Goal: Communication & Community: Answer question/provide support

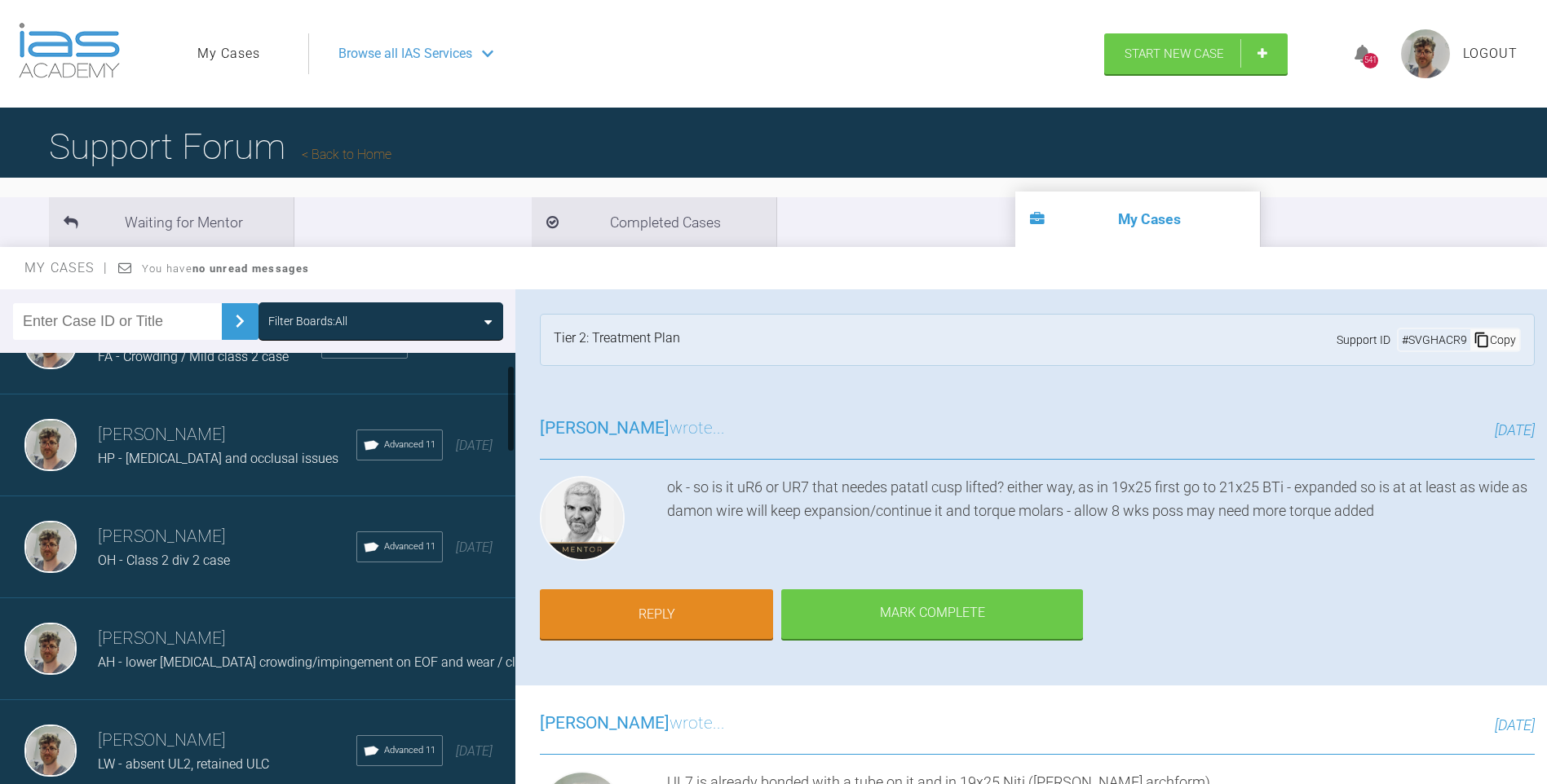
scroll to position [163, 0]
click at [225, 460] on span "HP - [MEDICAL_DATA] and occlusal issues" at bounding box center [218, 458] width 241 height 16
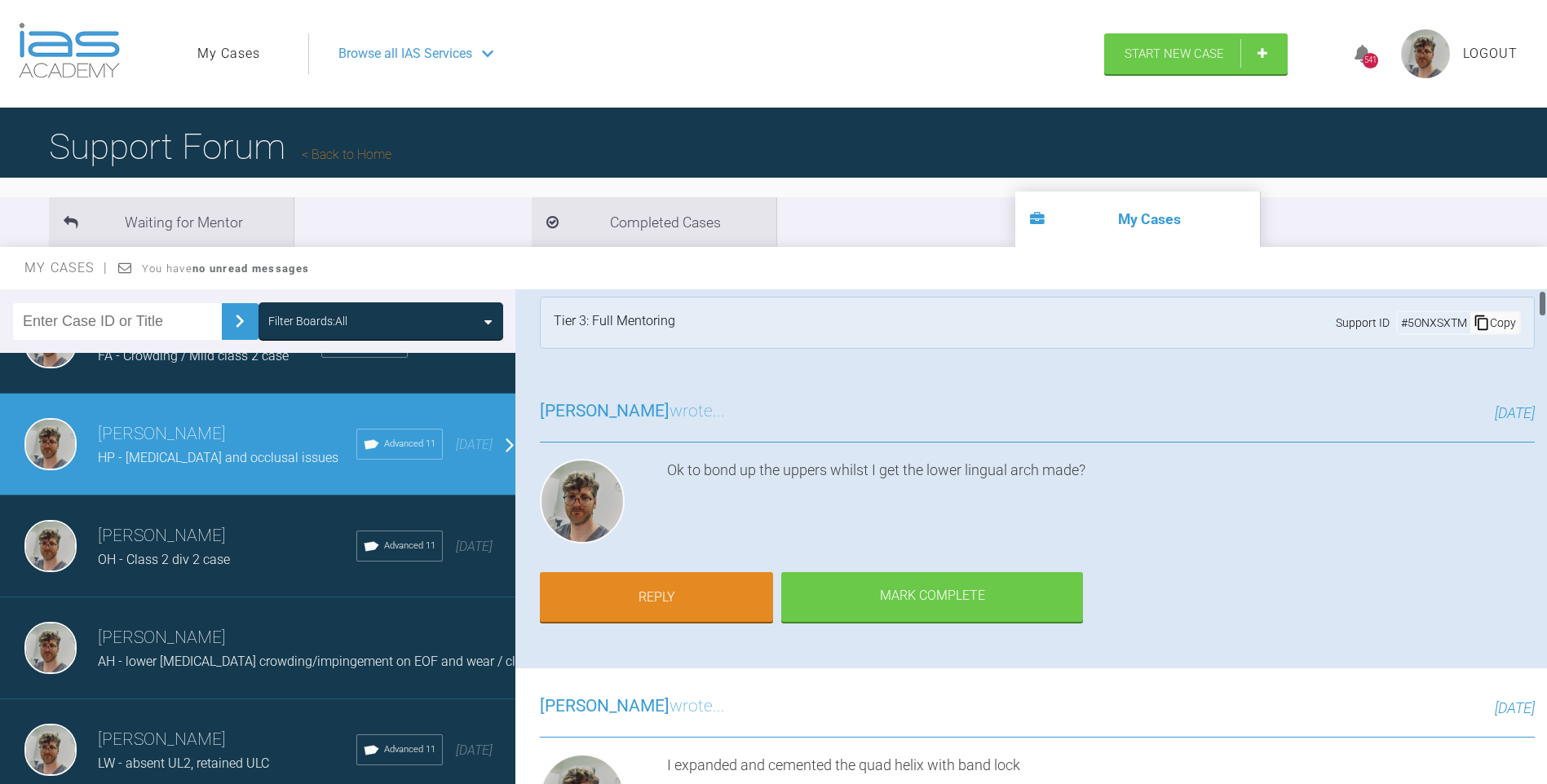
scroll to position [0, 0]
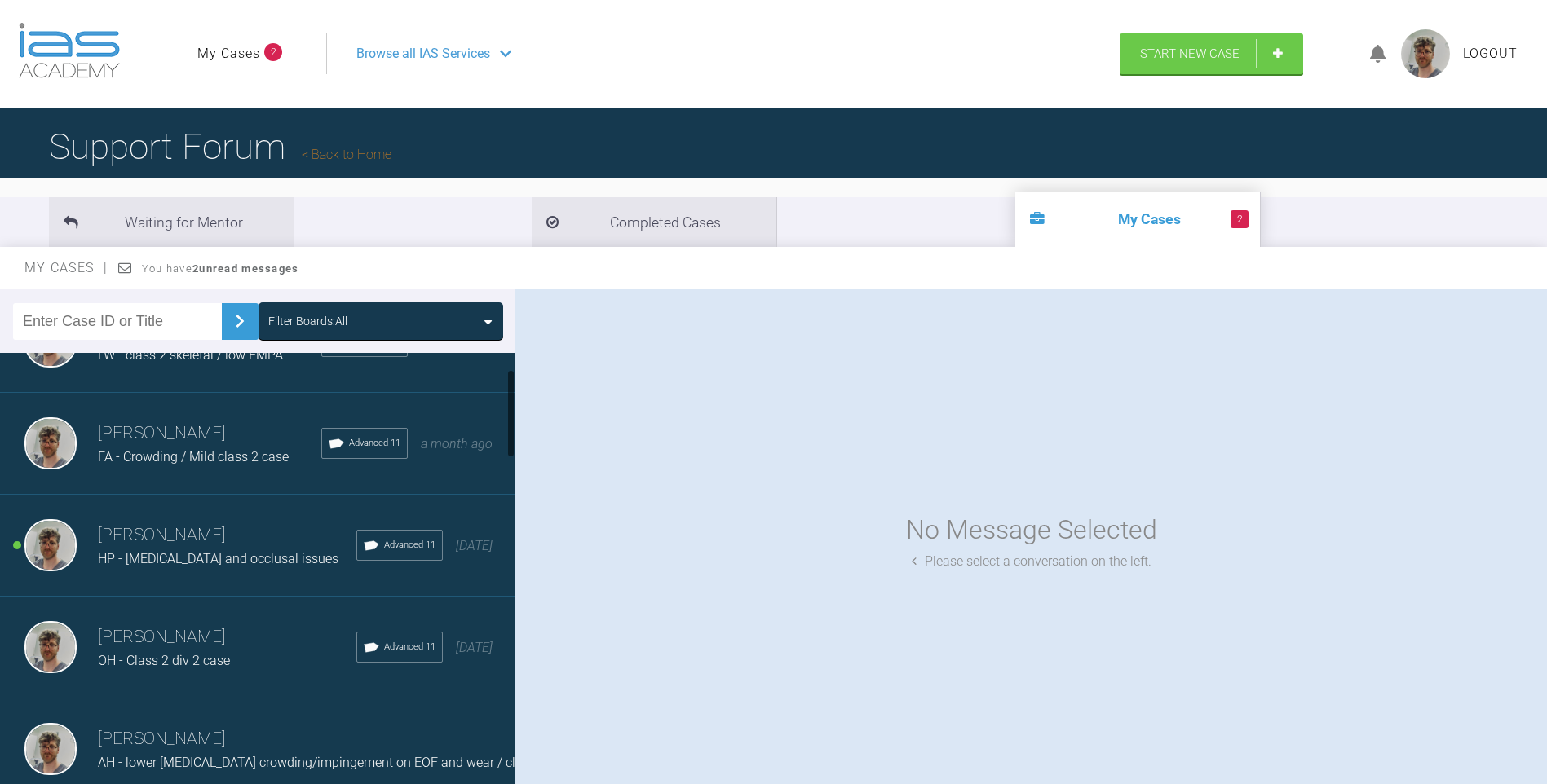
scroll to position [163, 0]
click at [241, 555] on div "OH - Class 2 div 2 case" at bounding box center [226, 560] width 258 height 21
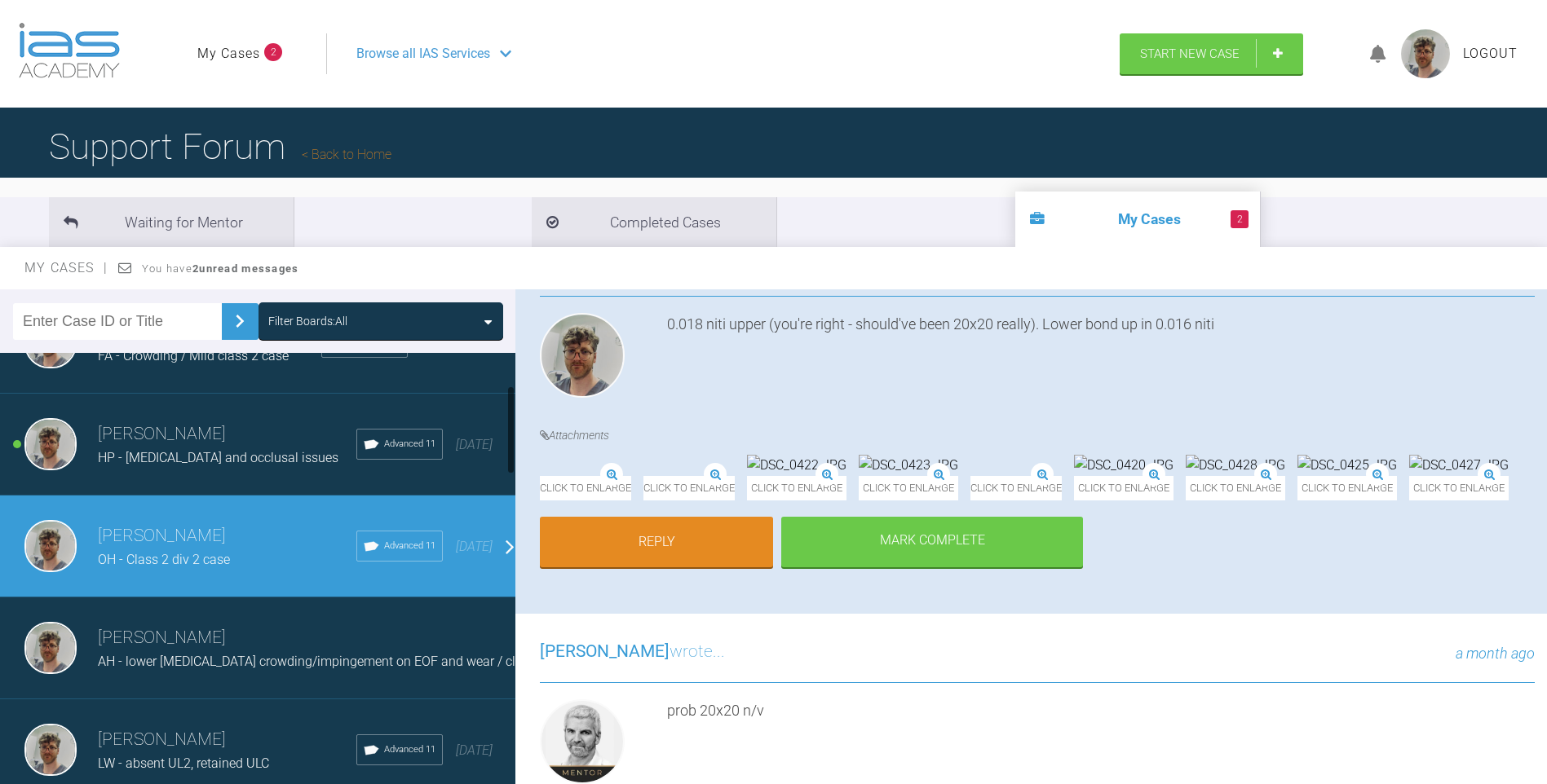
click at [201, 425] on h3 "[PERSON_NAME]" at bounding box center [226, 435] width 258 height 28
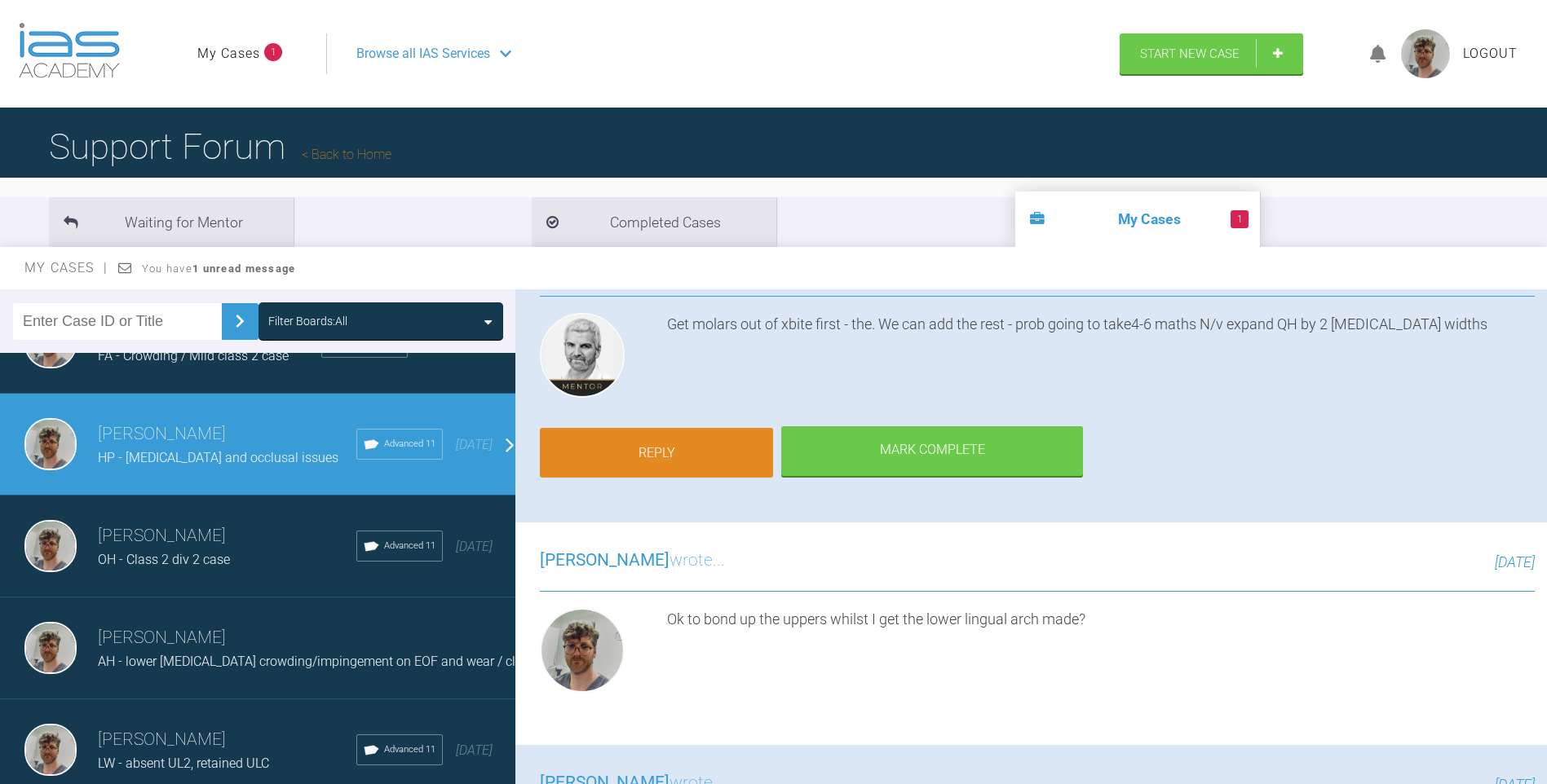
click at [607, 453] on link "Reply" at bounding box center [656, 453] width 233 height 51
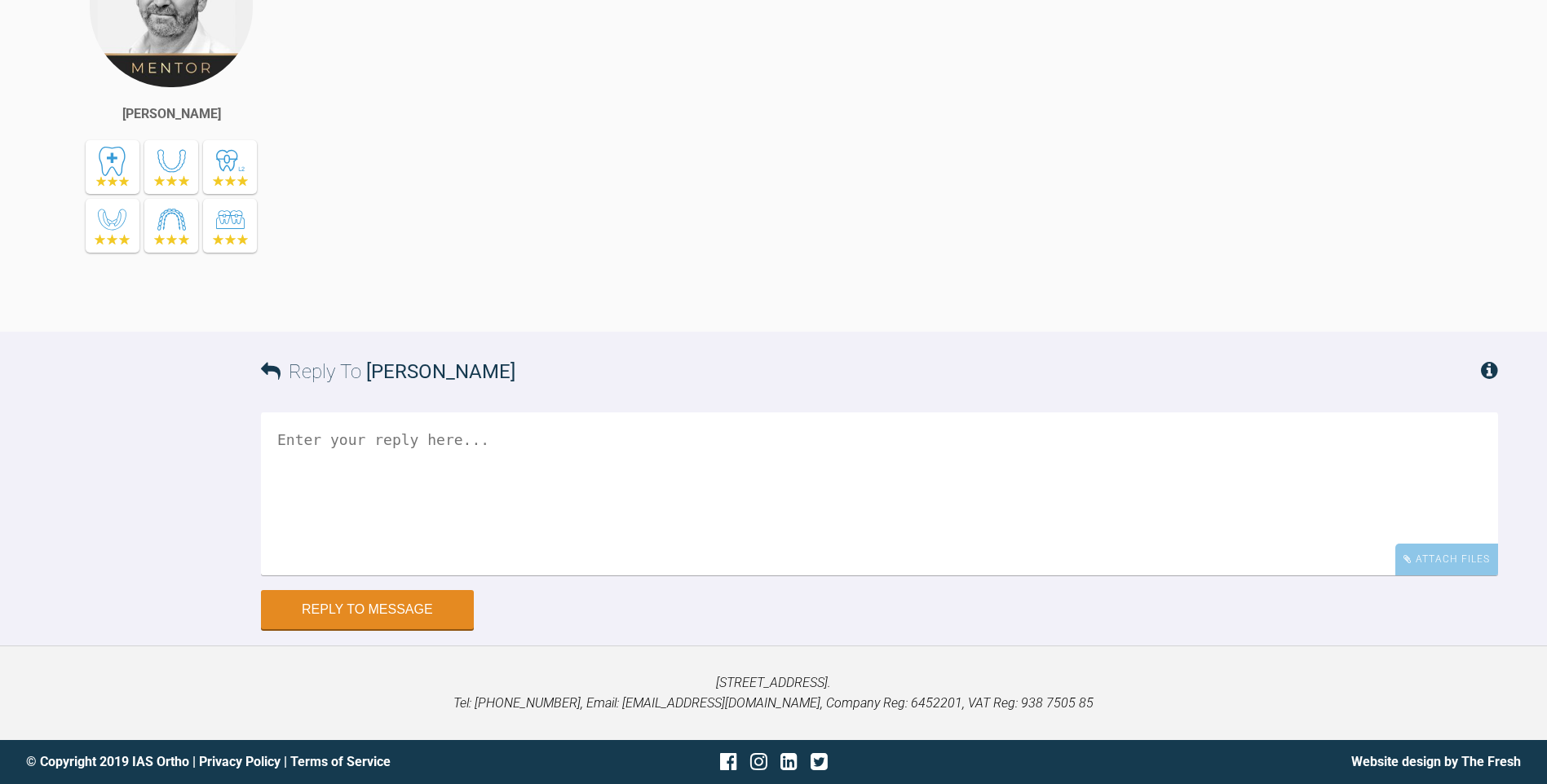
scroll to position [20449, 0]
click at [590, 460] on textarea at bounding box center [880, 494] width 1237 height 163
click at [596, 539] on textarea at bounding box center [880, 494] width 1237 height 163
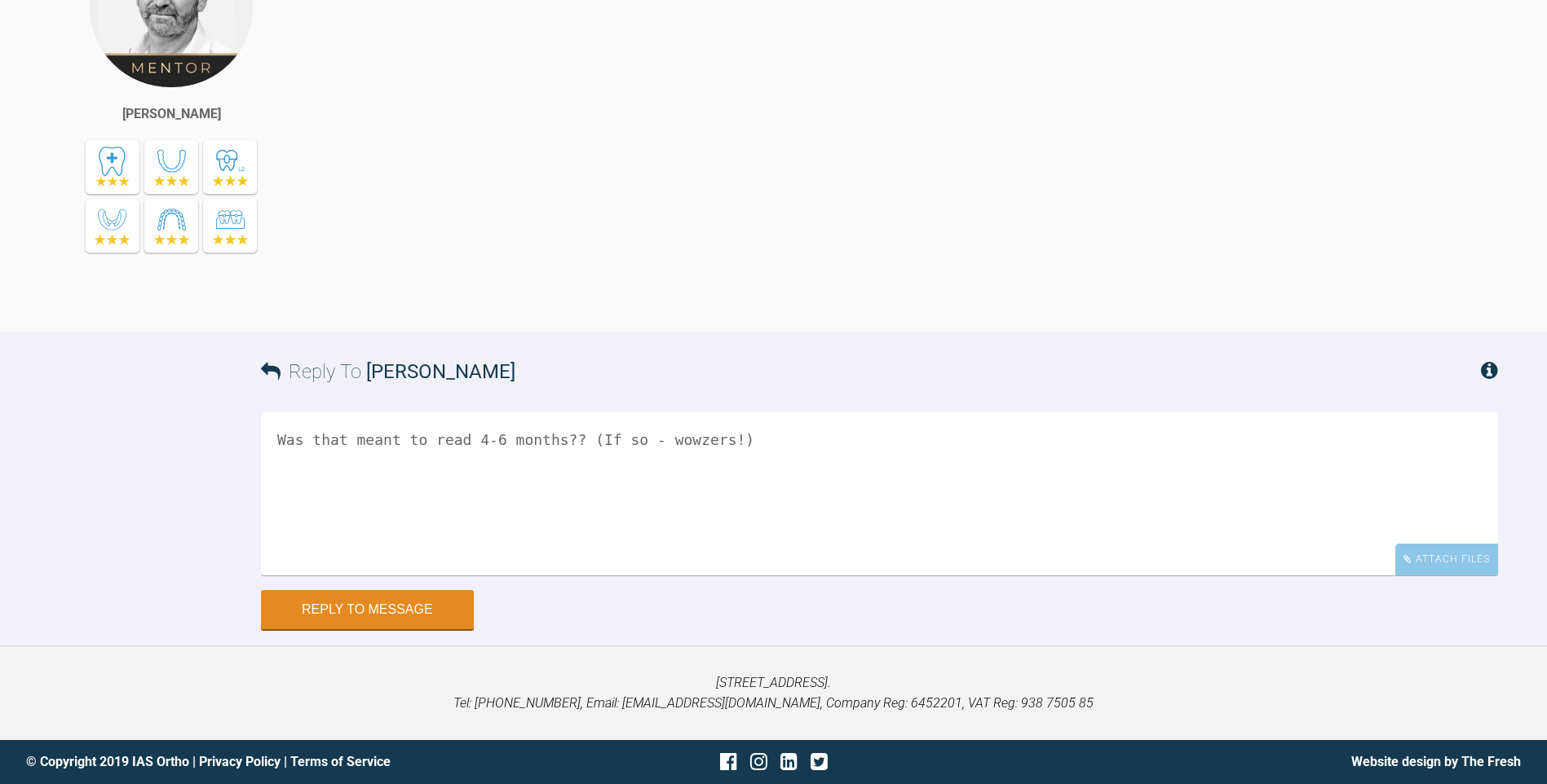
click at [539, 444] on textarea "Was that meant to read 4-6 months?? (If so - wowzers!)" at bounding box center [880, 494] width 1237 height 163
click at [544, 436] on textarea "Was that meant to read 4-6 months?? (If so - wowzers!)" at bounding box center [880, 494] width 1237 height 163
click at [839, 522] on textarea "Was that meant to read 4-6 months before we bond up?? (If so - wowzers!)" at bounding box center [880, 494] width 1237 height 163
click at [957, 526] on textarea "Was that meant to read 4-6 months before we bond up?? (If so - wowzers - didn't…" at bounding box center [880, 494] width 1237 height 163
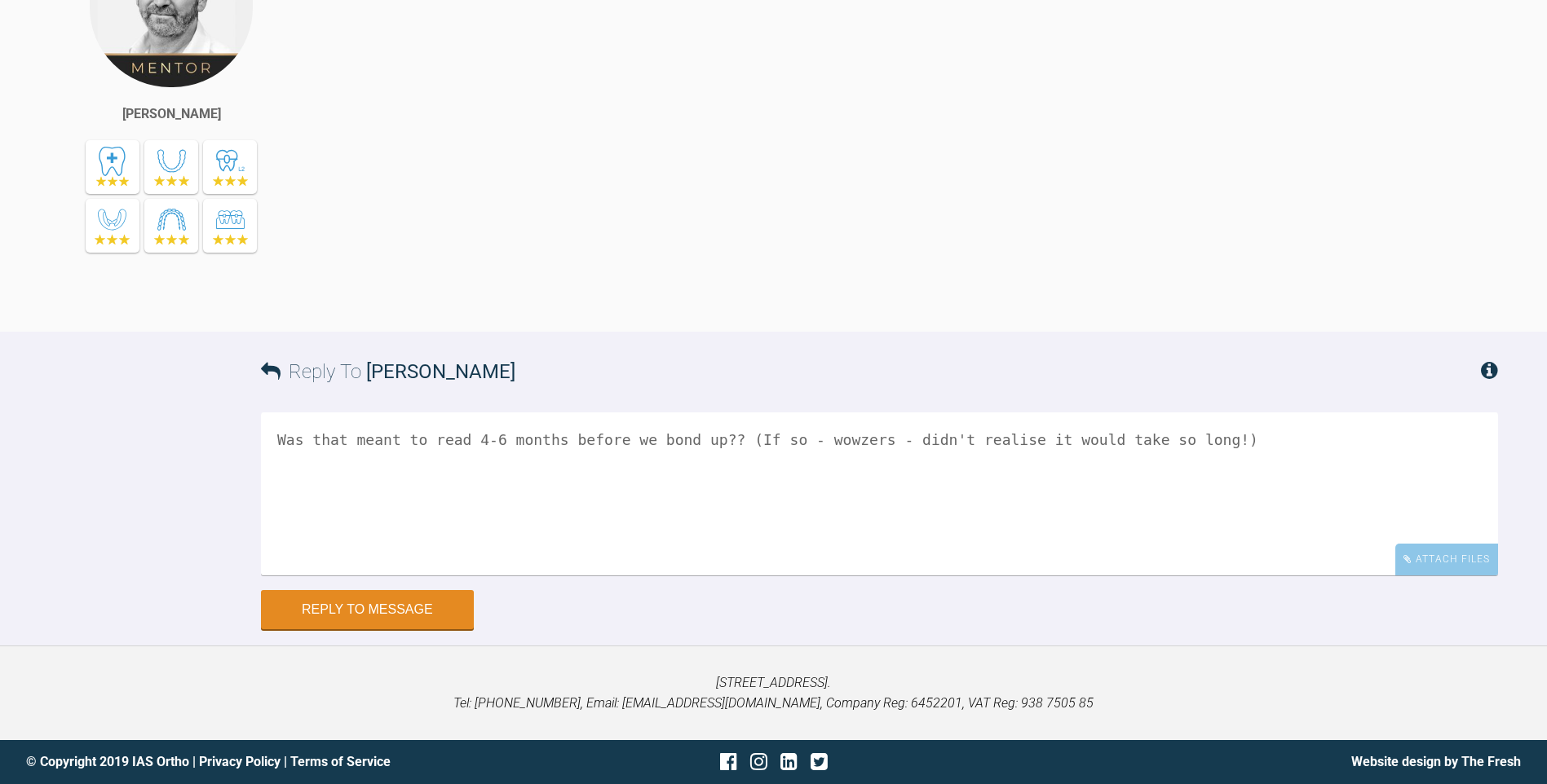
drag, startPoint x: 946, startPoint y: 524, endPoint x: 921, endPoint y: 558, distance: 42.2
click at [921, 558] on textarea "Was that meant to read 4-6 months before we bond up?? (If so - wowzers - didn't…" at bounding box center [880, 494] width 1237 height 163
type textarea "Was that meant to read 4-6 months before we bond up?? (If so - wowzers - didn't…"
click at [451, 631] on button "Reply to Message" at bounding box center [368, 611] width 213 height 40
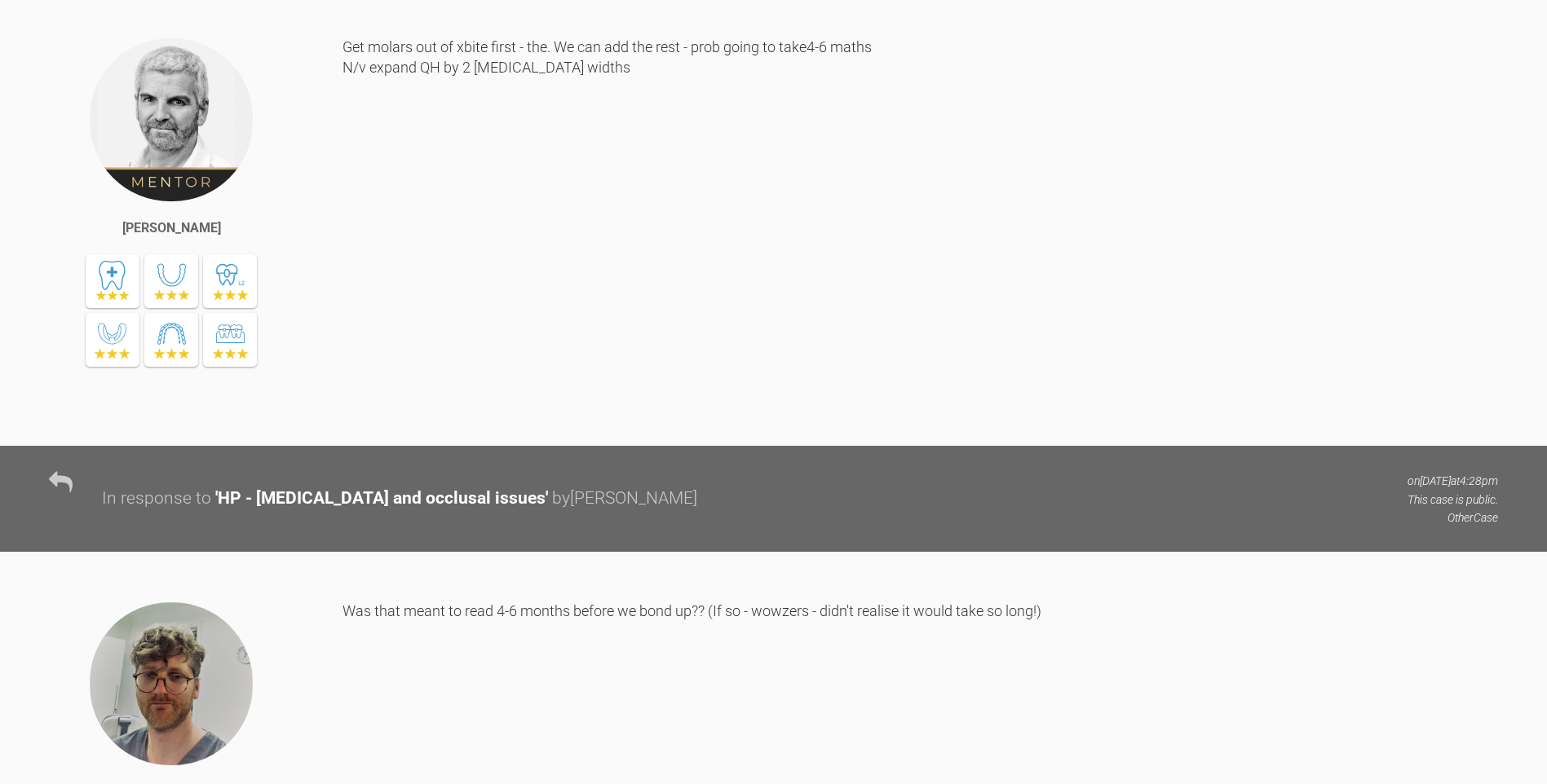
scroll to position [19301, 0]
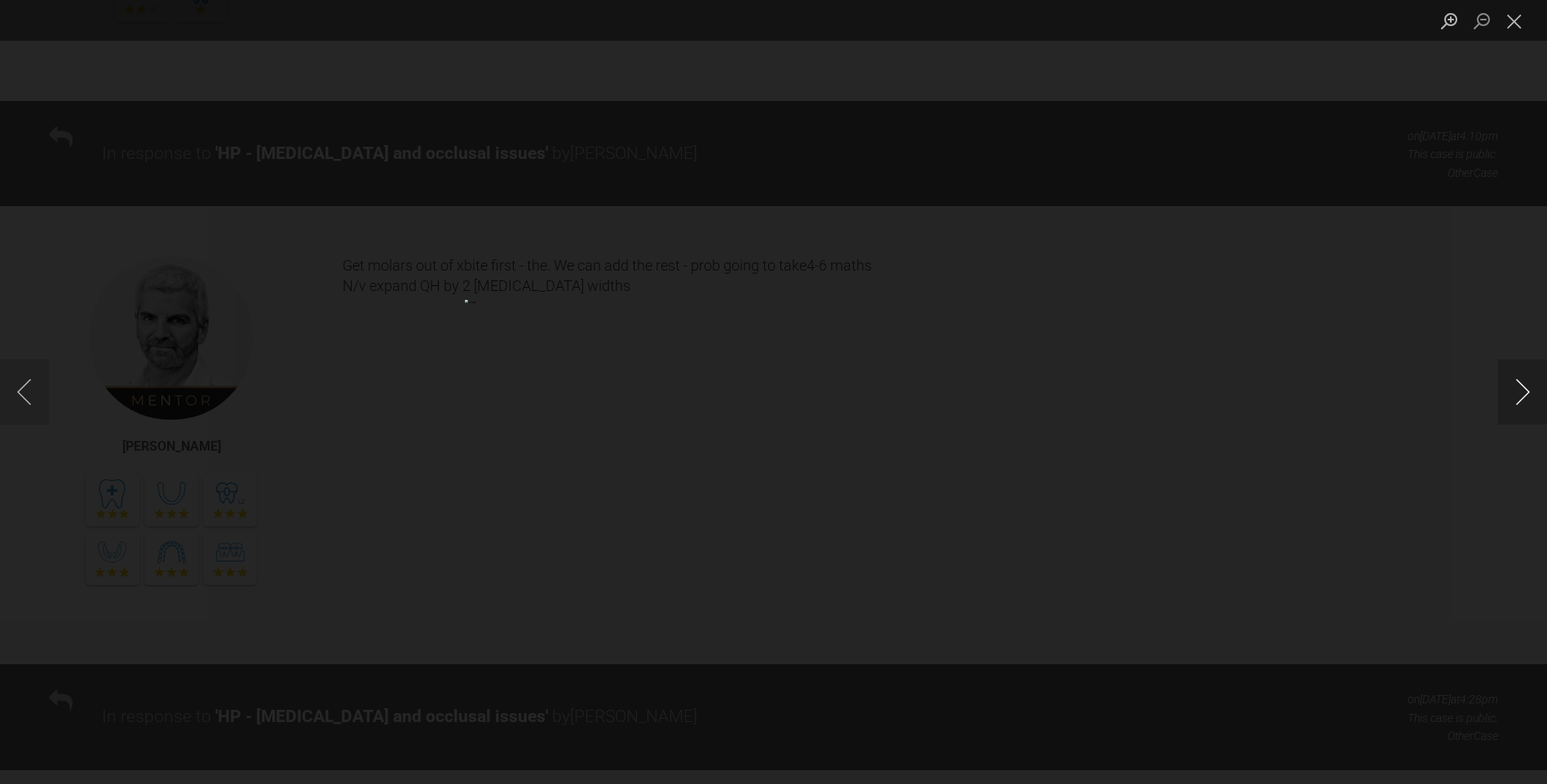
click at [1530, 383] on button "Next image" at bounding box center [1522, 392] width 49 height 65
click at [1528, 392] on button "Next image" at bounding box center [1522, 392] width 49 height 65
click at [1520, 22] on button "Close lightbox" at bounding box center [1514, 20] width 32 height 28
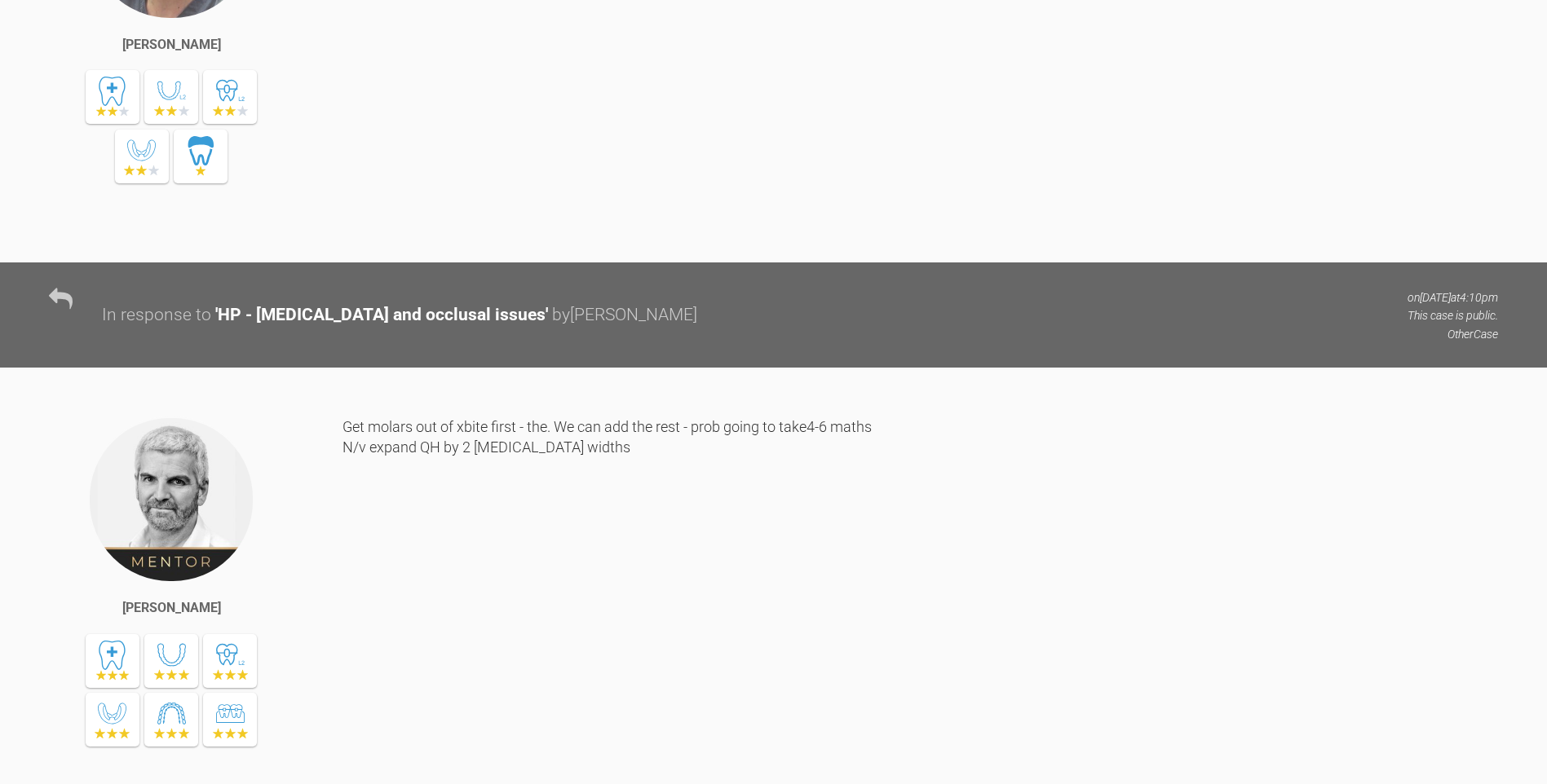
scroll to position [19138, 0]
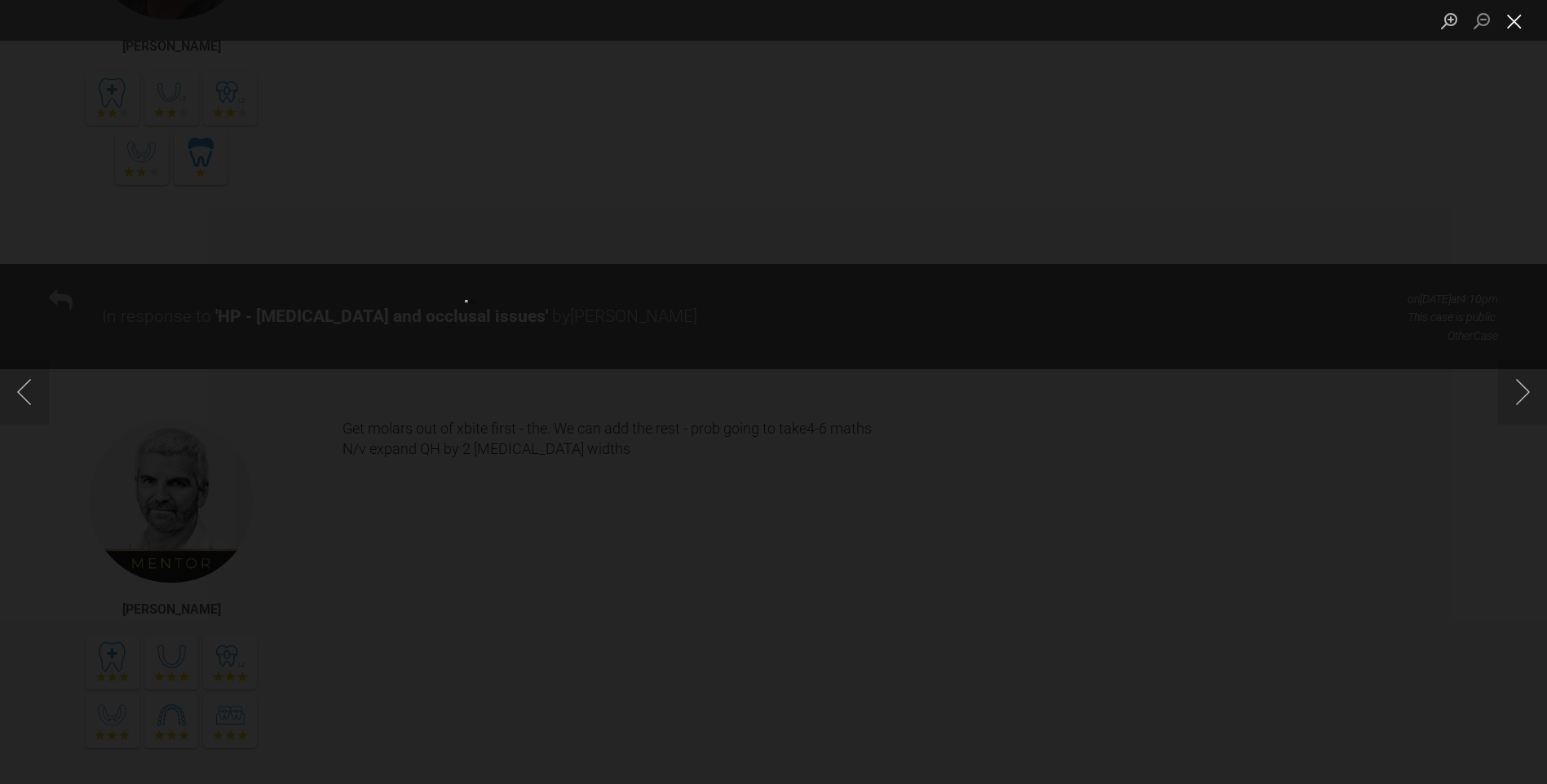
click at [1510, 17] on button "Close lightbox" at bounding box center [1514, 20] width 32 height 28
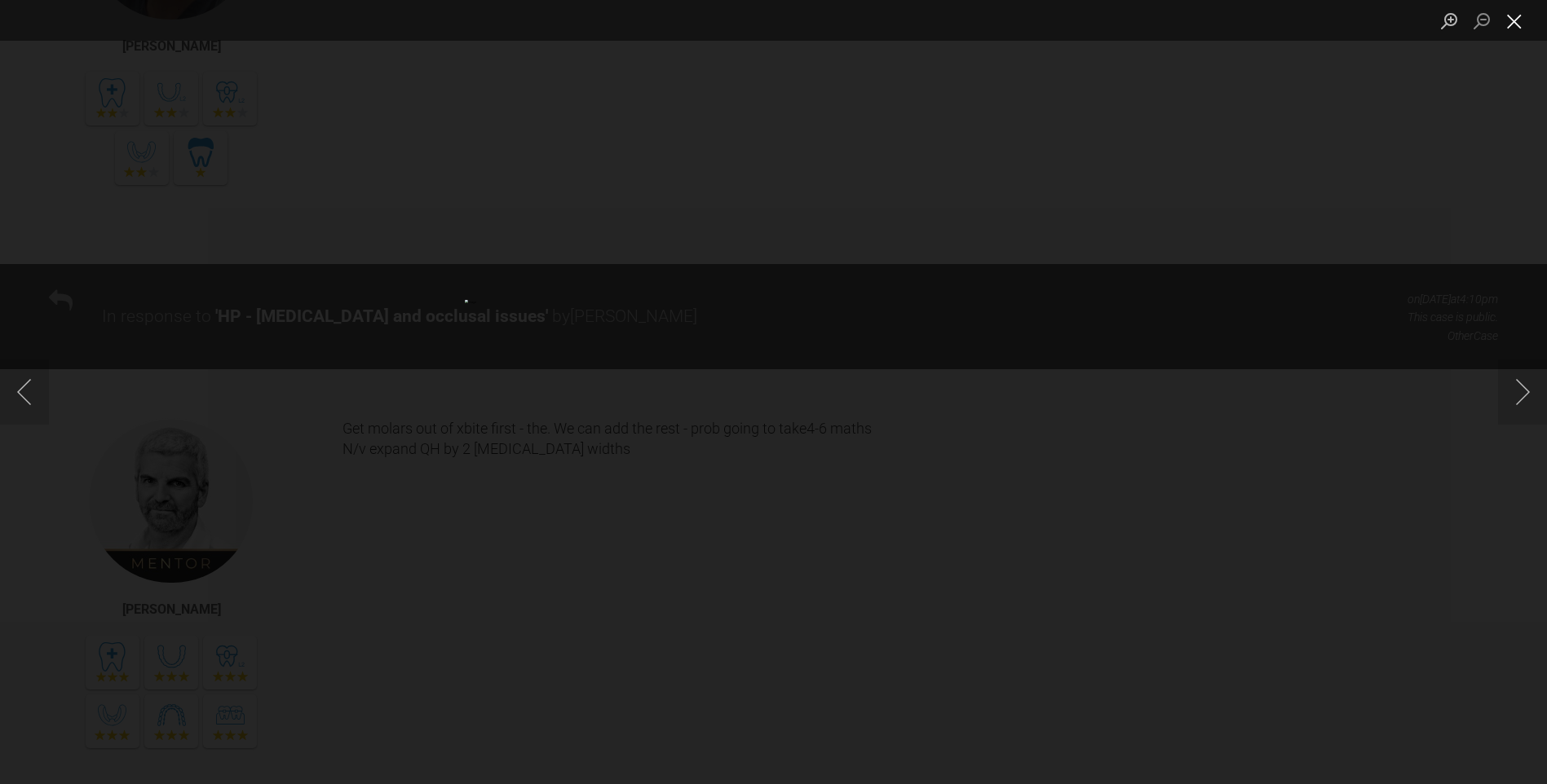
click at [1507, 21] on button "Close lightbox" at bounding box center [1514, 20] width 32 height 28
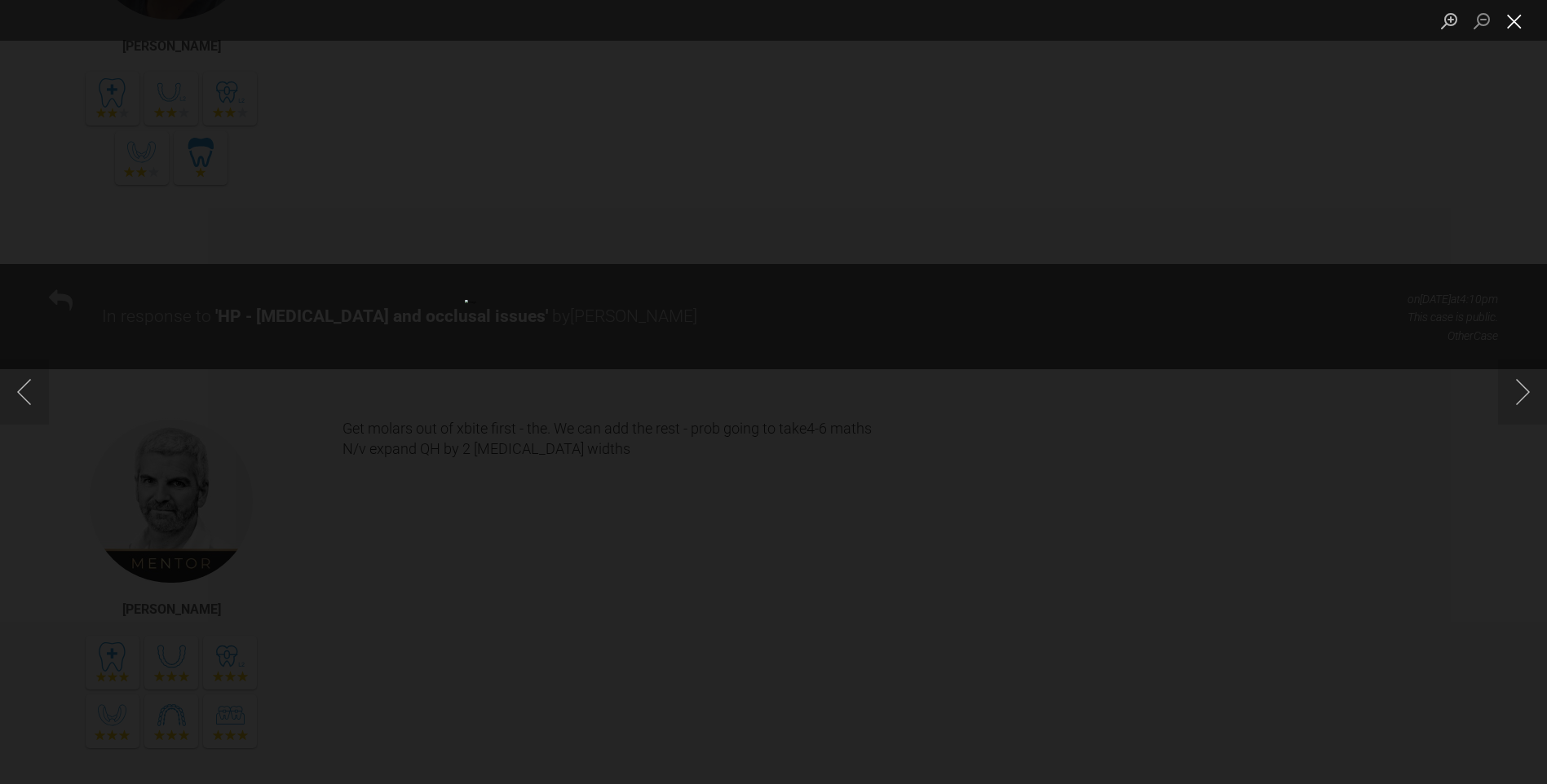
click at [1509, 26] on button "Close lightbox" at bounding box center [1514, 20] width 32 height 28
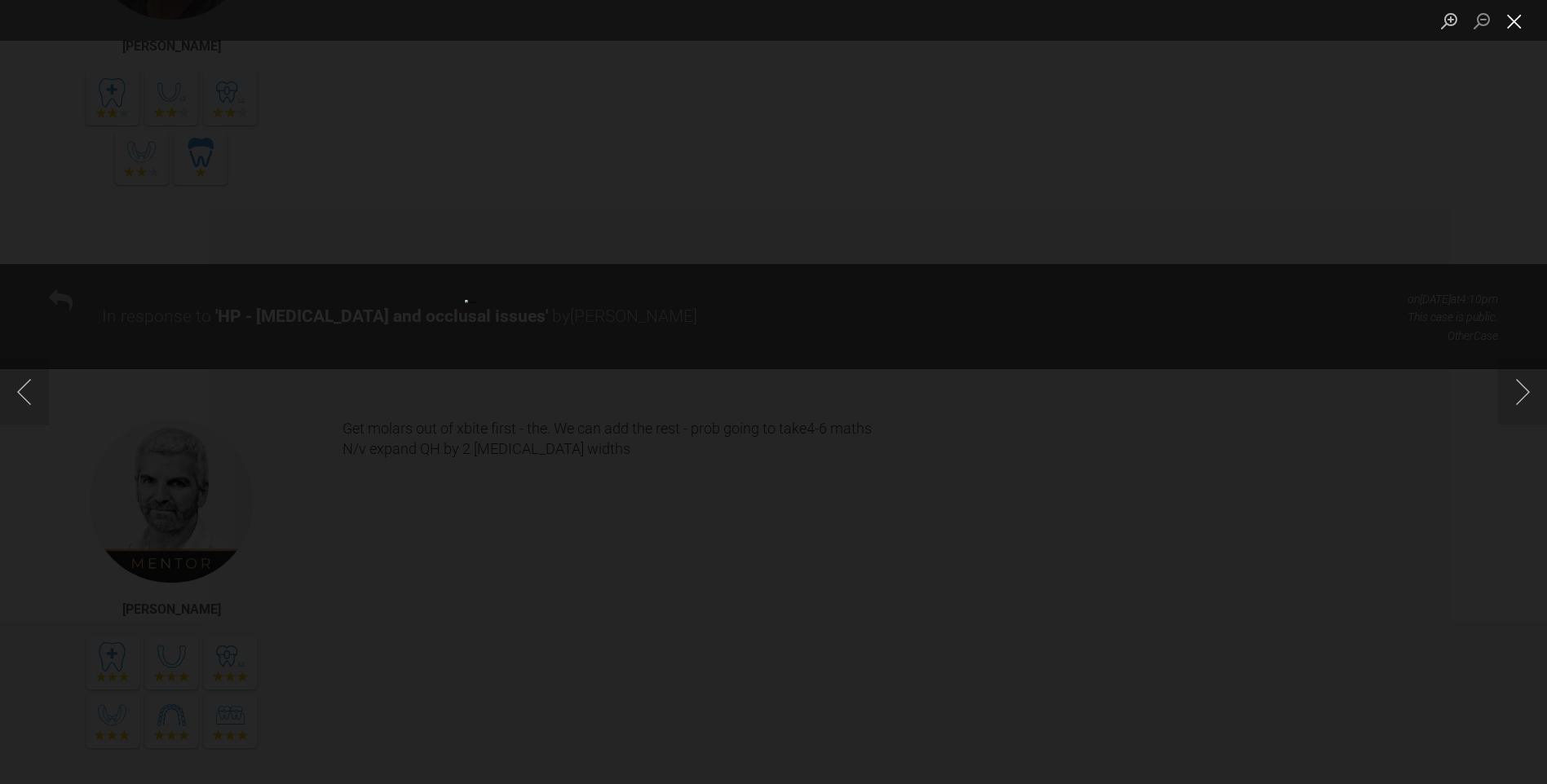
click at [1524, 24] on button "Close lightbox" at bounding box center [1514, 20] width 32 height 28
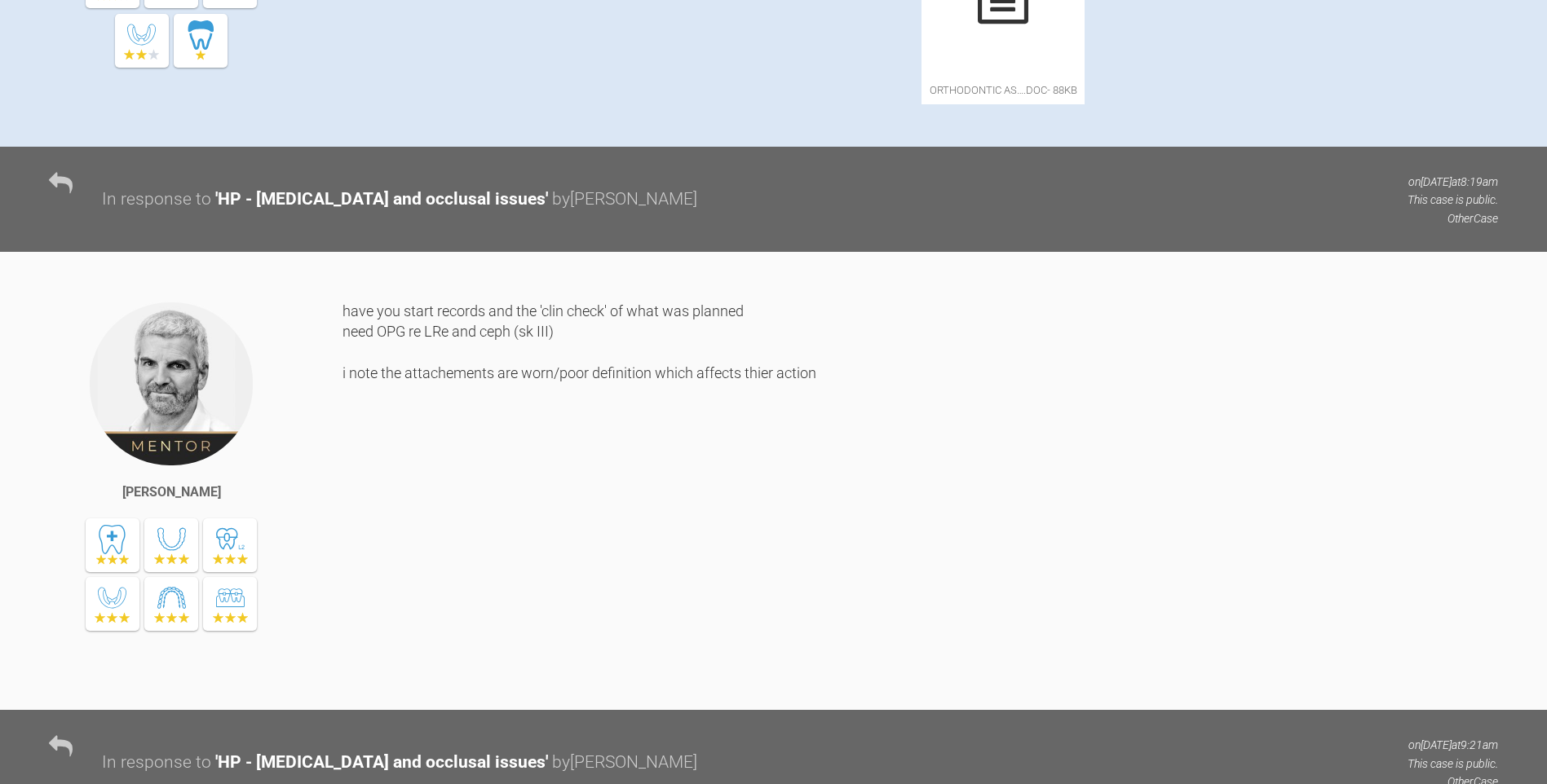
scroll to position [409, 0]
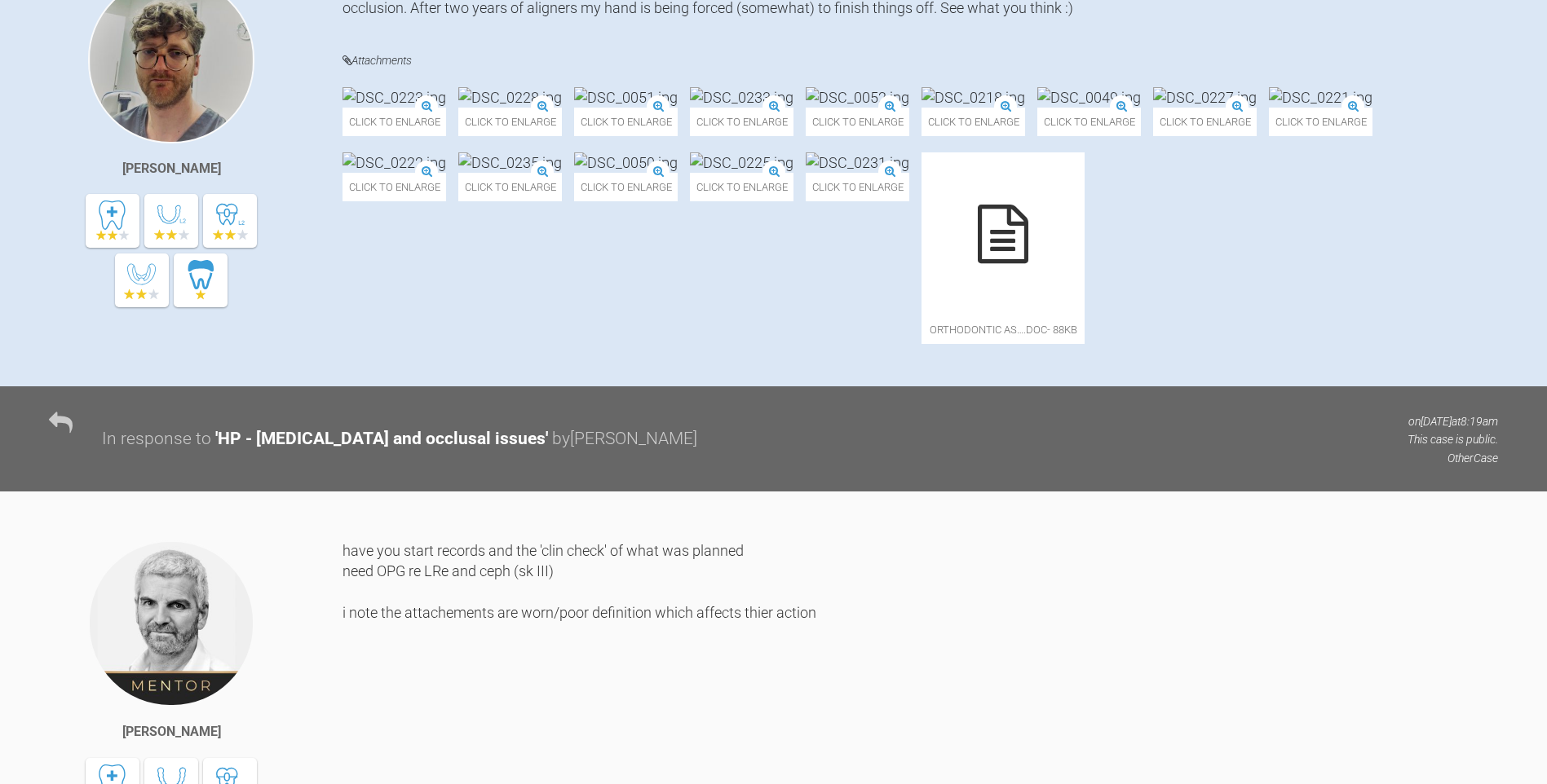
click at [1037, 108] on img at bounding box center [1088, 97] width 104 height 20
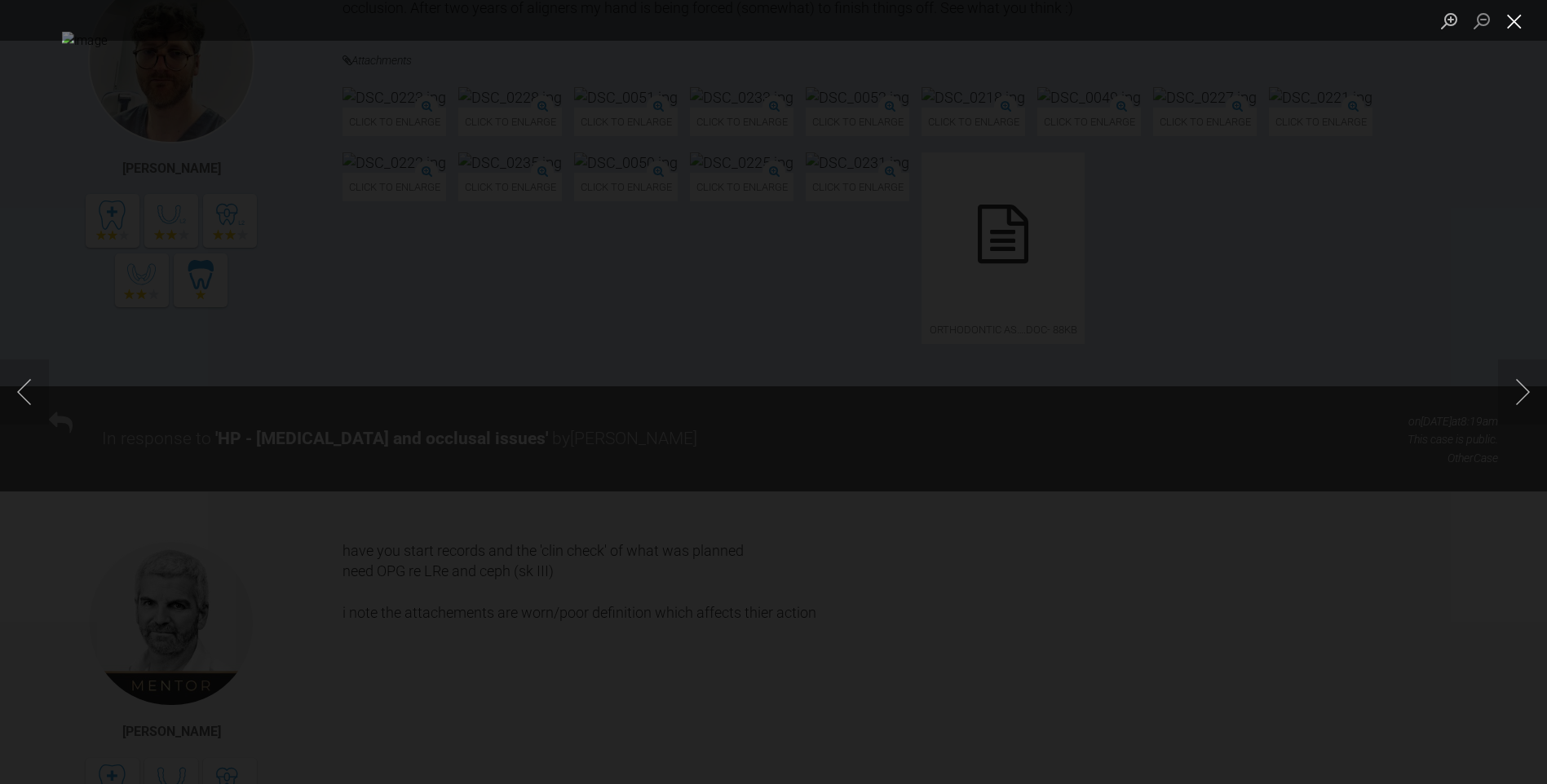
click at [1514, 21] on button "Close lightbox" at bounding box center [1514, 20] width 32 height 28
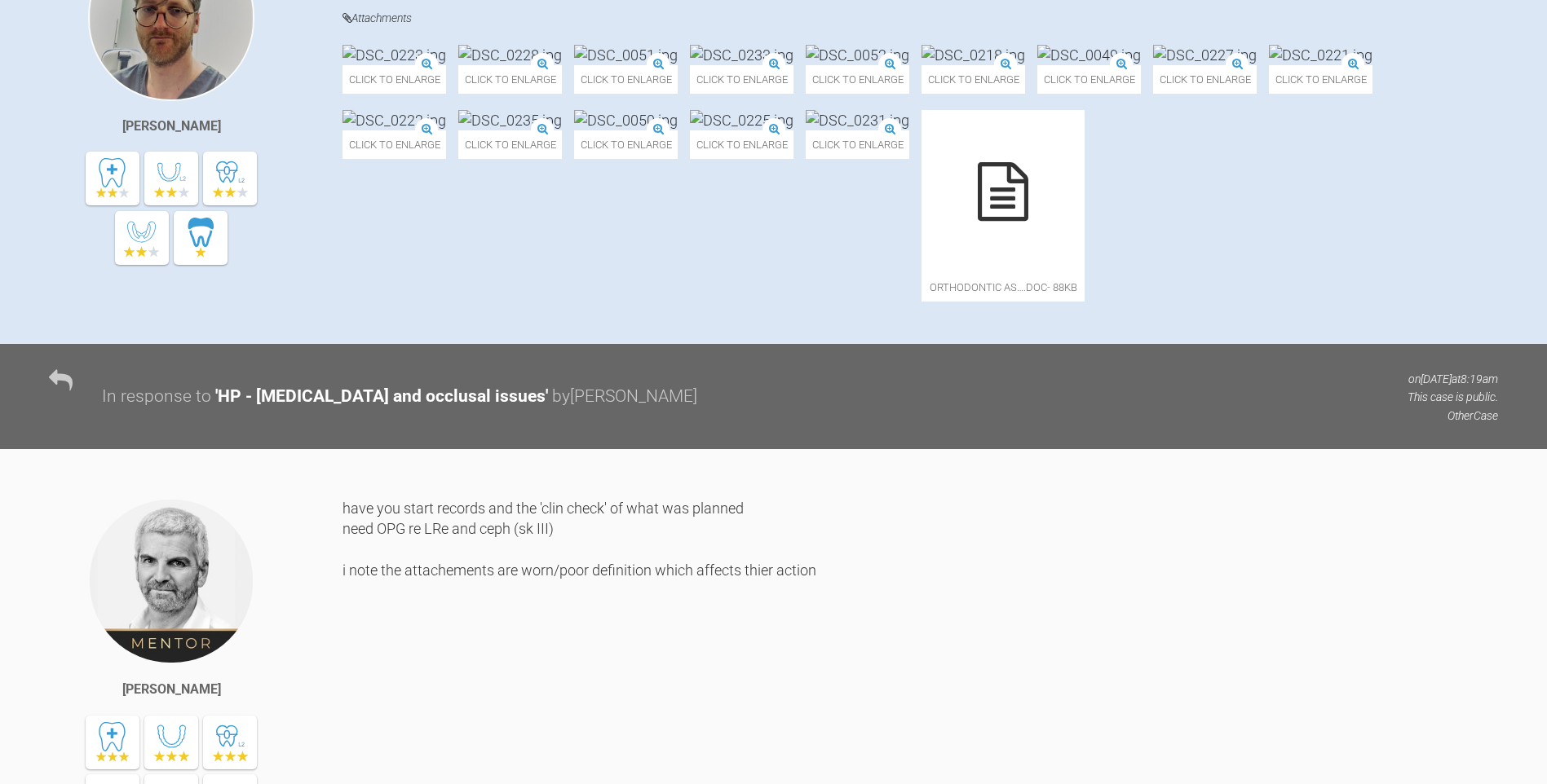
scroll to position [491, 0]
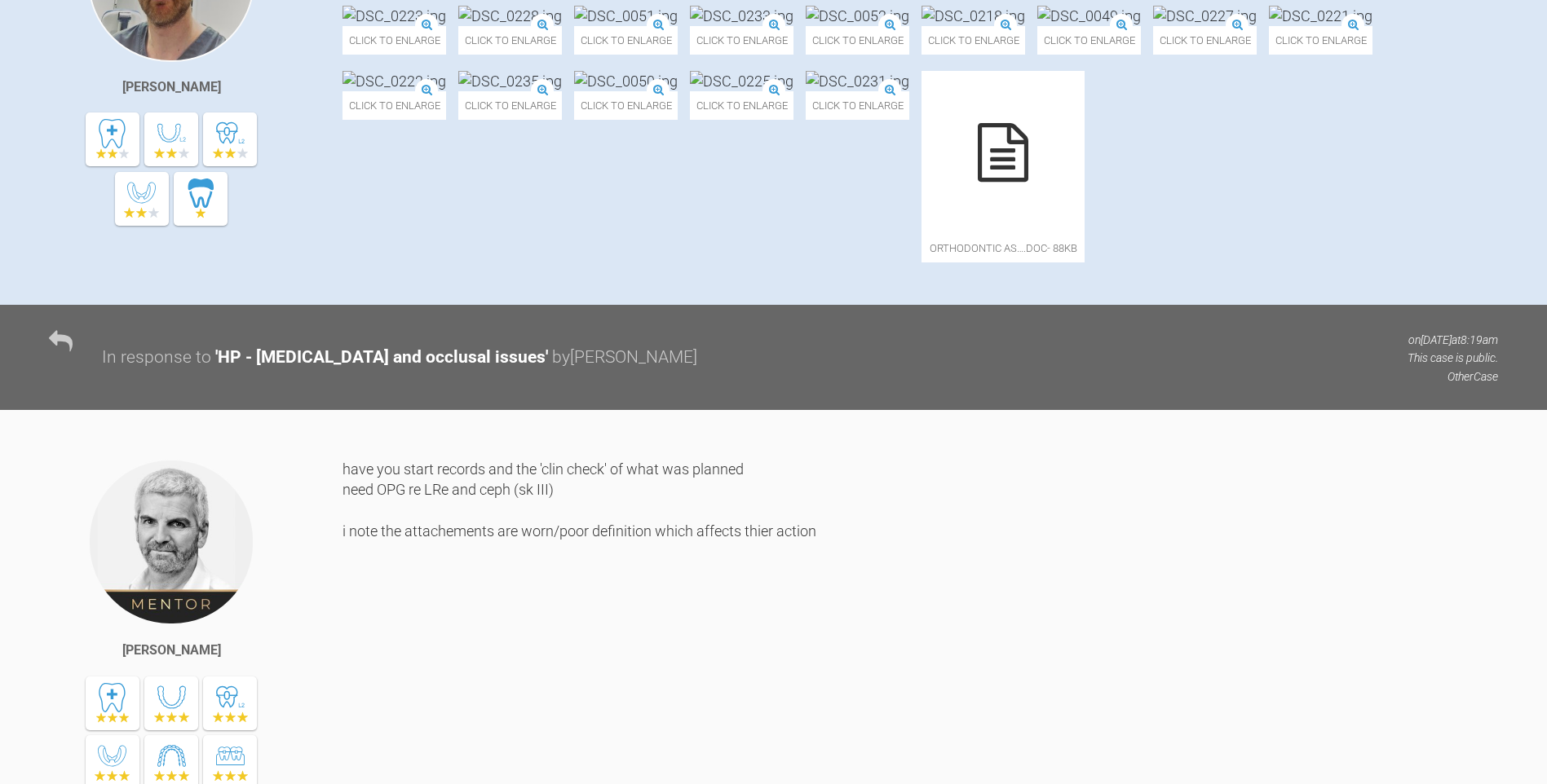
click at [1268, 26] on img at bounding box center [1320, 16] width 104 height 20
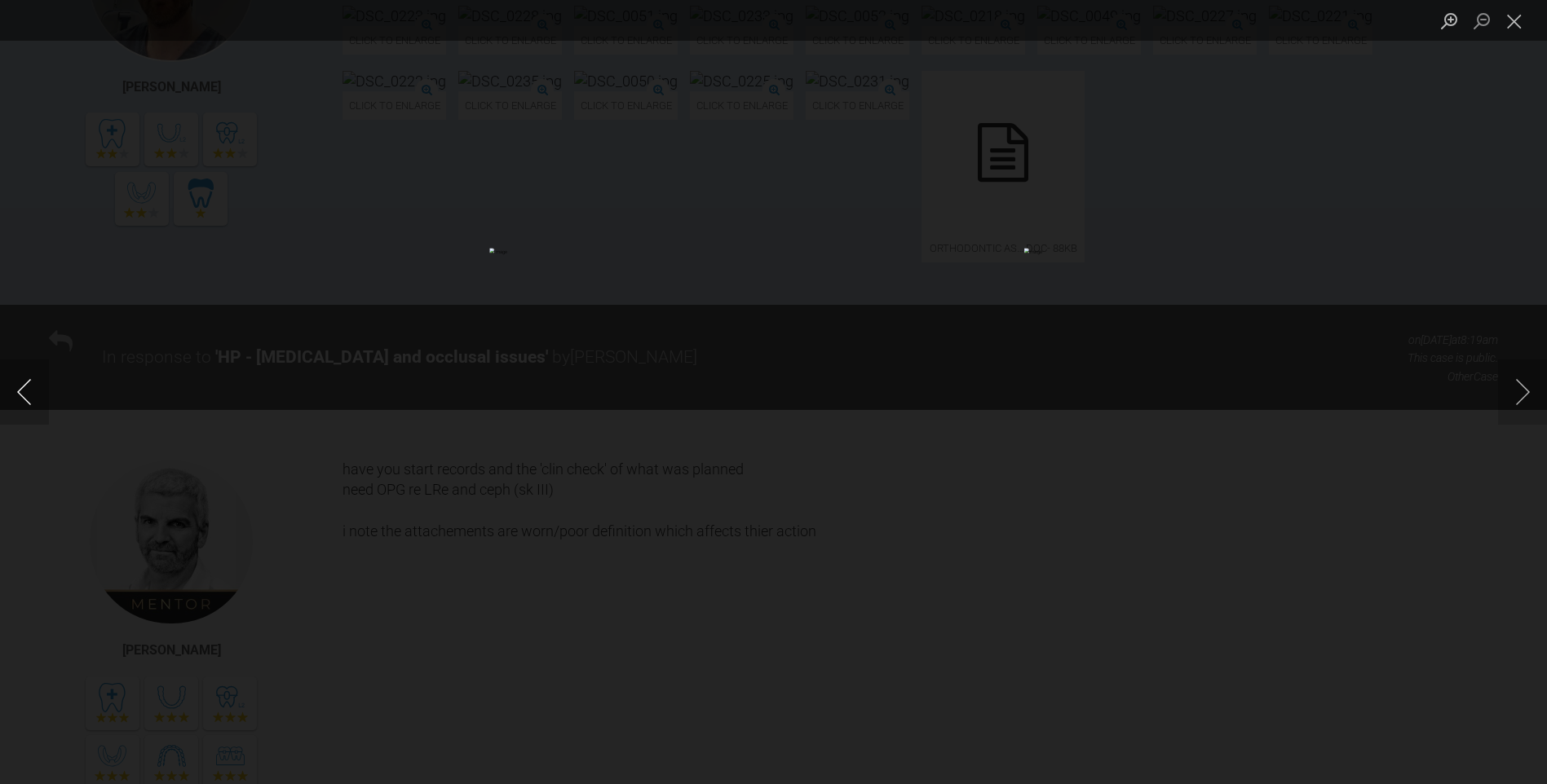
click at [43, 397] on button "Previous image" at bounding box center [24, 392] width 49 height 65
click at [38, 397] on button "Previous image" at bounding box center [24, 392] width 49 height 65
click at [38, 395] on button "Previous image" at bounding box center [24, 392] width 49 height 65
click at [1510, 395] on button "Next image" at bounding box center [1522, 392] width 49 height 65
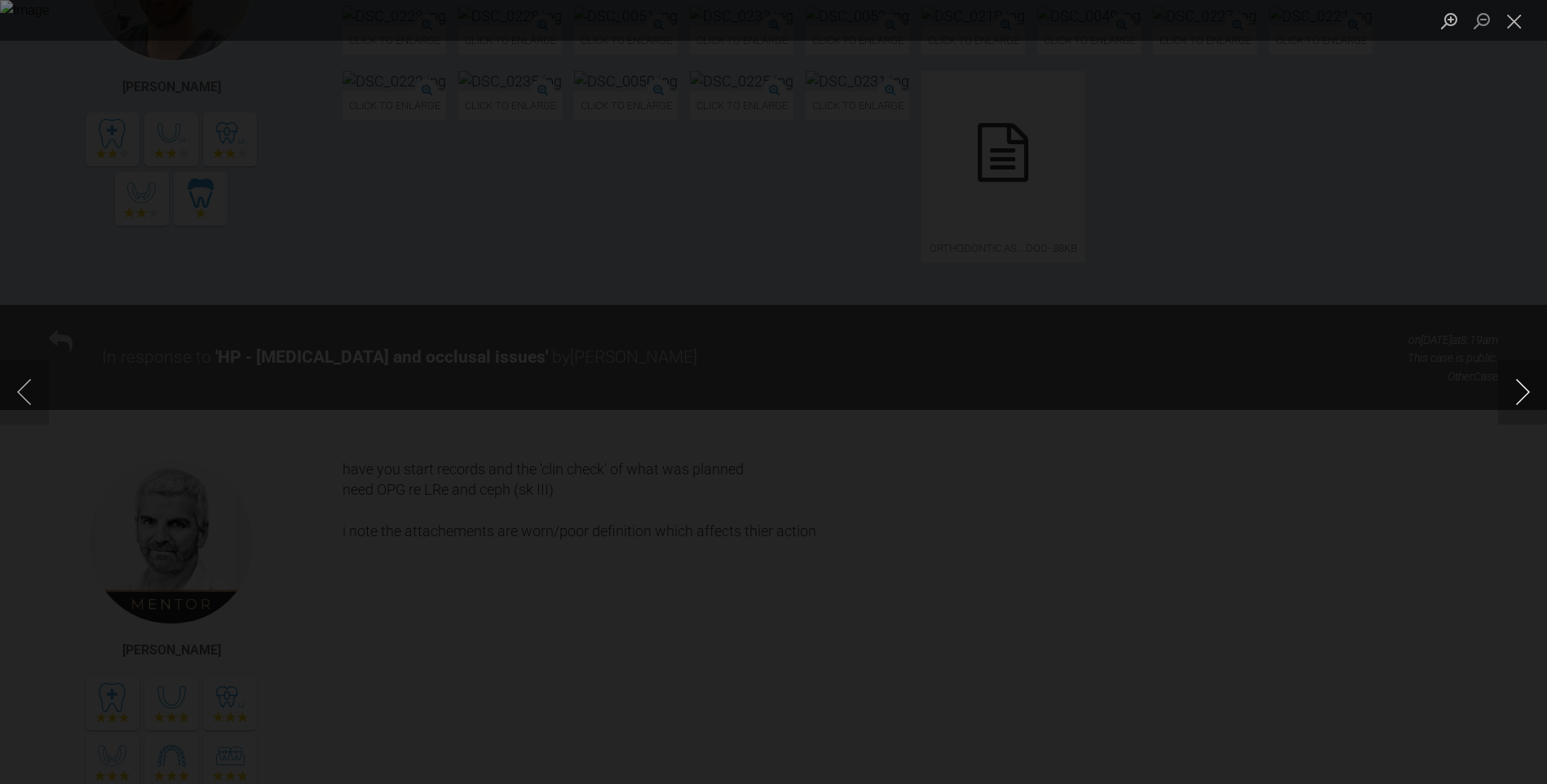
click at [1513, 395] on button "Next image" at bounding box center [1522, 392] width 49 height 65
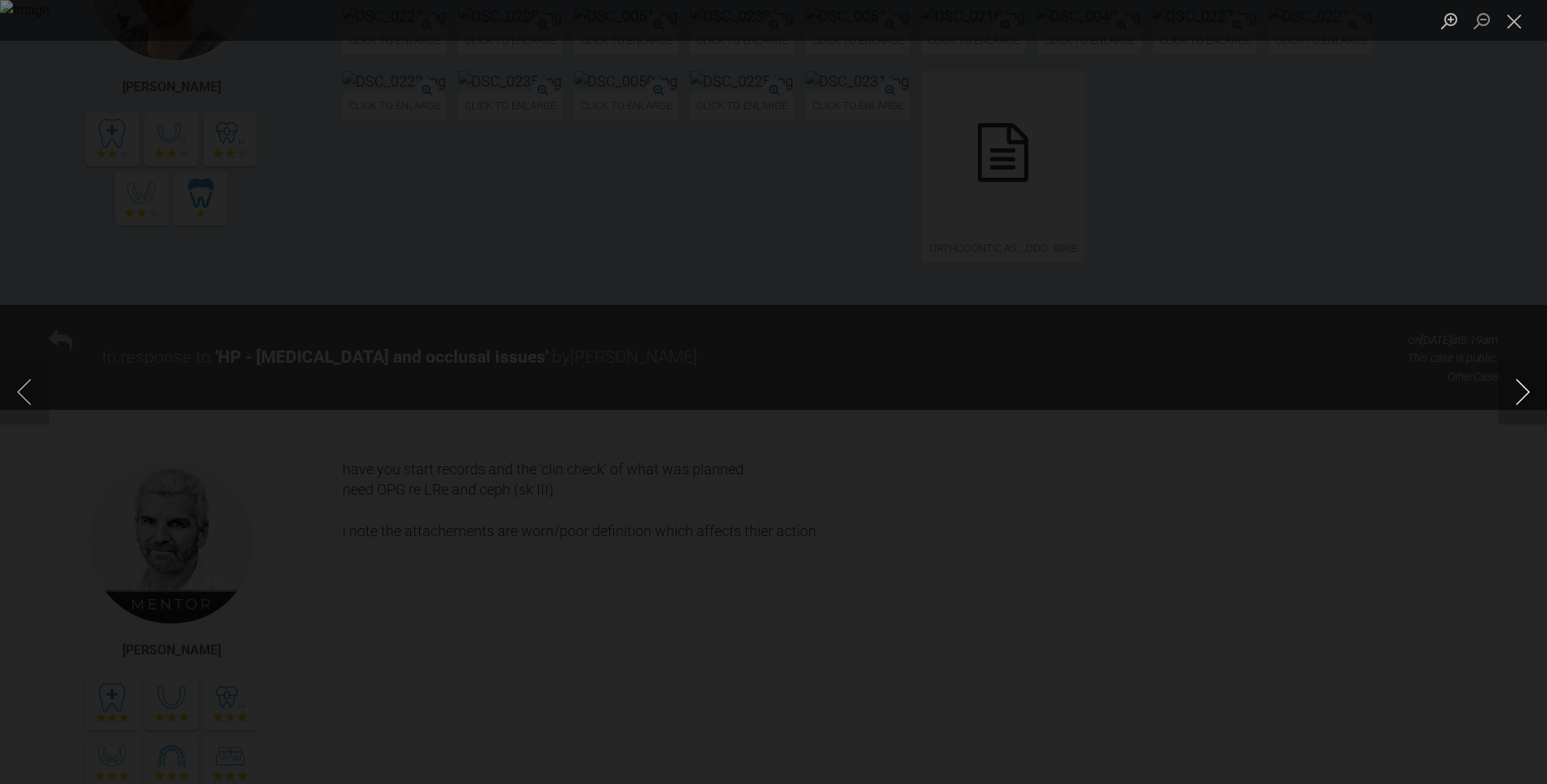
click at [1513, 395] on button "Next image" at bounding box center [1522, 392] width 49 height 65
click at [51, 405] on div "Lightbox" at bounding box center [773, 392] width 1547 height 784
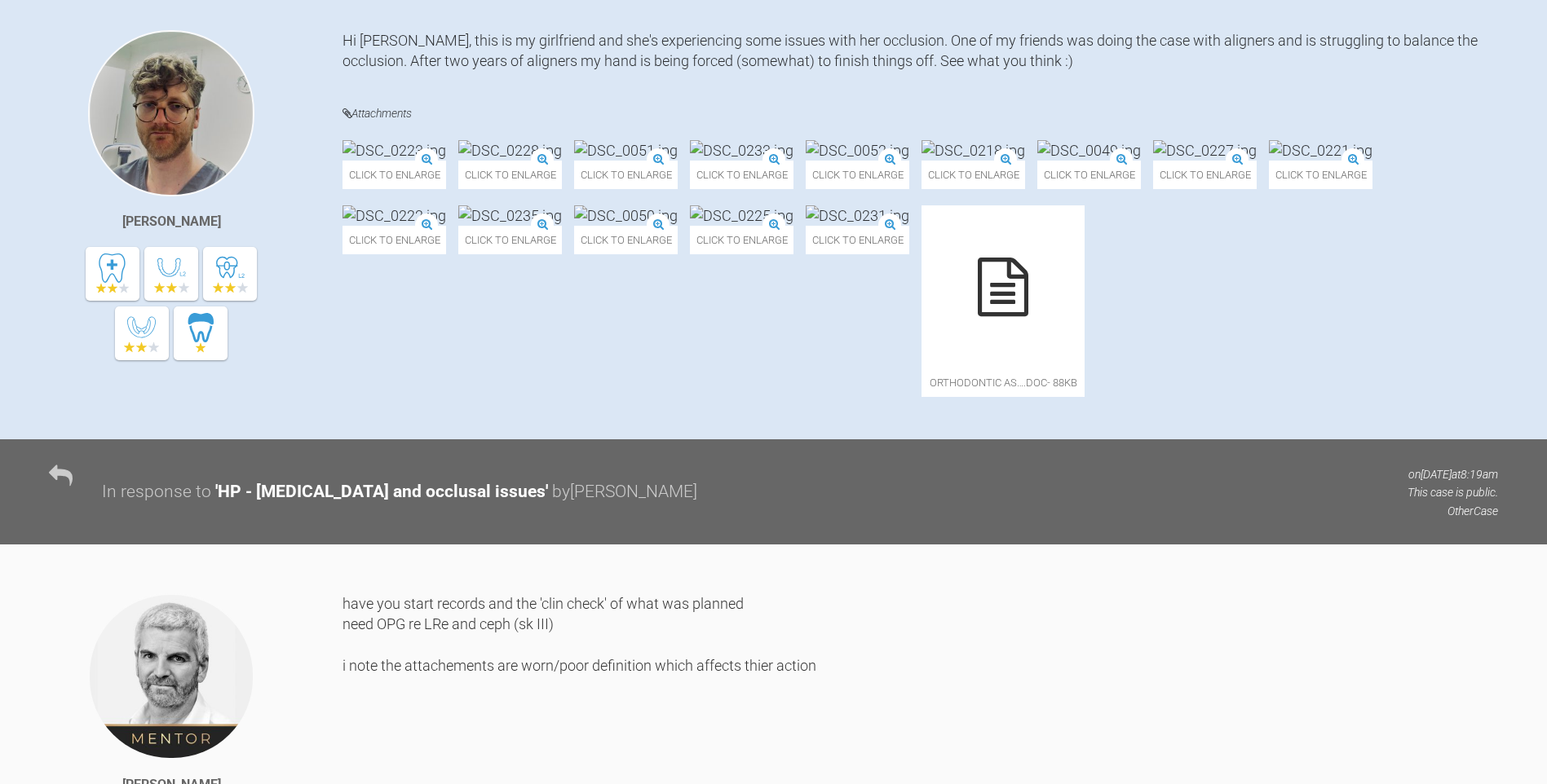
scroll to position [328, 0]
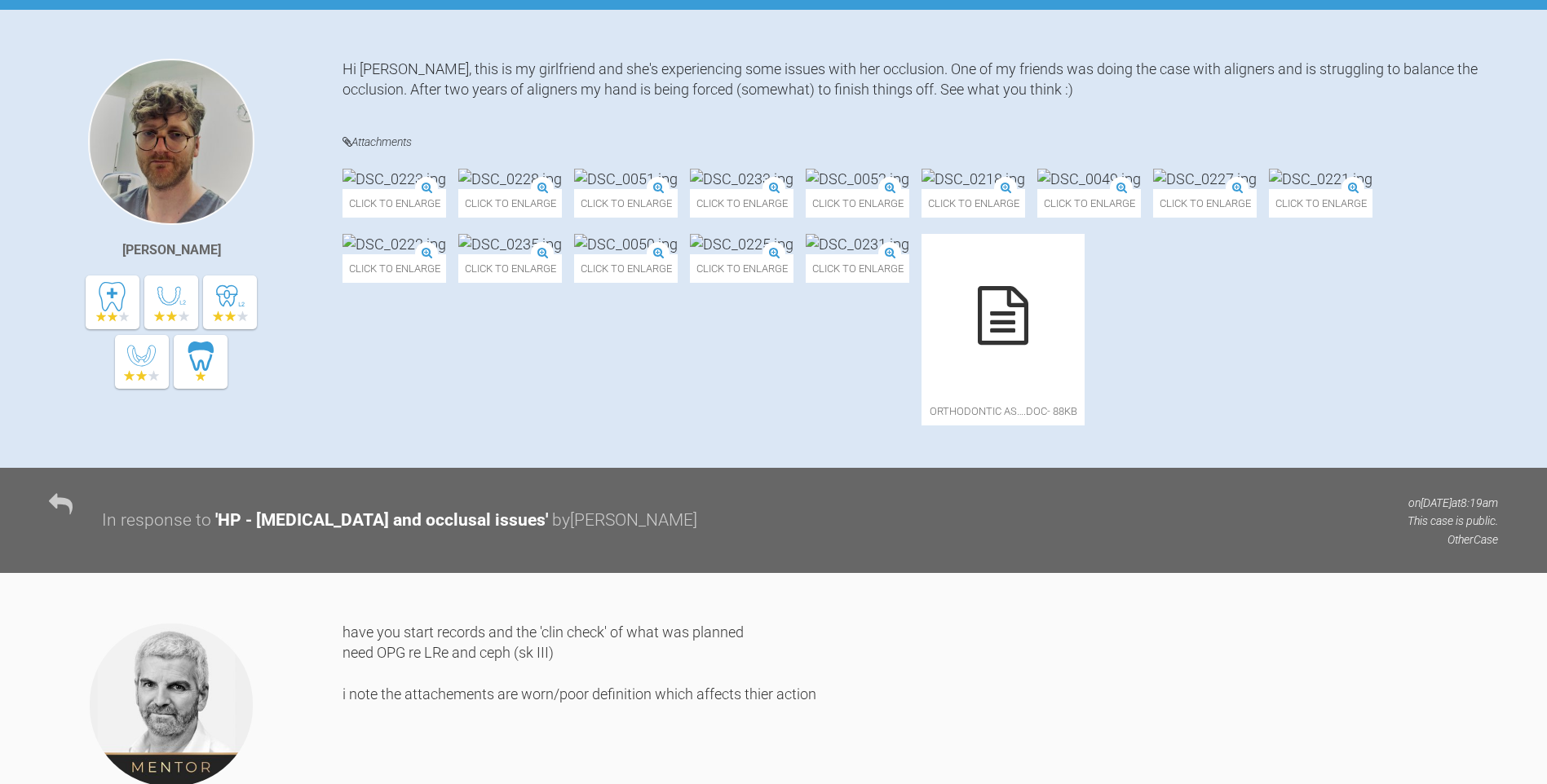
click at [1025, 189] on img at bounding box center [973, 179] width 104 height 20
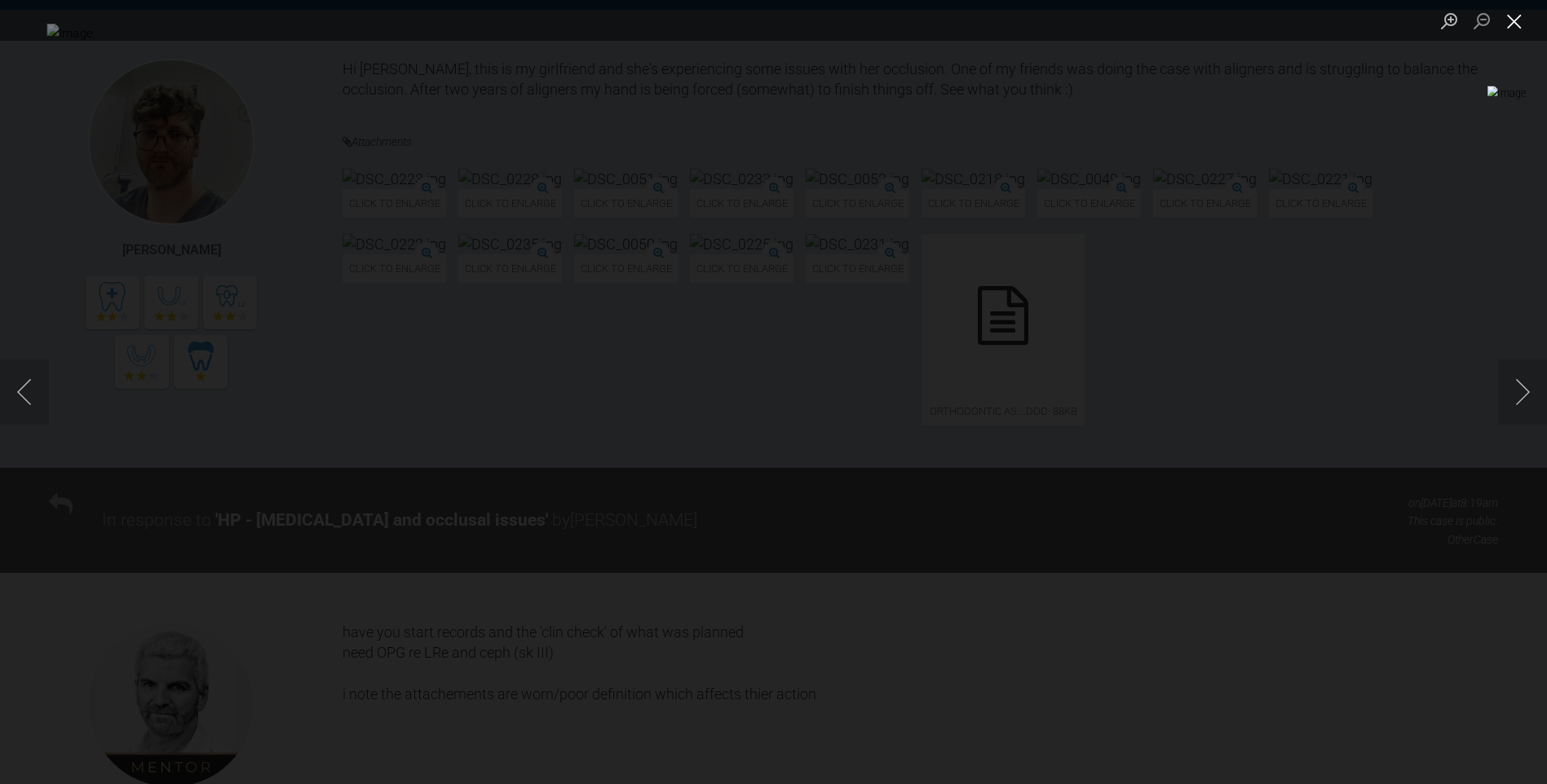
click at [1506, 27] on button "Close lightbox" at bounding box center [1514, 20] width 32 height 28
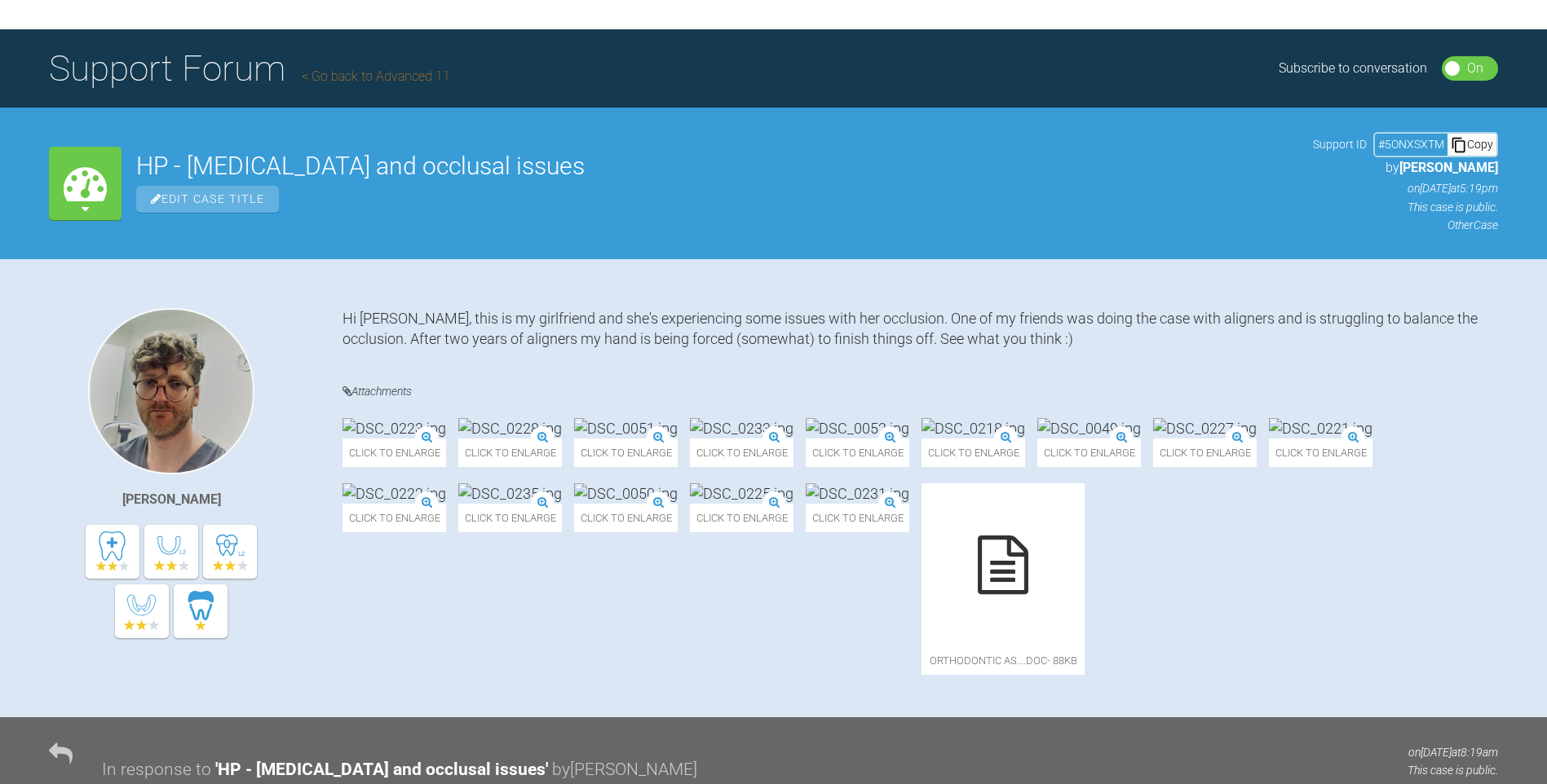
scroll to position [0, 0]
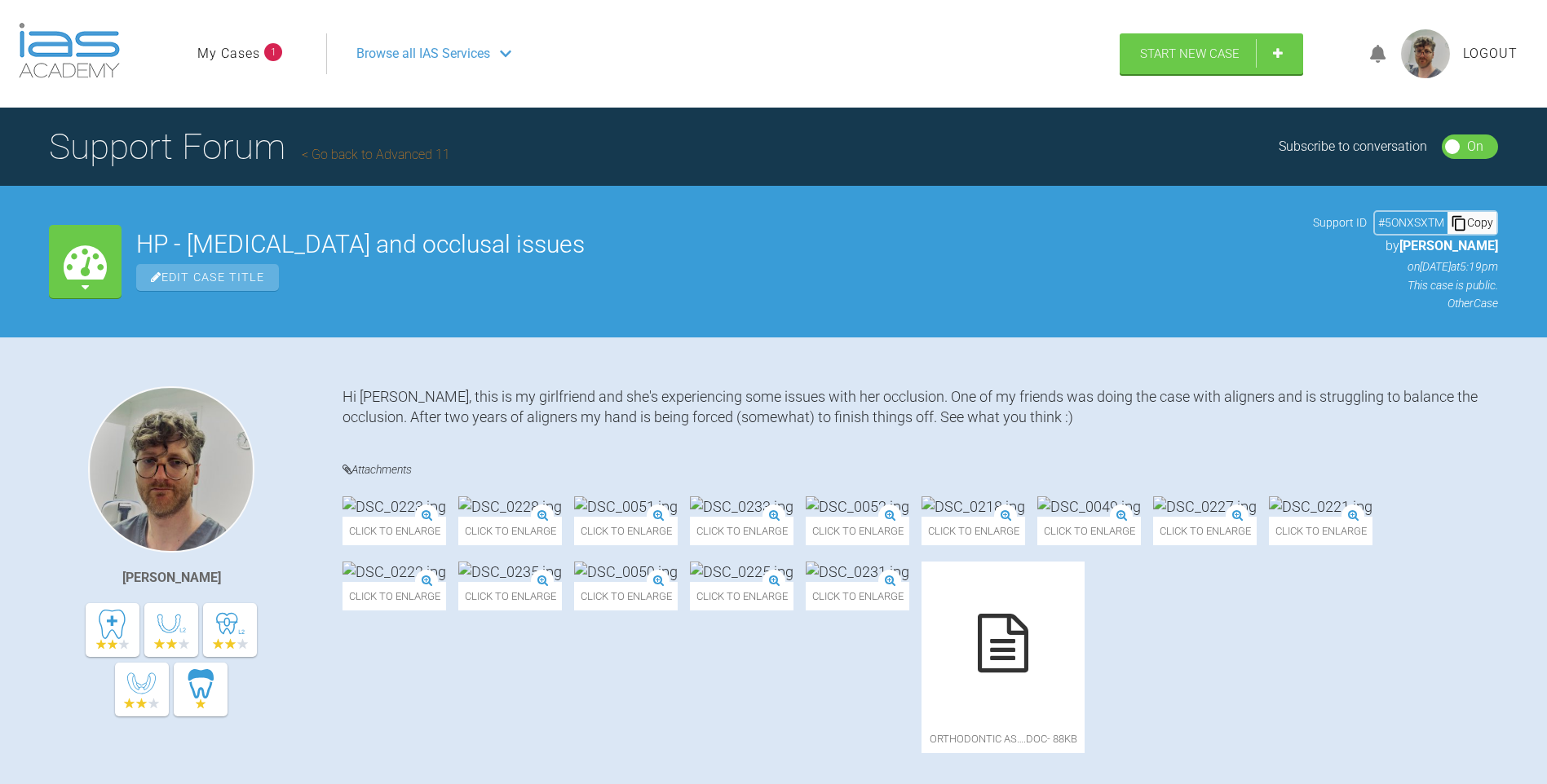
click at [245, 56] on link "My Cases" at bounding box center [229, 53] width 63 height 21
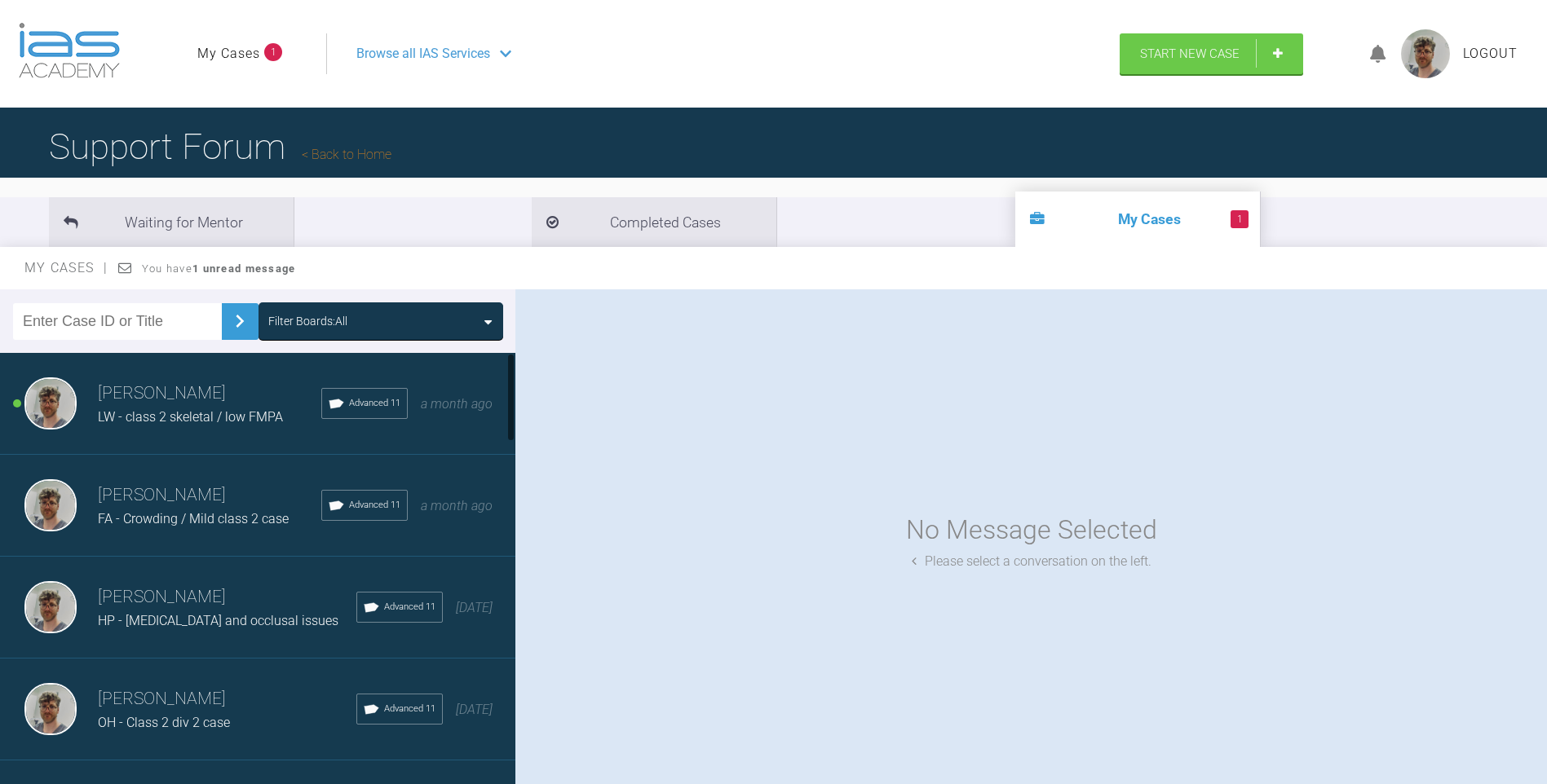
click at [204, 429] on div "Thomas Friar LW - class 2 skeletal / low FMPA Advanced 11 a month ago" at bounding box center [264, 403] width 528 height 102
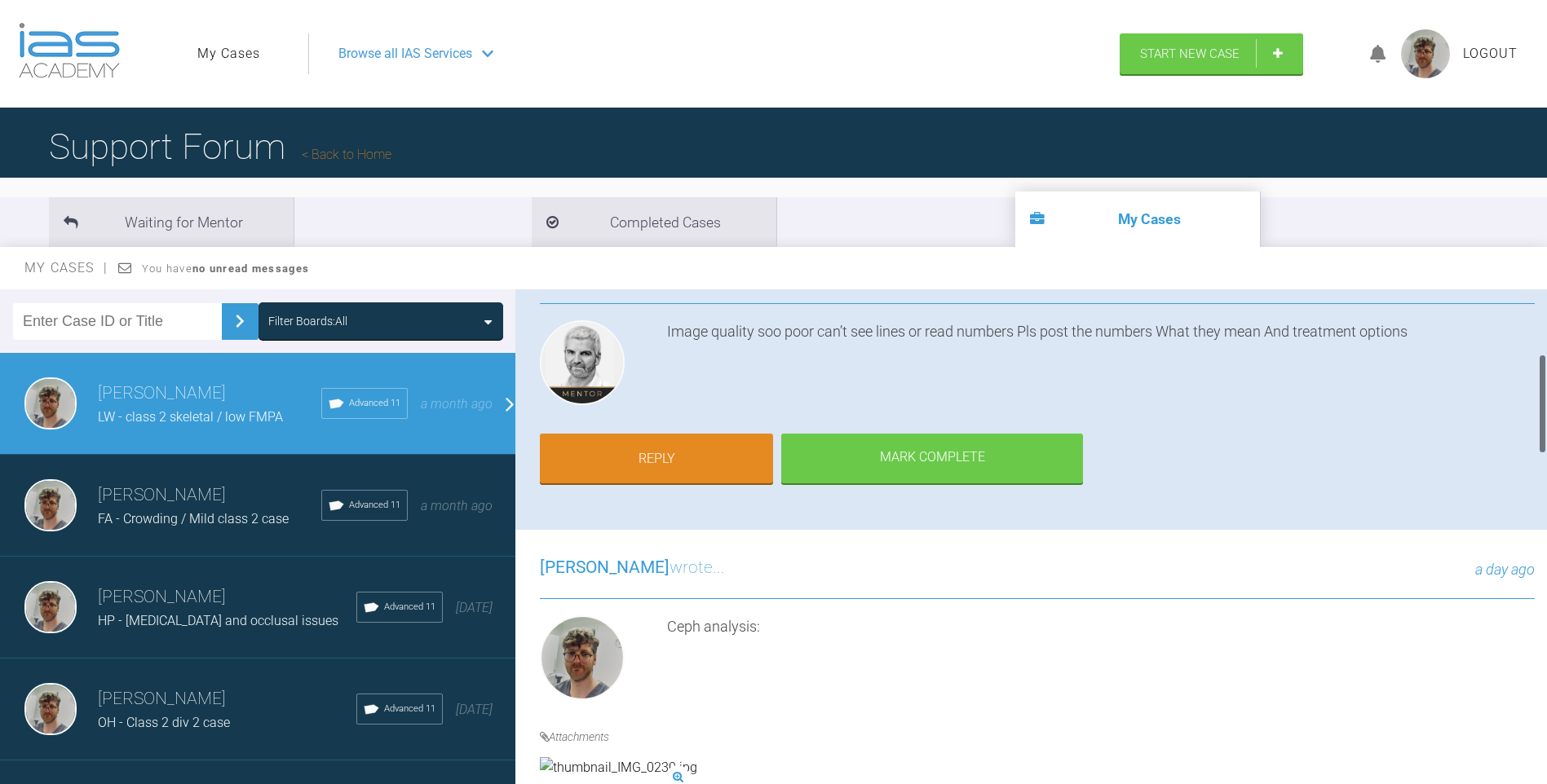
scroll to position [326, 0]
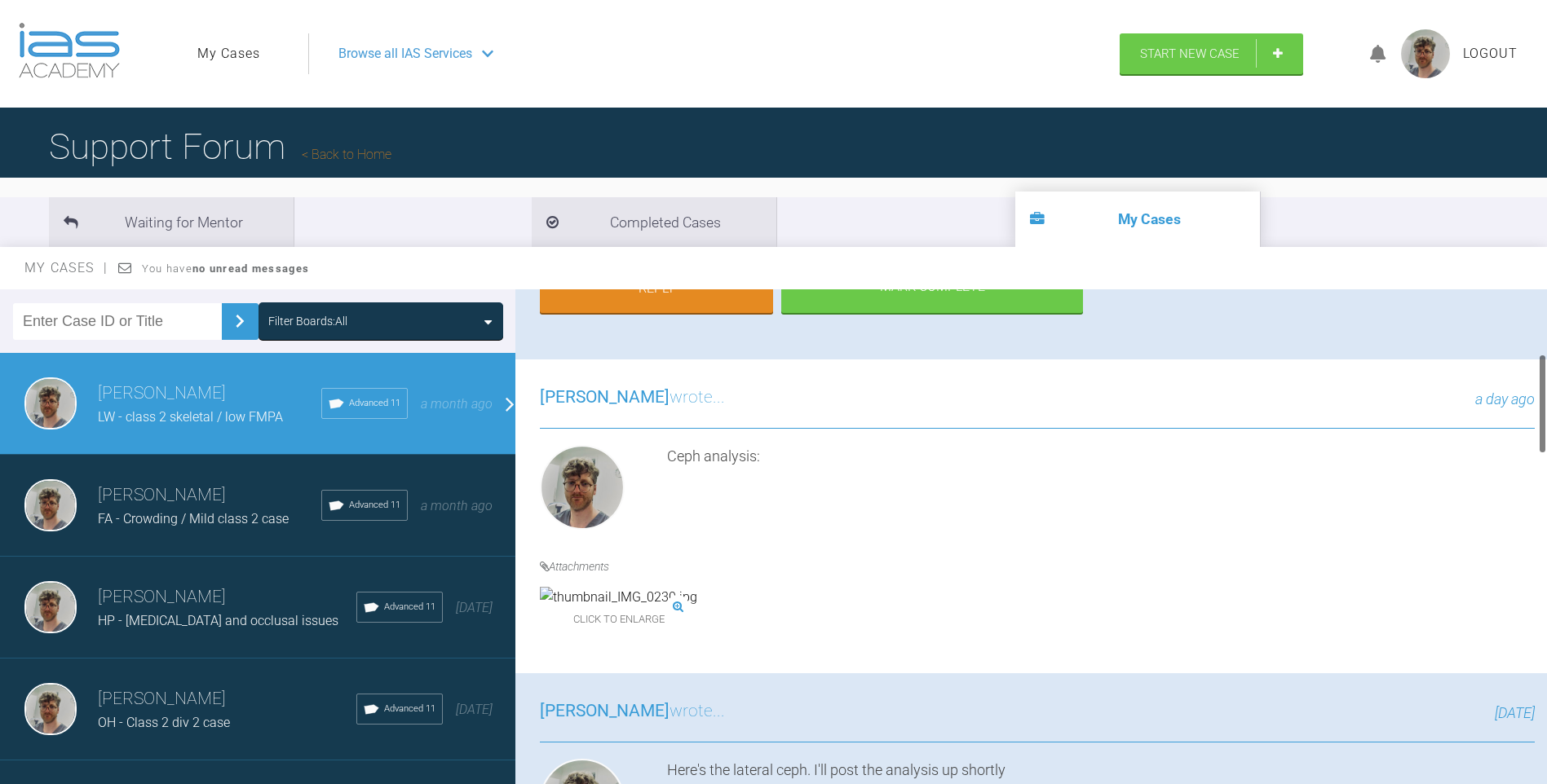
click at [618, 608] on img at bounding box center [618, 597] width 157 height 21
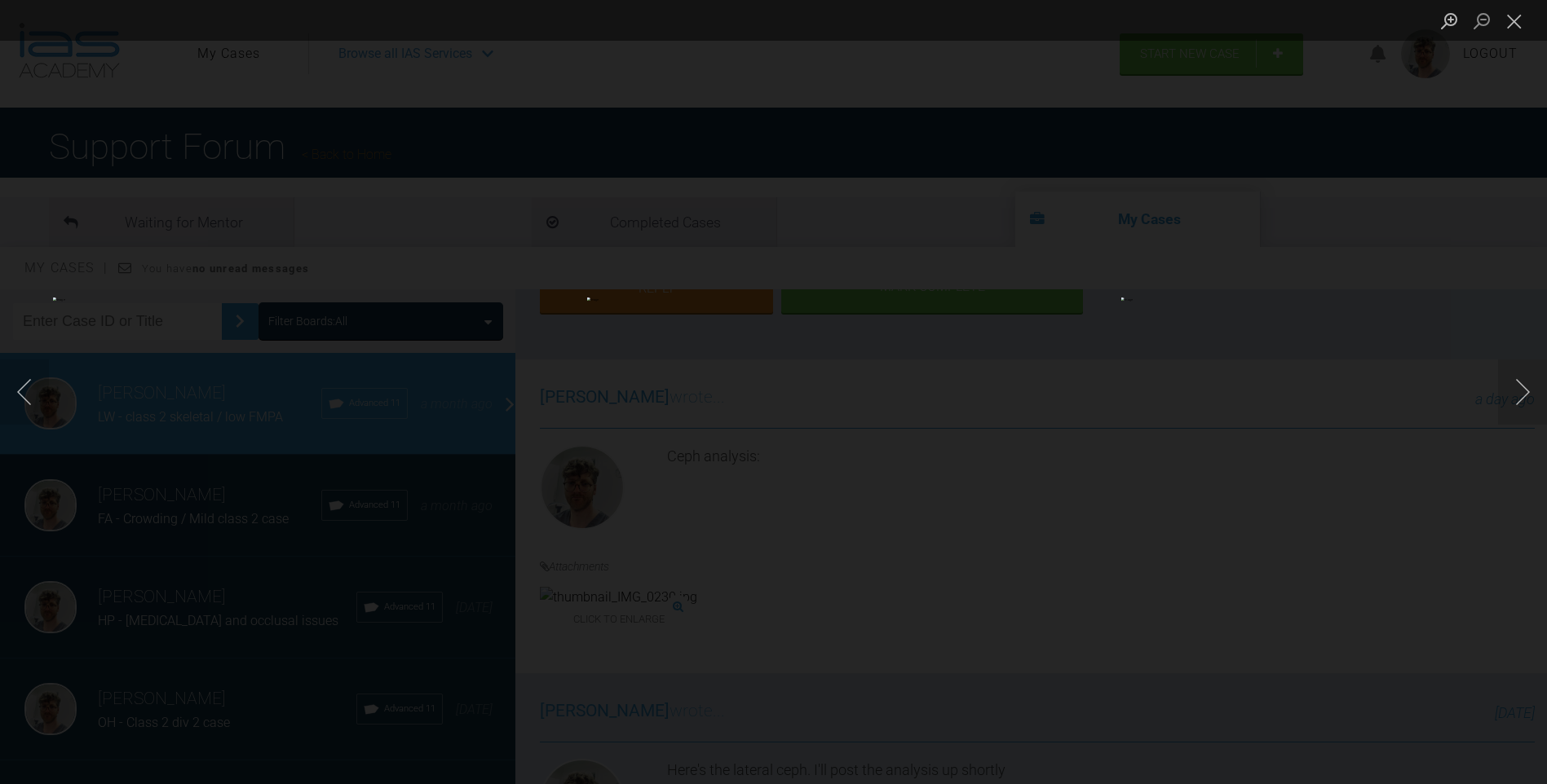
click at [664, 472] on img "Lightbox" at bounding box center [773, 392] width 372 height 189
click at [1506, 30] on button "Close lightbox" at bounding box center [1514, 20] width 32 height 28
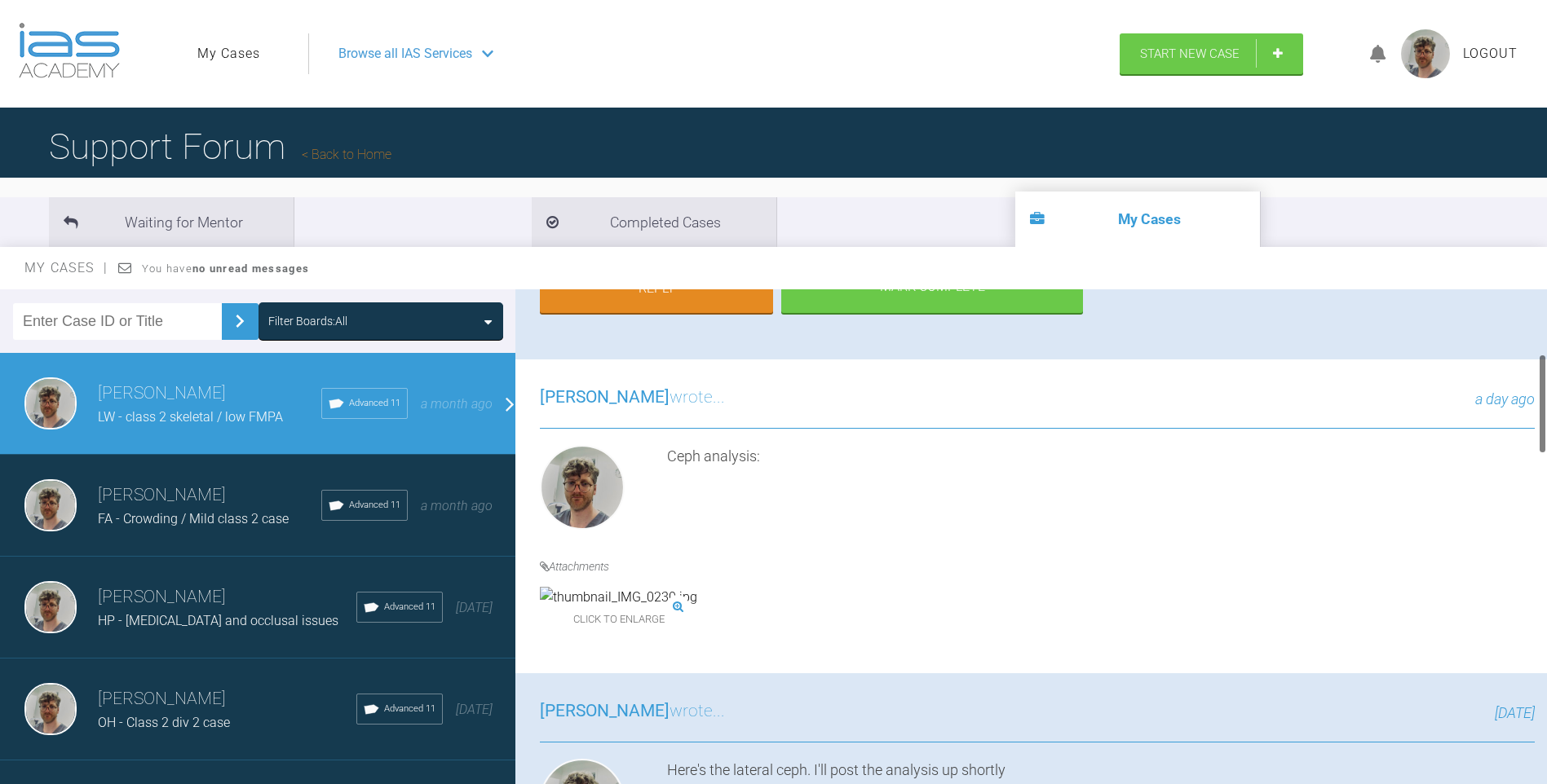
click at [649, 608] on img at bounding box center [618, 597] width 157 height 21
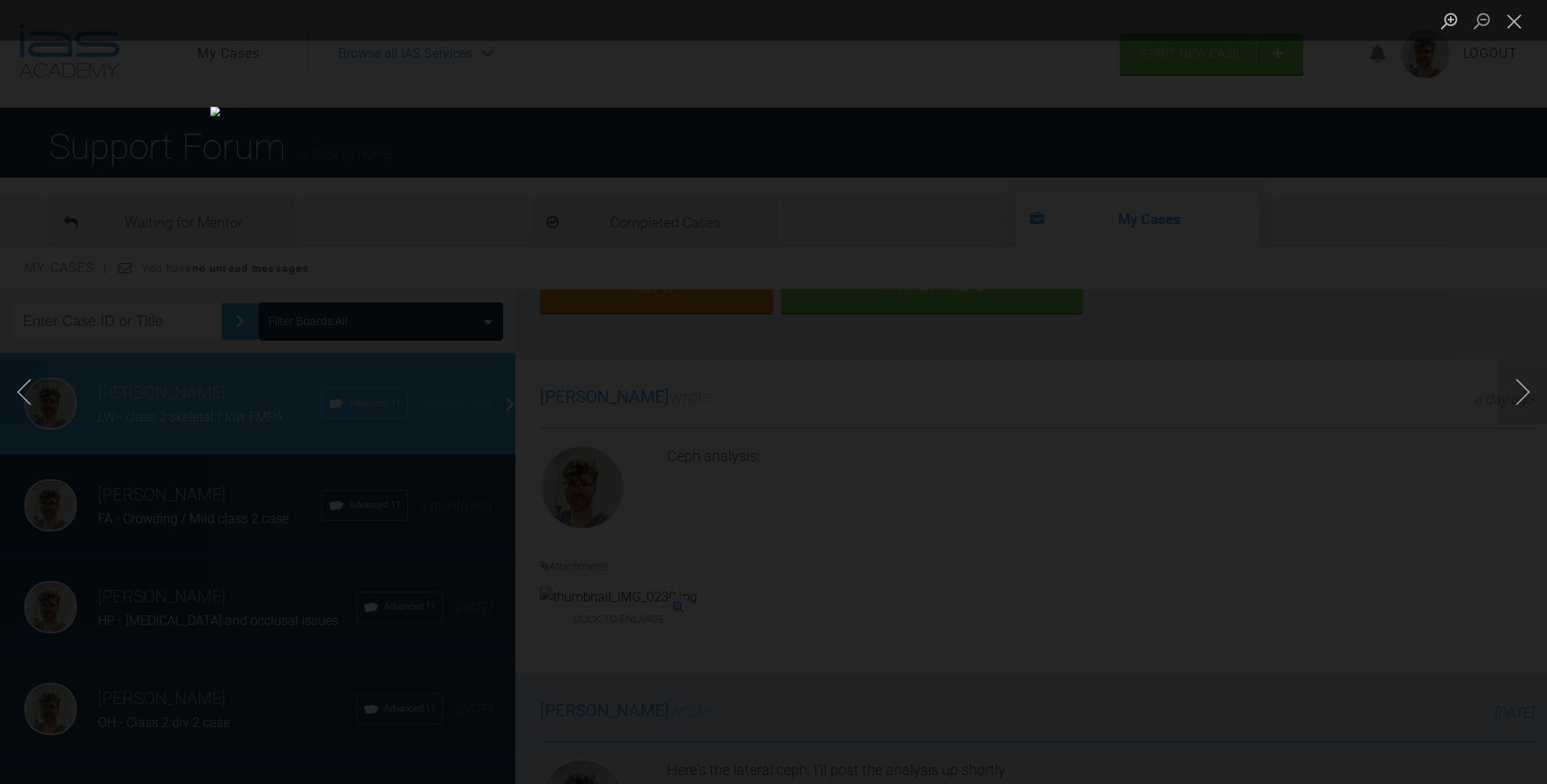
click at [1005, 301] on img "Lightbox" at bounding box center [773, 392] width 1126 height 571
click at [1530, 19] on ul "Lightbox" at bounding box center [1490, 20] width 114 height 40
click at [1523, 16] on button "Close lightbox" at bounding box center [1514, 20] width 32 height 28
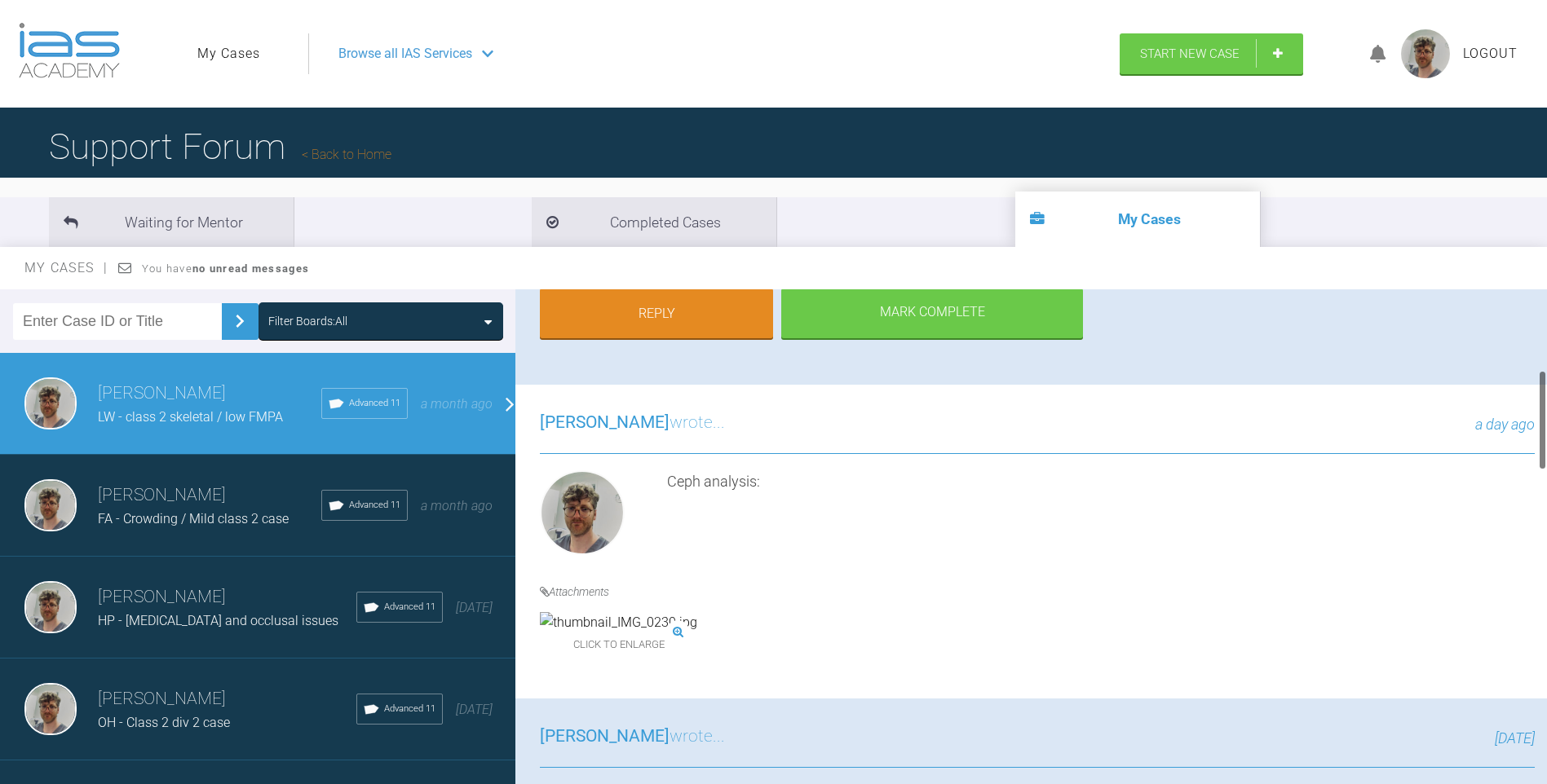
scroll to position [408, 0]
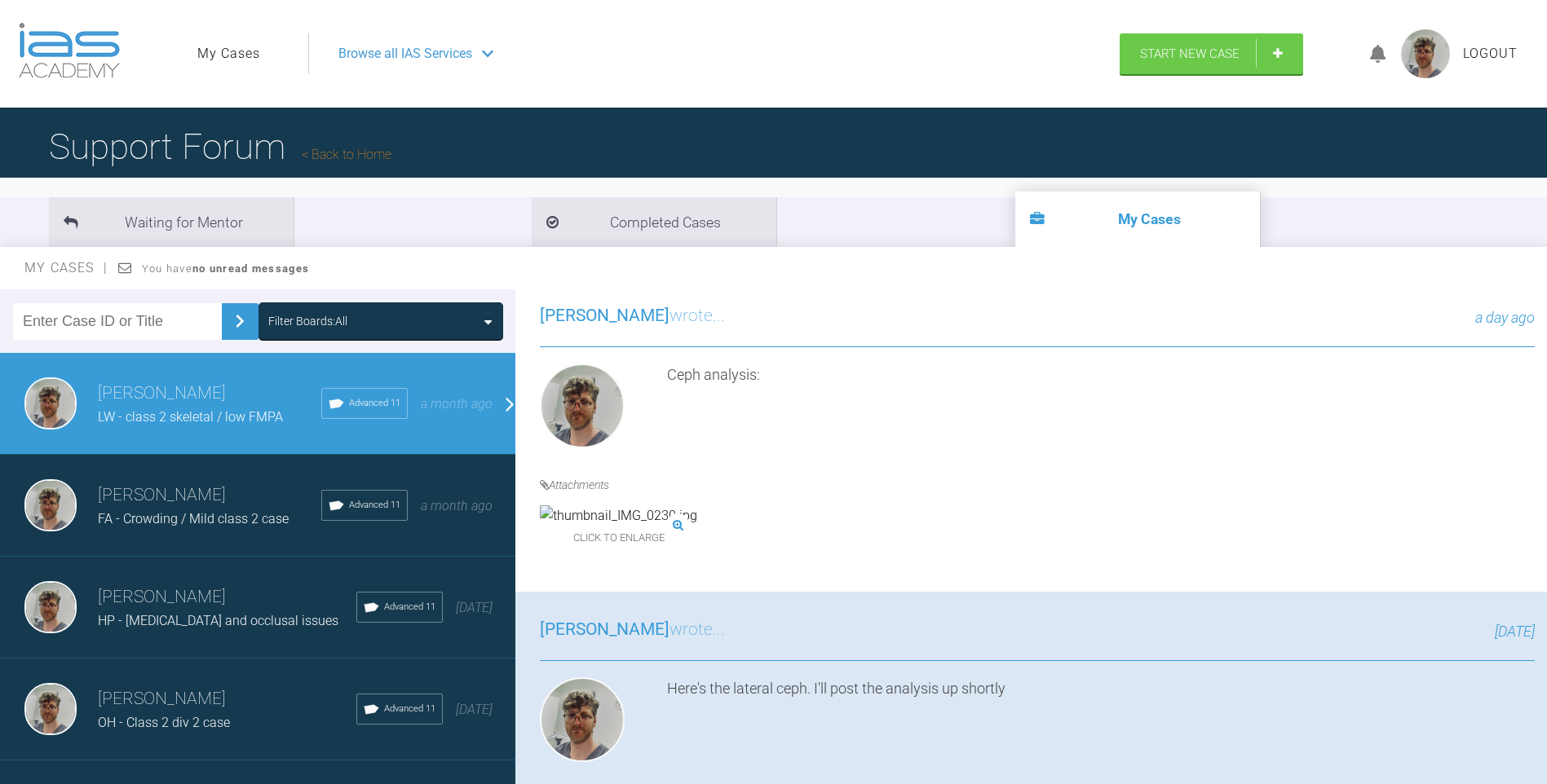
click at [644, 527] on img at bounding box center [618, 516] width 157 height 21
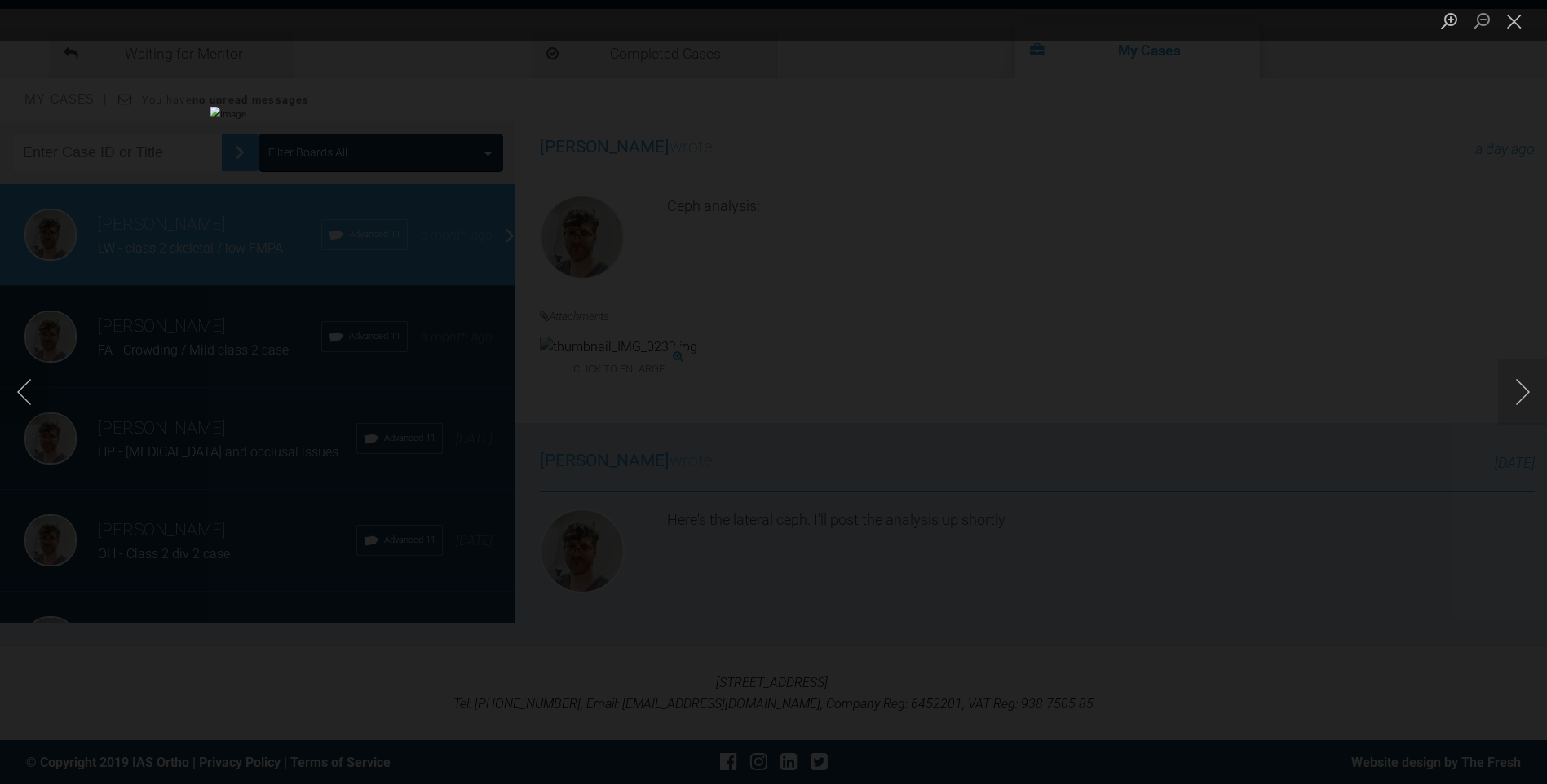
scroll to position [170, 0]
click at [813, 530] on img "Lightbox" at bounding box center [773, 392] width 1126 height 571
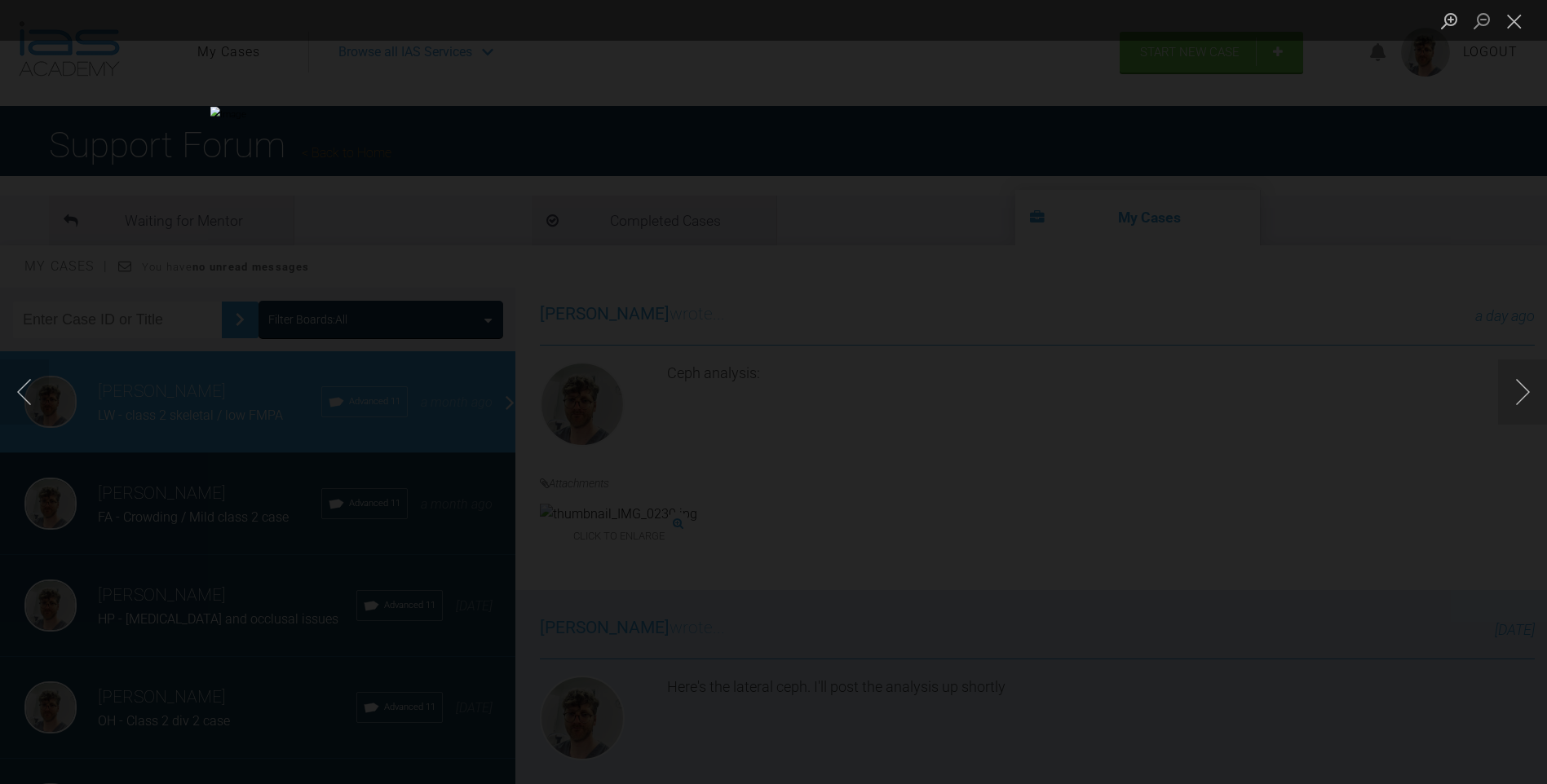
scroll to position [0, 0]
click at [1519, 17] on button "Close lightbox" at bounding box center [1514, 20] width 32 height 28
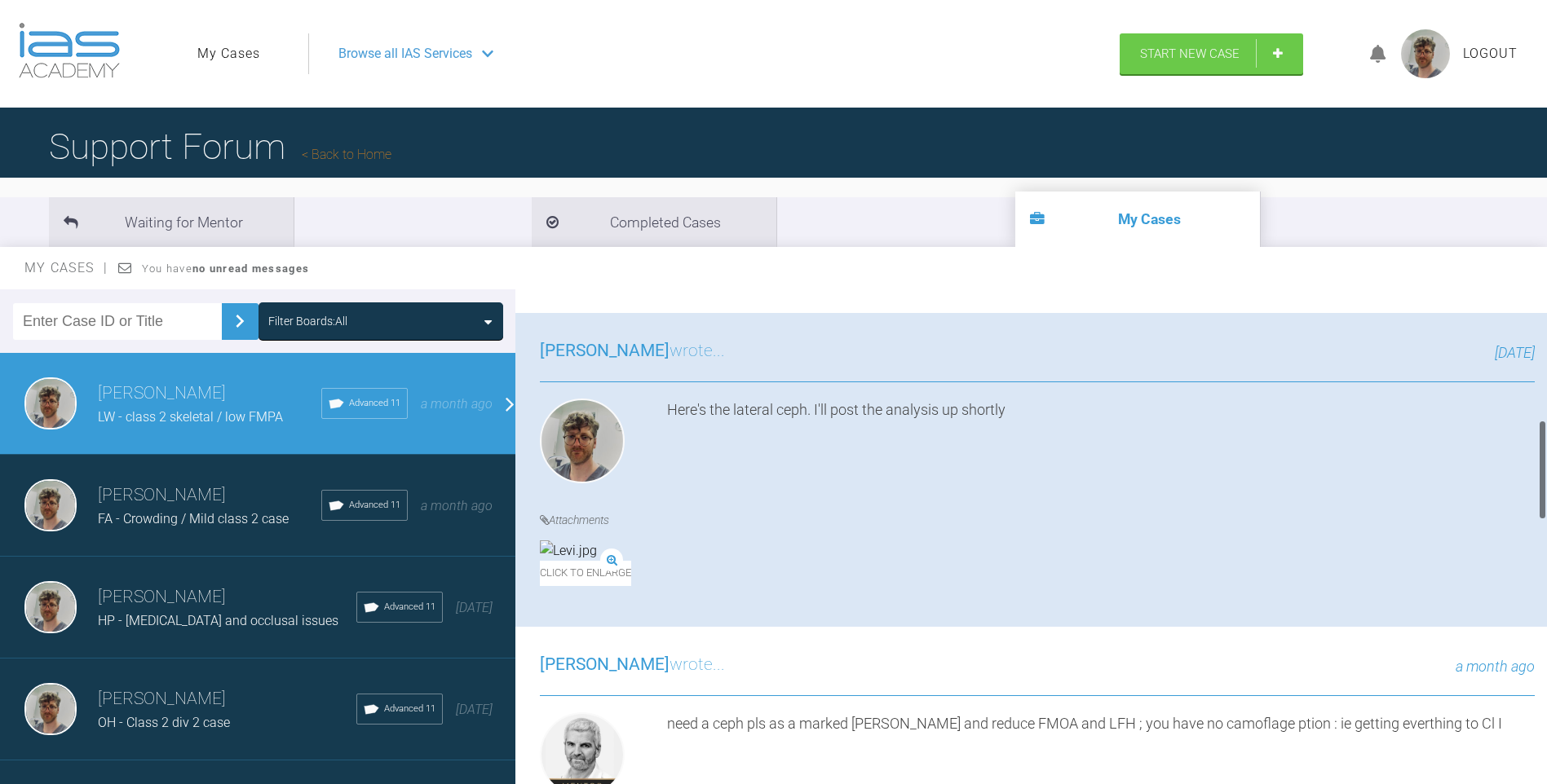
scroll to position [733, 0]
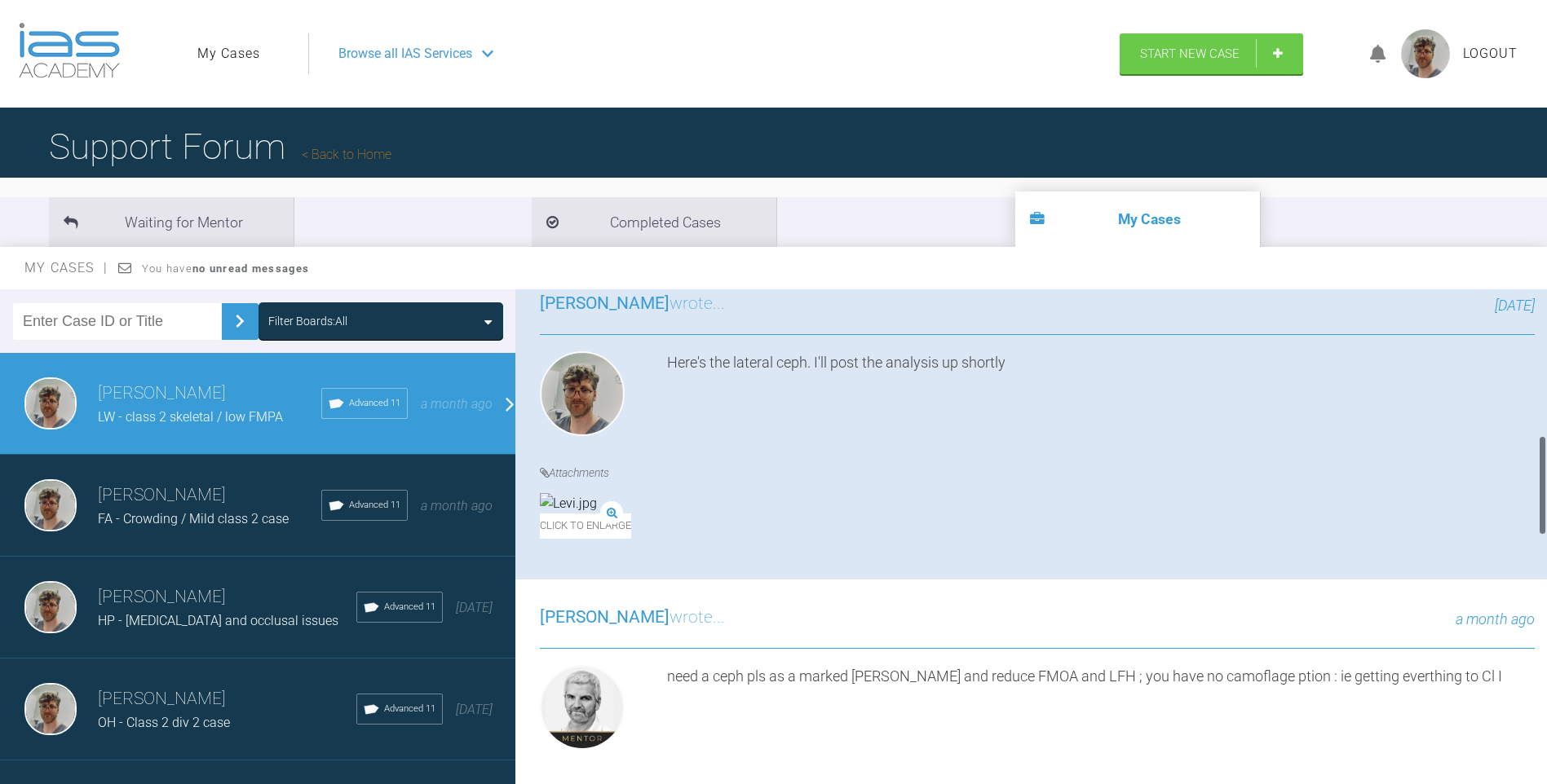
click at [597, 515] on img at bounding box center [568, 504] width 57 height 21
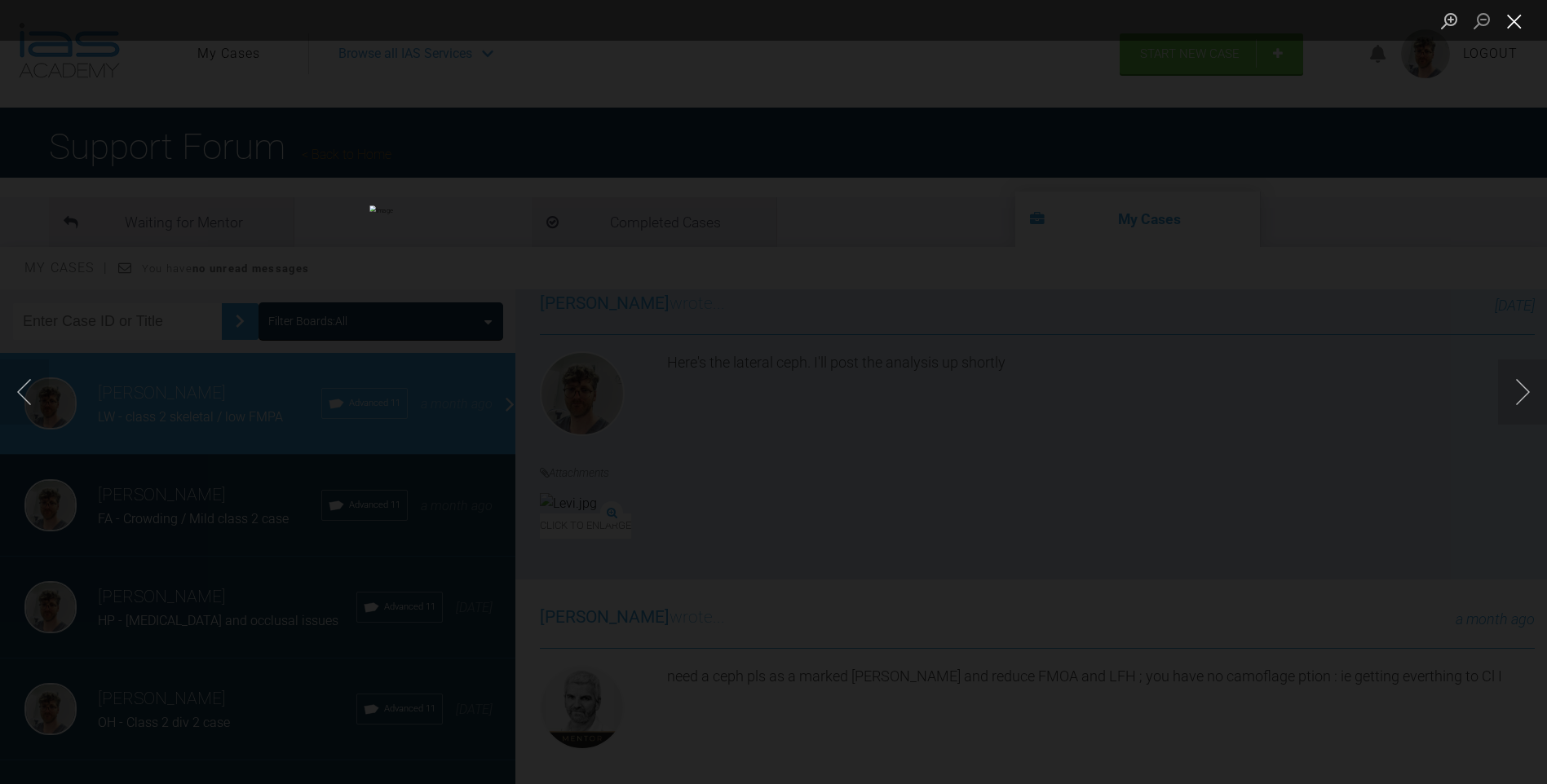
click at [1508, 17] on button "Close lightbox" at bounding box center [1514, 20] width 32 height 28
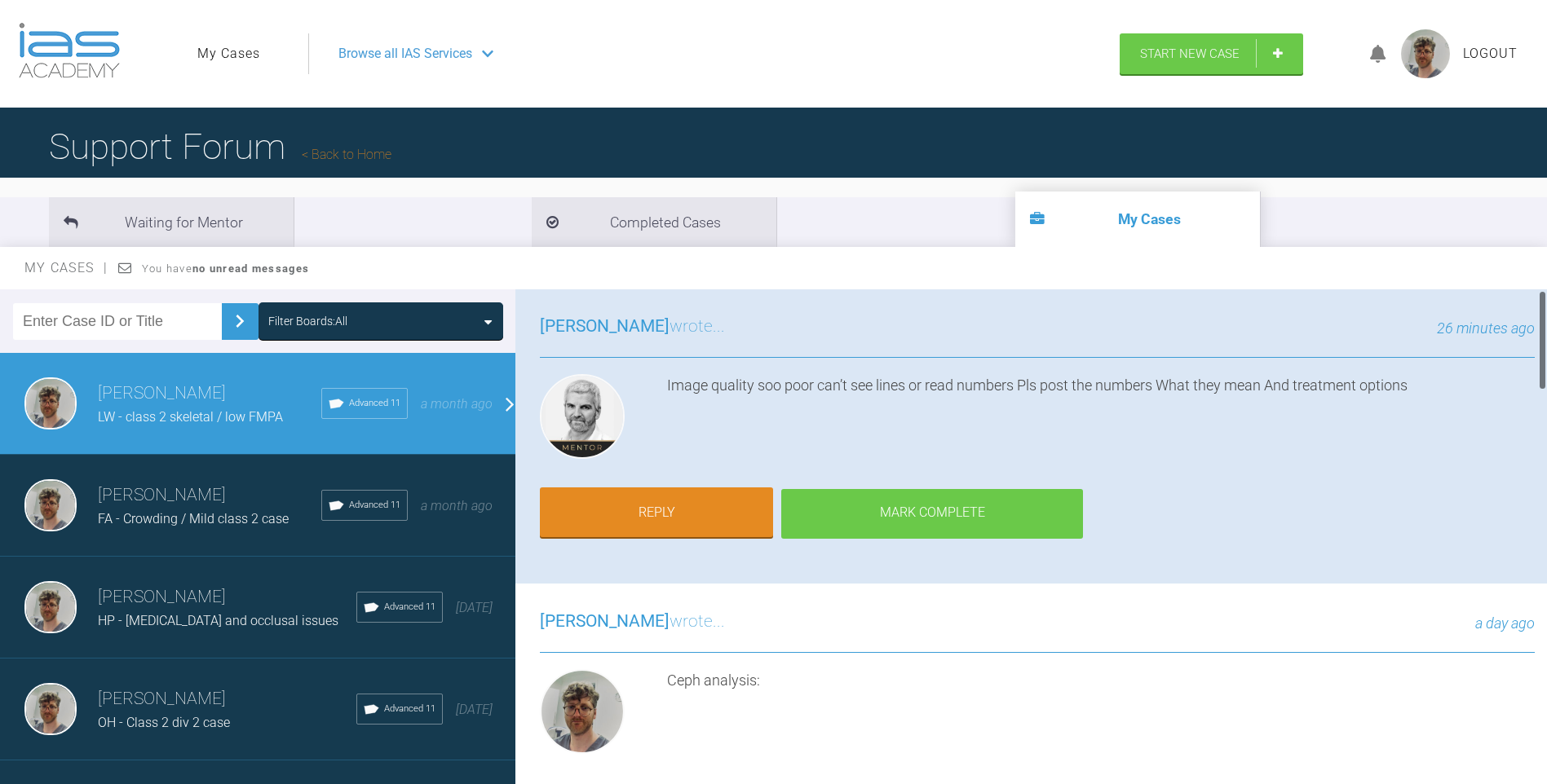
scroll to position [0, 0]
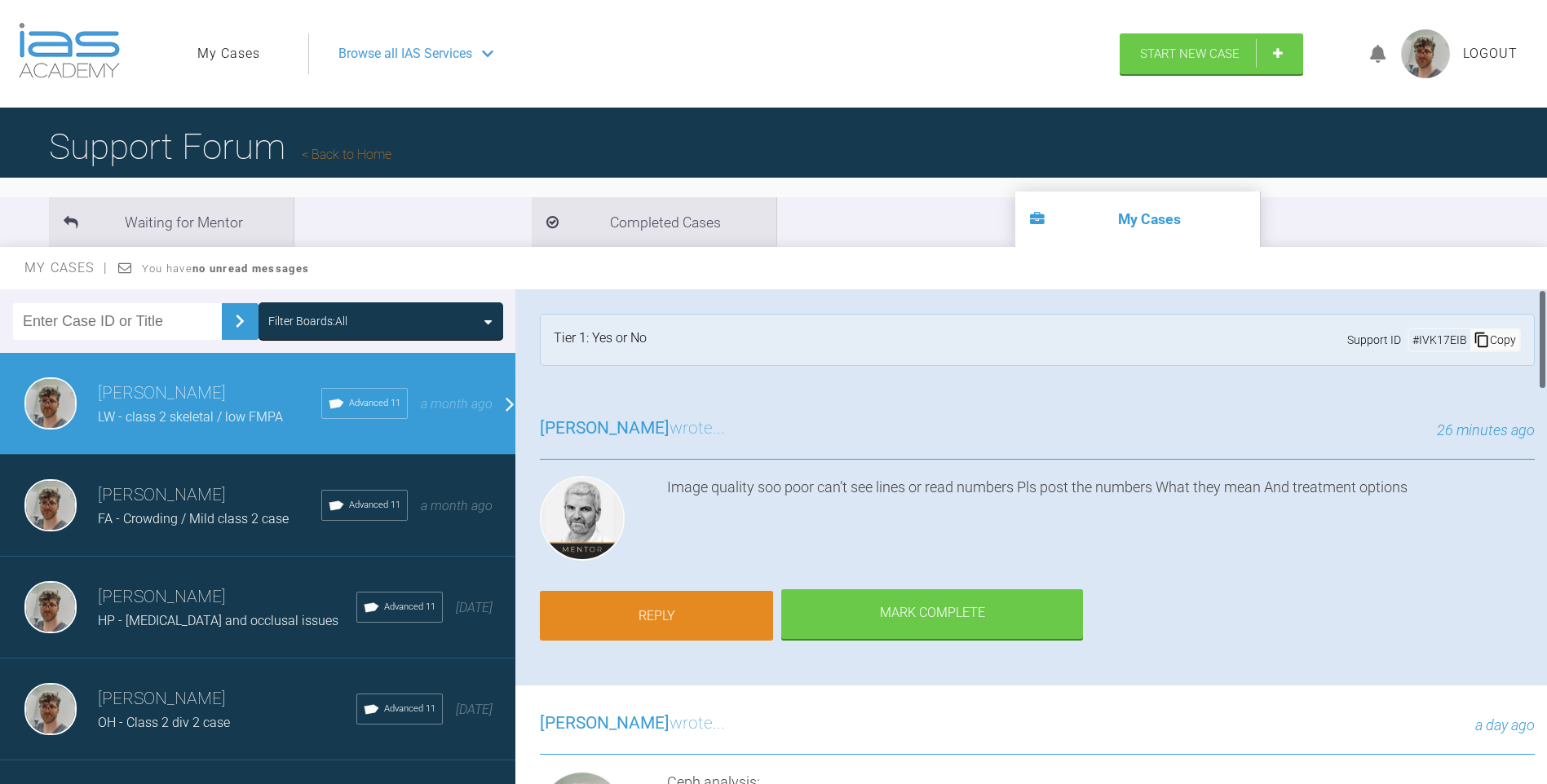
click at [735, 618] on link "Reply" at bounding box center [656, 616] width 233 height 51
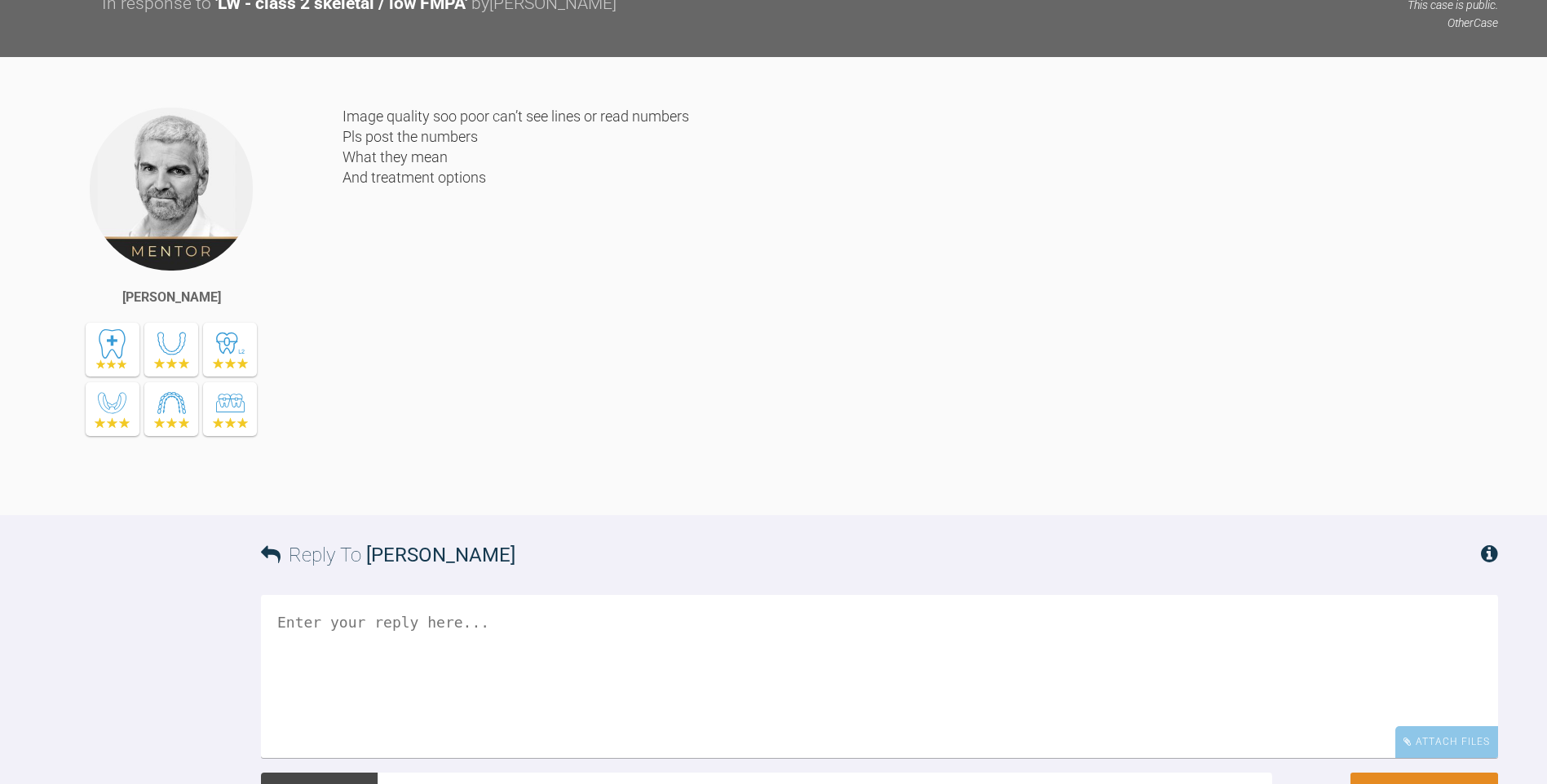
scroll to position [3005, 0]
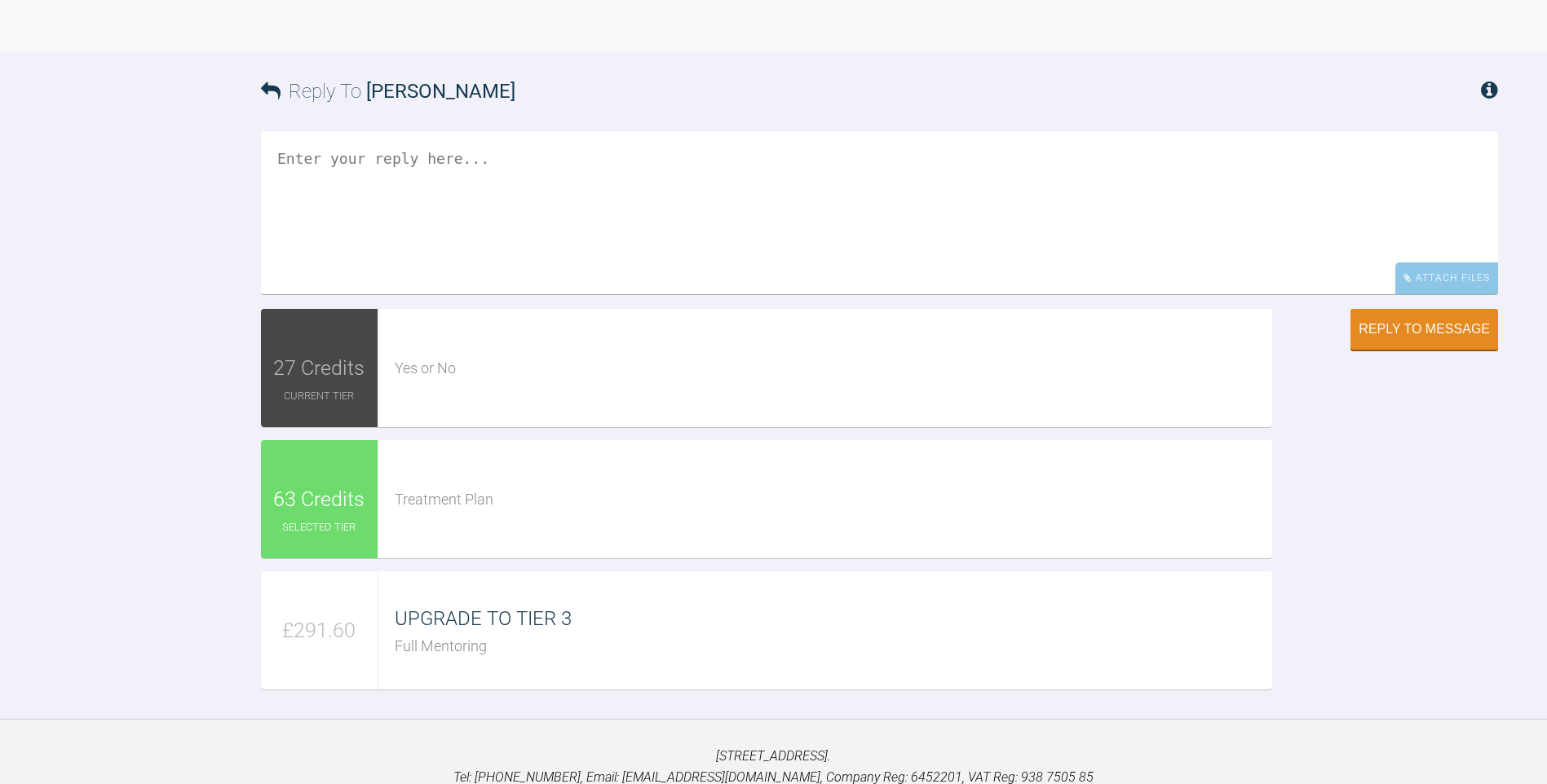
click at [726, 294] on textarea at bounding box center [880, 212] width 1237 height 163
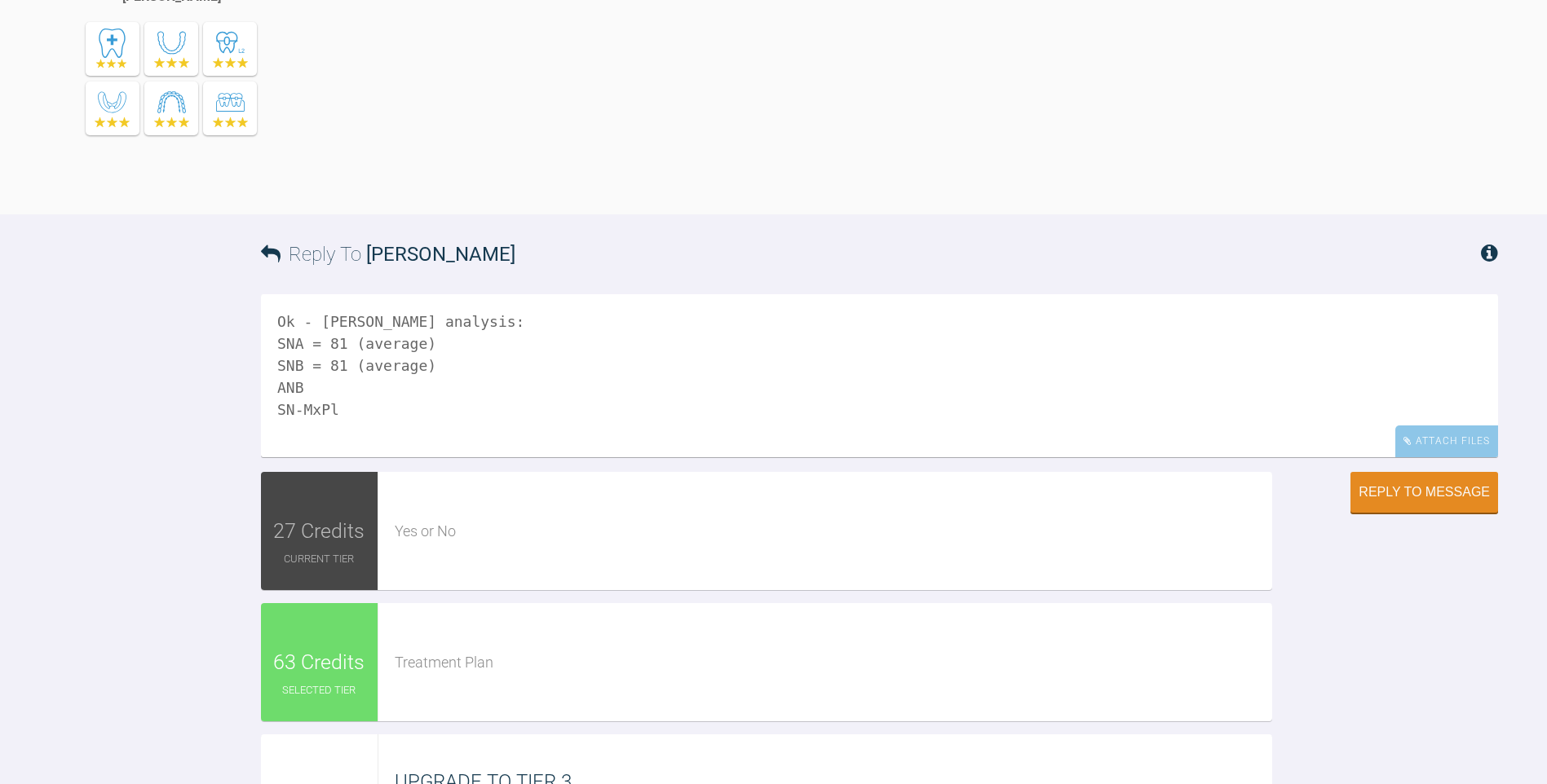
scroll to position [3167, 0]
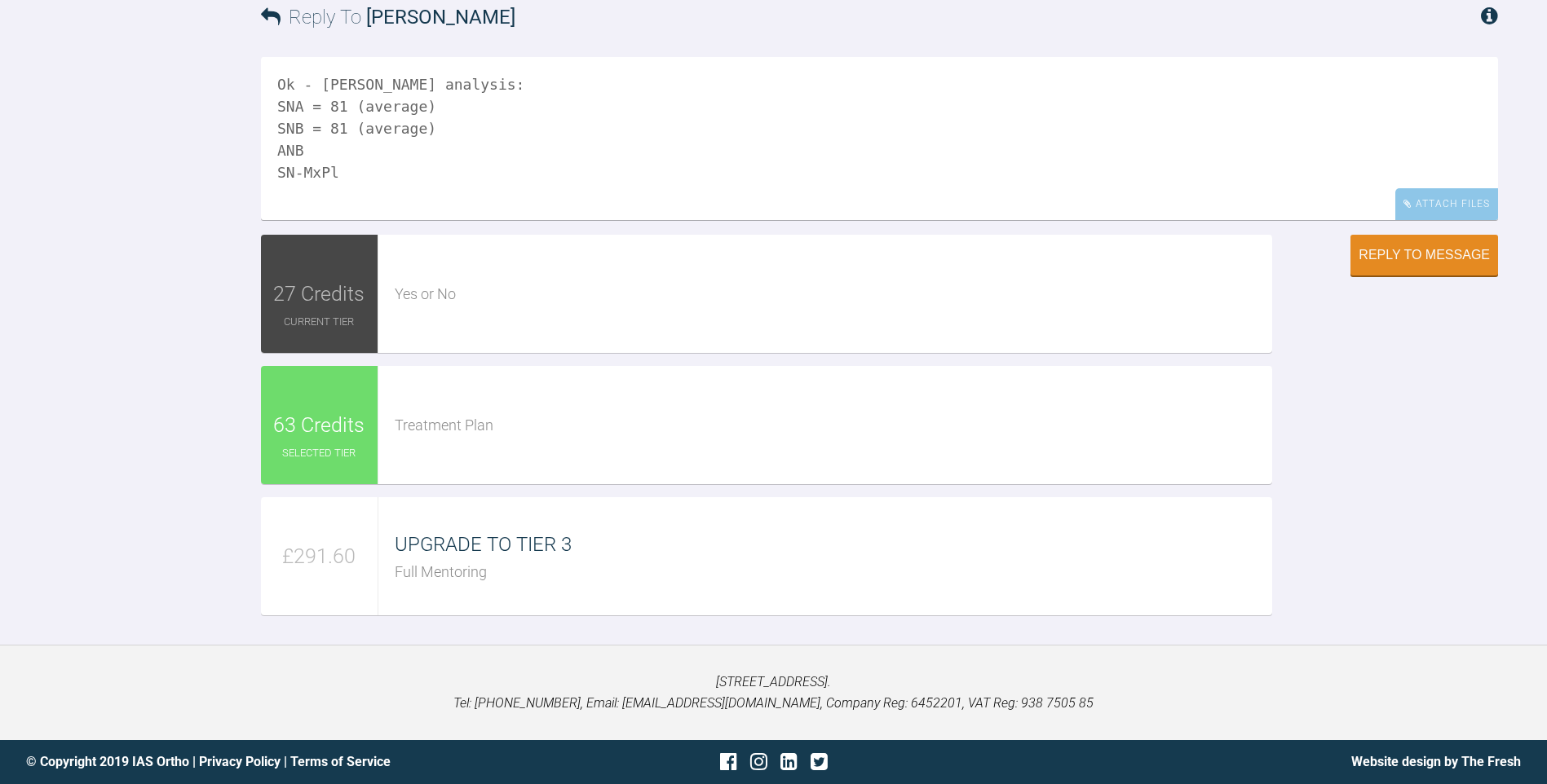
click at [415, 221] on textarea "Ok - Eastman analysis: SNA = 81 (average) SNB = 81 (average) ANB SN-MxPl" at bounding box center [880, 138] width 1237 height 163
drag, startPoint x: 444, startPoint y: 362, endPoint x: 352, endPoint y: 369, distance: 92.3
click at [352, 221] on textarea "Ok - Eastman analysis: SNA = 81 (average) SNB = 81 (average) ANB = <0.5 (low) S…" at bounding box center [880, 138] width 1237 height 163
click at [396, 221] on textarea "Ok - Eastman analysis: SNA = 81 (average) SNB = 81 (average) ANB = <0.5 (low) S…" at bounding box center [880, 138] width 1237 height 163
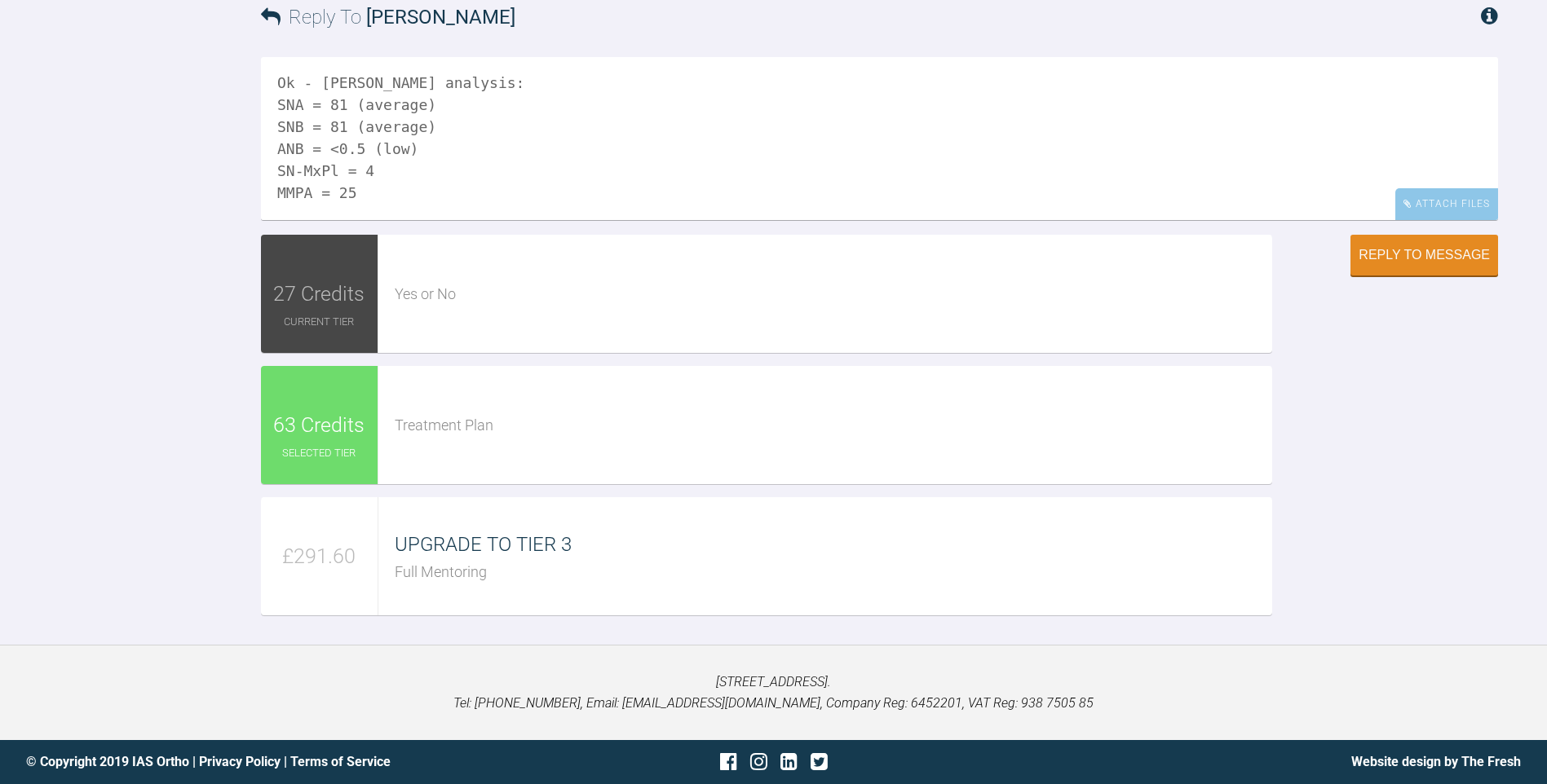
click at [400, 221] on textarea "Ok - Eastman analysis: SNA = 81 (average) SNB = 81 (average) ANB = <0.5 (low) S…" at bounding box center [880, 138] width 1237 height 163
paste textarea "(average)"
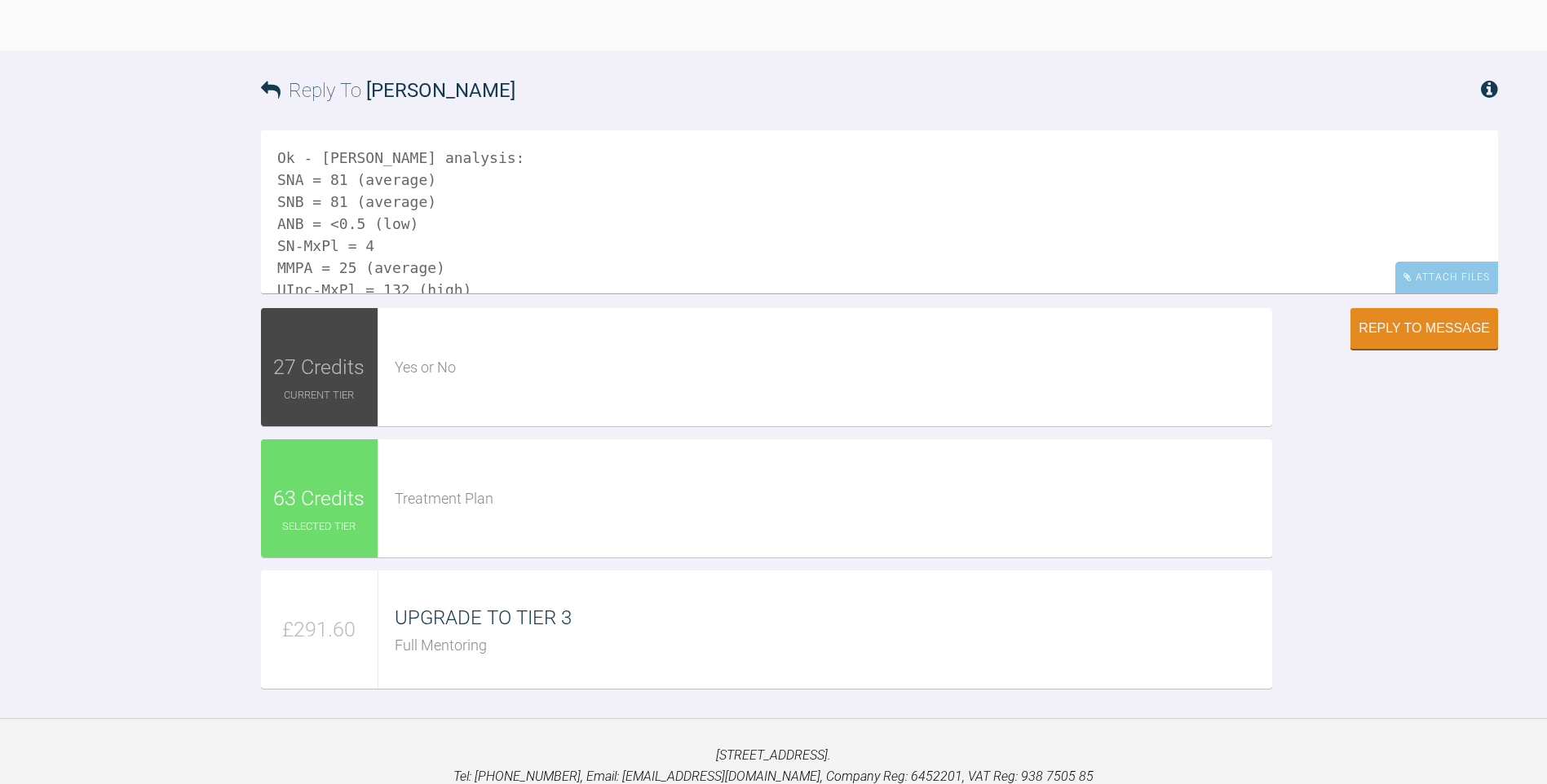
scroll to position [3005, 0]
click at [463, 294] on textarea "Ok - Eastman analysis: SNA = 81 (average) SNB = 81 (average) ANB = <0.5 (low) S…" at bounding box center [880, 212] width 1237 height 163
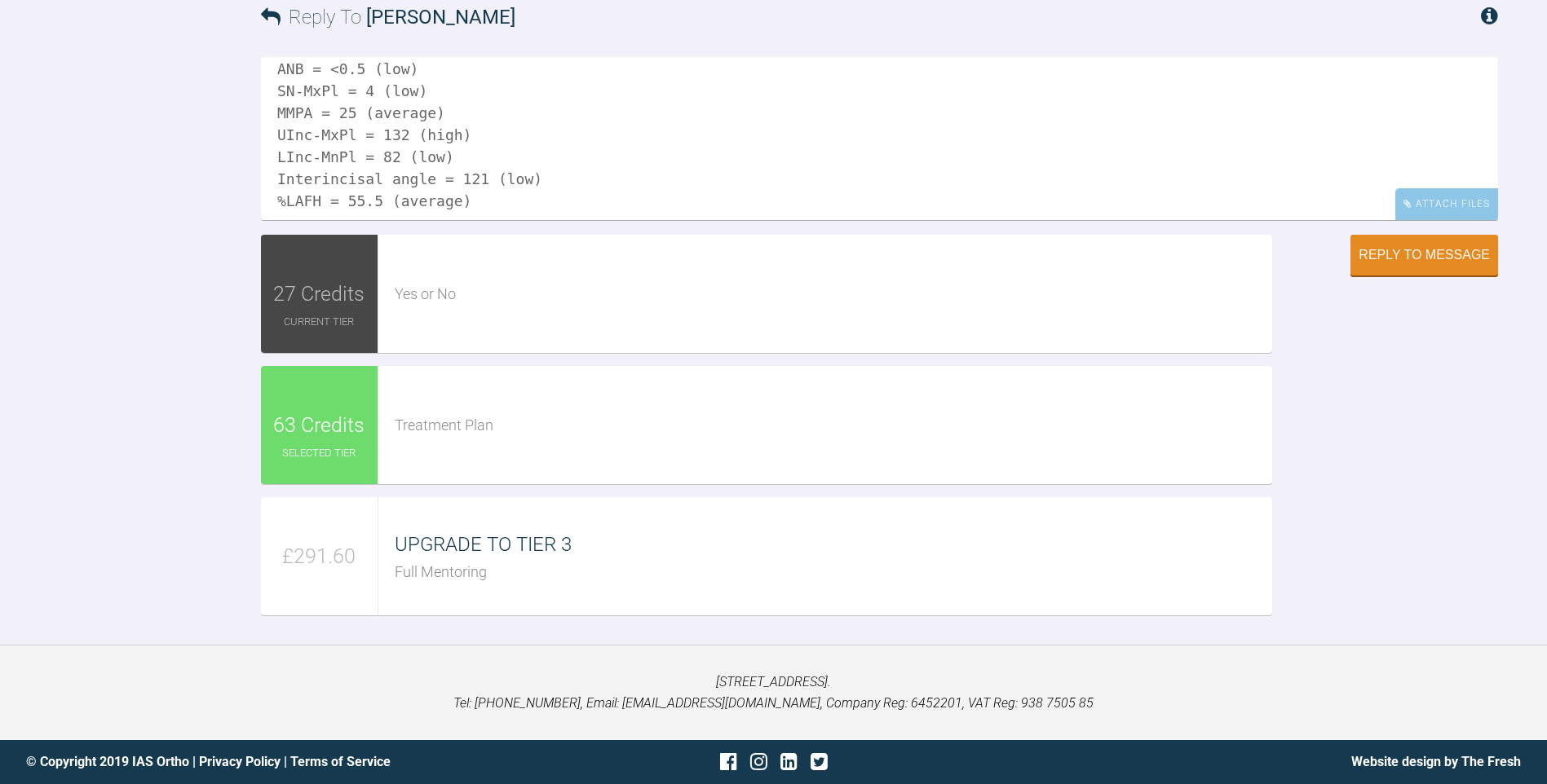
scroll to position [3435, 0]
click at [339, 133] on textarea "Ok - Eastman analysis: SNA = 81 (average) SNB = 81 (average) ANB = <0.5 (low) S…" at bounding box center [880, 138] width 1237 height 163
drag, startPoint x: 348, startPoint y: 133, endPoint x: 278, endPoint y: 137, distance: 70.1
click at [278, 137] on textarea "Ok - Eastman analysis: SNA = 81 (average) SNB = 81 (average) ANB = <0.5 (low) S…" at bounding box center [880, 138] width 1237 height 163
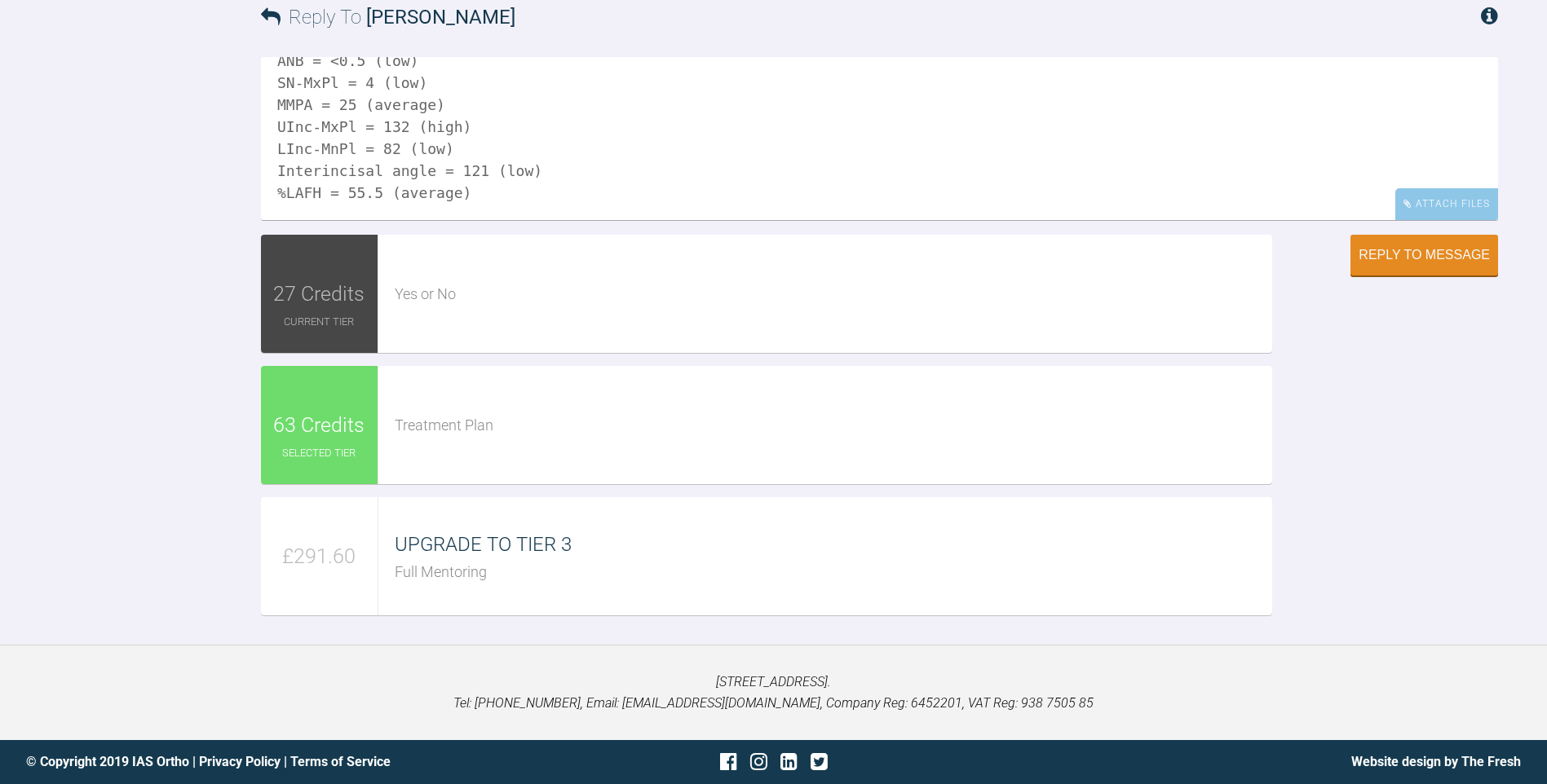
click at [517, 221] on textarea "Ok - Eastman analysis: SNA = 81 (average) SNB = 81 (average) ANB = <0.5 (low) S…" at bounding box center [880, 138] width 1237 height 163
drag, startPoint x: 606, startPoint y: 500, endPoint x: 304, endPoint y: 498, distance: 302.0
click at [304, 221] on textarea "Ok - Eastman analysis: SNA = 81 (average) SNB = 81 (average) ANB = <0.5 (low) S…" at bounding box center [880, 138] width 1237 height 163
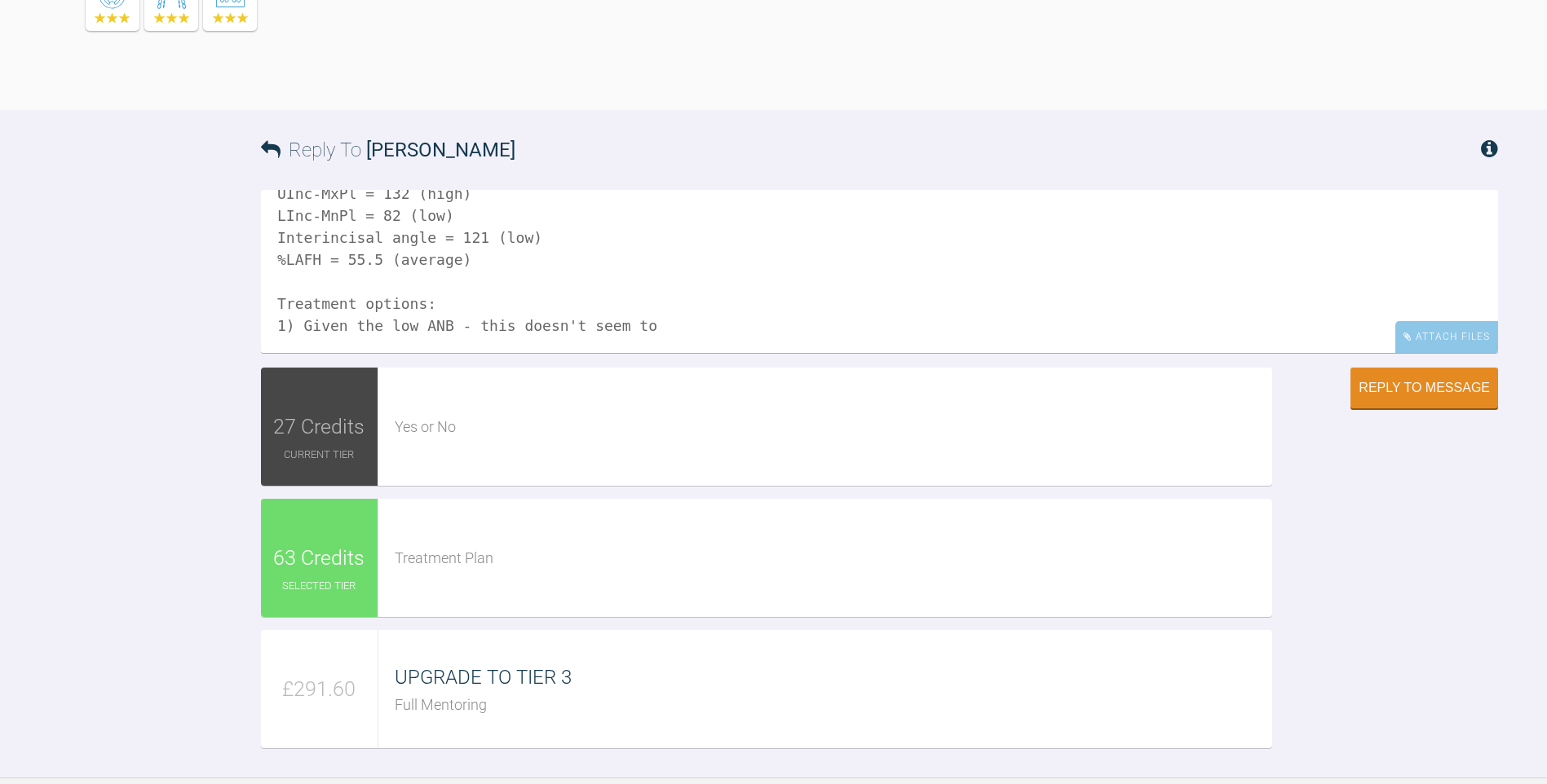
scroll to position [3190, 0]
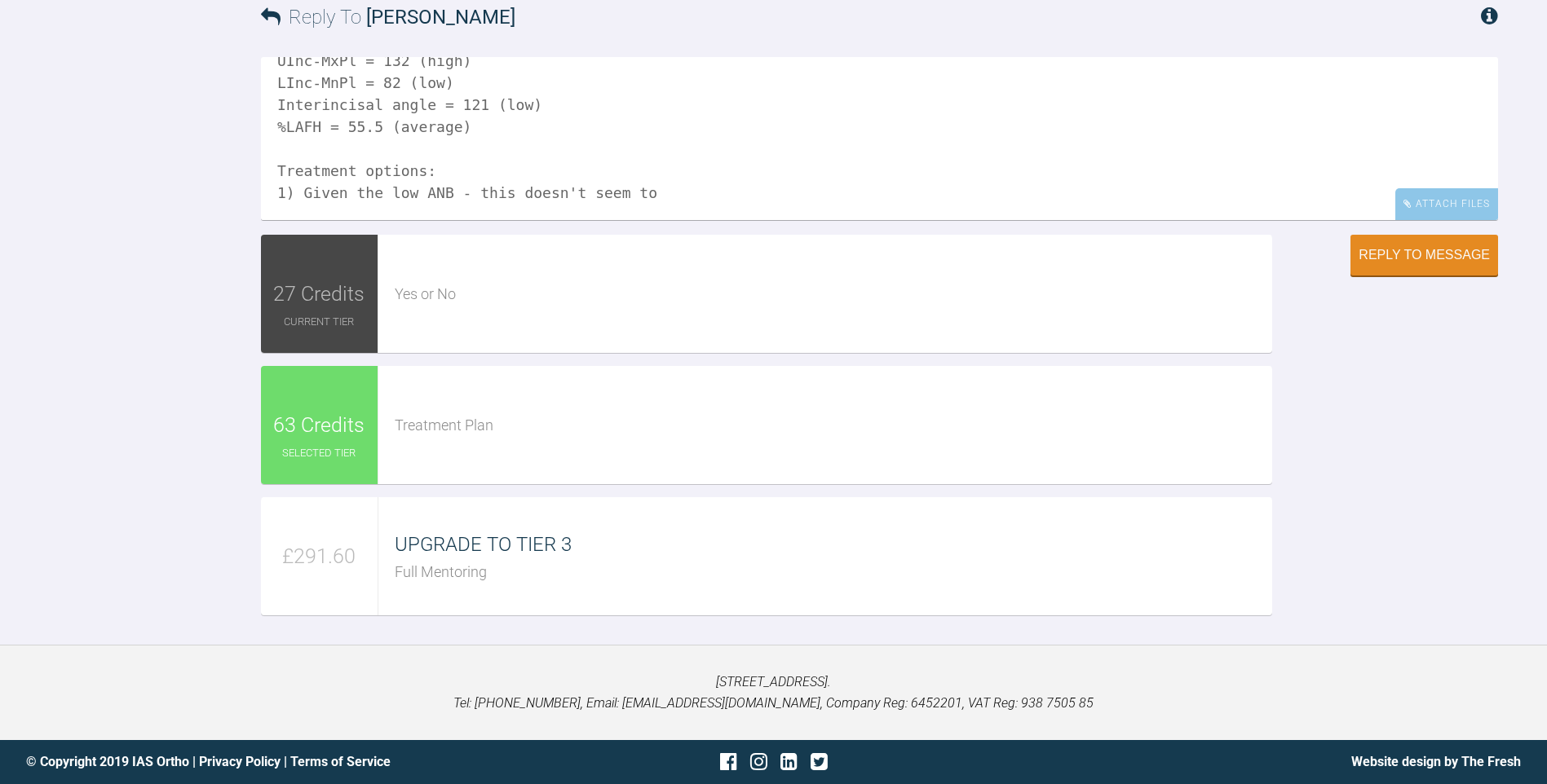
click at [671, 221] on textarea "Ok - Eastman analysis: SNA = 81 (average) SNB = 81 (average) ANB = <0.5 (low) S…" at bounding box center [880, 138] width 1237 height 163
click at [301, 221] on textarea "Ok - Eastman analysis: SNA = 81 (average) SNB = 81 (average) ANB = <0.5 (low) S…" at bounding box center [880, 138] width 1237 height 163
drag, startPoint x: 782, startPoint y: 414, endPoint x: 767, endPoint y: 396, distance: 23.4
click at [782, 221] on textarea "Ok - Eastman analysis: SNA = 81 (average) SNB = 81 (average) ANB = <0.5 (low) S…" at bounding box center [880, 138] width 1237 height 163
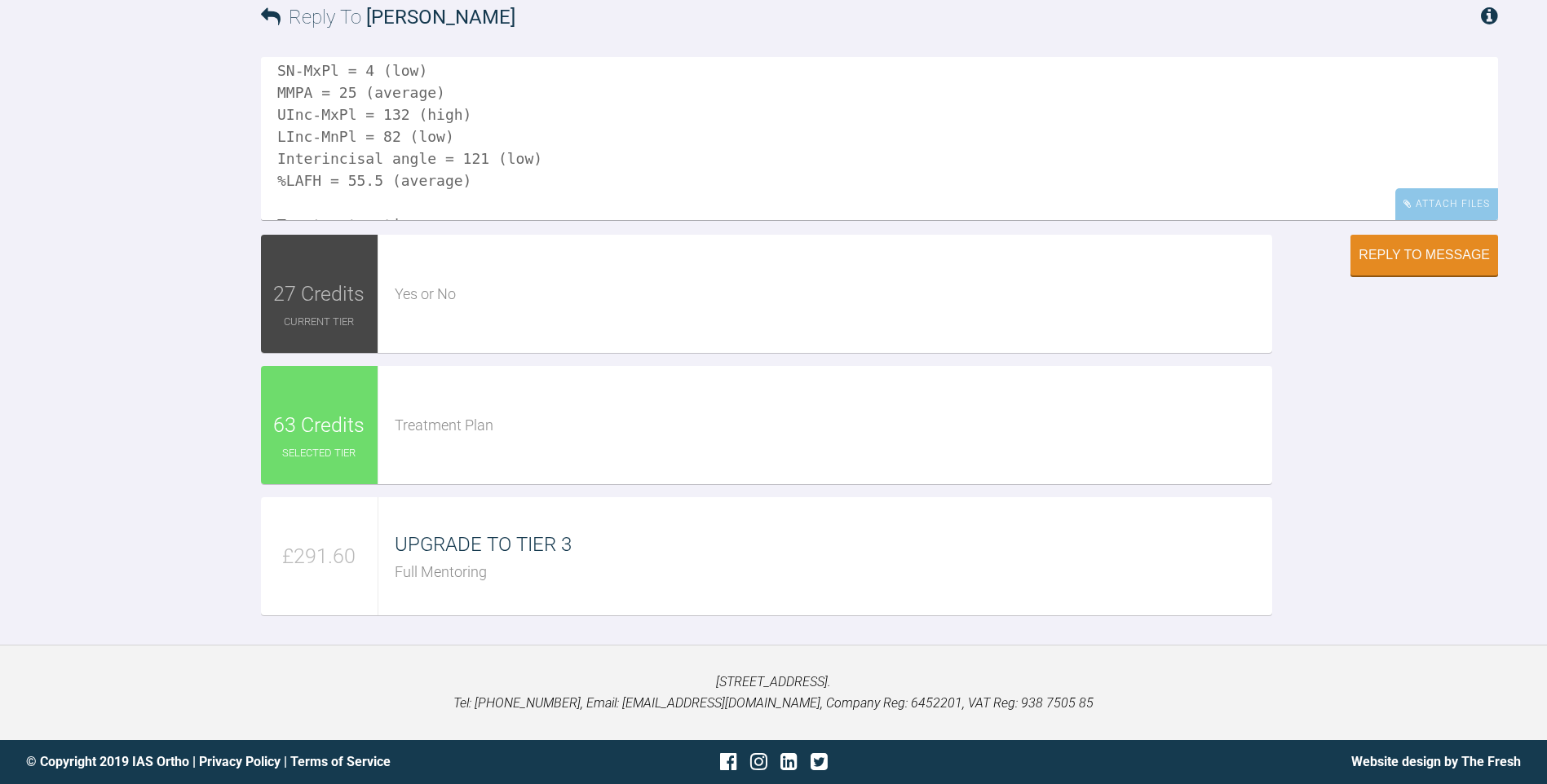
scroll to position [199, 0]
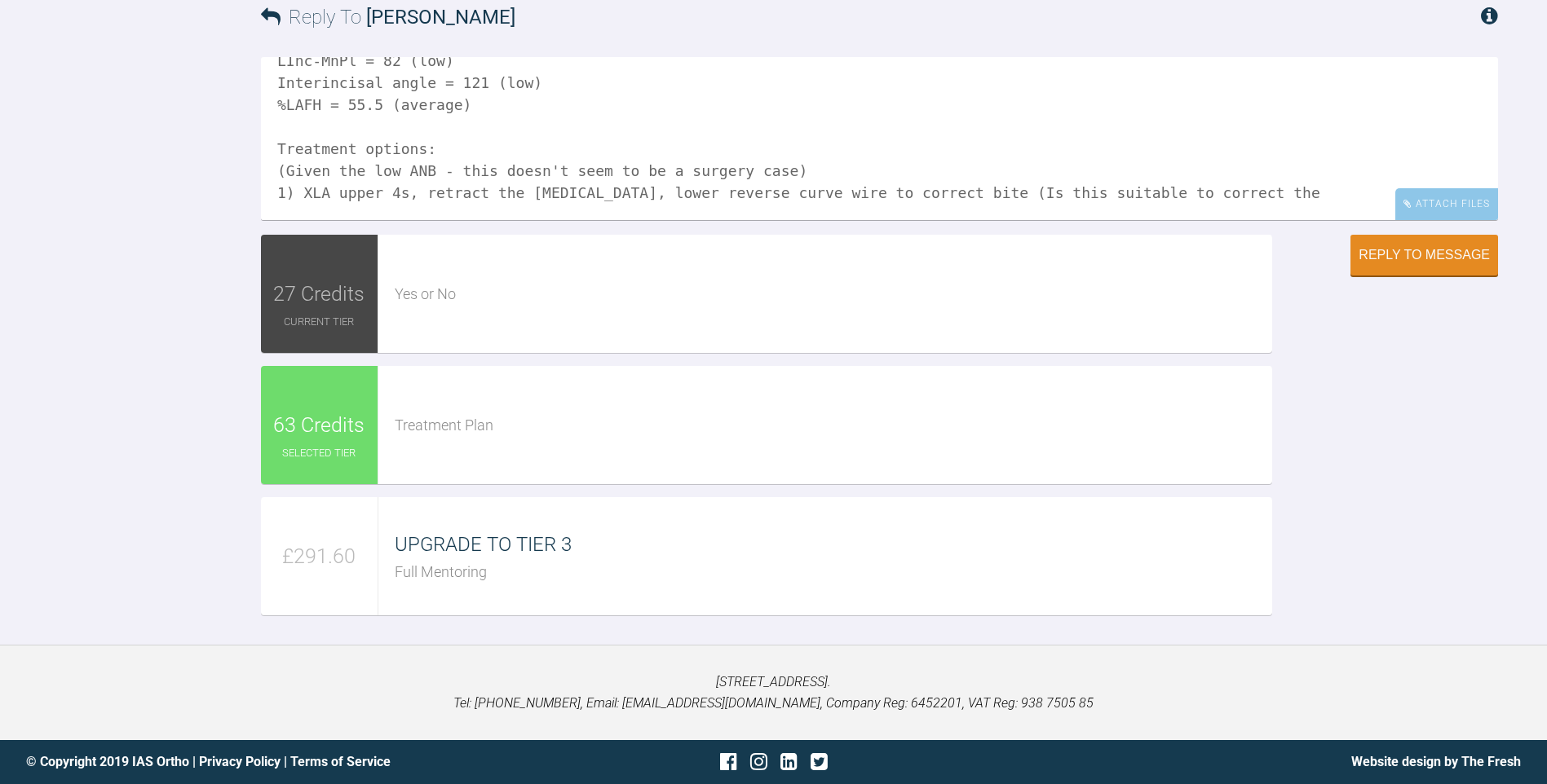
click at [991, 174] on textarea "Ok - Eastman analysis: SNA = 81 (average) SNB = 81 (average) ANB = <0.5 (low) S…" at bounding box center [880, 138] width 1237 height 163
drag, startPoint x: 659, startPoint y: 170, endPoint x: 1011, endPoint y: 170, distance: 352.0
click at [1011, 170] on textarea "Ok - Eastman analysis: SNA = 81 (average) SNB = 81 (average) ANB = <0.5 (low) S…" at bounding box center [880, 138] width 1237 height 163
click at [415, 168] on textarea "Ok - Eastman analysis: SNA = 81 (average) SNB = 81 (average) ANB = <0.5 (low) S…" at bounding box center [880, 138] width 1237 height 163
paste textarea "lower reverse curve wire to correct overbite"
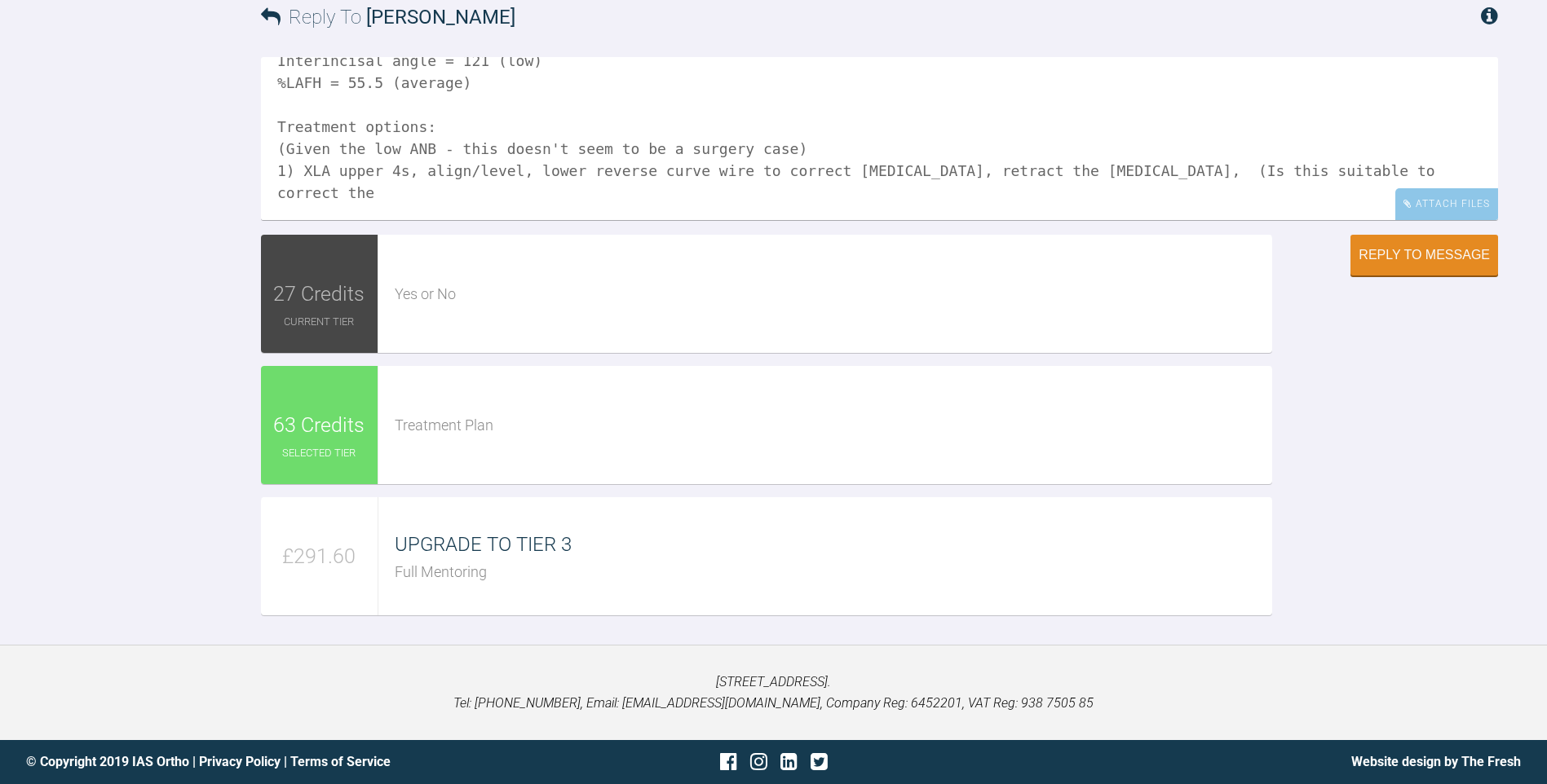
drag, startPoint x: 1139, startPoint y: 169, endPoint x: 1405, endPoint y: 166, distance: 266.0
click at [1405, 166] on textarea "Ok - Eastman analysis: SNA = 81 (average) SNB = 81 (average) ANB = <0.5 (low) S…" at bounding box center [880, 138] width 1237 height 163
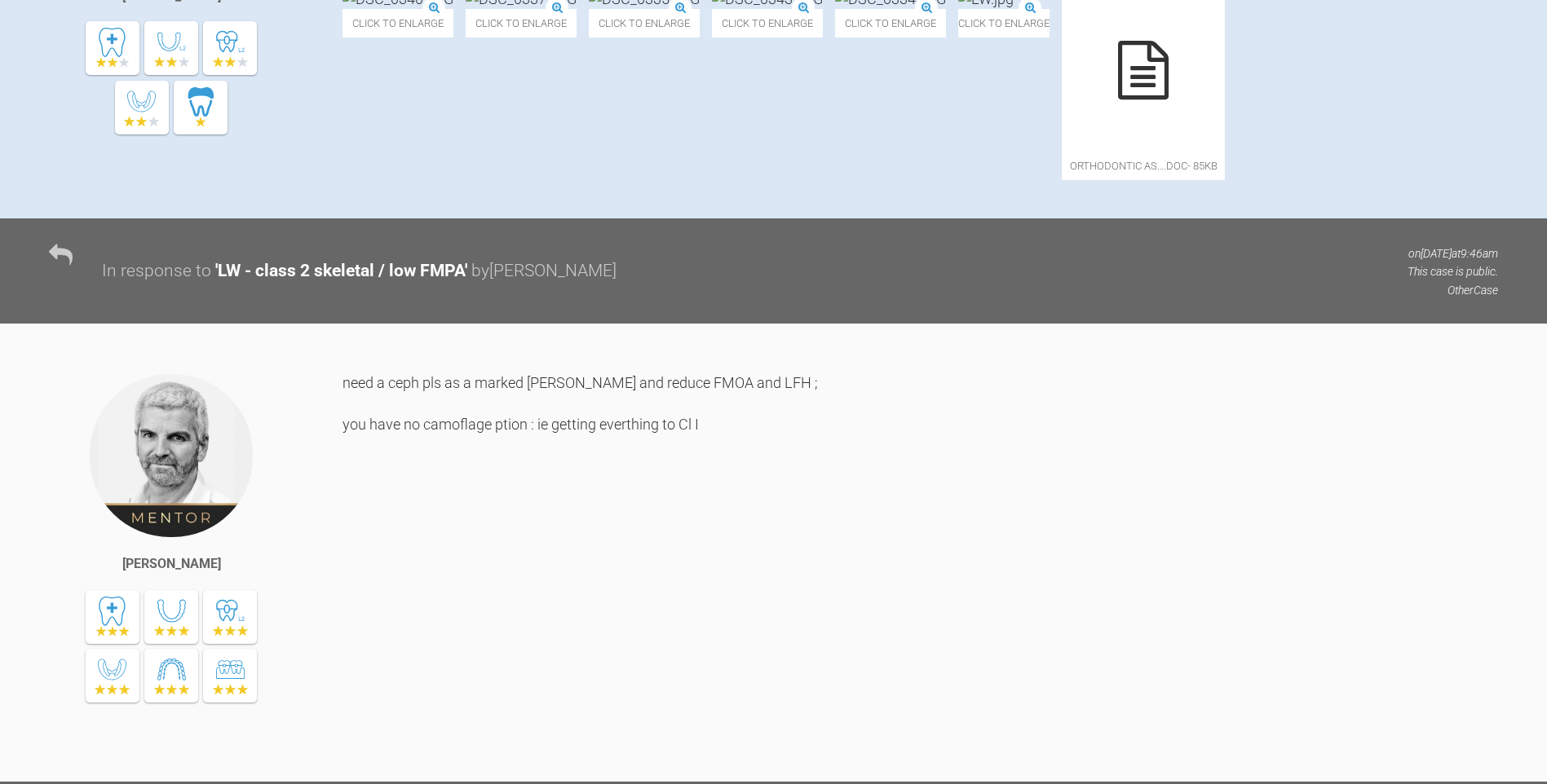
scroll to position [336, 0]
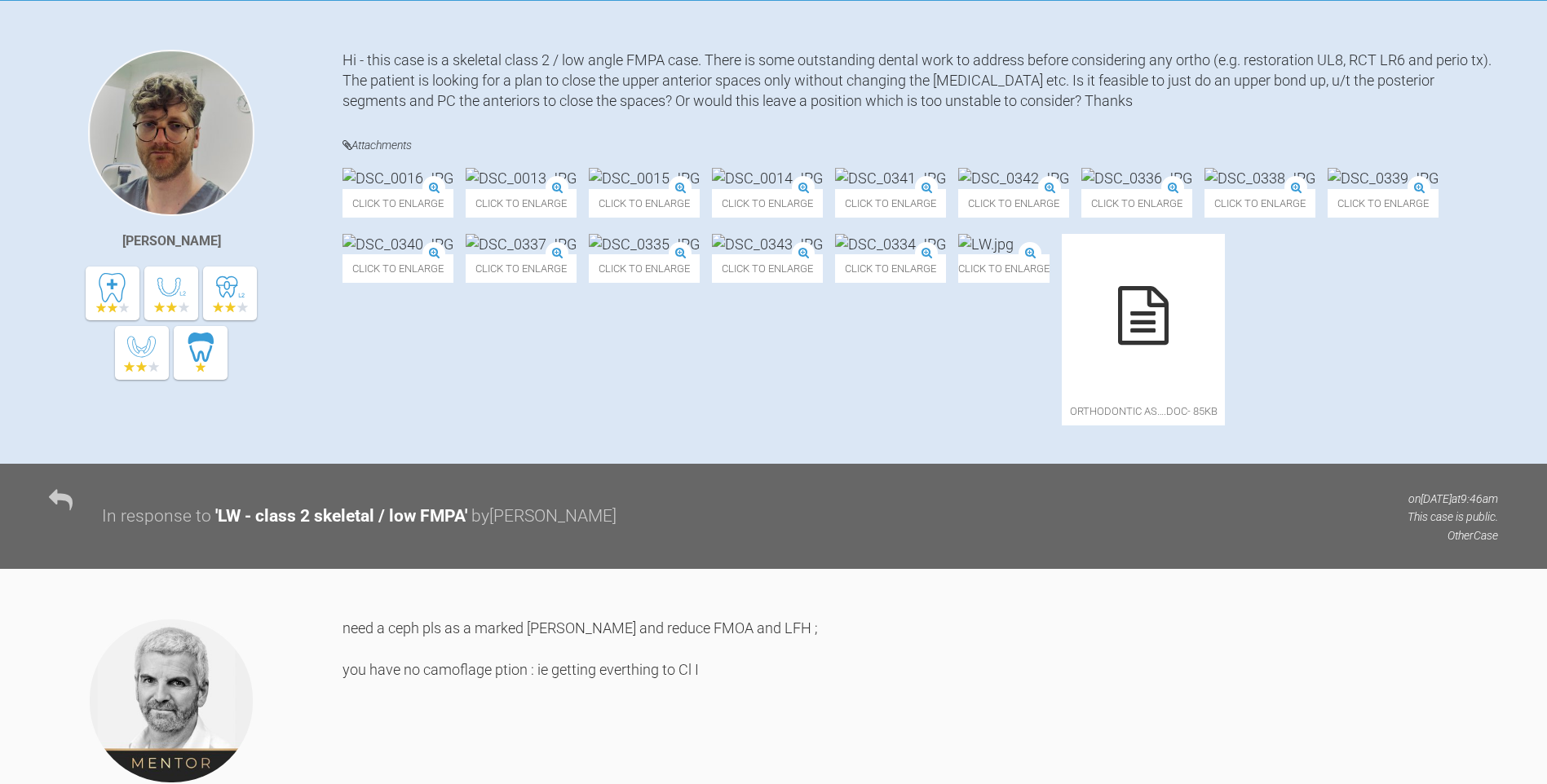
click at [1204, 188] on img at bounding box center [1259, 178] width 111 height 20
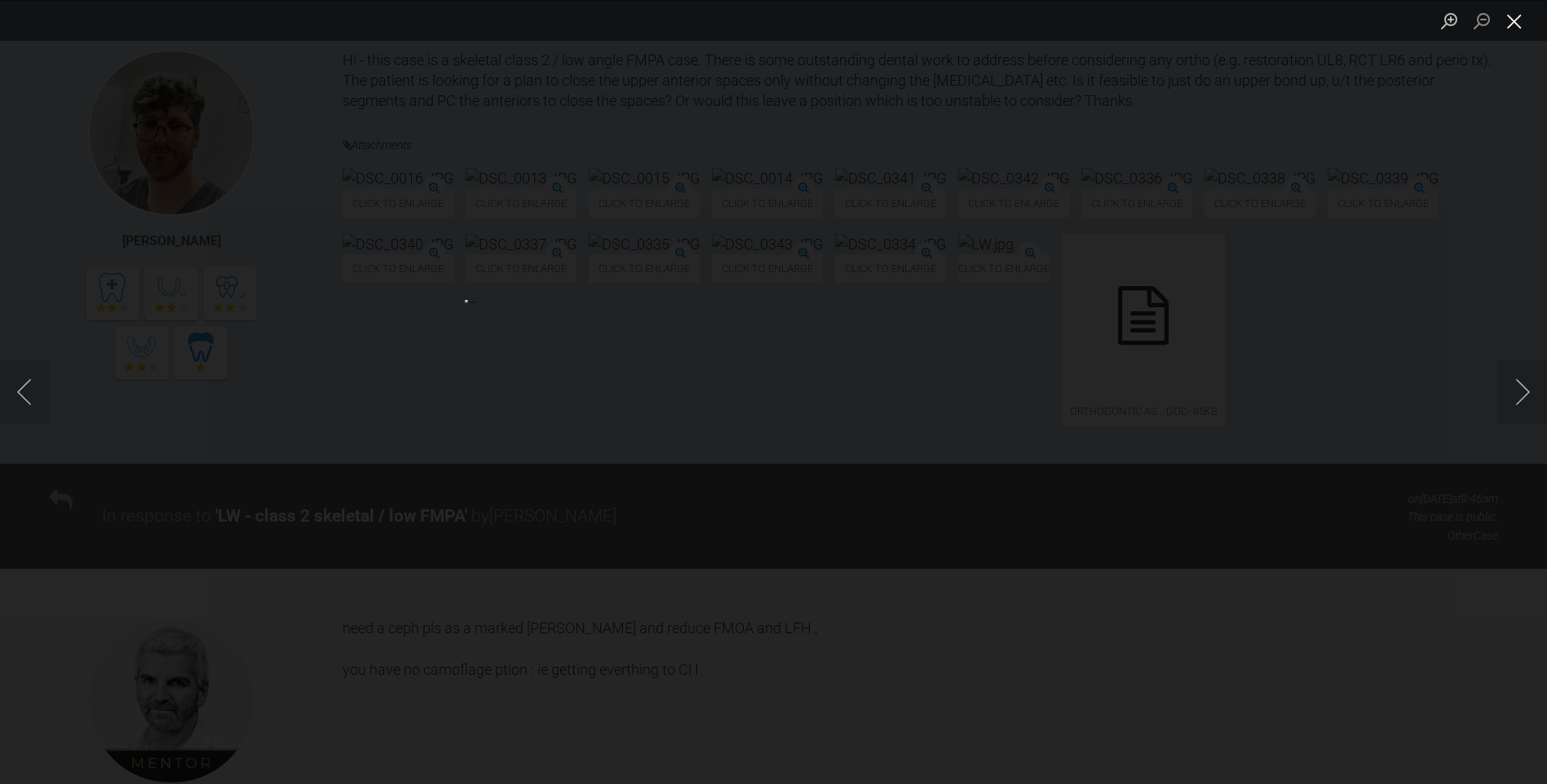
click at [1528, 18] on button "Close lightbox" at bounding box center [1514, 20] width 32 height 28
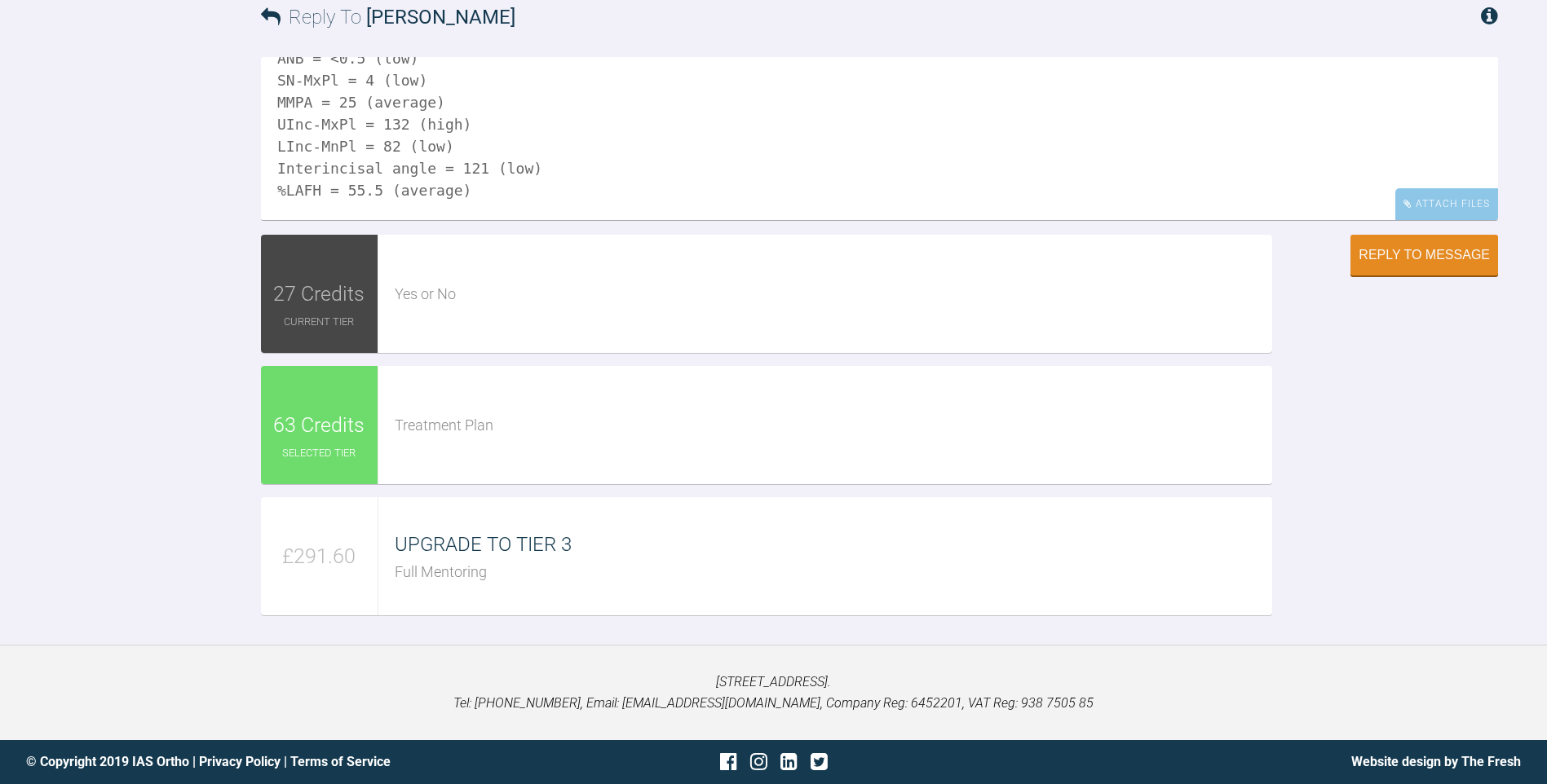
scroll to position [199, 0]
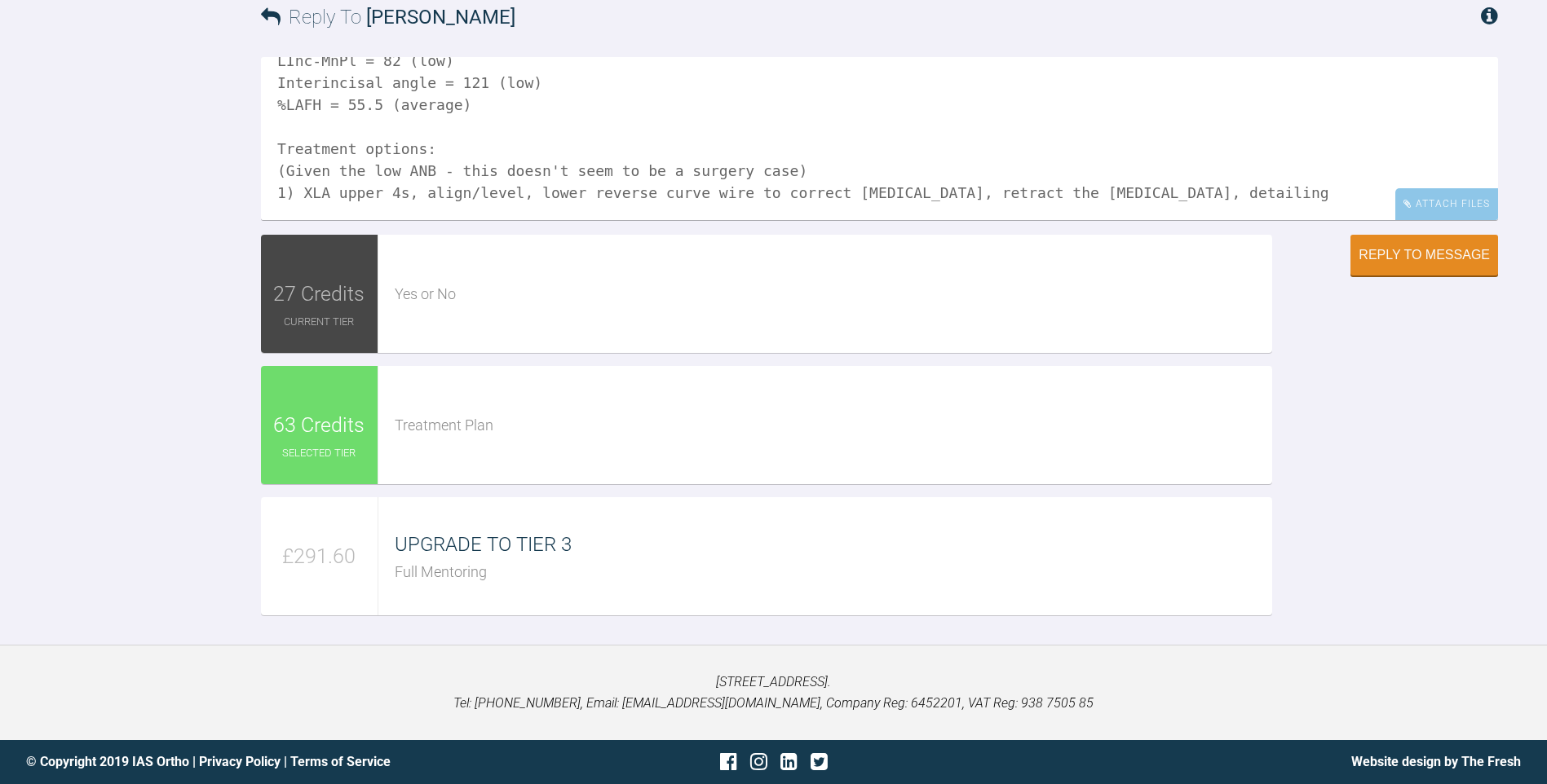
drag, startPoint x: 893, startPoint y: 170, endPoint x: 970, endPoint y: 164, distance: 77.2
click at [970, 164] on textarea "Ok - Eastman analysis: SNA = 81 (average) SNB = 81 (average) ANB = <0.5 (low) S…" at bounding box center [880, 138] width 1237 height 163
click at [1004, 162] on textarea "Ok - Eastman analysis: SNA = 81 (average) SNB = 81 (average) ANB = <0.5 (low) S…" at bounding box center [880, 138] width 1237 height 163
drag, startPoint x: 956, startPoint y: 169, endPoint x: 1119, endPoint y: 172, distance: 163.0
click at [1119, 172] on textarea "Ok - Eastman analysis: SNA = 81 (average) SNB = 81 (average) ANB = <0.5 (low) S…" at bounding box center [880, 138] width 1237 height 163
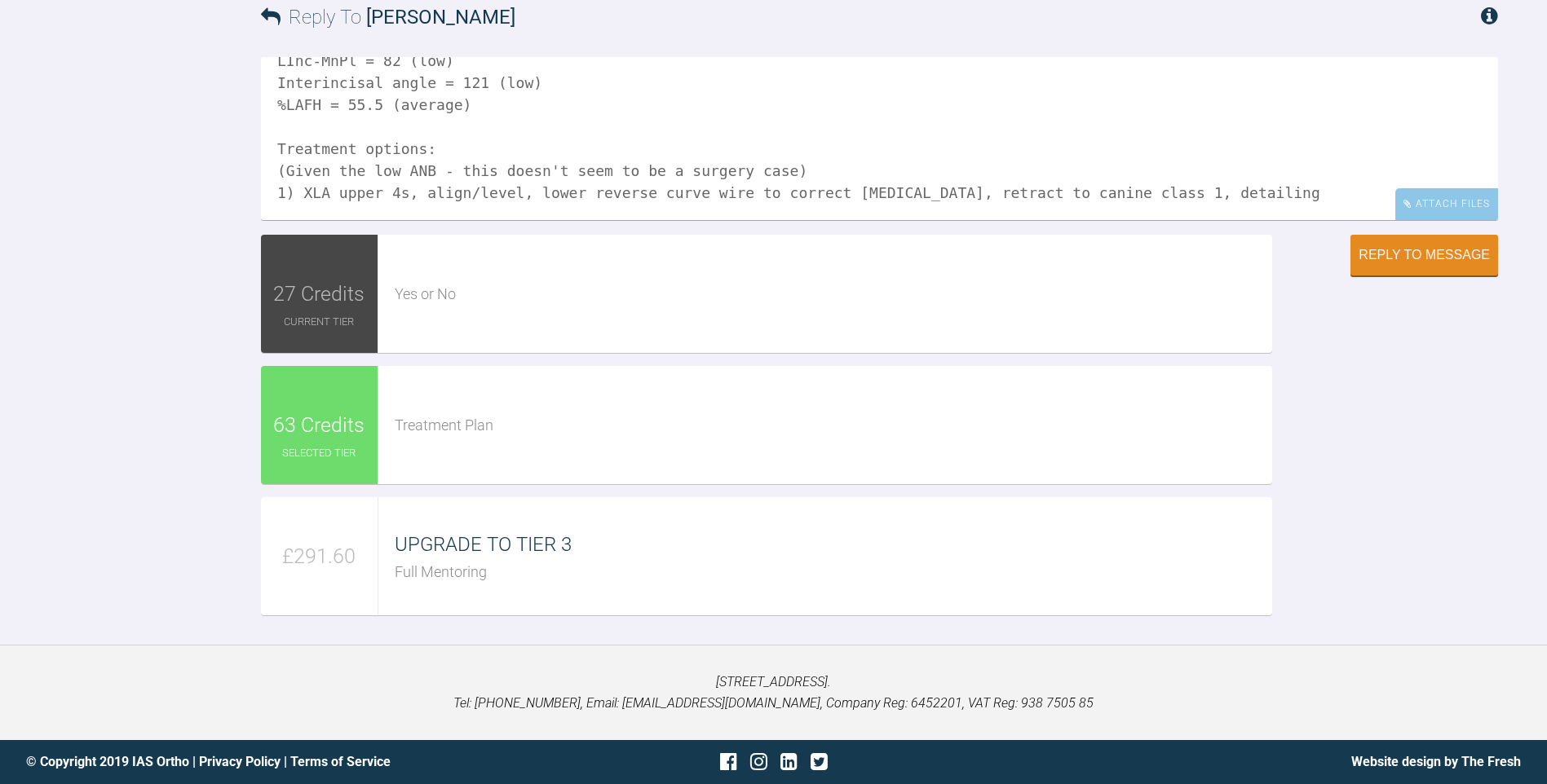
click at [1116, 165] on textarea "Ok - Eastman analysis: SNA = 81 (average) SNB = 81 (average) ANB = <0.5 (low) S…" at bounding box center [880, 138] width 1237 height 163
click at [1108, 172] on textarea "Ok - Eastman analysis: SNA = 81 (average) SNB = 81 (average) ANB = <0.5 (low) S…" at bounding box center [880, 138] width 1237 height 163
click at [1196, 175] on textarea "Ok - Eastman analysis: SNA = 81 (average) SNB = 81 (average) ANB = <0.5 (low) S…" at bounding box center [880, 138] width 1237 height 163
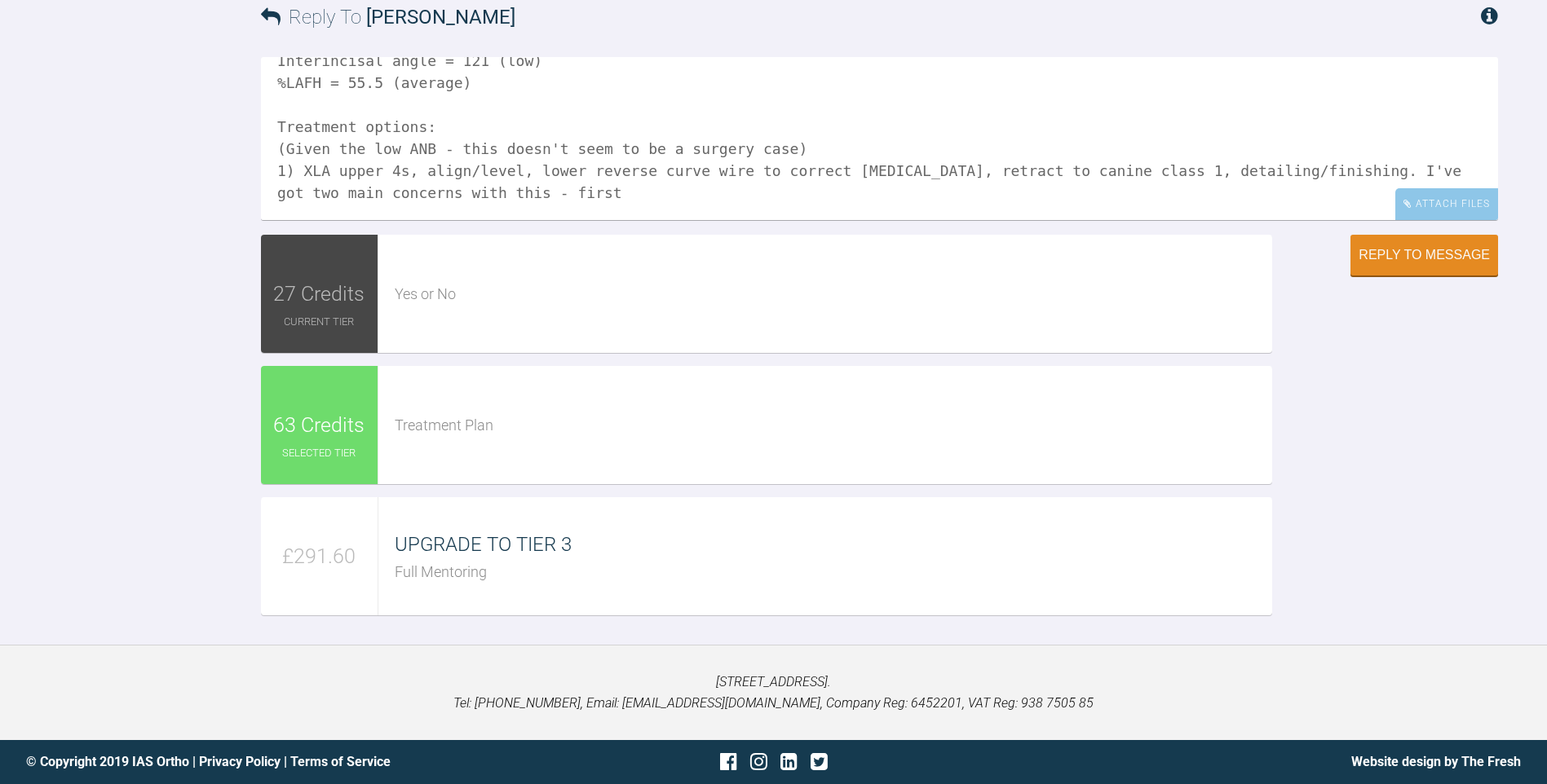
click at [434, 192] on textarea "Ok - Eastman analysis: SNA = 81 (average) SNB = 81 (average) ANB = <0.5 (low) S…" at bounding box center [880, 138] width 1237 height 163
click at [531, 186] on textarea "Ok - Eastman analysis: SNA = 81 (average) SNB = 81 (average) ANB = <0.5 (low) S…" at bounding box center [880, 138] width 1237 height 163
click at [813, 150] on textarea "Ok - Eastman analysis: SNA = 81 (average) SNB = 81 (average) ANB = <0.5 (low) S…" at bounding box center [880, 138] width 1237 height 163
click at [699, 207] on textarea "Ok - Eastman analysis: SNA = 81 (average) SNB = 81 (average) ANB = <0.5 (low) S…" at bounding box center [880, 138] width 1237 height 163
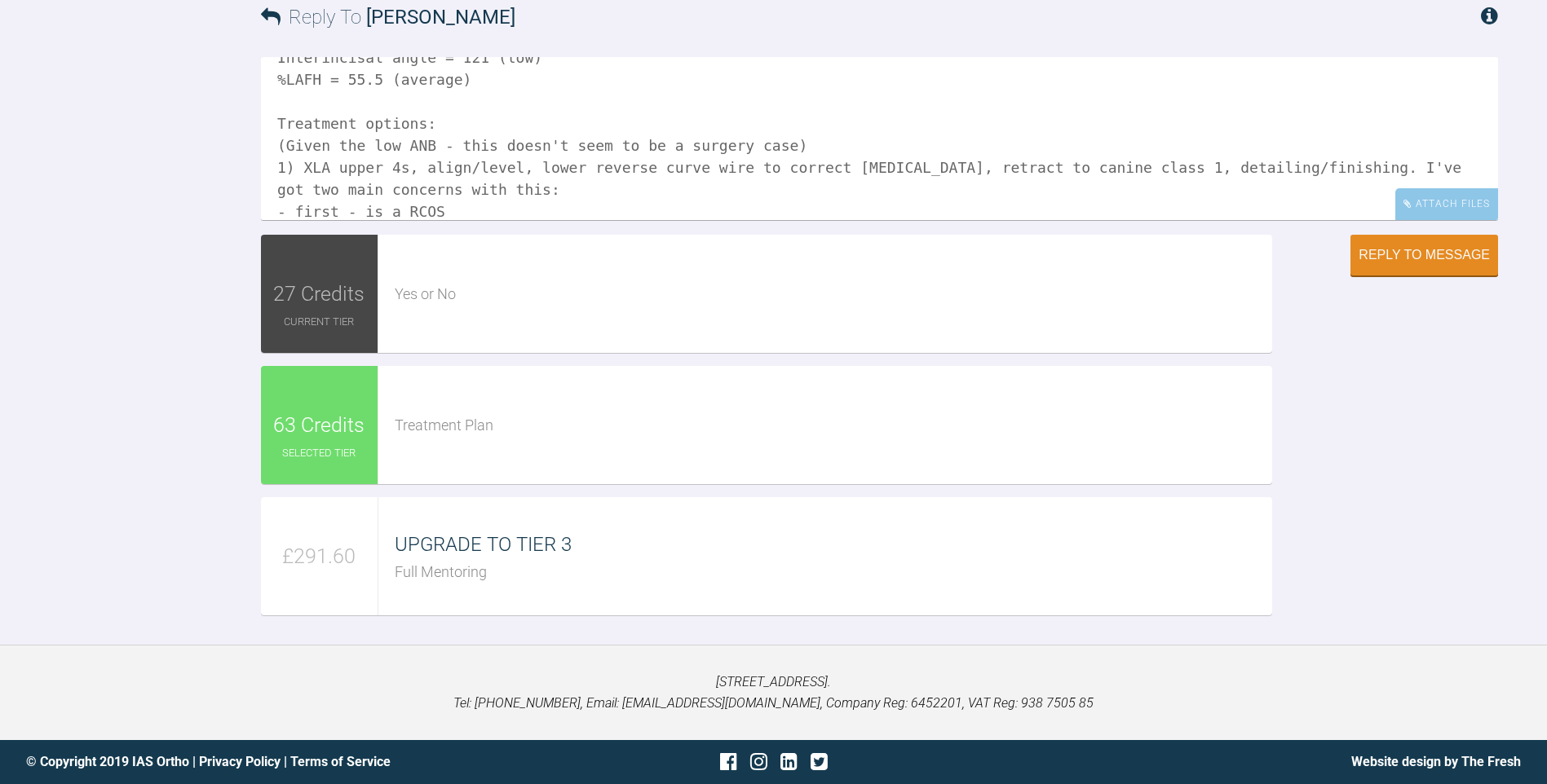
drag, startPoint x: 670, startPoint y: 170, endPoint x: 524, endPoint y: 163, distance: 146.2
click at [524, 163] on textarea "Ok - Eastman analysis: SNA = 81 (average) SNB = 81 (average) ANB = <0.5 (low) S…" at bounding box center [880, 138] width 1237 height 163
click at [574, 164] on textarea "Ok - Eastman analysis: SNA = 81 (average) SNB = 81 (average) ANB = <0.5 (low) S…" at bounding box center [880, 138] width 1237 height 163
click at [594, 170] on textarea "Ok - Eastman analysis: SNA = 81 (average) SNB = 81 (average) ANB = <0.5 (low) S…" at bounding box center [880, 138] width 1237 height 163
click at [902, 170] on textarea "Ok - Eastman analysis: SNA = 81 (average) SNB = 81 (average) ANB = <0.5 (low) S…" at bounding box center [880, 138] width 1237 height 163
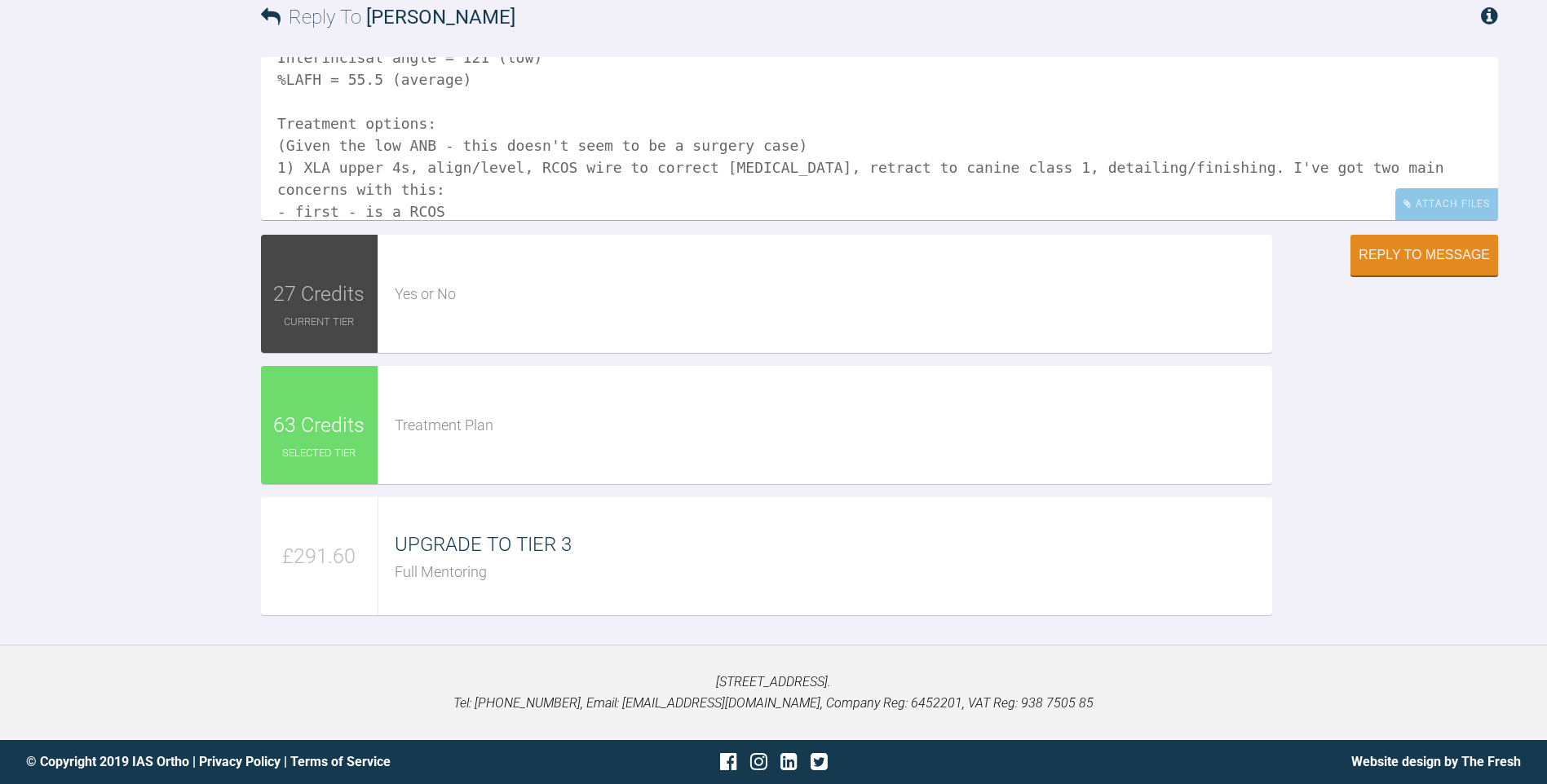
click at [903, 170] on textarea "Ok - Eastman analysis: SNA = 81 (average) SNB = 81 (average) ANB = <0.5 (low) S…" at bounding box center [880, 138] width 1237 height 163
click at [904, 170] on textarea "Ok - Eastman analysis: SNA = 81 (average) SNB = 81 (average) ANB = <0.5 (low) S…" at bounding box center [880, 138] width 1237 height 163
click at [901, 169] on textarea "Ok - Eastman analysis: SNA = 81 (average) SNB = 81 (average) ANB = <0.5 (low) S…" at bounding box center [880, 138] width 1237 height 163
click at [907, 167] on textarea "Ok - Eastman analysis: SNA = 81 (average) SNB = 81 (average) ANB = <0.5 (low) S…" at bounding box center [880, 138] width 1237 height 163
click at [629, 184] on textarea "Ok - Eastman analysis: SNA = 81 (average) SNB = 81 (average) ANB = <0.5 (low) S…" at bounding box center [880, 138] width 1237 height 163
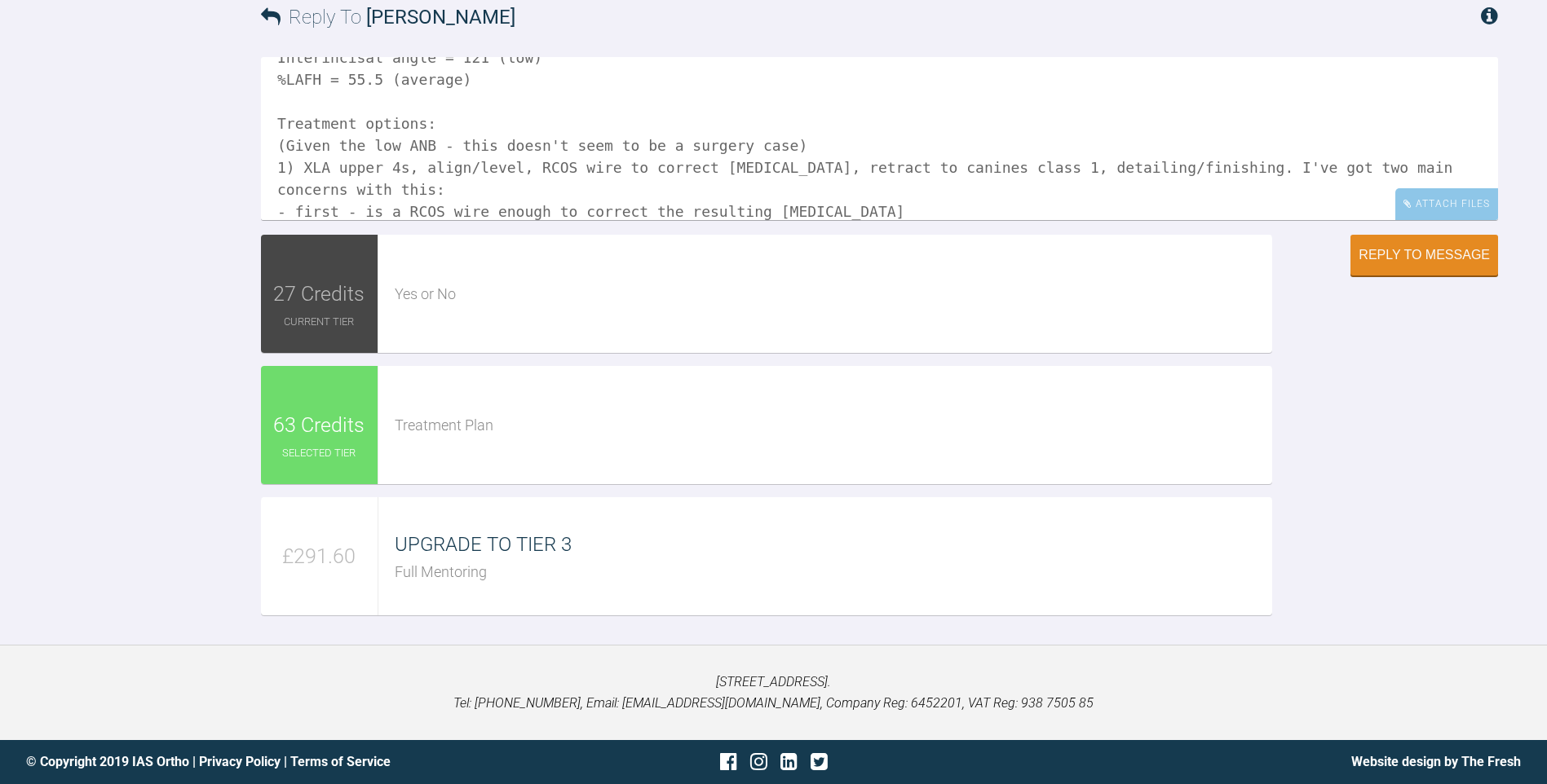
scroll to position [3354, 0]
click at [386, 221] on textarea "Ok - Eastman analysis: SNA = 81 (average) SNB = 81 (average) ANB = <0.5 (low) S…" at bounding box center [880, 138] width 1237 height 163
click at [834, 221] on textarea "Ok - Eastman analysis: SNA = 81 (average) SNB = 81 (average) ANB = <0.5 (low) S…" at bounding box center [880, 138] width 1237 height 163
click at [741, 207] on textarea "Ok - Eastman analysis: SNA = 81 (average) SNB = 81 (average) ANB = <0.5 (low) S…" at bounding box center [880, 138] width 1237 height 163
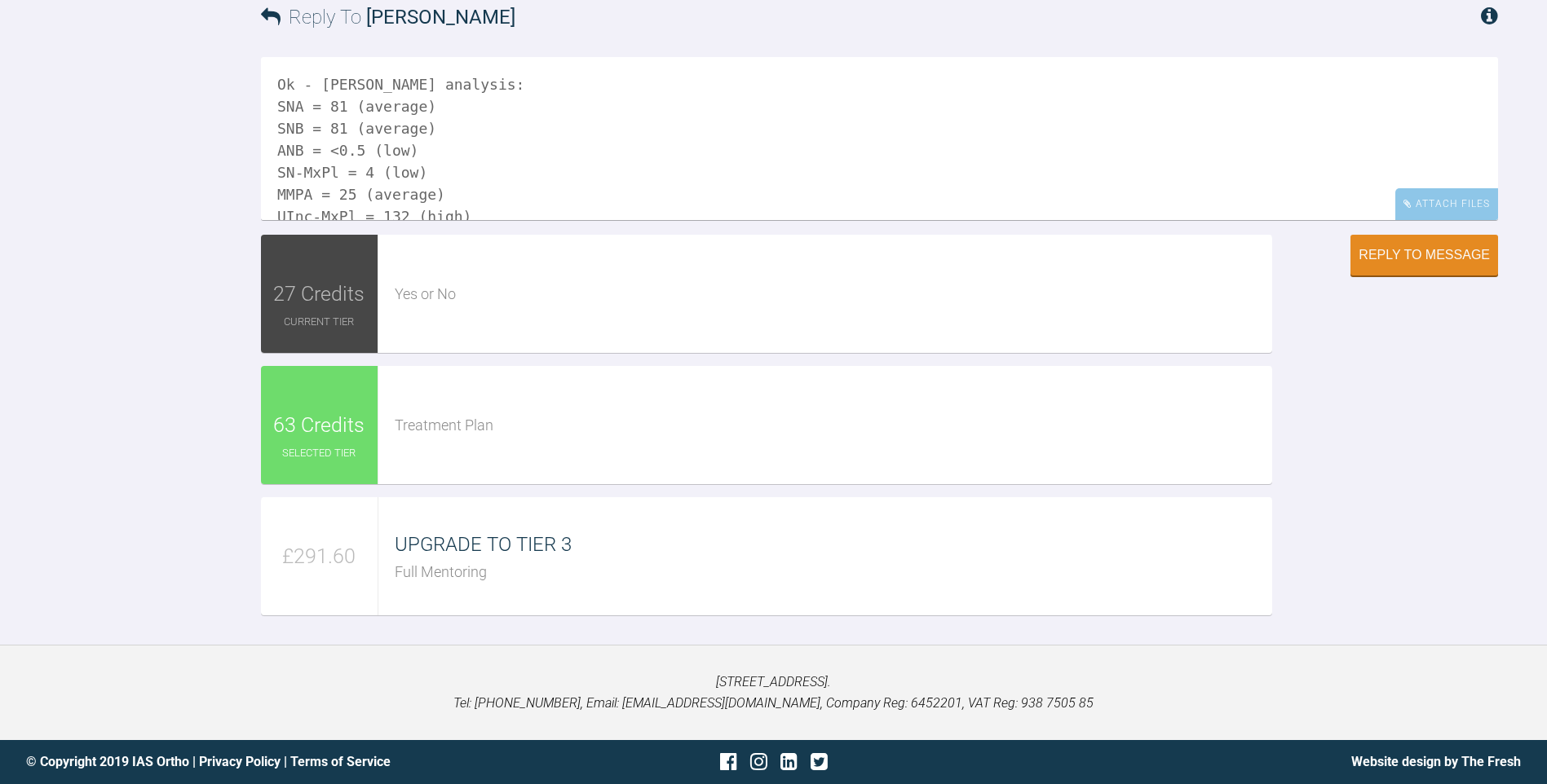
scroll to position [82, 0]
drag, startPoint x: 278, startPoint y: 89, endPoint x: 336, endPoint y: 93, distance: 58.1
click at [336, 93] on textarea "Ok - Eastman analysis: SNA = 81 (average) SNB = 81 (average) ANB = <0.5 (low) S…" at bounding box center [880, 138] width 1237 height 163
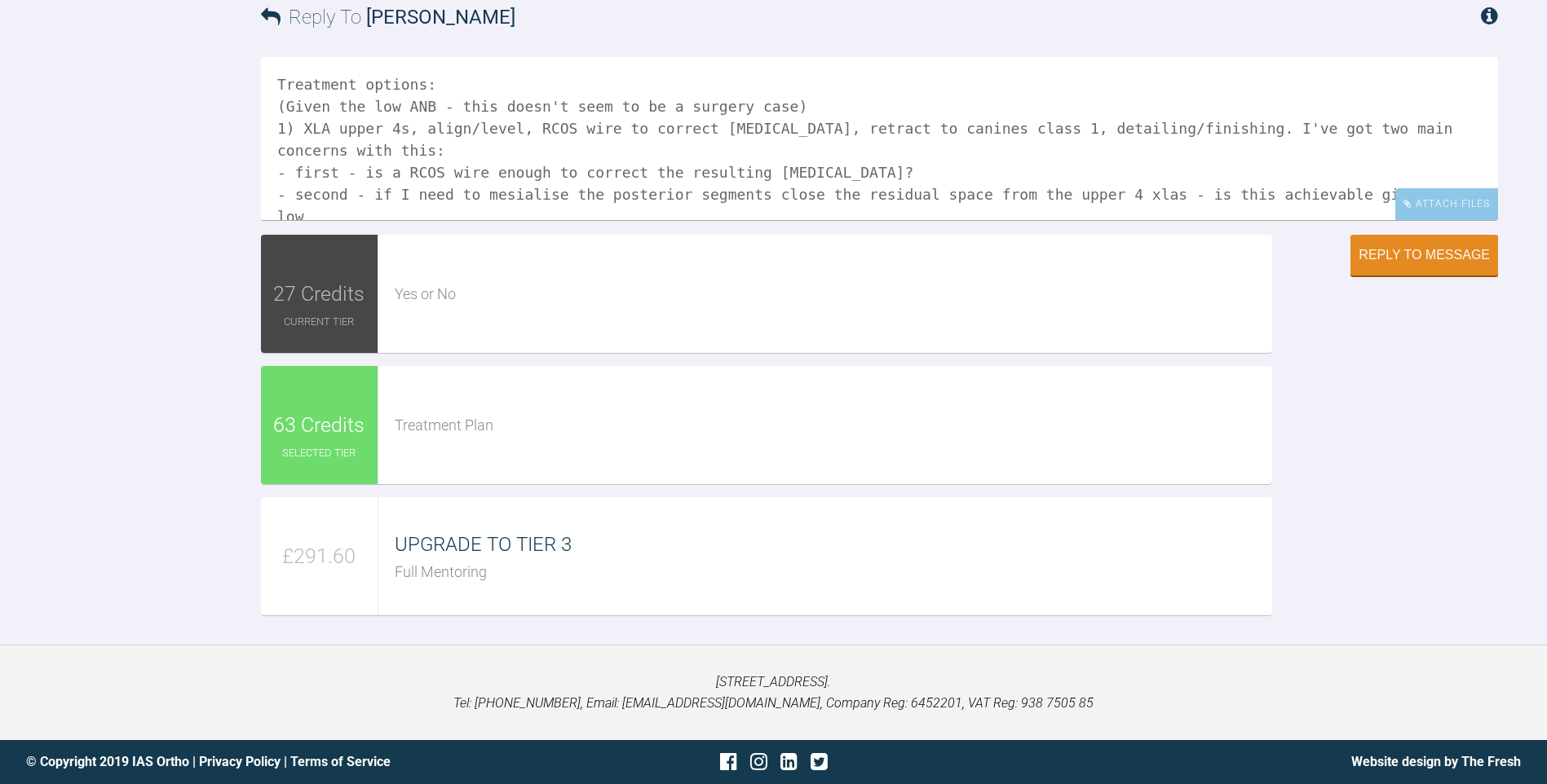
scroll to position [244, 0]
click at [1403, 165] on textarea "Ok - Eastman analysis: SNA = 81 (average) SNB = 81 (average) ANB = <0.5 (low) S…" at bounding box center [880, 138] width 1237 height 163
paste textarea "SN-MxPl"
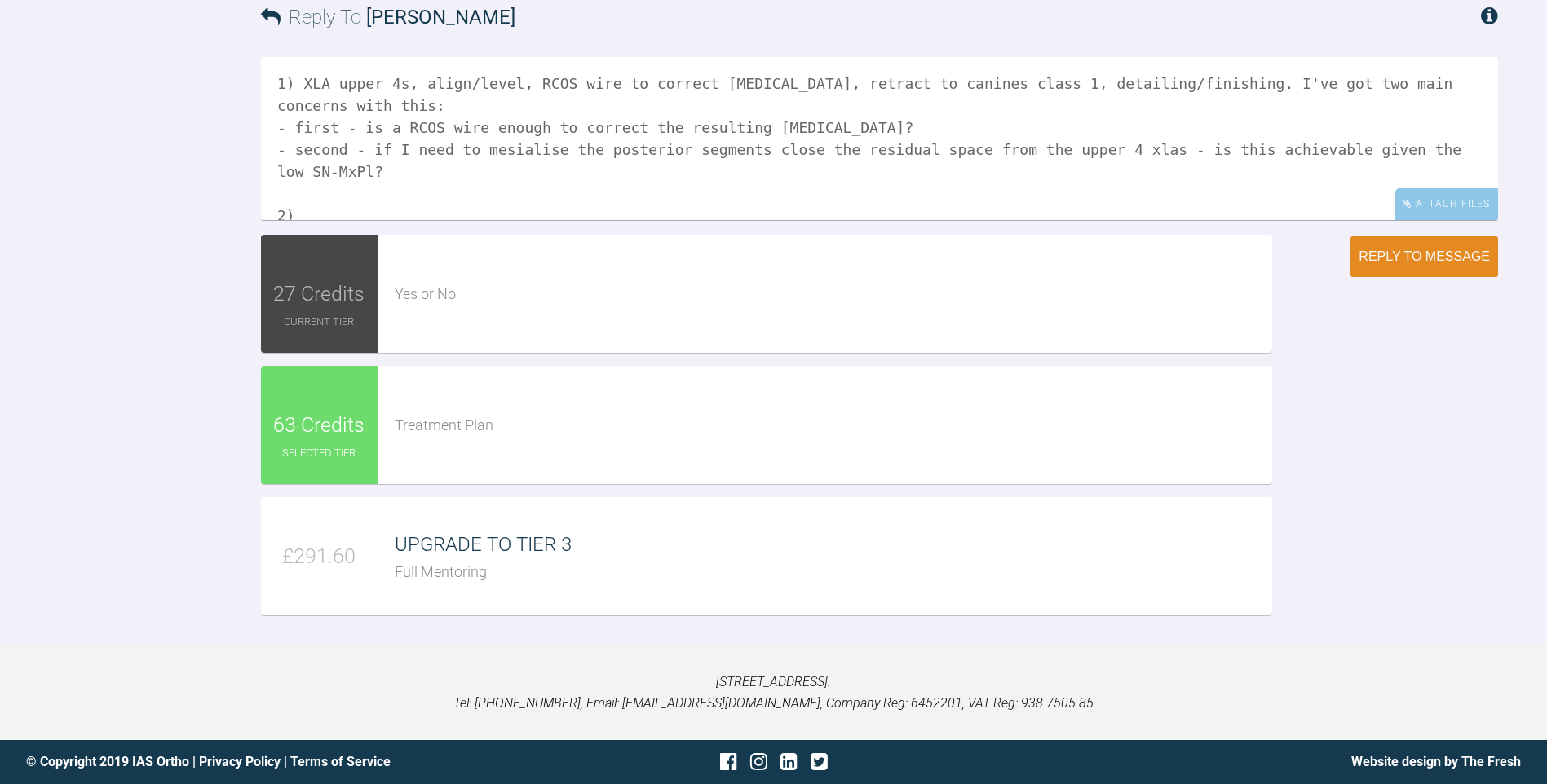
scroll to position [332, 0]
click at [483, 187] on textarea "Ok - Eastman analysis: SNA = 81 (average) SNB = 81 (average) ANB = <0.5 (low) S…" at bounding box center [880, 138] width 1237 height 163
click at [483, 166] on textarea "Ok - Eastman analysis: SNA = 81 (average) SNB = 81 (average) ANB = <0.5 (low) S…" at bounding box center [880, 138] width 1237 height 163
click at [1166, 83] on textarea "Ok - Eastman analysis: SNA = 81 (average) SNB = 81 (average) ANB = <0.5 (low) S…" at bounding box center [880, 138] width 1237 height 163
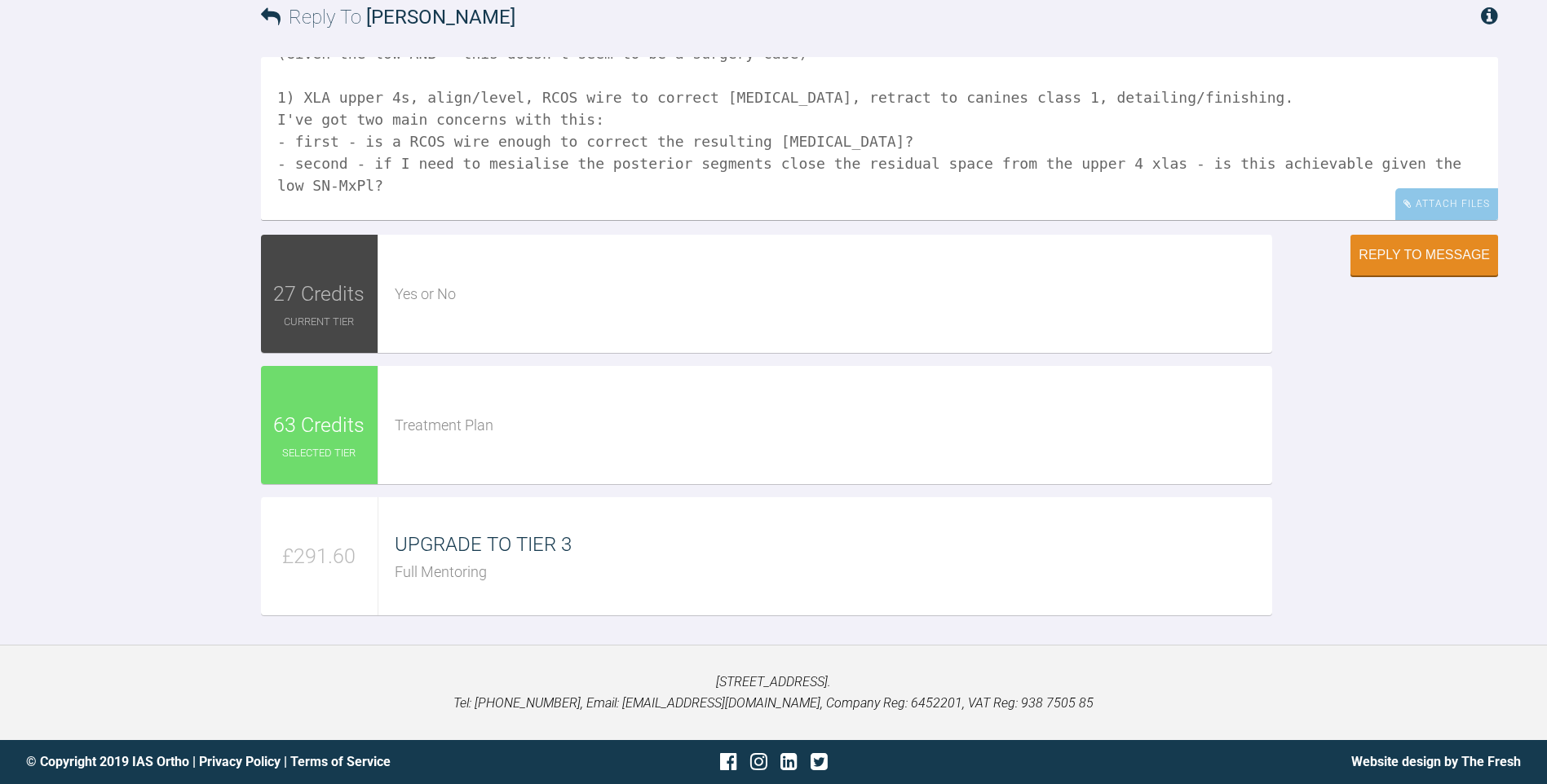
scroll to position [354, 0]
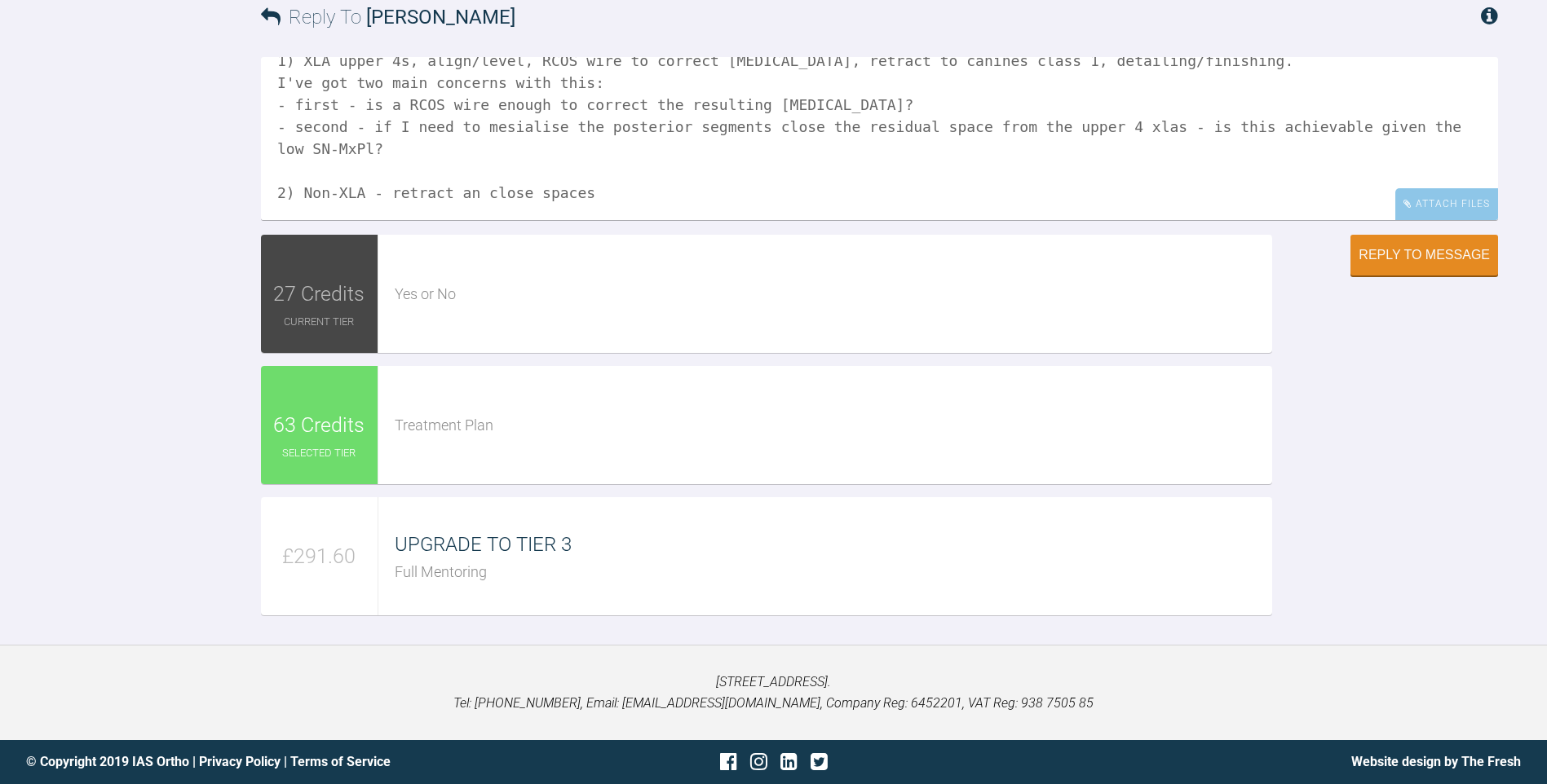
click at [665, 178] on textarea "Ok - Eastman analysis: SNA = 81 (average) SNB = 81 (average) ANB = <0.5 (low) S…" at bounding box center [880, 138] width 1237 height 163
click at [459, 171] on textarea "Ok - Eastman analysis: SNA = 81 (average) SNB = 81 (average) ANB = <0.5 (low) S…" at bounding box center [880, 138] width 1237 height 163
click at [620, 170] on textarea "Ok - Eastman analysis: SNA = 81 (average) SNB = 81 (average) ANB = <0.5 (low) S…" at bounding box center [880, 138] width 1237 height 163
drag, startPoint x: 350, startPoint y: 194, endPoint x: 280, endPoint y: 199, distance: 70.2
click at [280, 199] on textarea "Ok - Eastman analysis: SNA = 81 (average) SNB = 81 (average) ANB = <0.5 (low) S…" at bounding box center [880, 138] width 1237 height 163
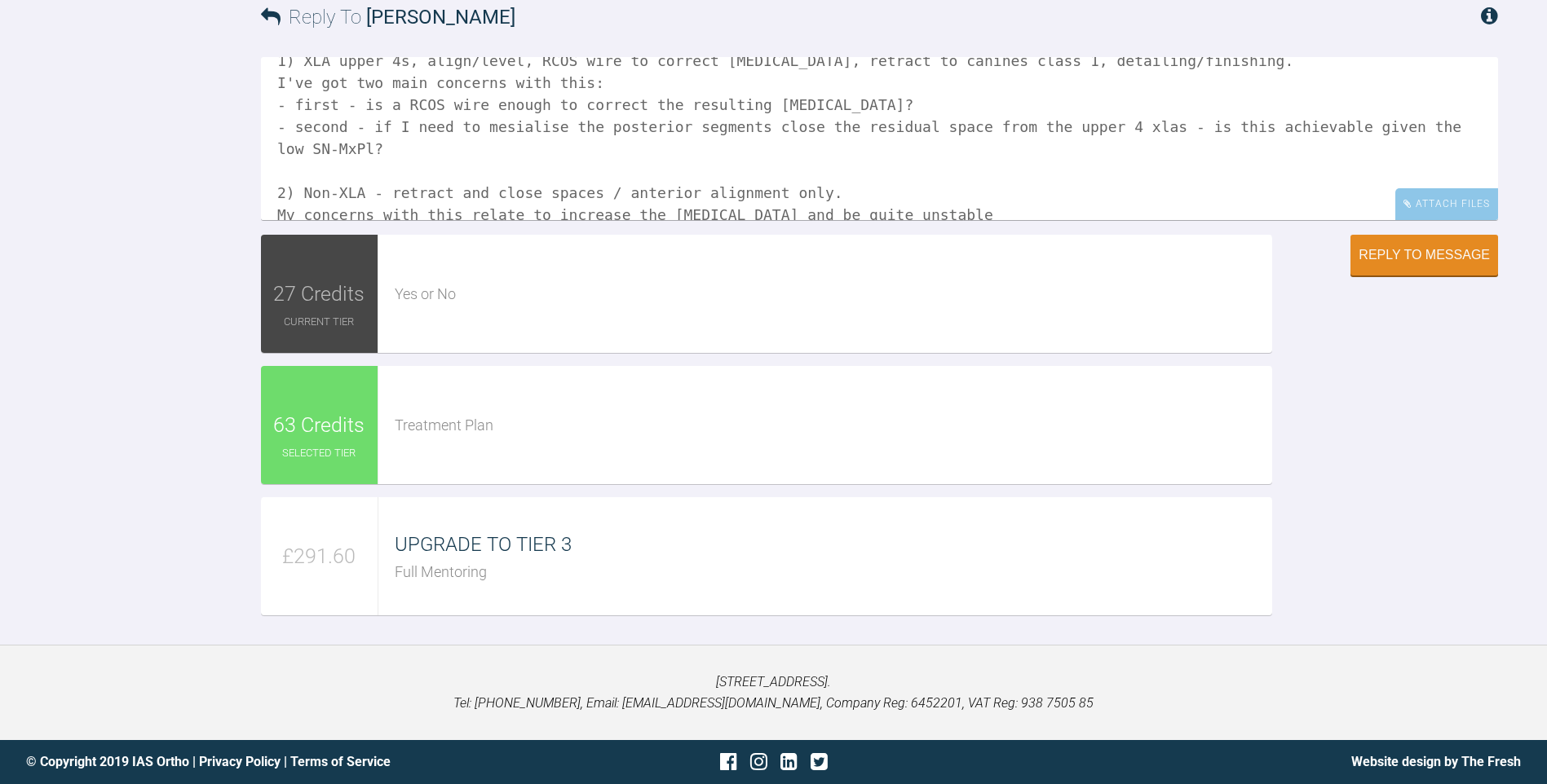
click at [601, 195] on textarea "Ok - Eastman analysis: SNA = 81 (average) SNB = 81 (average) ANB = <0.5 (low) S…" at bounding box center [880, 138] width 1237 height 163
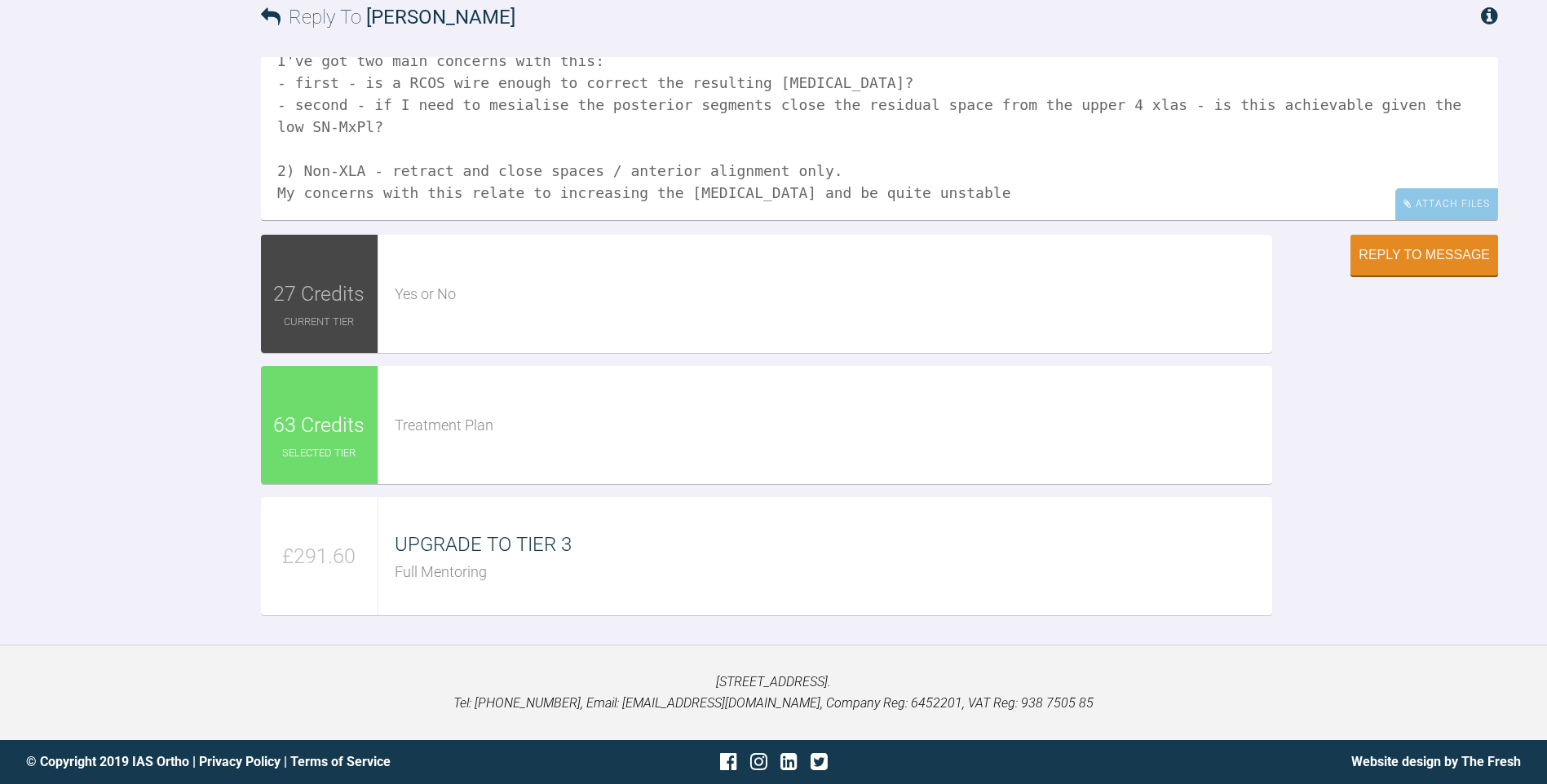
drag, startPoint x: 910, startPoint y: 196, endPoint x: 763, endPoint y: 176, distance: 148.4
click at [763, 176] on textarea "Ok - Eastman analysis: SNA = 81 (average) SNB = 81 (average) ANB = <0.5 (low) S…" at bounding box center [880, 138] width 1237 height 163
drag, startPoint x: 1102, startPoint y: 176, endPoint x: 929, endPoint y: 169, distance: 173.1
click at [929, 169] on textarea "Ok - Eastman analysis: SNA = 81 (average) SNB = 81 (average) ANB = <0.5 (low) S…" at bounding box center [880, 138] width 1237 height 163
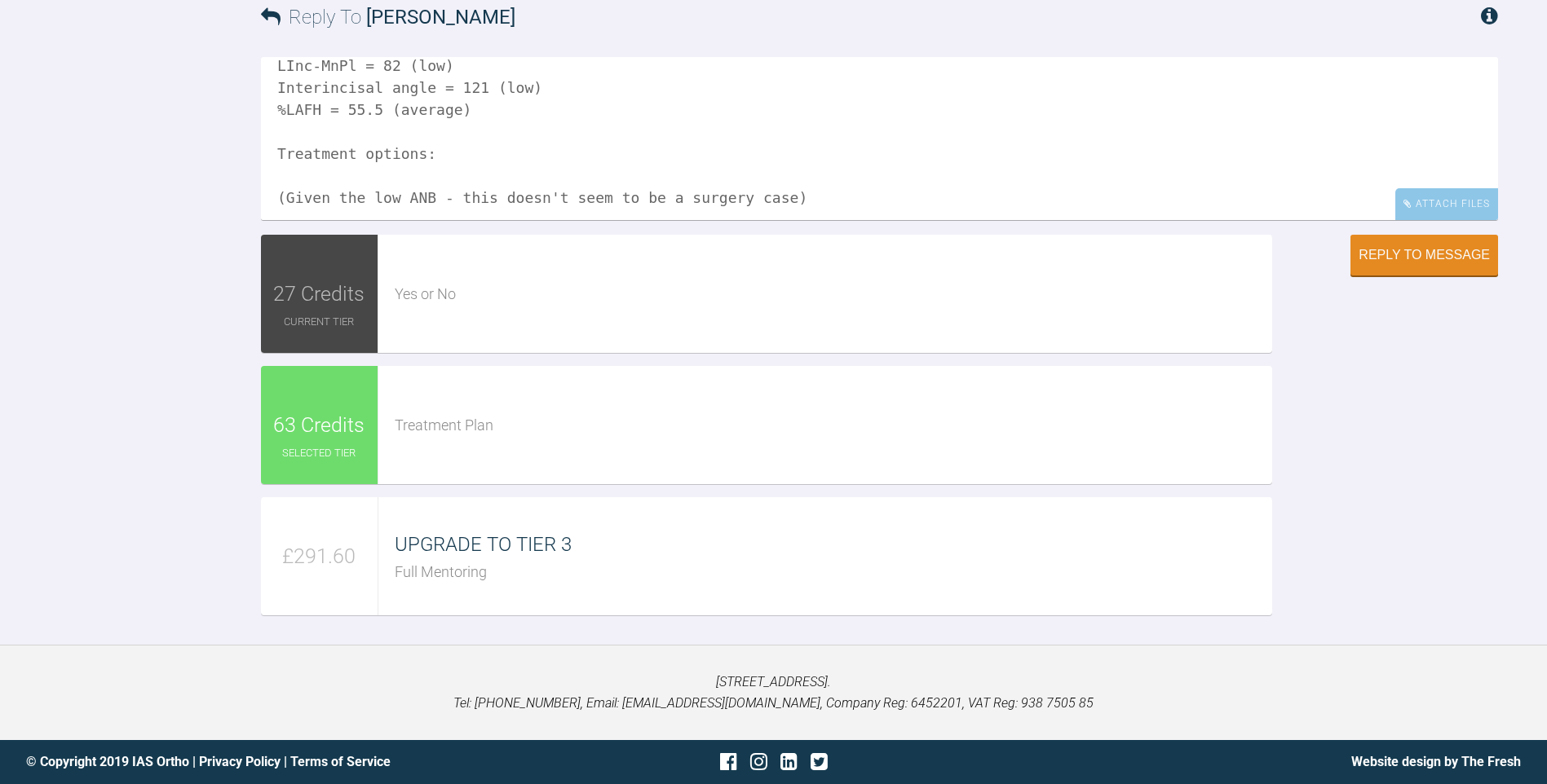
scroll to position [213, 0]
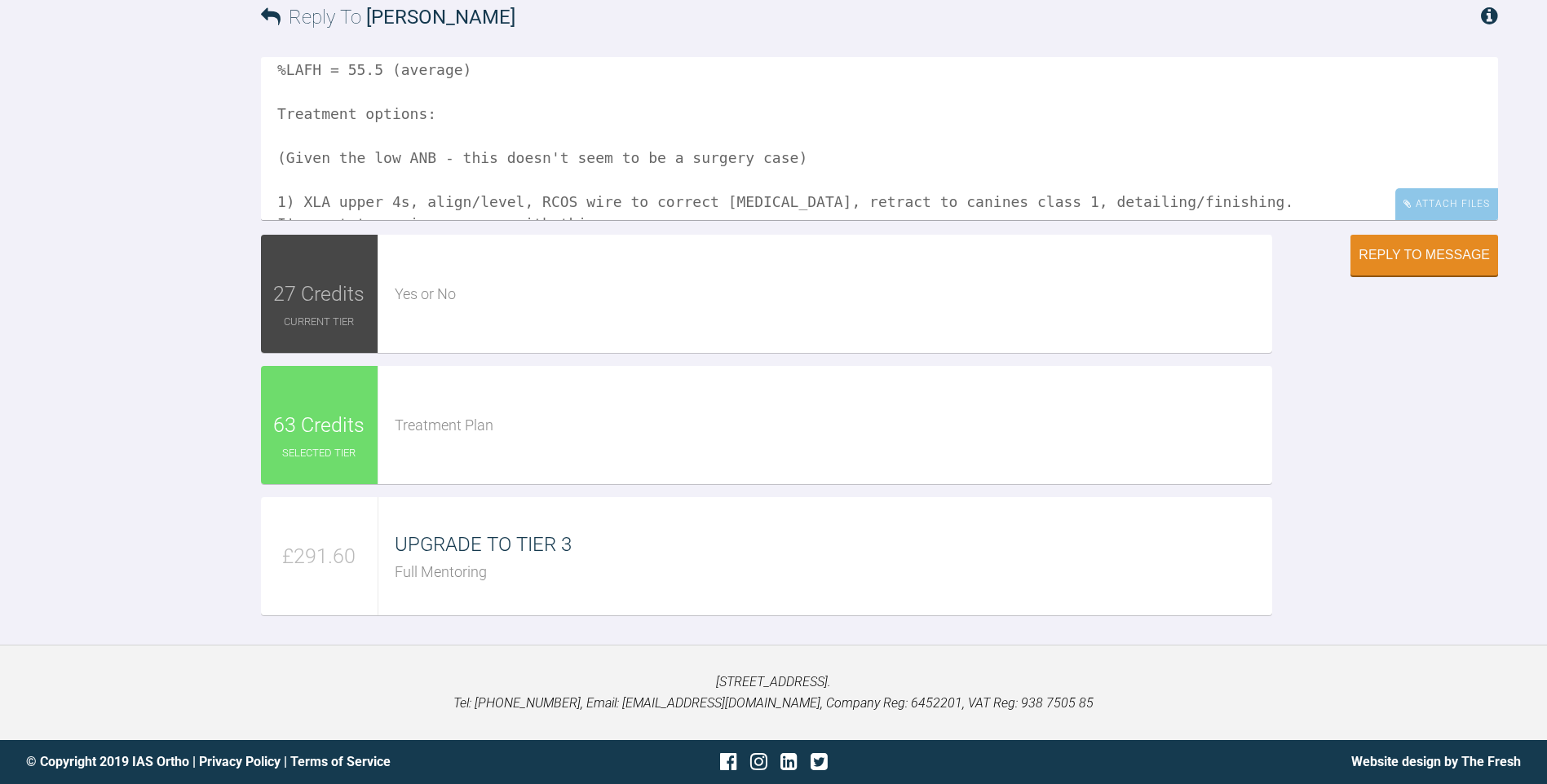
click at [287, 161] on textarea "Ok - Eastman analysis: SNA = 81 (average) SNB = 81 (average) ANB = <0.5 (low) S…" at bounding box center [880, 138] width 1237 height 163
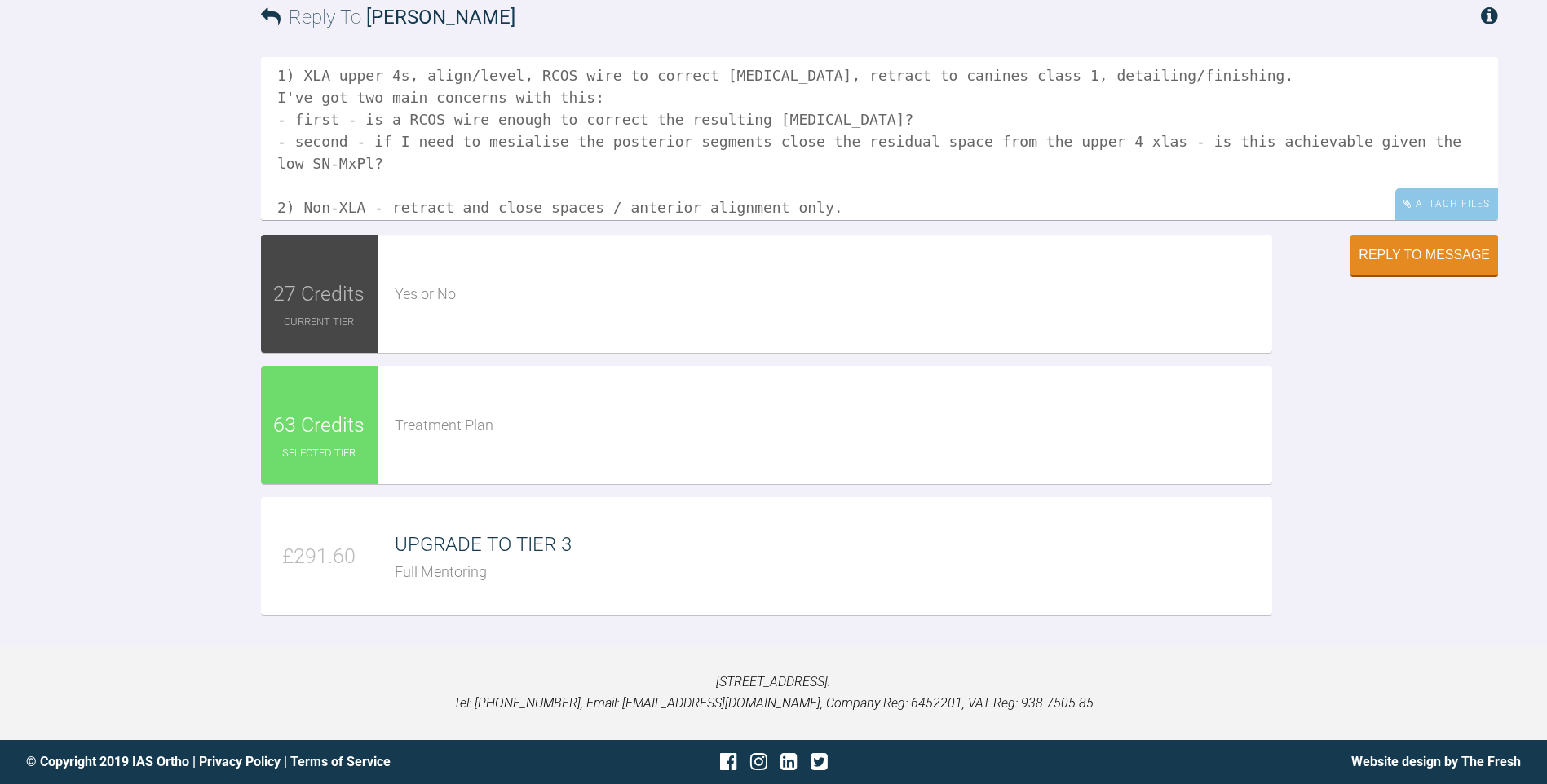
scroll to position [376, 0]
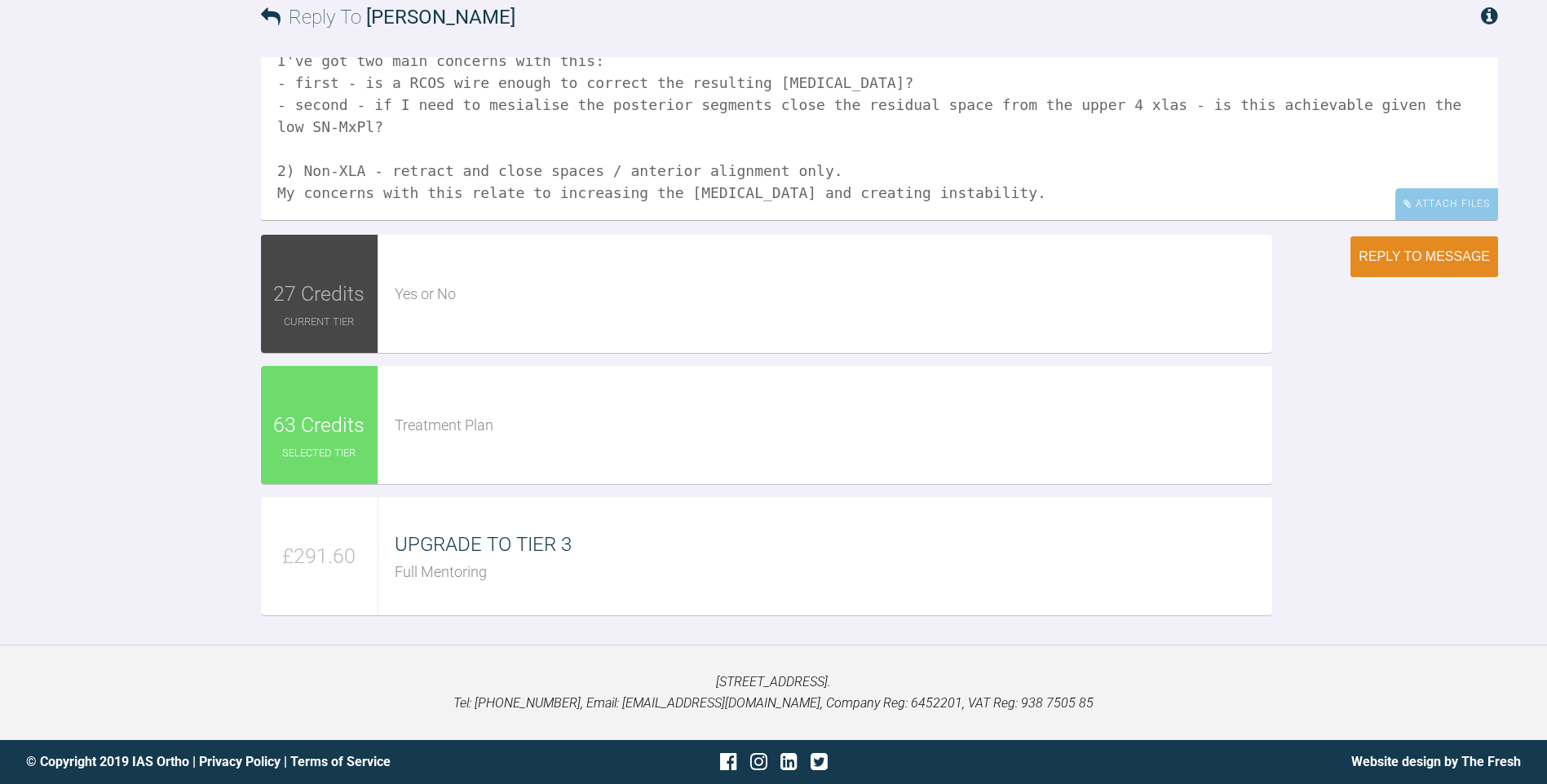
type textarea "Ok - Eastman analysis: SNA = 81 (average) SNB = 81 (average) ANB = <0.5 (low) S…"
click at [1405, 264] on div "Reply to Message" at bounding box center [1424, 256] width 131 height 15
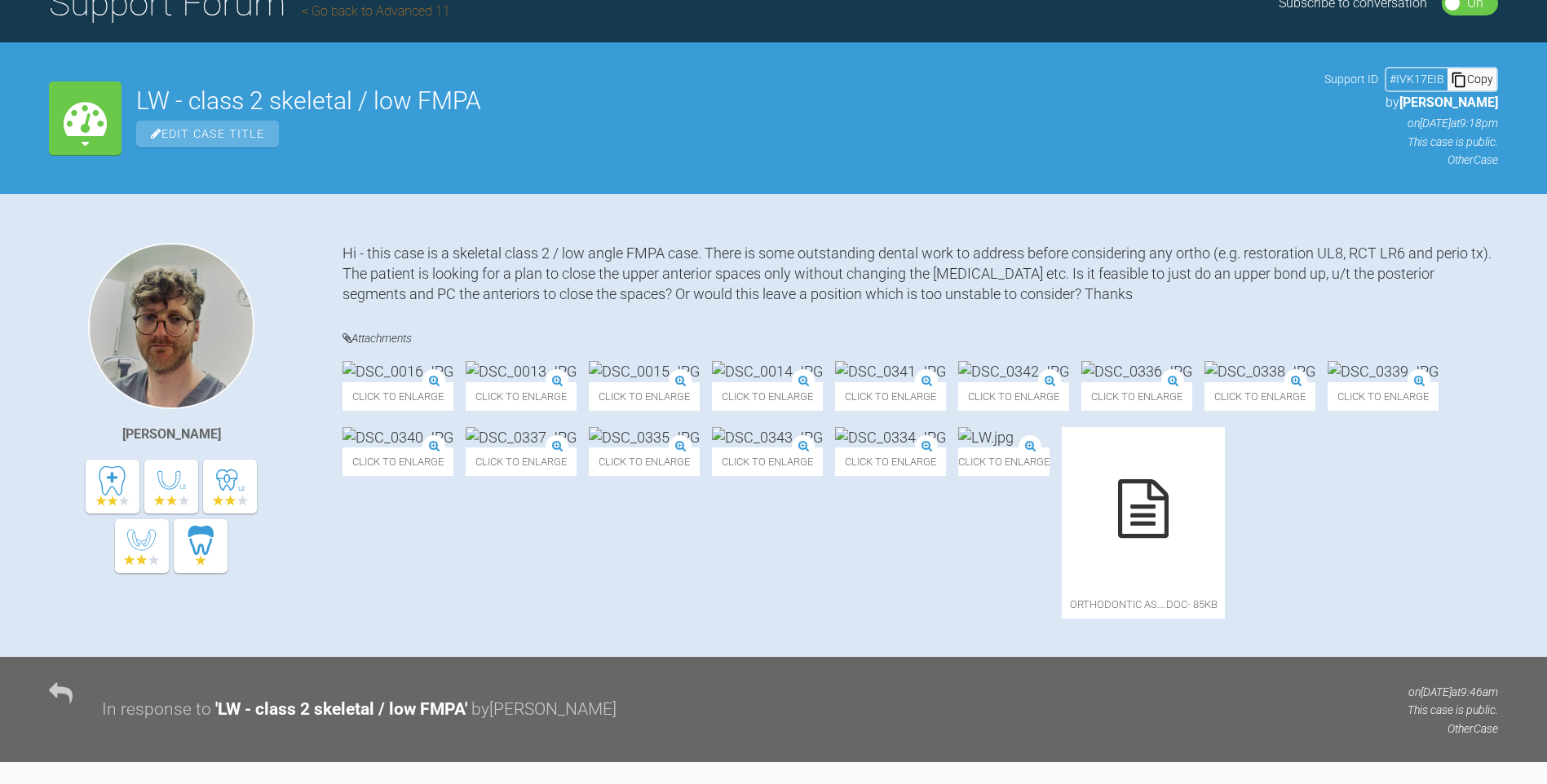
scroll to position [0, 0]
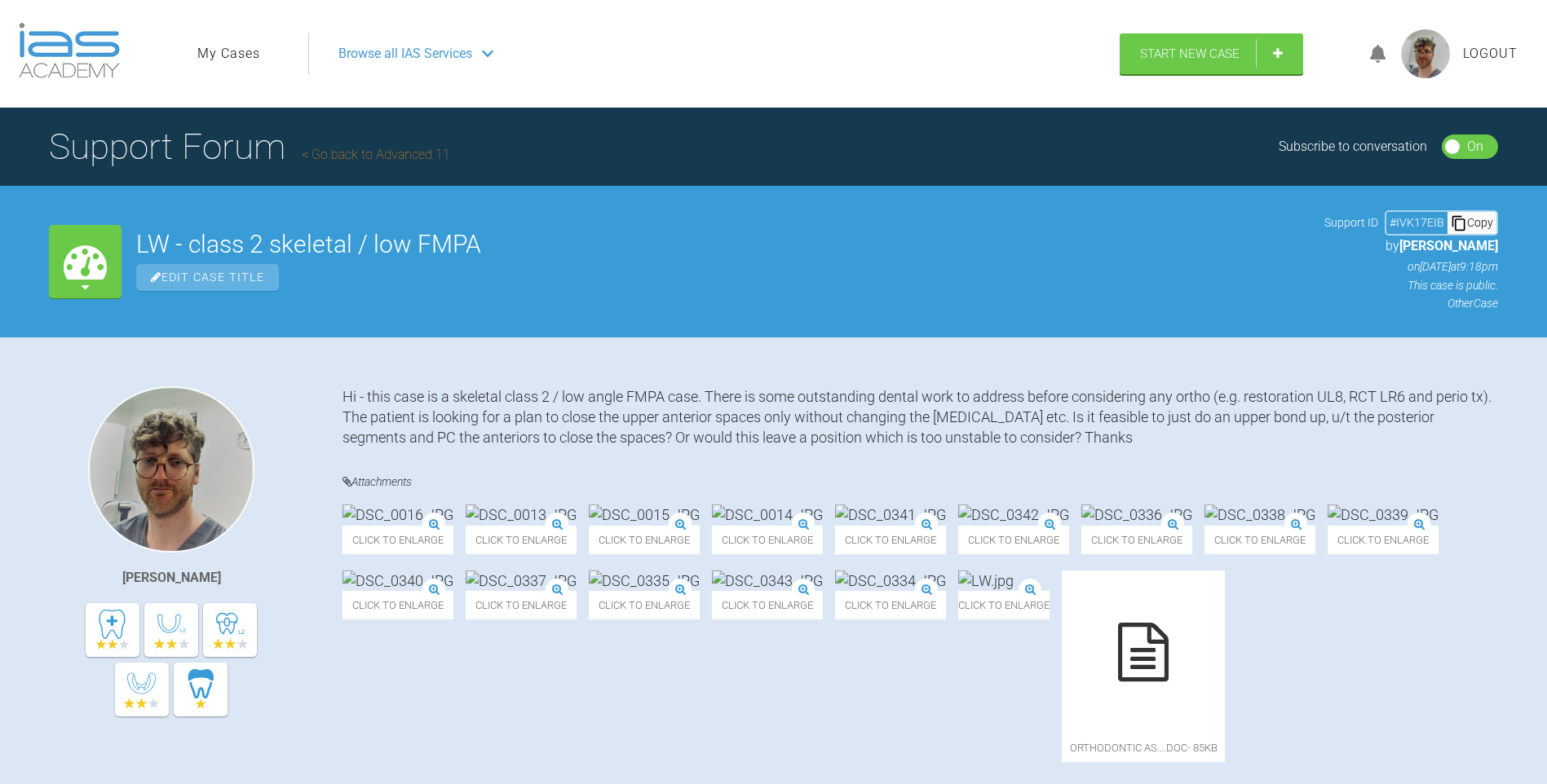
click at [217, 47] on link "My Cases" at bounding box center [229, 53] width 63 height 21
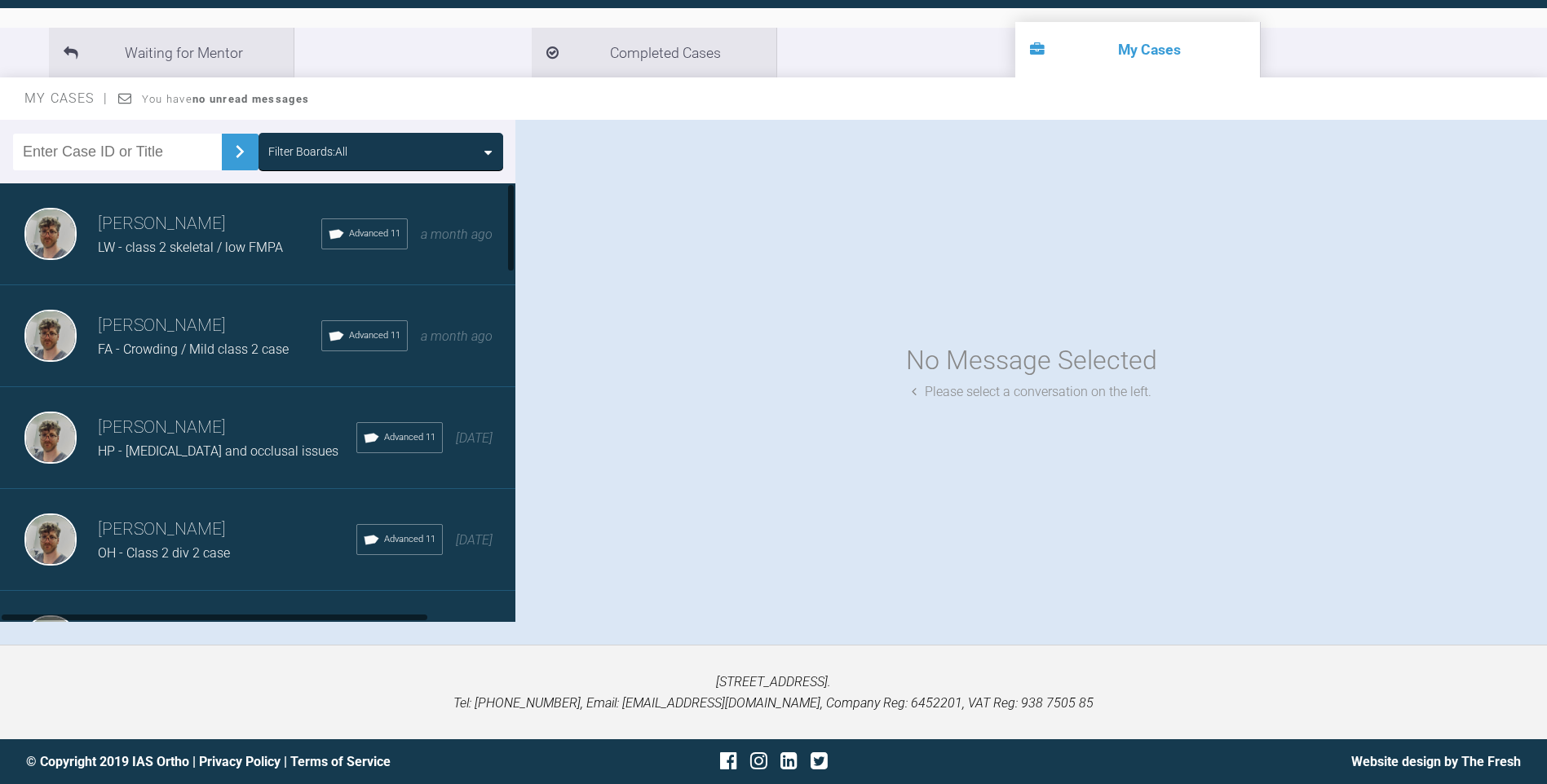
scroll to position [88, 0]
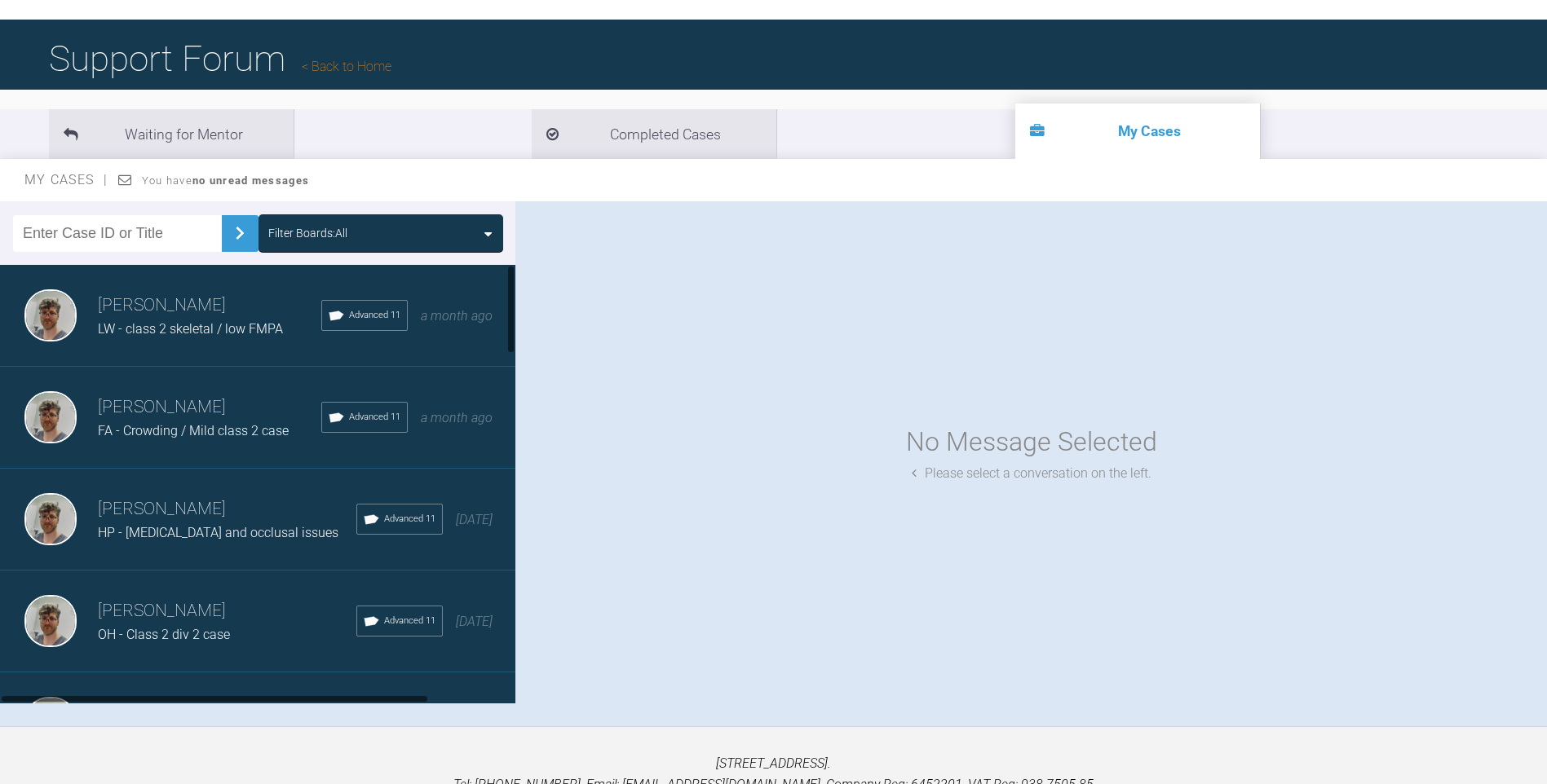
click at [202, 334] on span "LW - class 2 skeletal / low FMPA" at bounding box center [189, 329] width 185 height 16
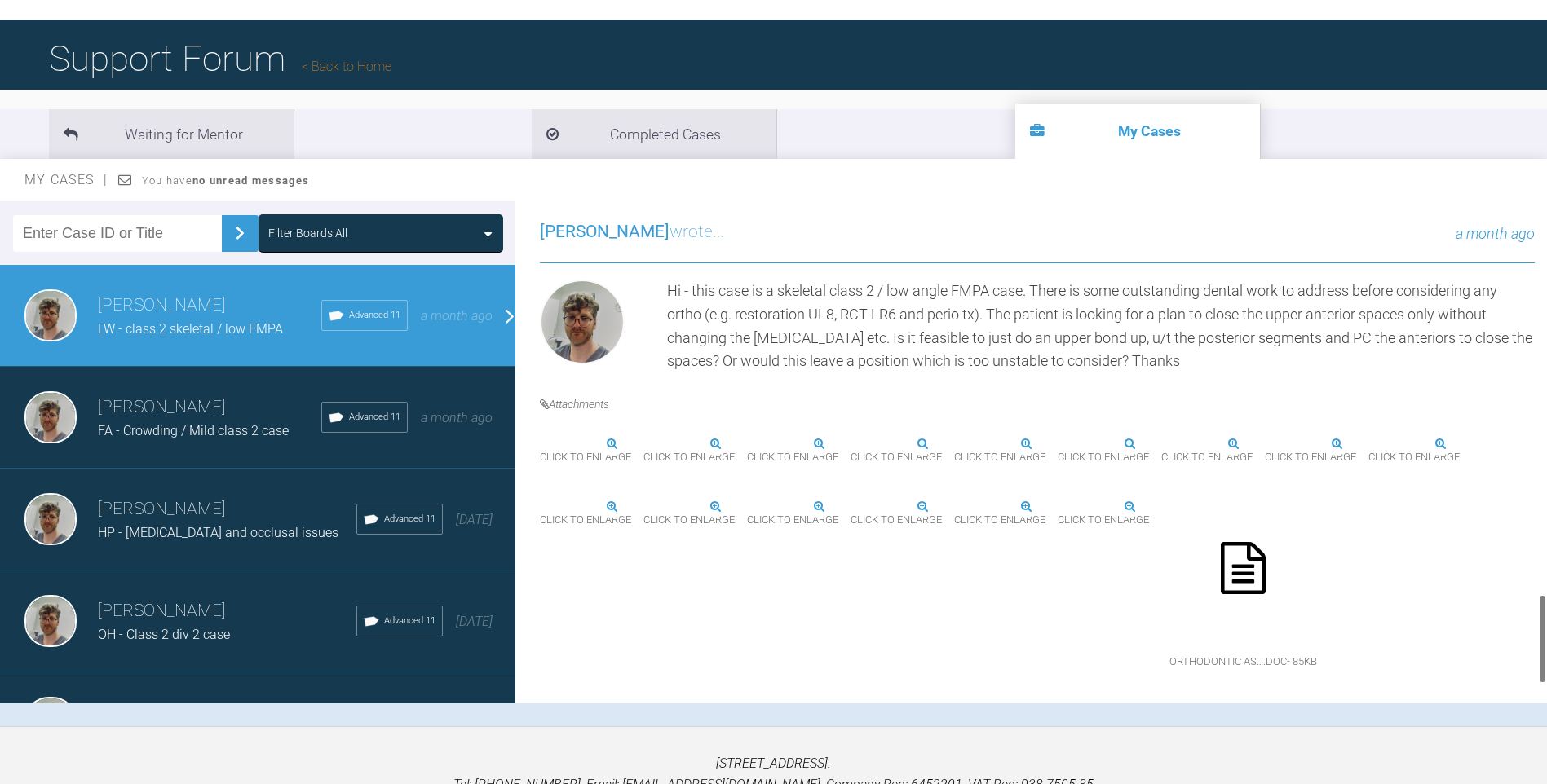
scroll to position [2201, 0]
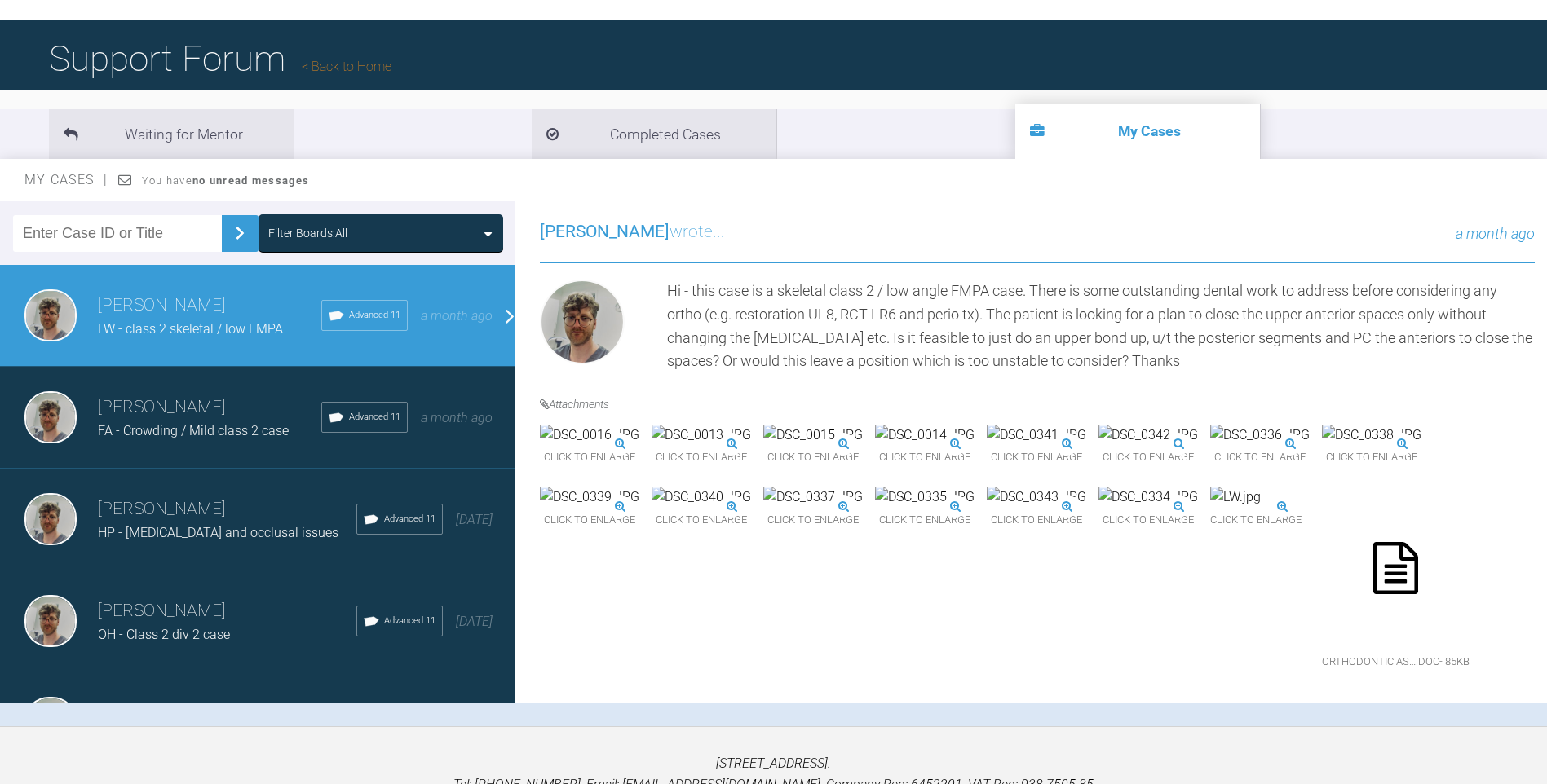
click at [1260, 506] on img at bounding box center [1234, 497] width 51 height 21
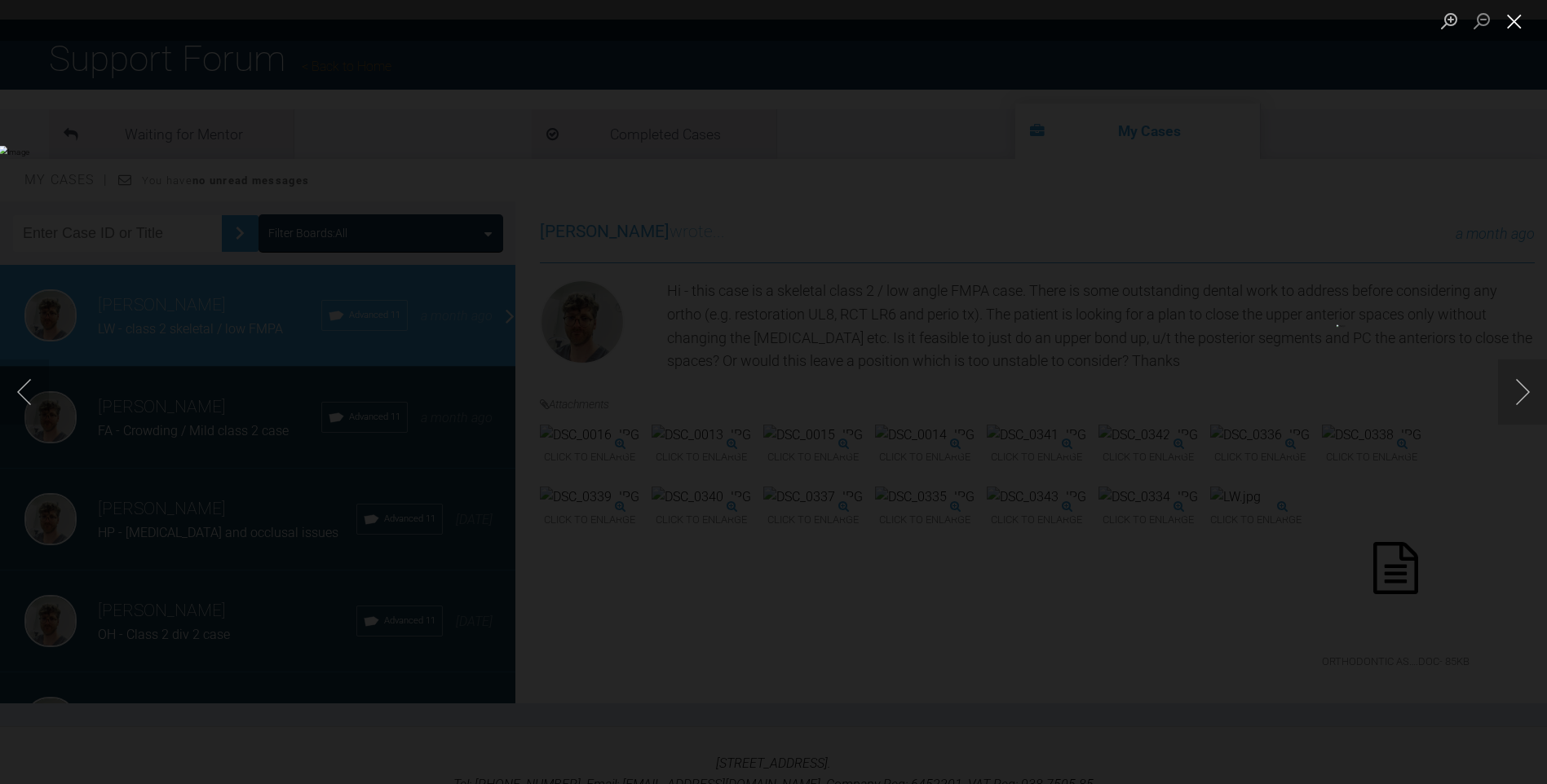
click at [1520, 12] on button "Close lightbox" at bounding box center [1514, 20] width 32 height 28
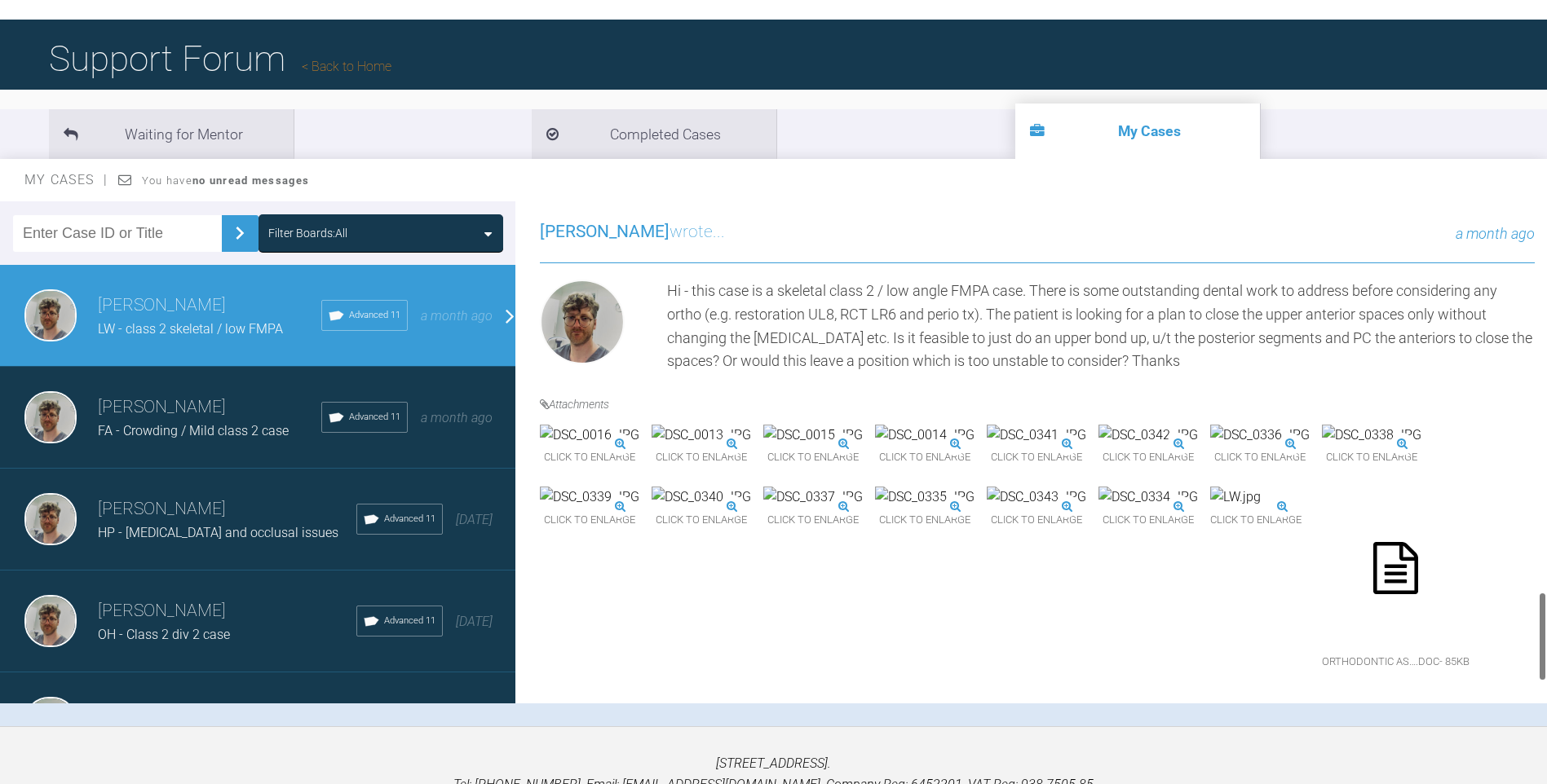
scroll to position [1875, 0]
click at [613, 446] on img at bounding box center [589, 435] width 99 height 21
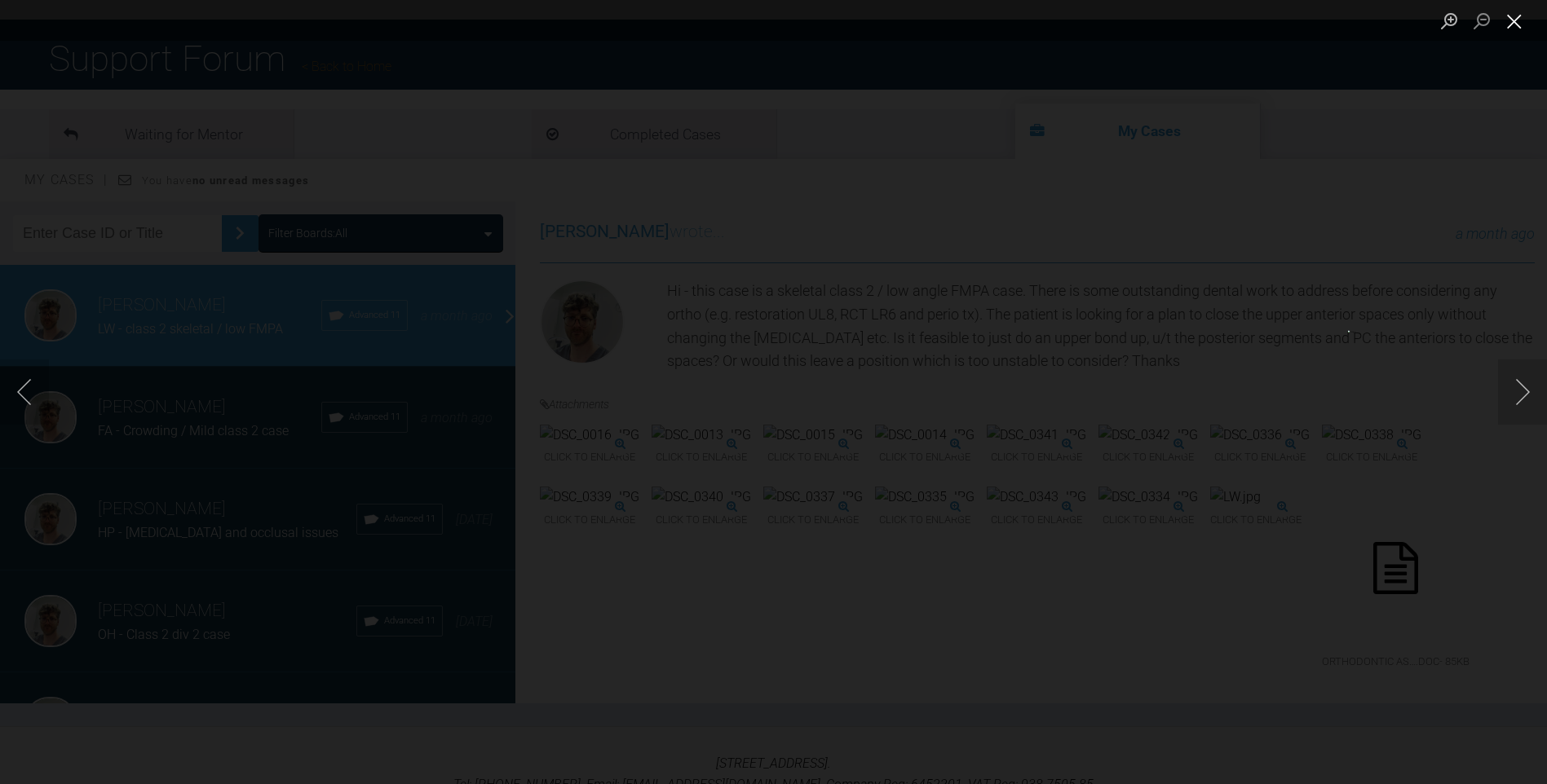
click at [1520, 30] on button "Close lightbox" at bounding box center [1514, 20] width 32 height 28
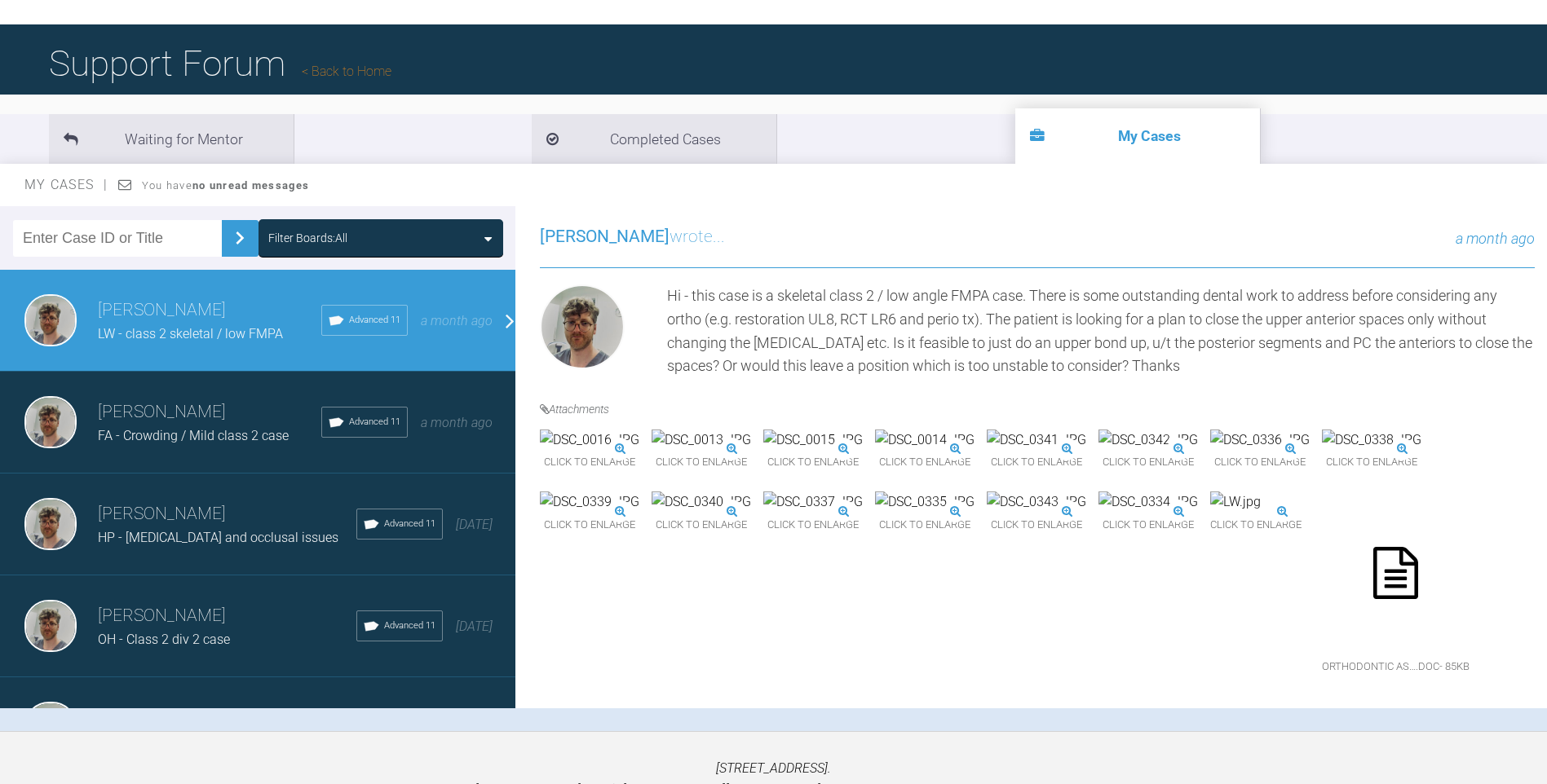
scroll to position [170, 0]
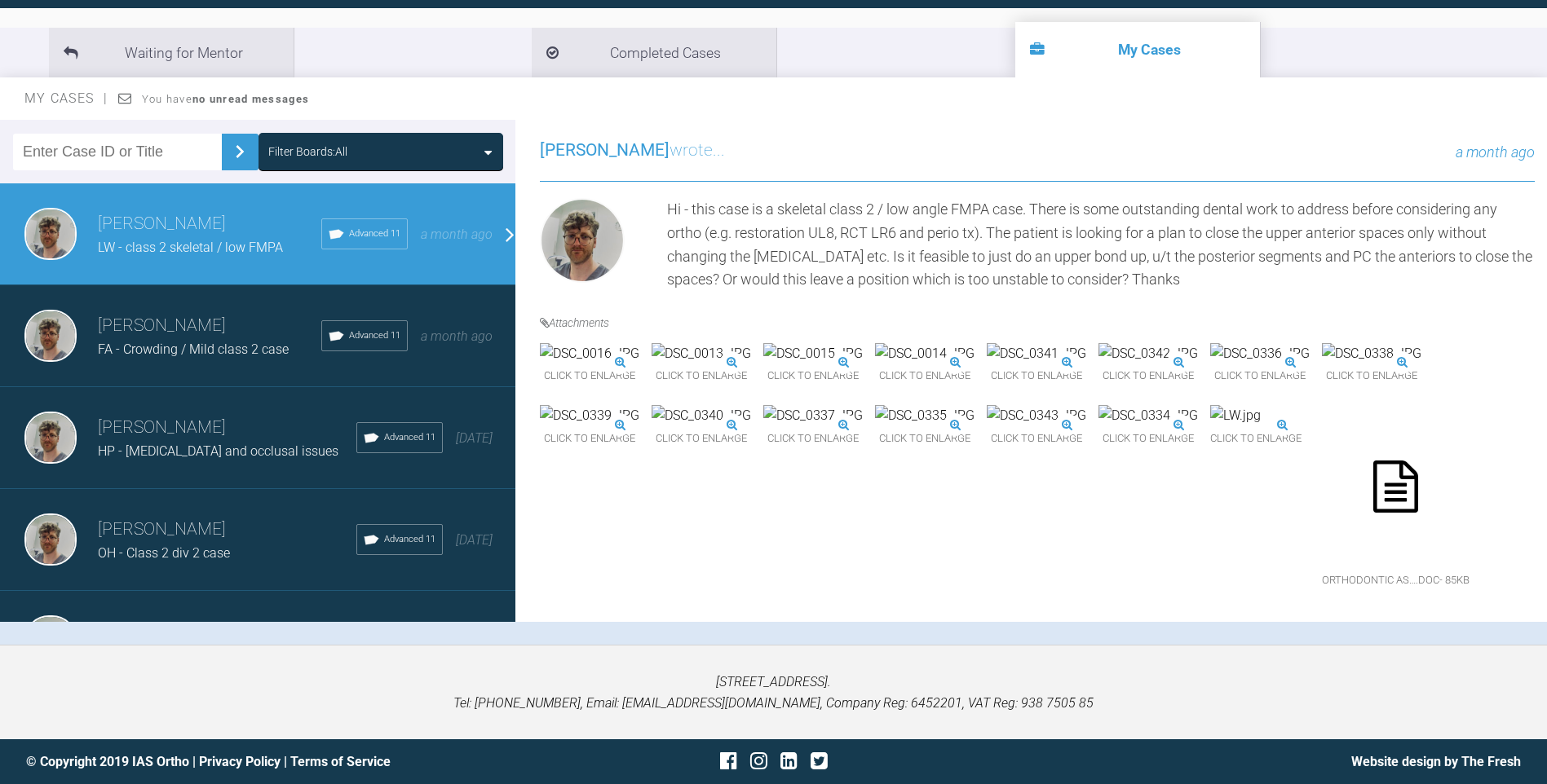
click at [923, 403] on div "Click to enlarge Click to enlarge Click to enlarge Click to enlarge Click to en…" at bounding box center [1037, 476] width 995 height 267
click at [1029, 487] on div "Click to enlarge Click to enlarge Click to enlarge Click to enlarge Click to en…" at bounding box center [1037, 476] width 995 height 267
click at [185, 366] on div "Thomas Friar FA - Crowding / Mild class 2 case Advanced 11 a month ago" at bounding box center [264, 335] width 528 height 102
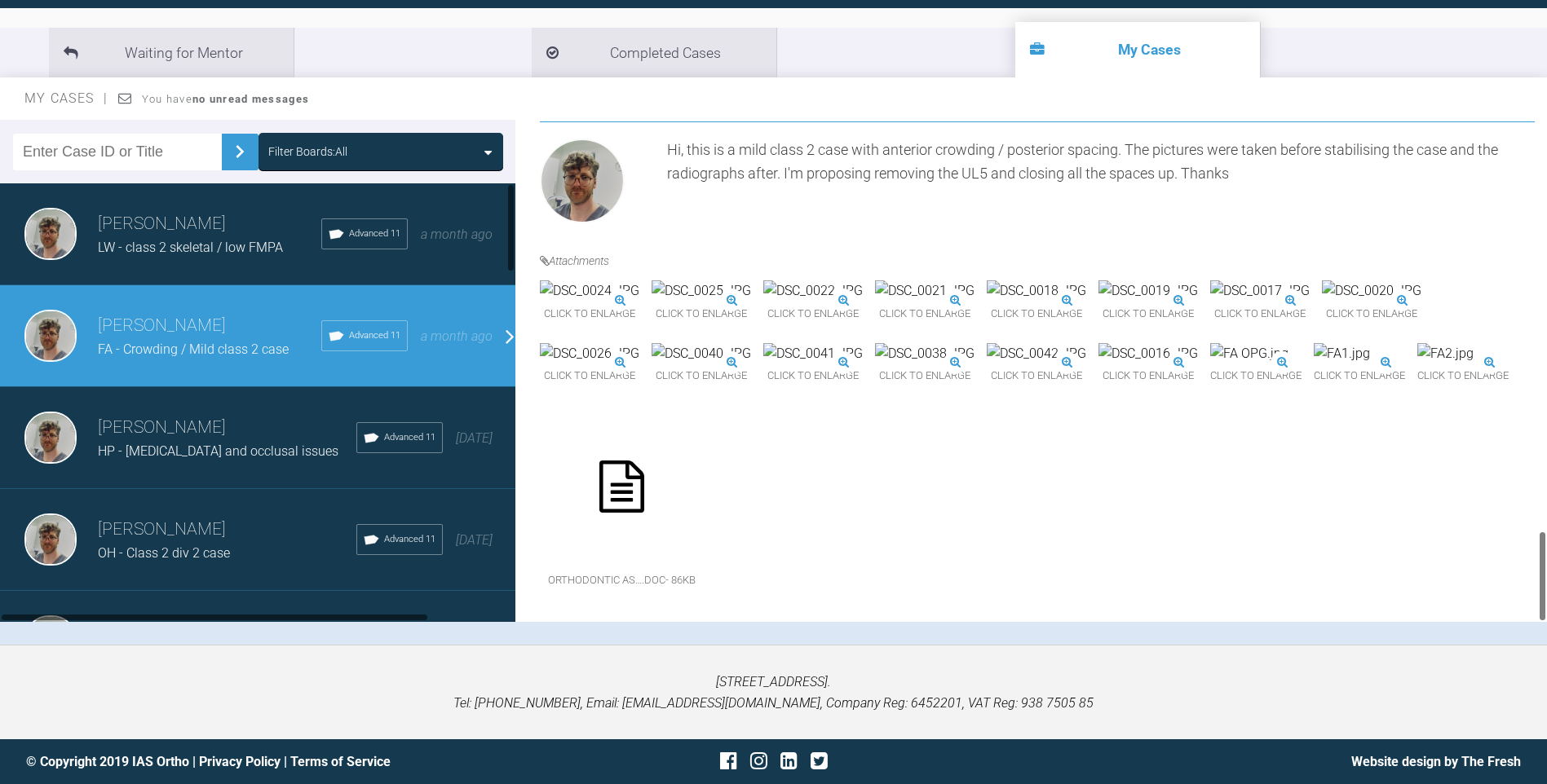
scroll to position [2257, 0]
click at [199, 289] on div "Thomas Friar FA - Crowding / Mild class 2 case Advanced 11 a month ago" at bounding box center [264, 335] width 528 height 102
click at [205, 267] on div "Thomas Friar LW - class 2 skeletal / low FMPA Advanced 11 a month ago" at bounding box center [264, 234] width 528 height 102
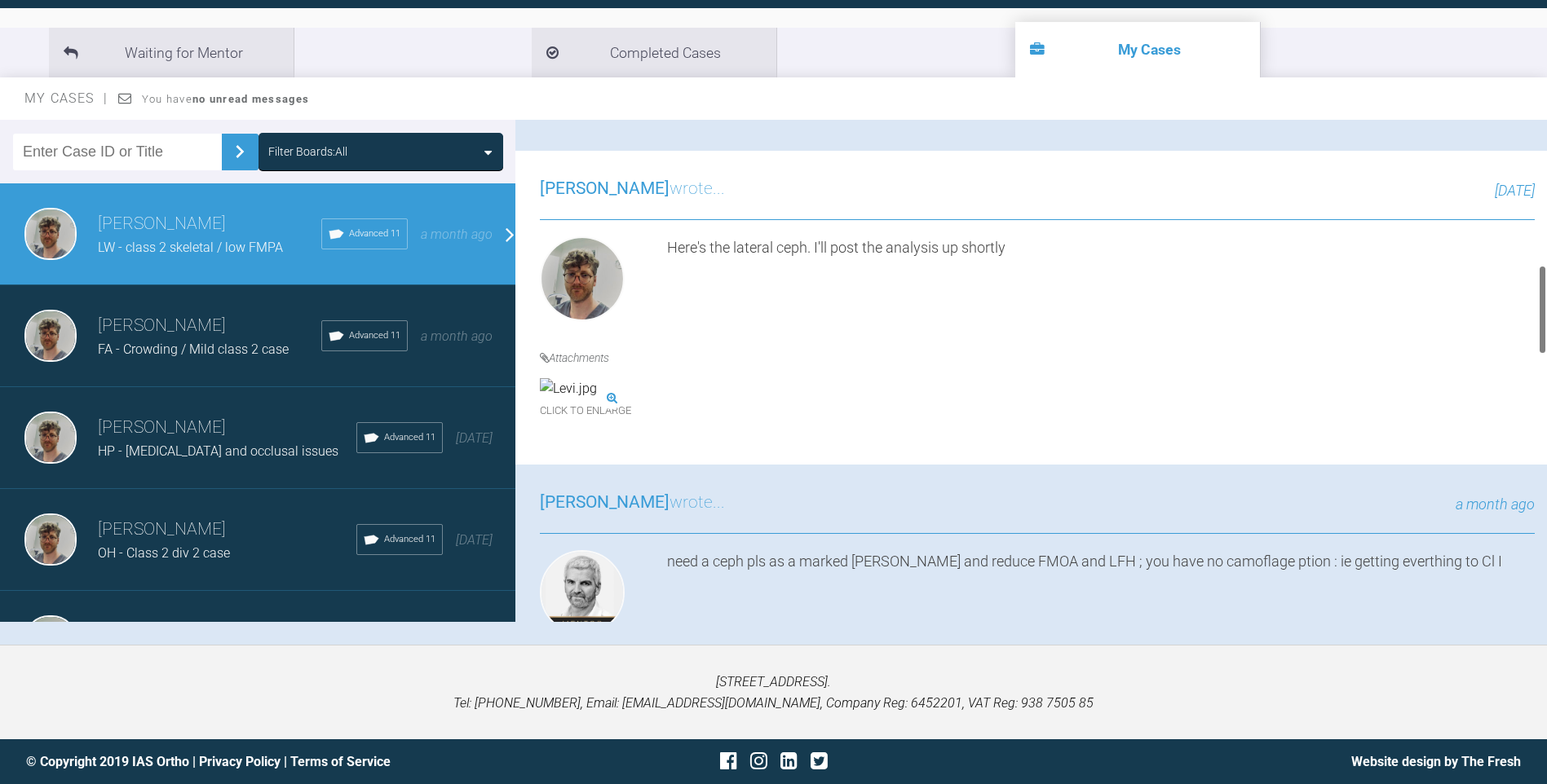
scroll to position [1142, 0]
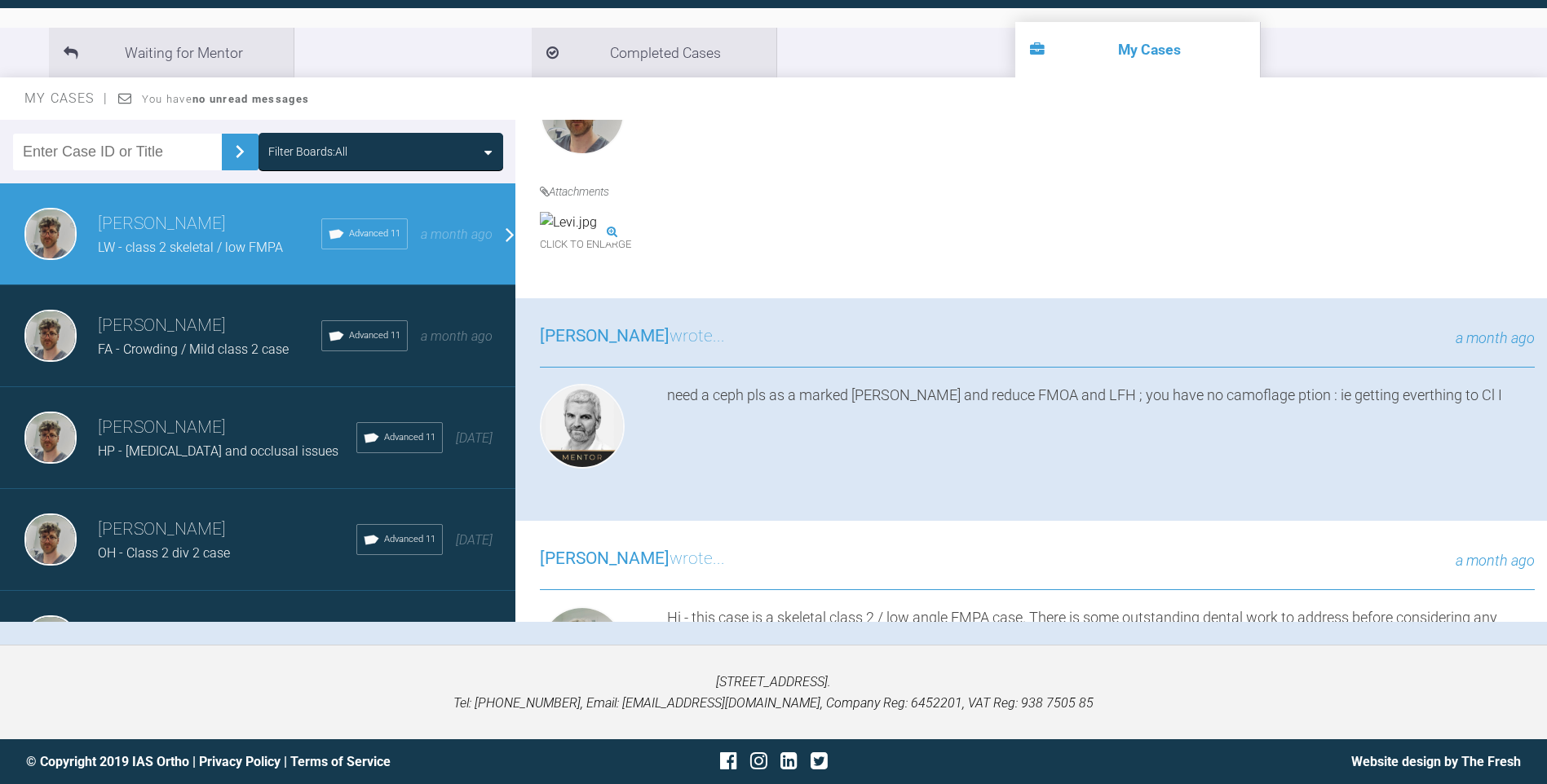
click at [597, 233] on img at bounding box center [568, 222] width 57 height 21
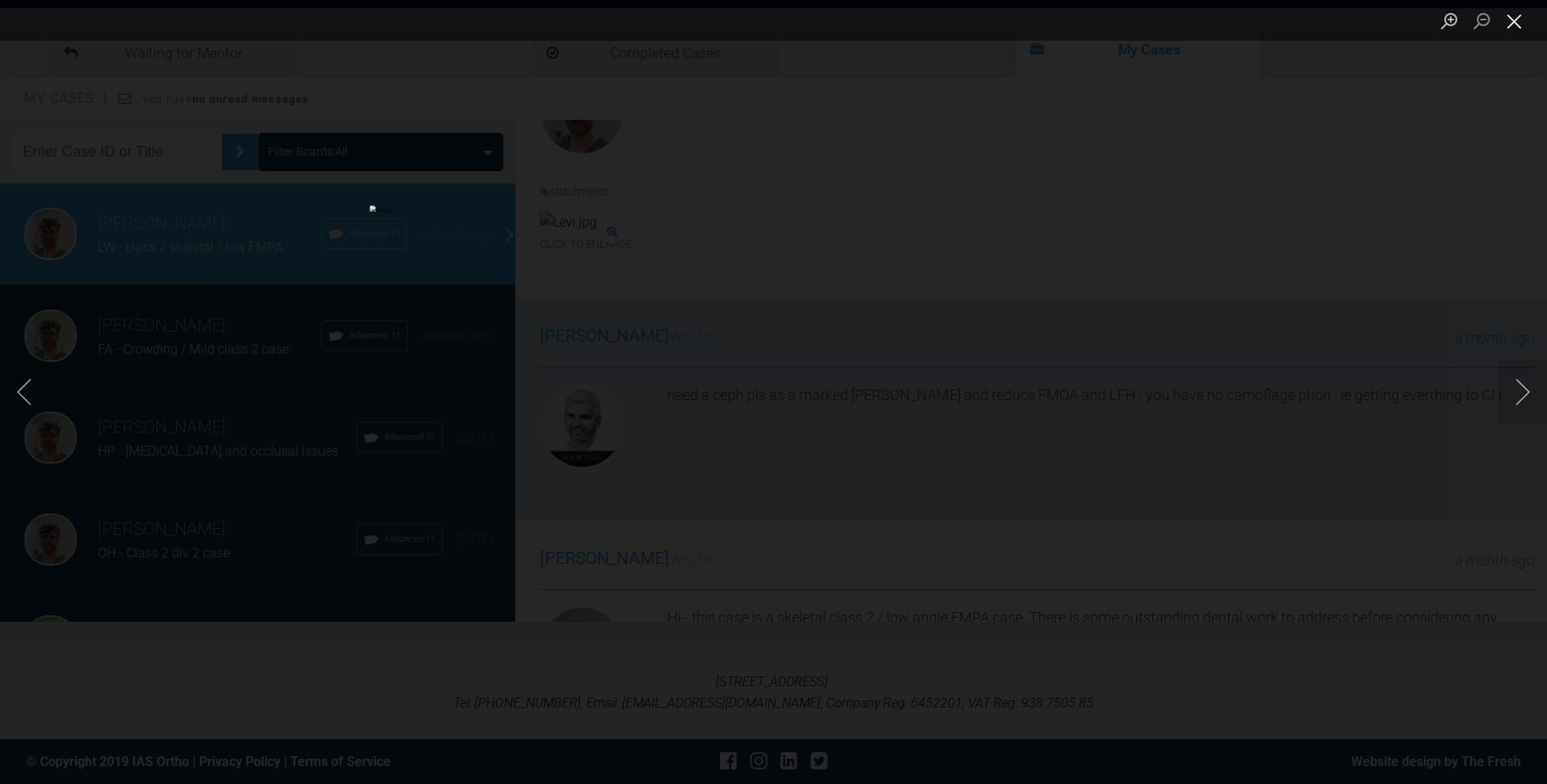
click at [1527, 26] on button "Close lightbox" at bounding box center [1514, 20] width 32 height 28
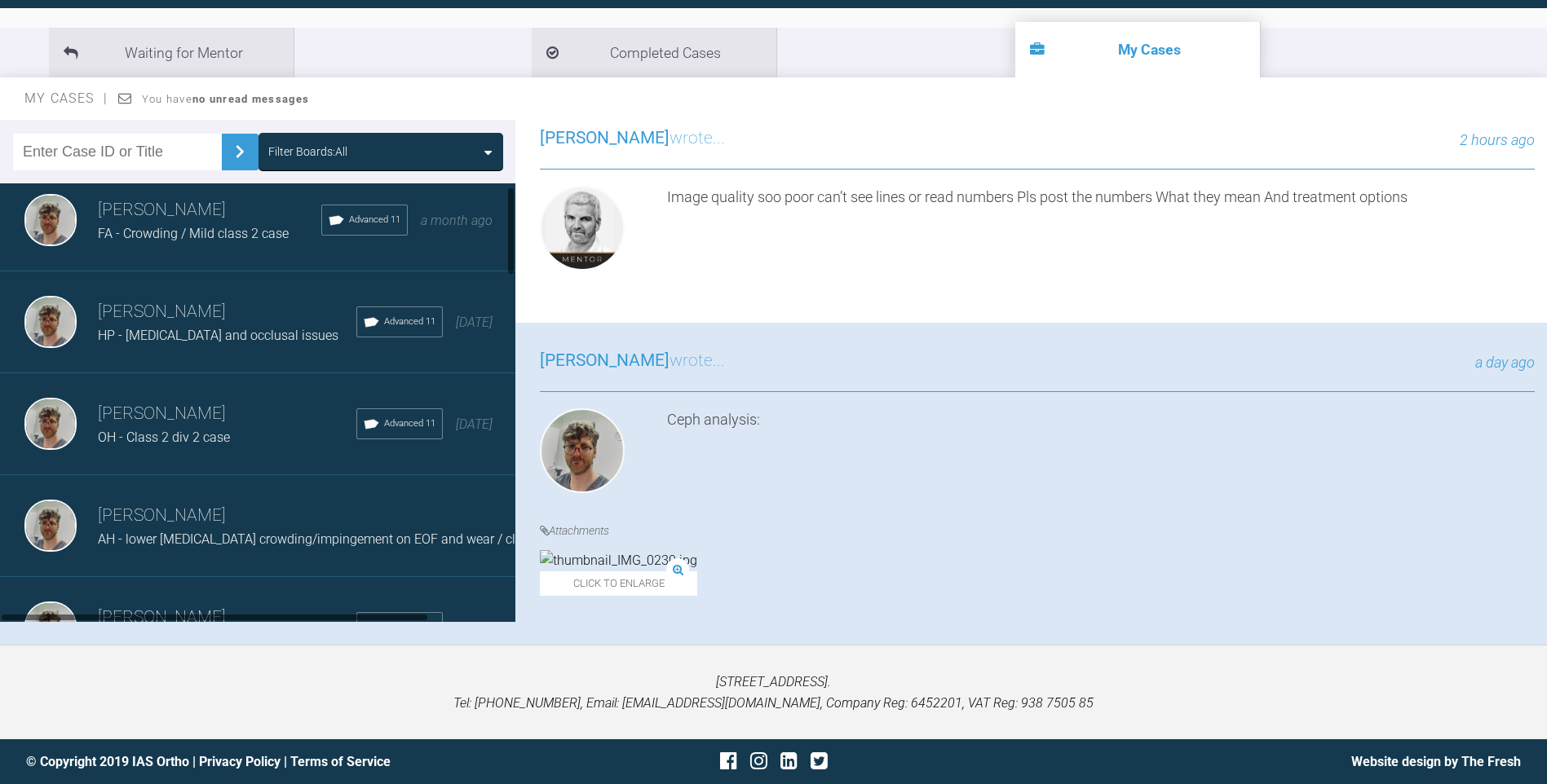
scroll to position [0, 0]
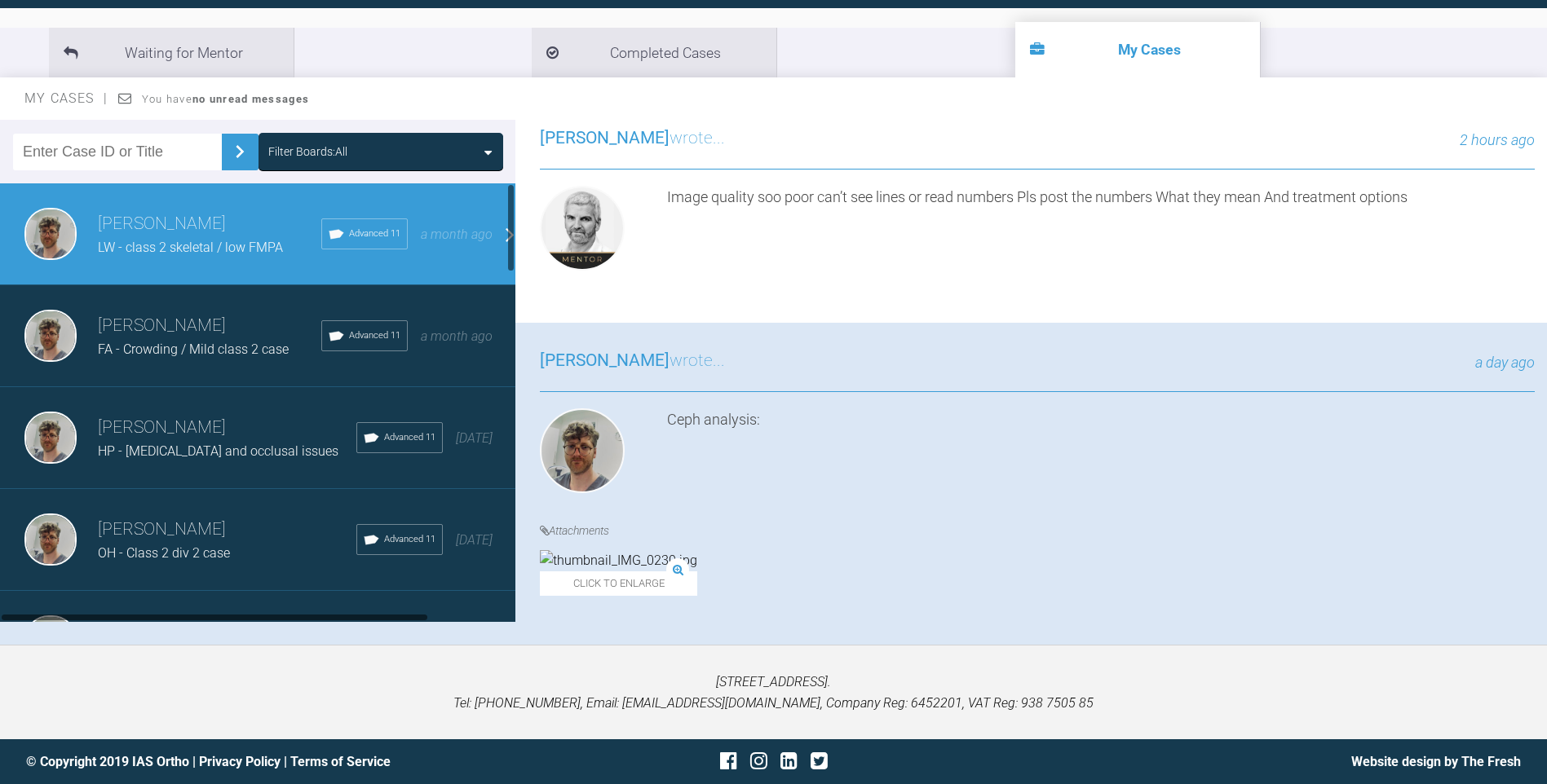
click at [207, 433] on h3 "[PERSON_NAME]" at bounding box center [226, 428] width 258 height 28
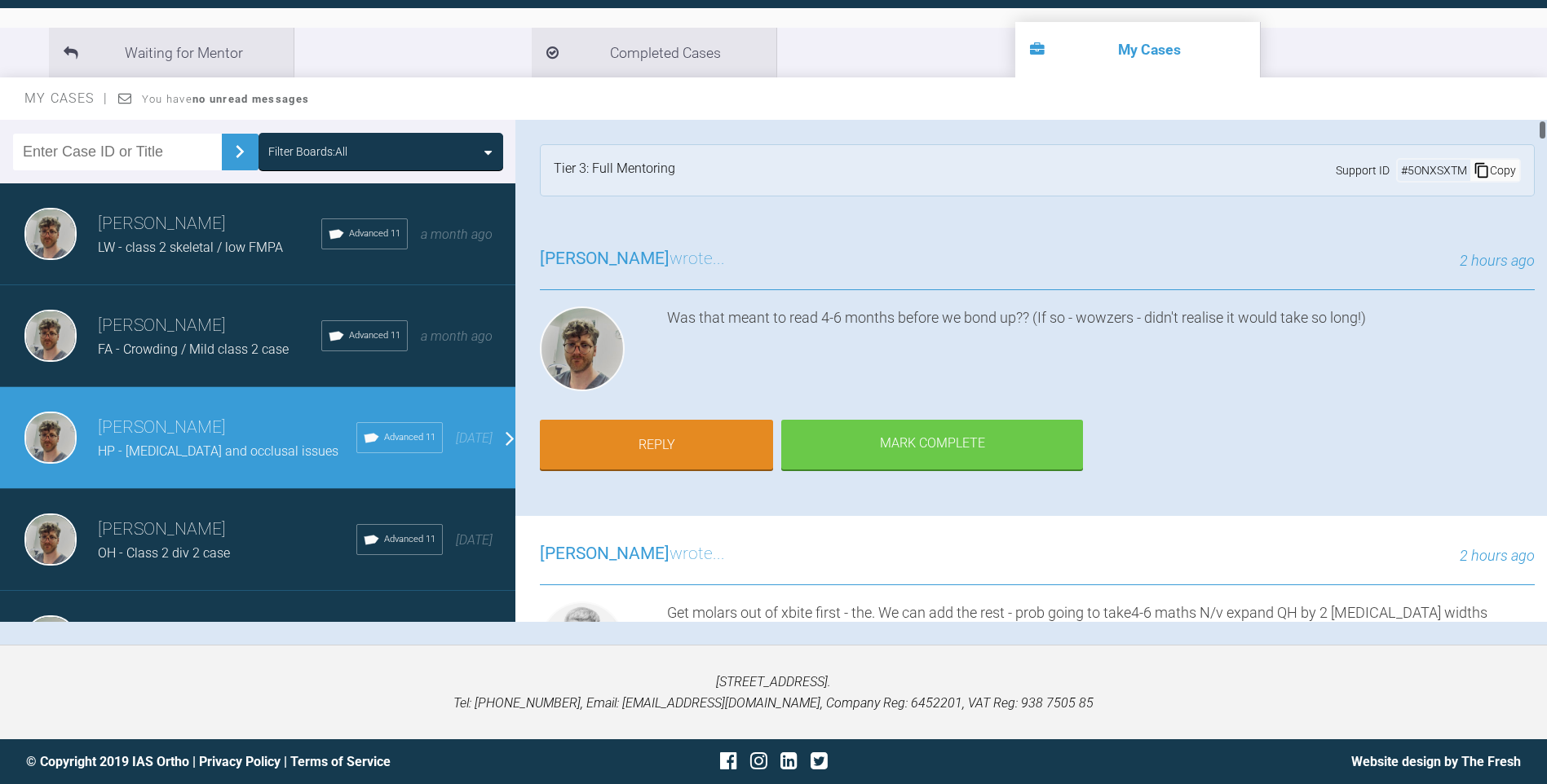
drag, startPoint x: 1544, startPoint y: 207, endPoint x: 1542, endPoint y: 130, distance: 77.0
click at [1542, 130] on div at bounding box center [1542, 130] width 6 height 20
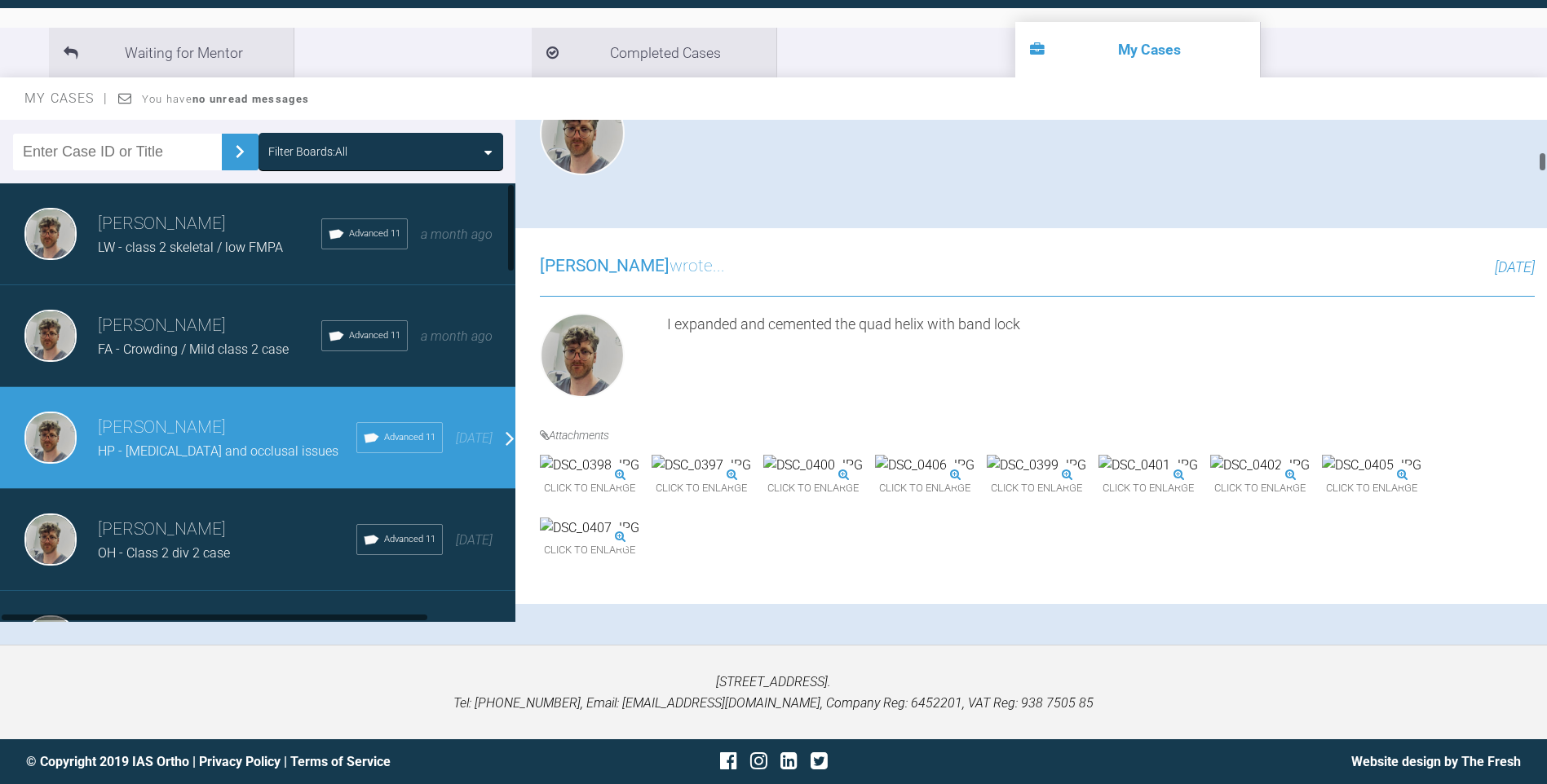
scroll to position [979, 0]
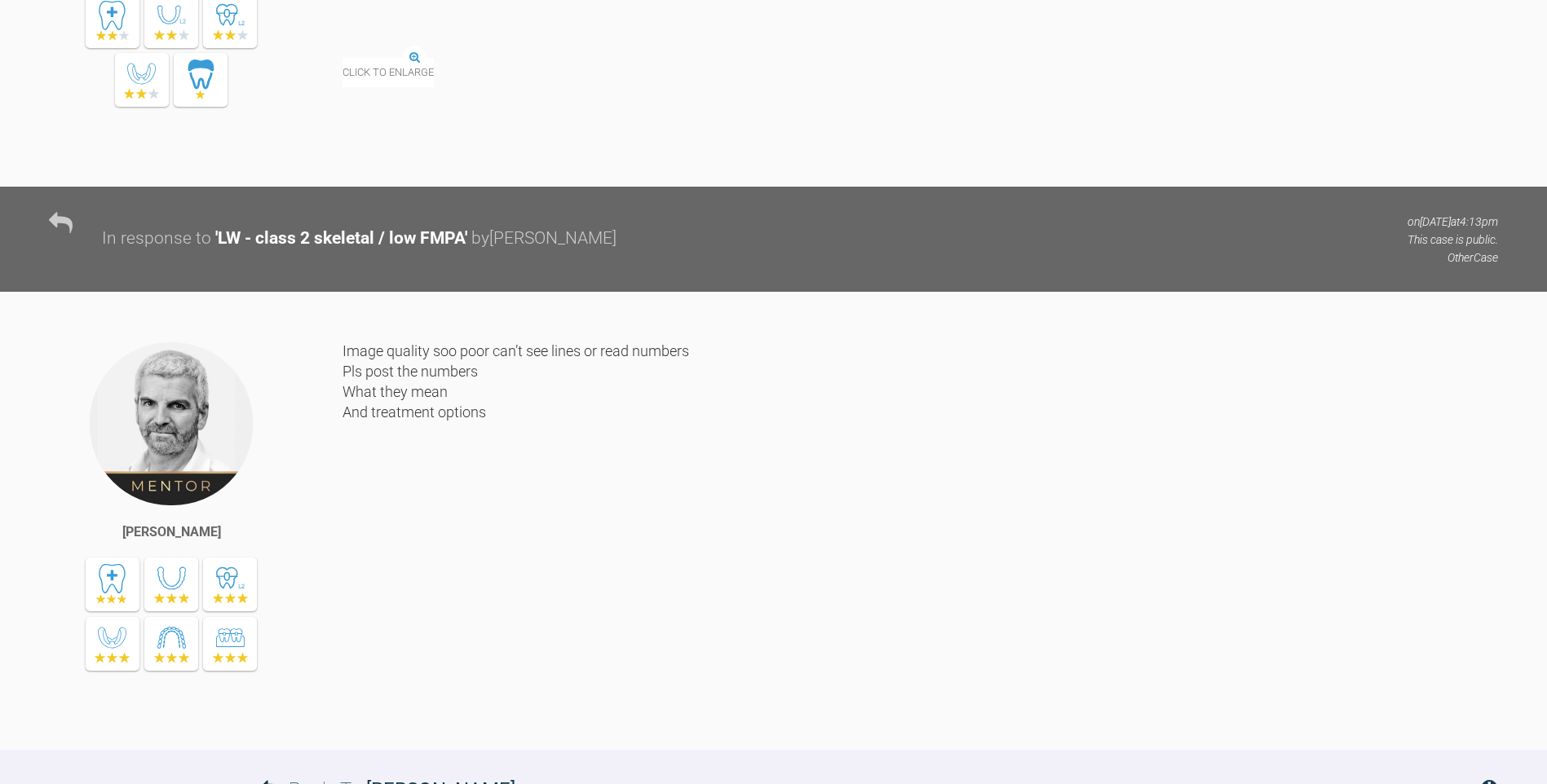
scroll to position [2334, 0]
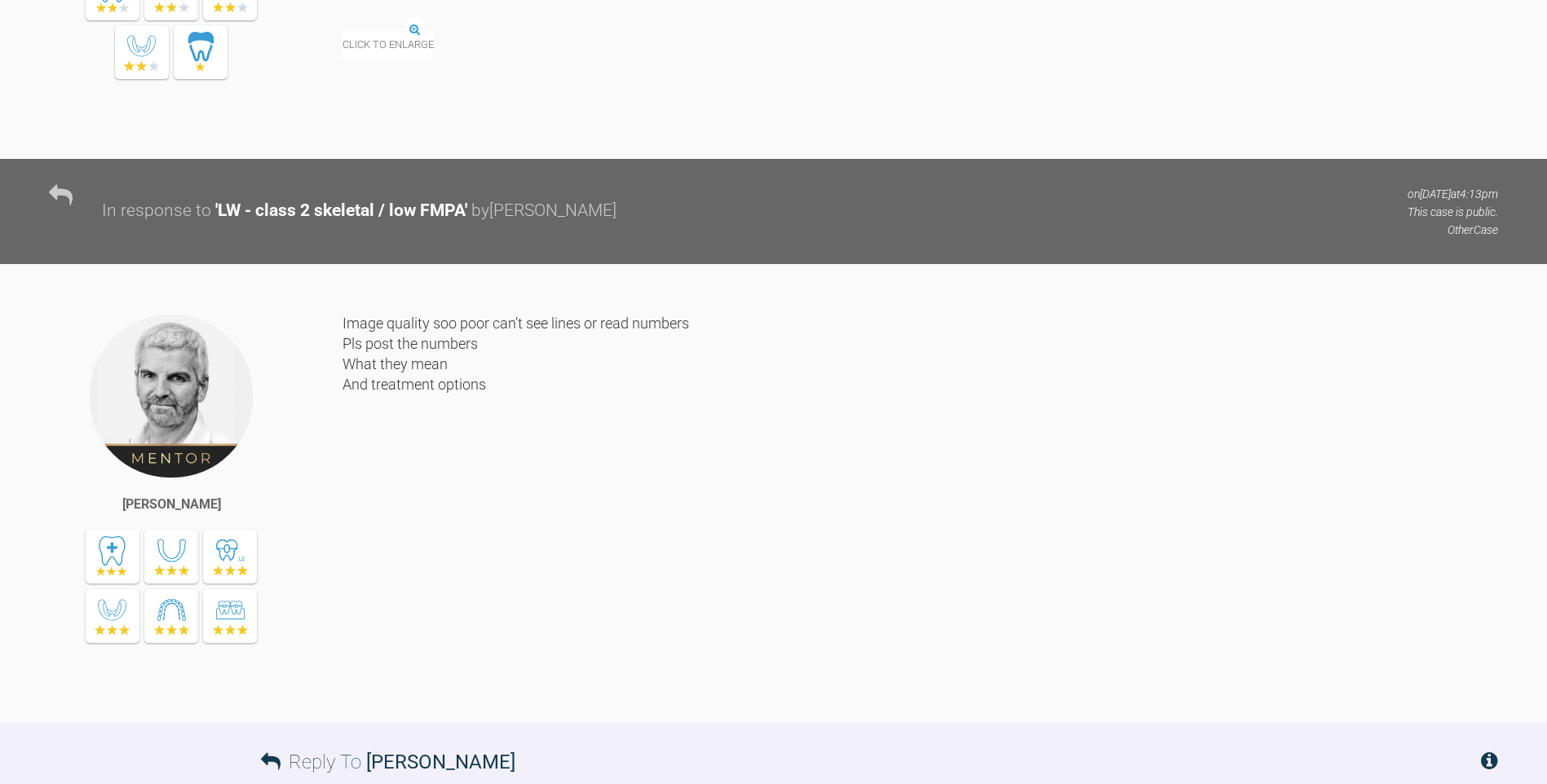
click at [343, 31] on img at bounding box center [343, 31] width 0 height 0
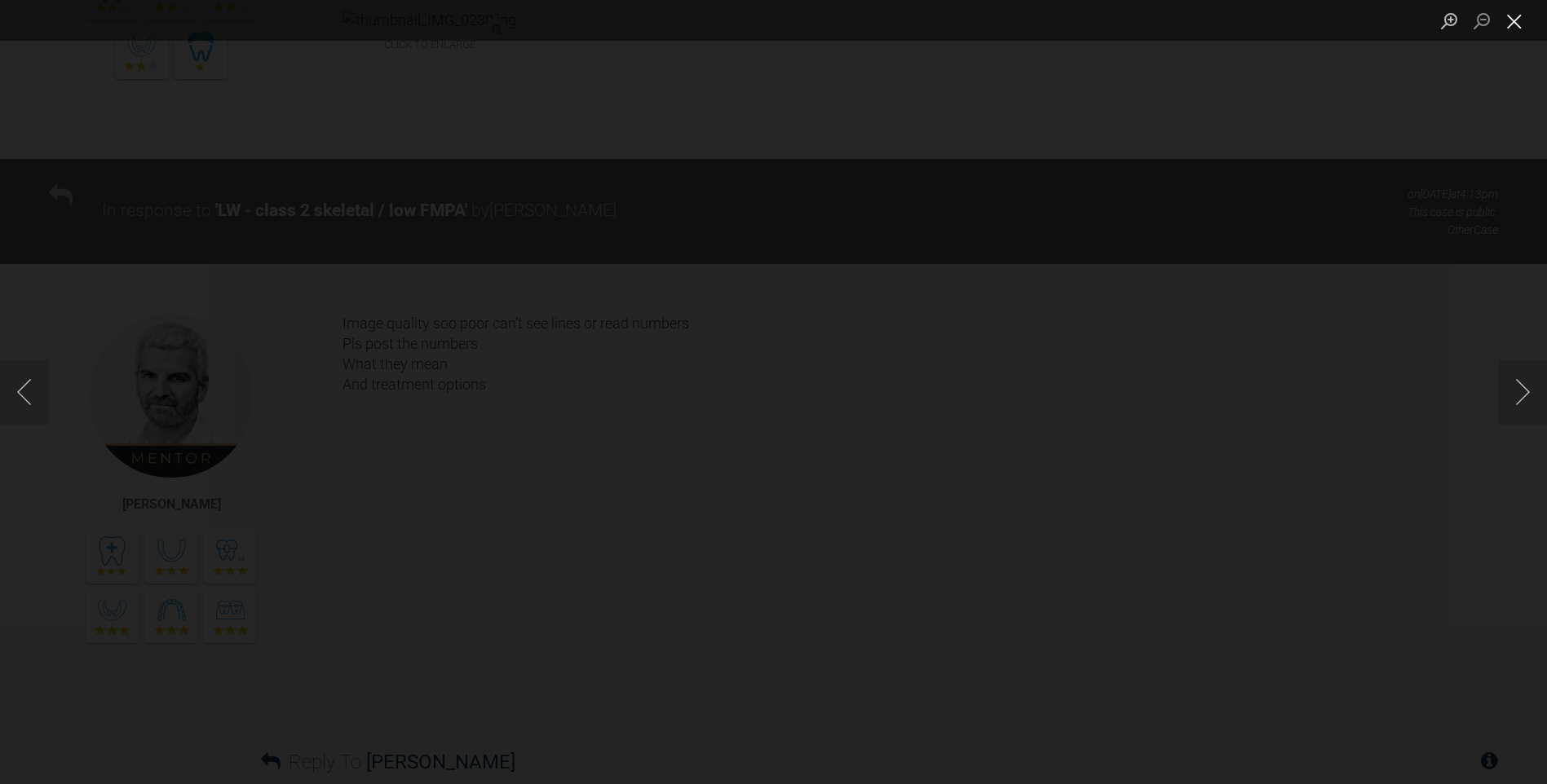
click at [1520, 26] on button "Close lightbox" at bounding box center [1514, 20] width 32 height 28
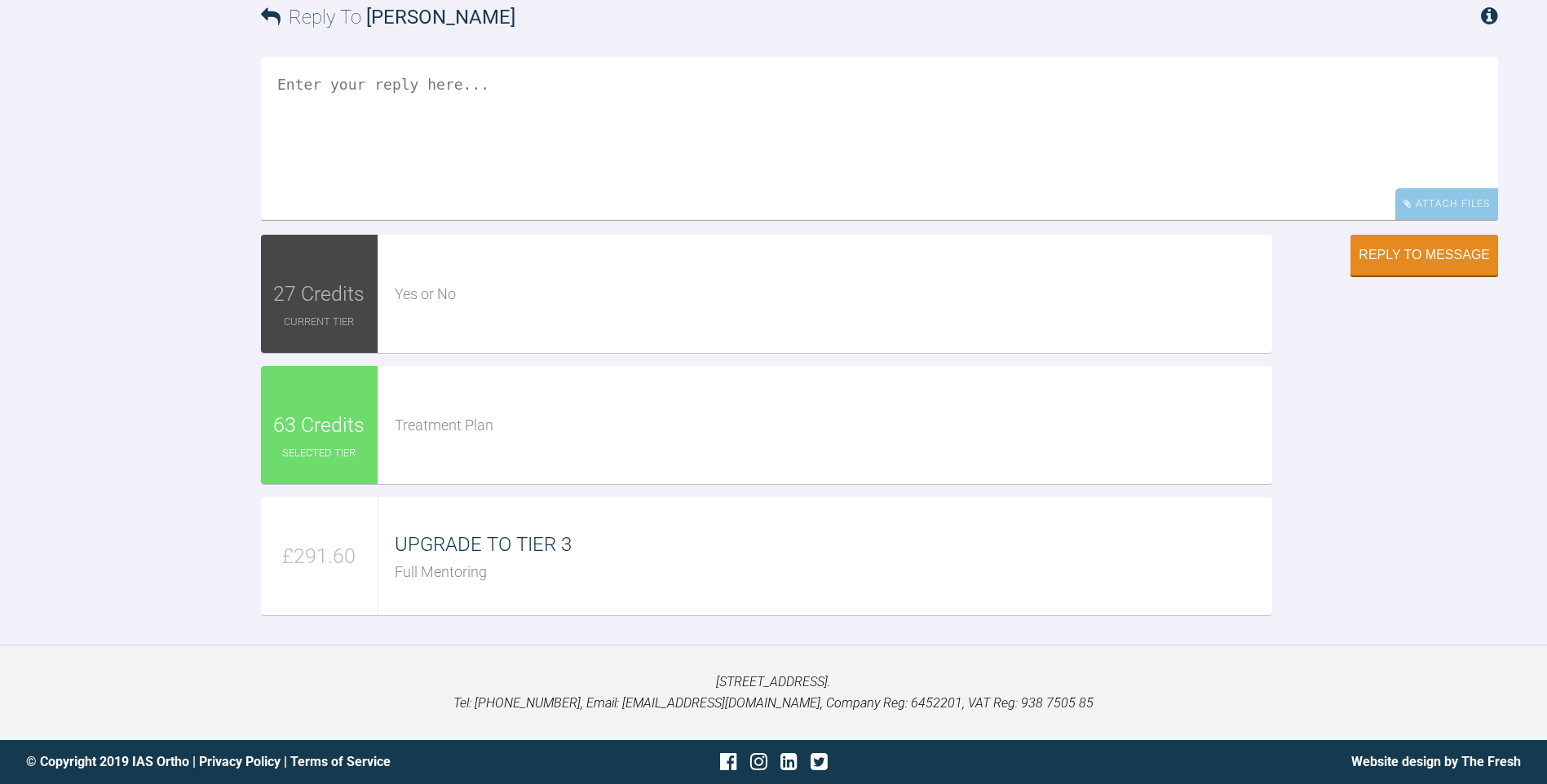
scroll to position [3435, 0]
click at [498, 175] on textarea at bounding box center [880, 138] width 1237 height 163
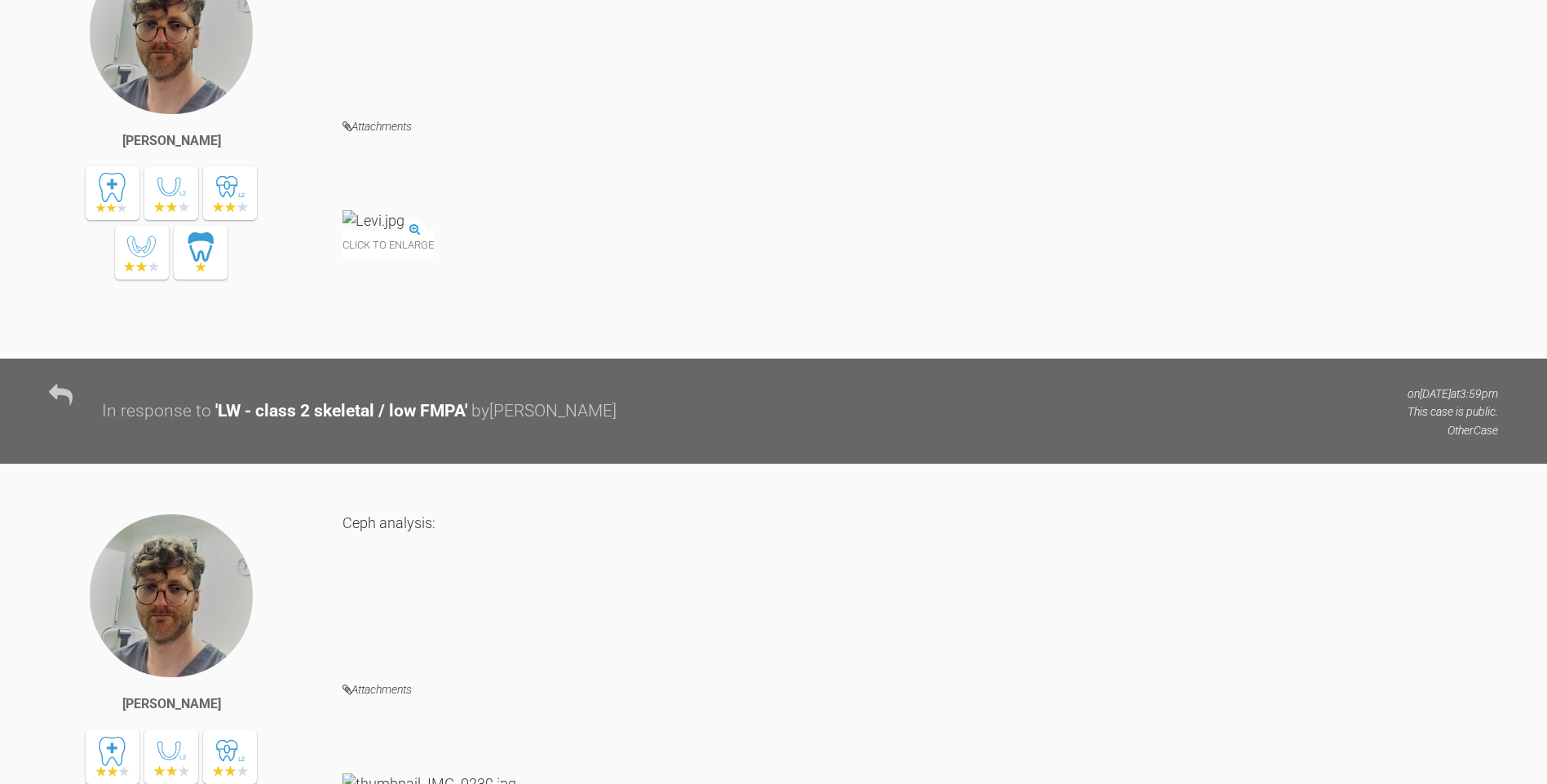
scroll to position [1315, 0]
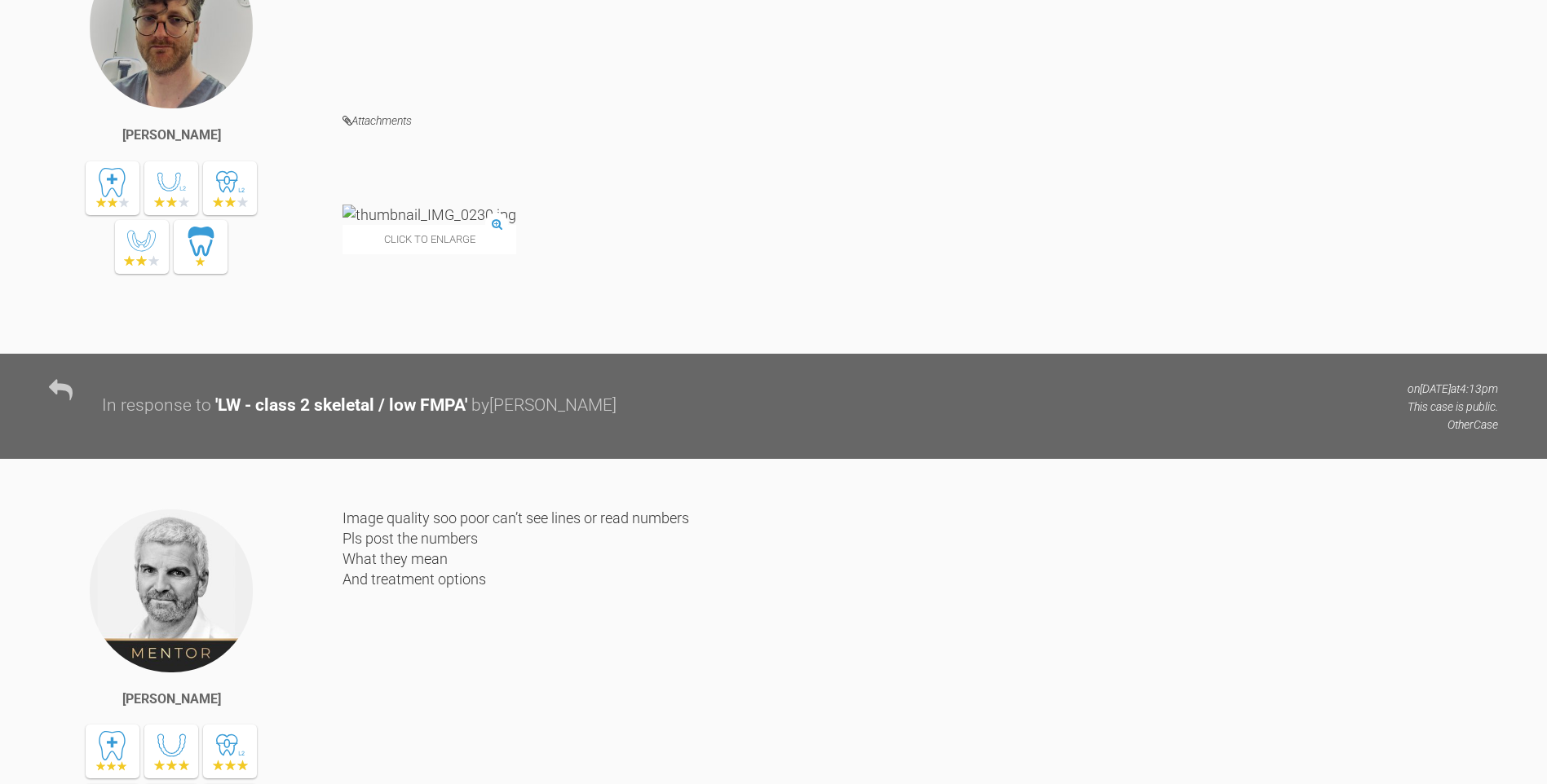
scroll to position [1975, 0]
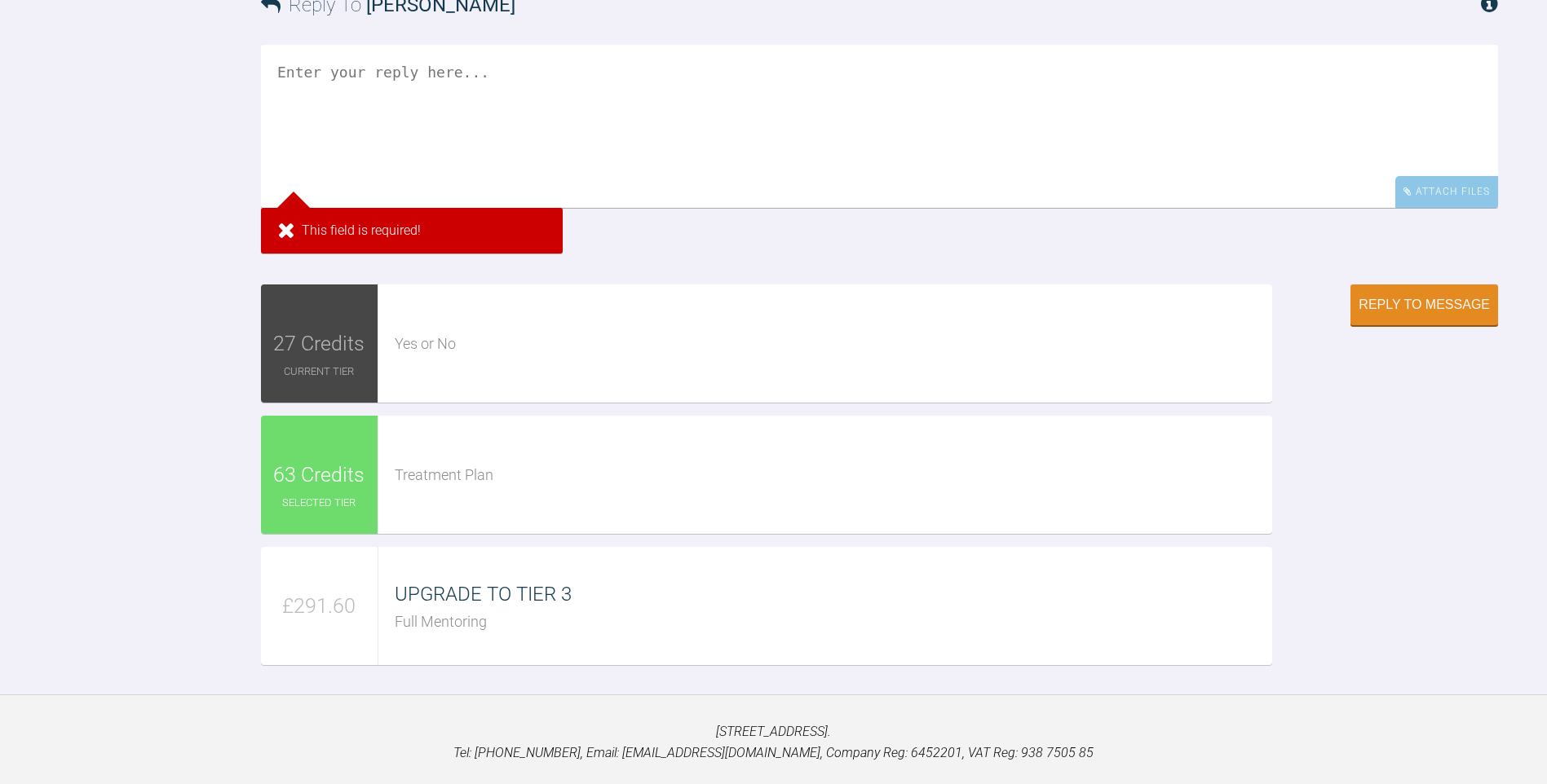
scroll to position [3089, 0]
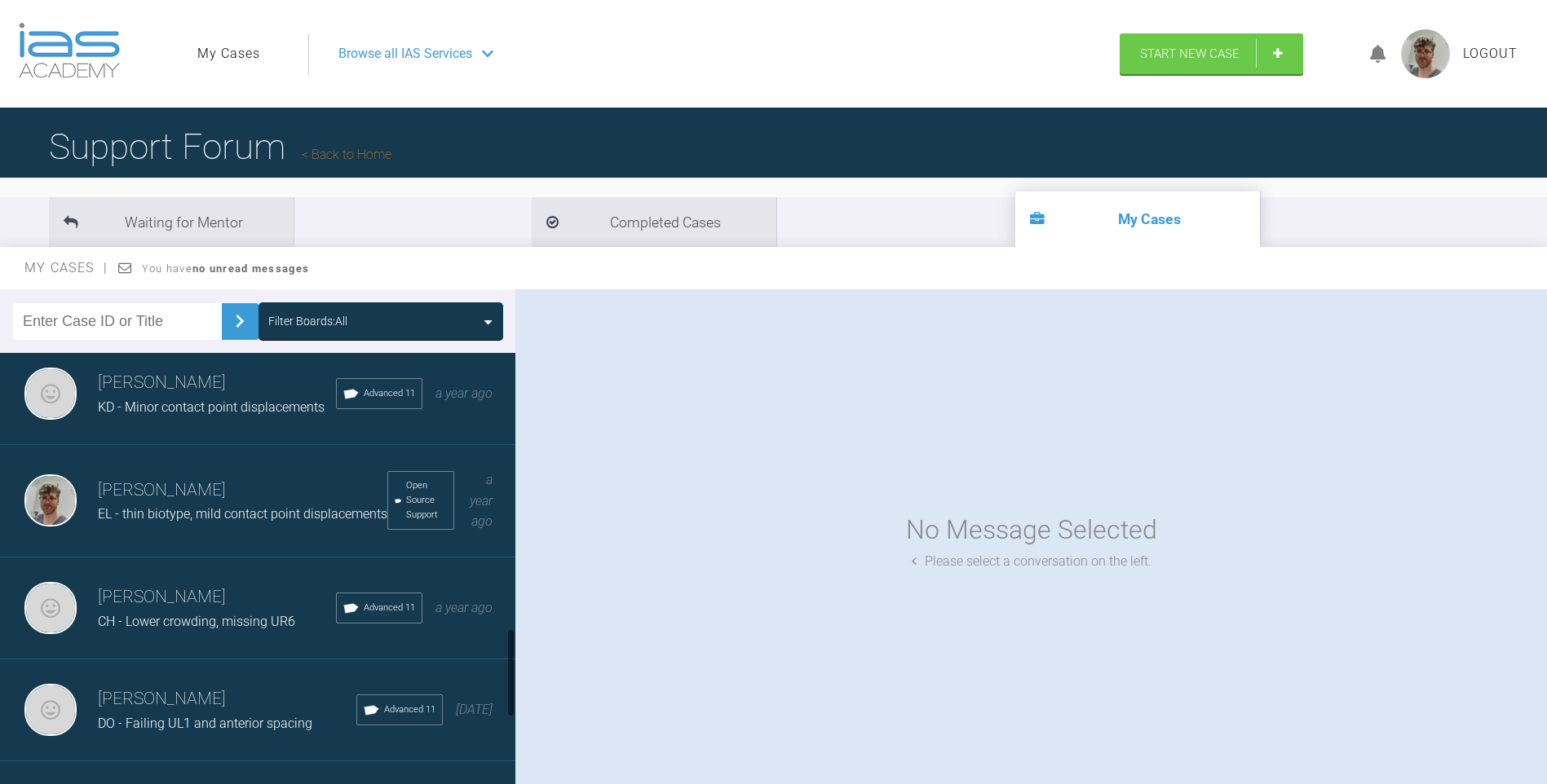
scroll to position [1468, 0]
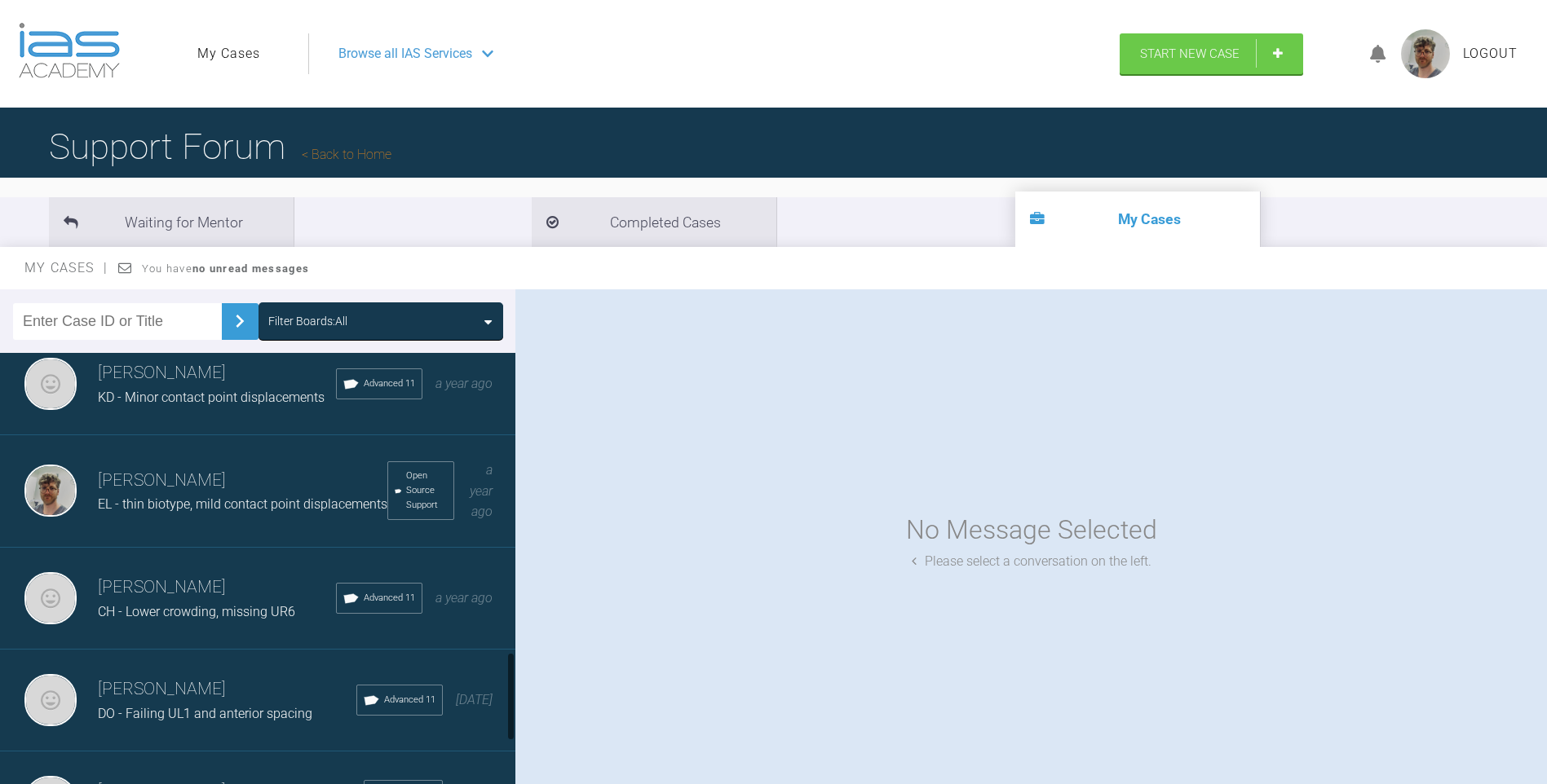
click at [206, 619] on span "CH - Lower crowding, missing UR6" at bounding box center [196, 611] width 198 height 16
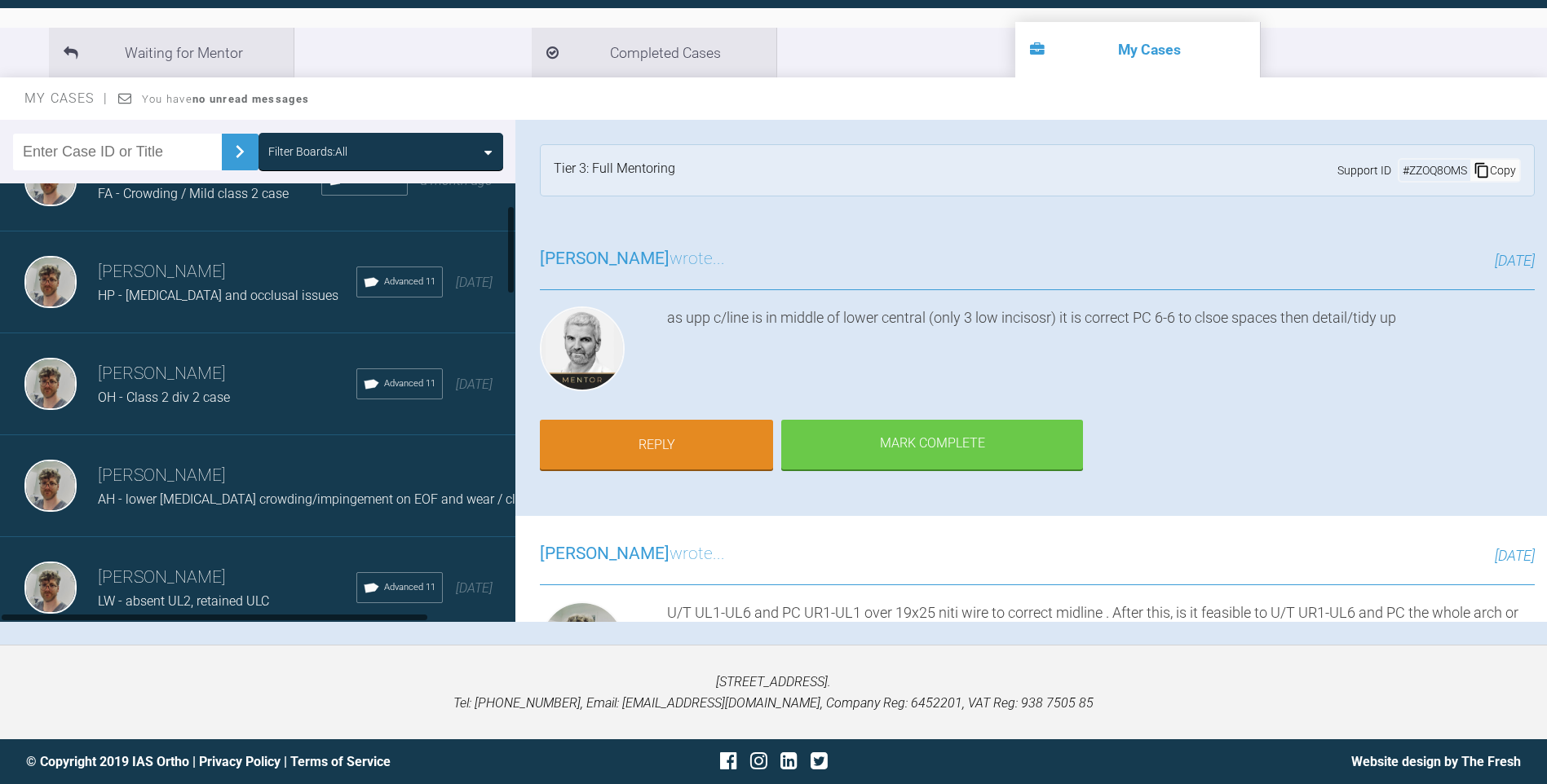
scroll to position [163, 0]
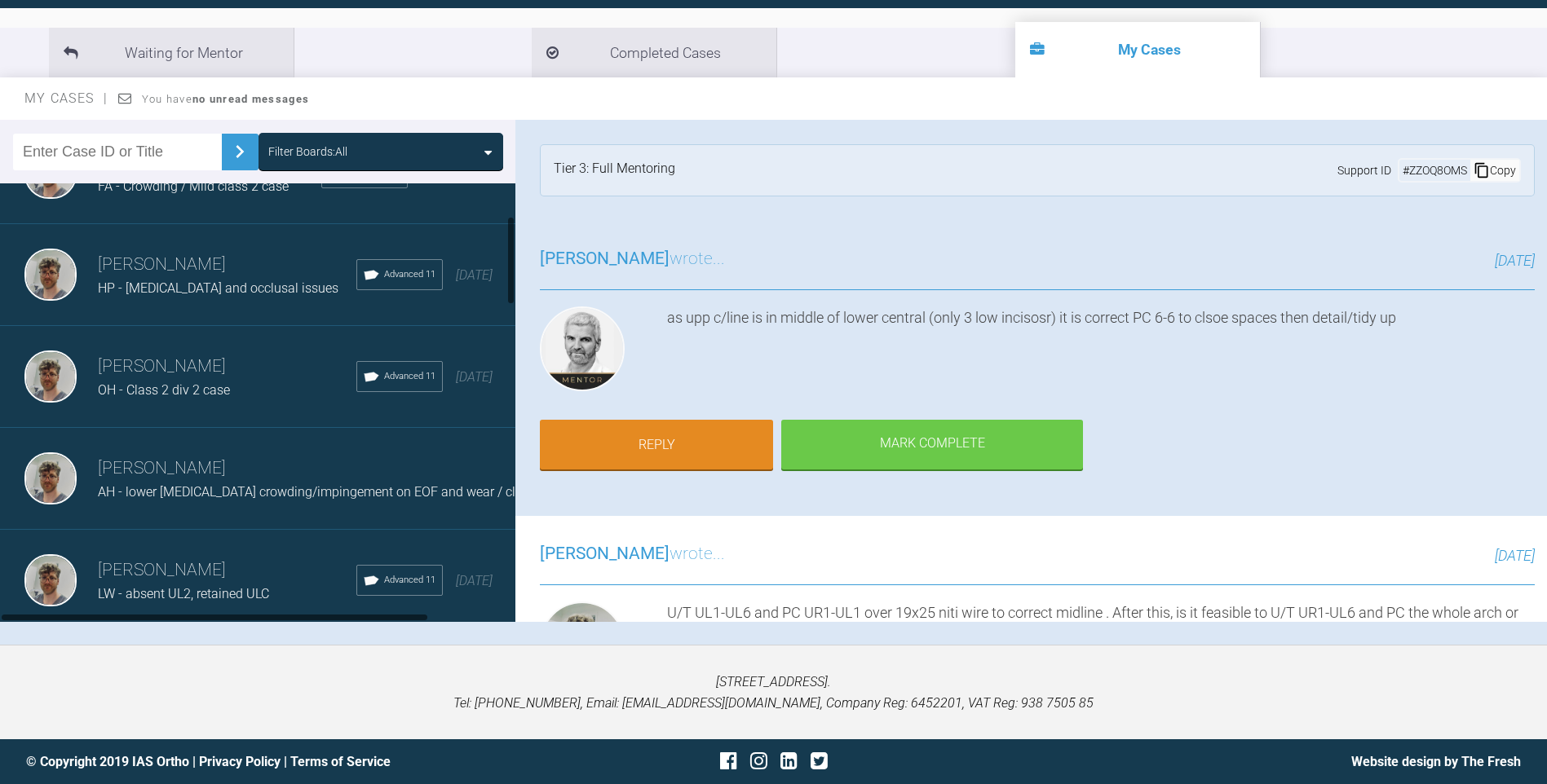
click at [160, 380] on div "OH - Class 2 div 2 case" at bounding box center [226, 390] width 258 height 21
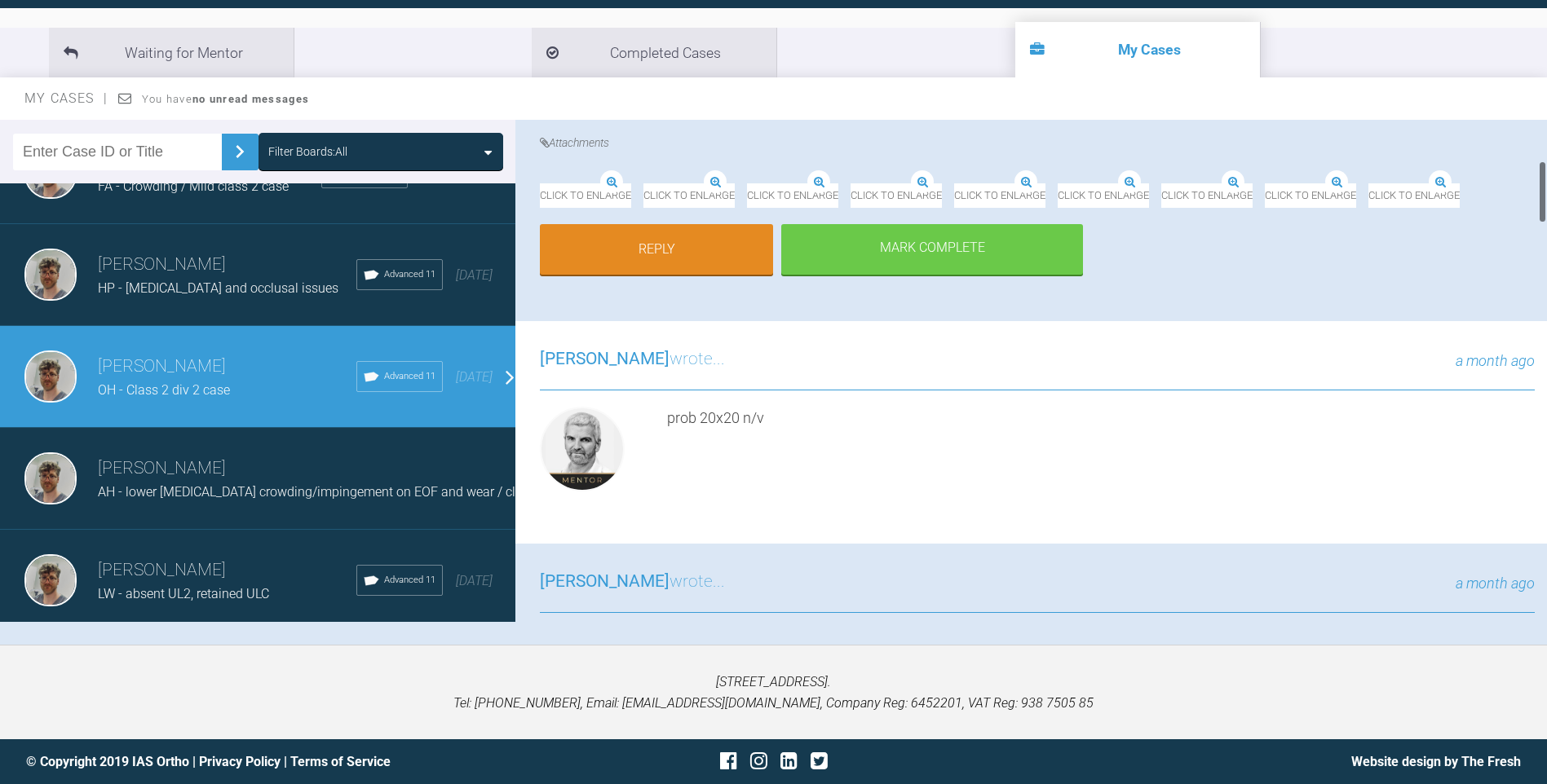
scroll to position [326, 0]
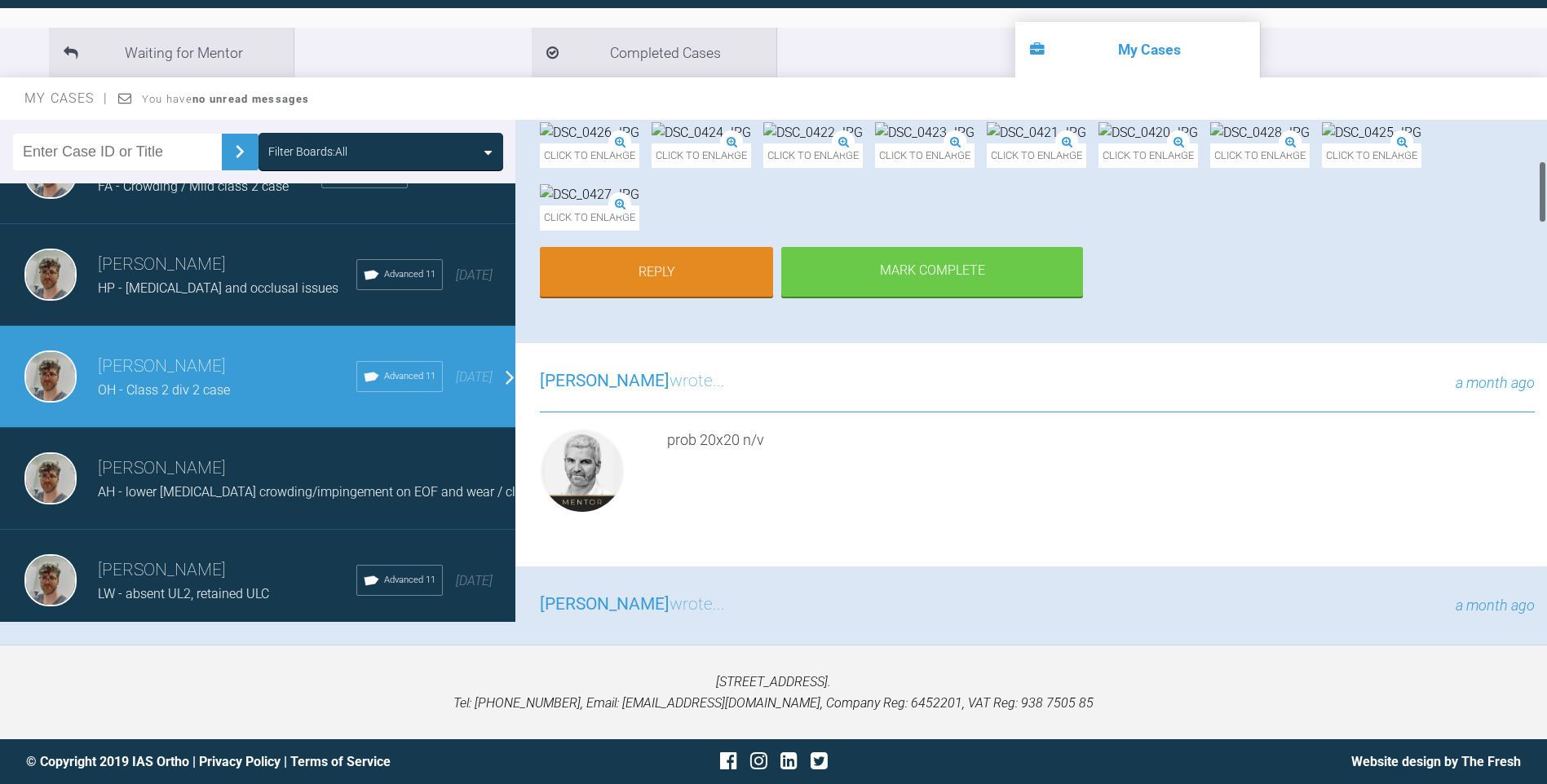
click at [1328, 247] on div "Click to enlarge Click to enlarge Click to enlarge Click to enlarge Click to en…" at bounding box center [1037, 185] width 995 height 125
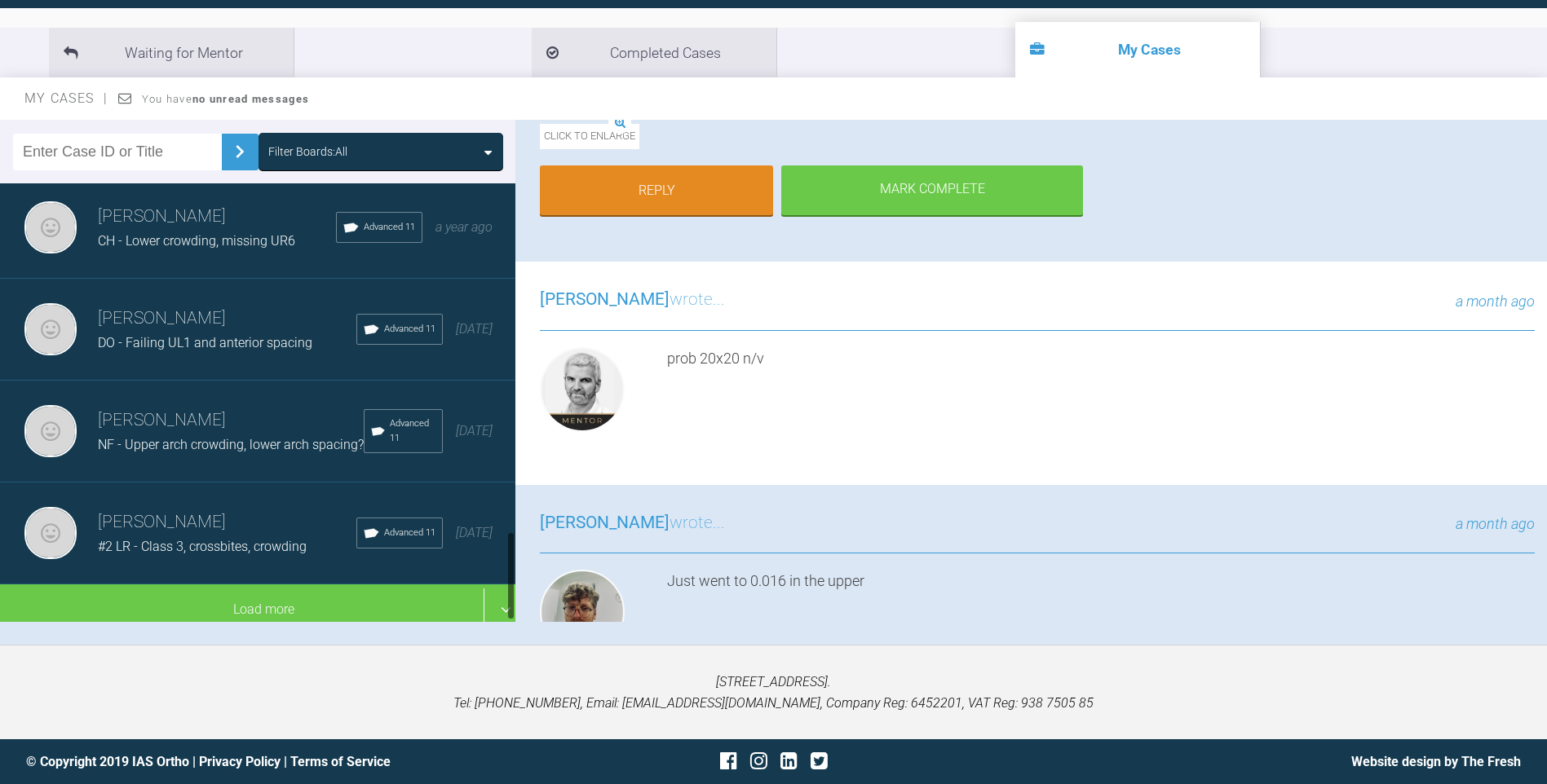
scroll to position [1712, 0]
drag, startPoint x: 220, startPoint y: 408, endPoint x: 227, endPoint y: 372, distance: 36.7
click at [220, 408] on h3 "[PERSON_NAME]" at bounding box center [230, 421] width 266 height 28
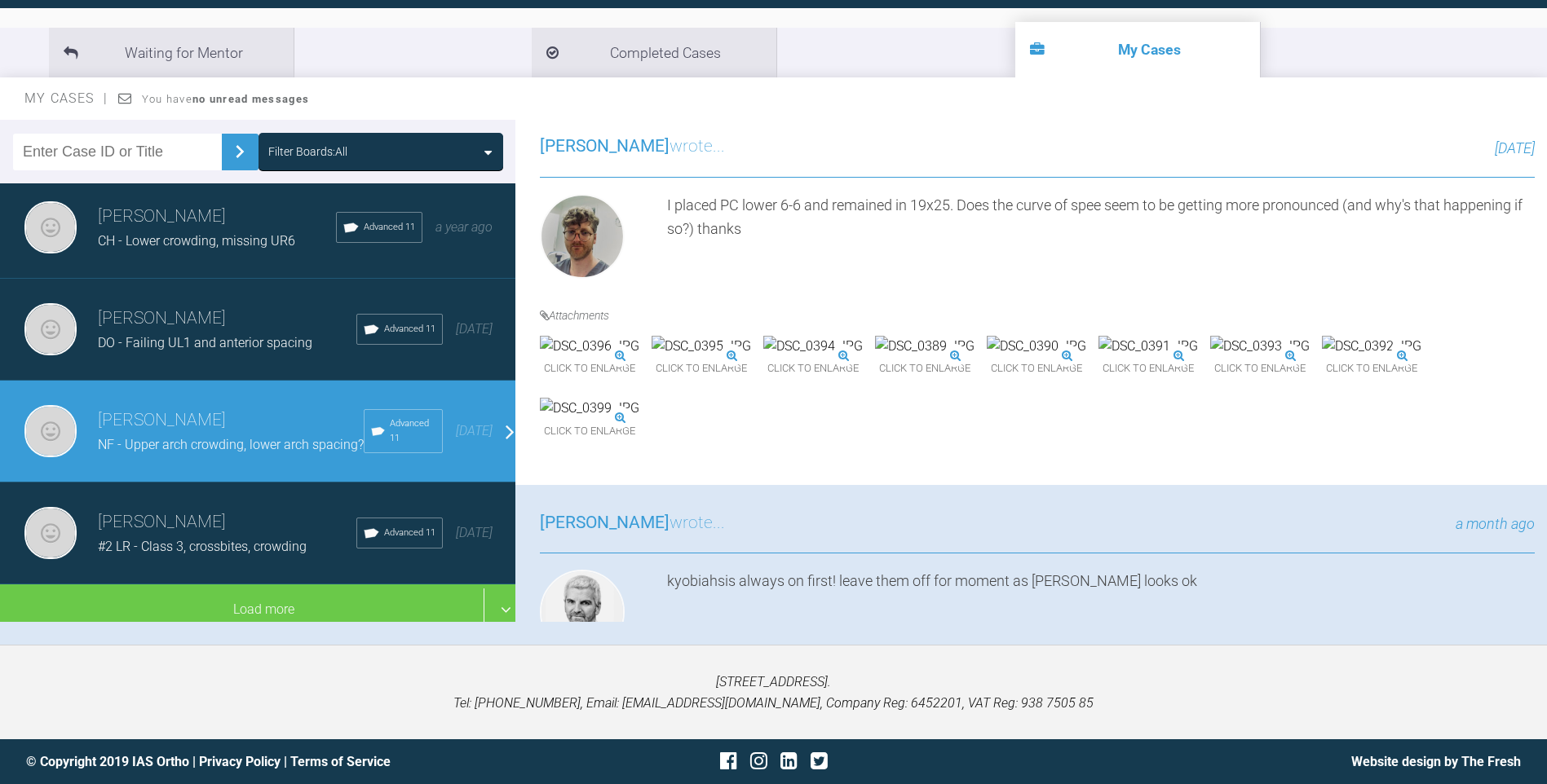
click at [294, 233] on span "CH - Lower crowding, missing UR6" at bounding box center [196, 241] width 198 height 16
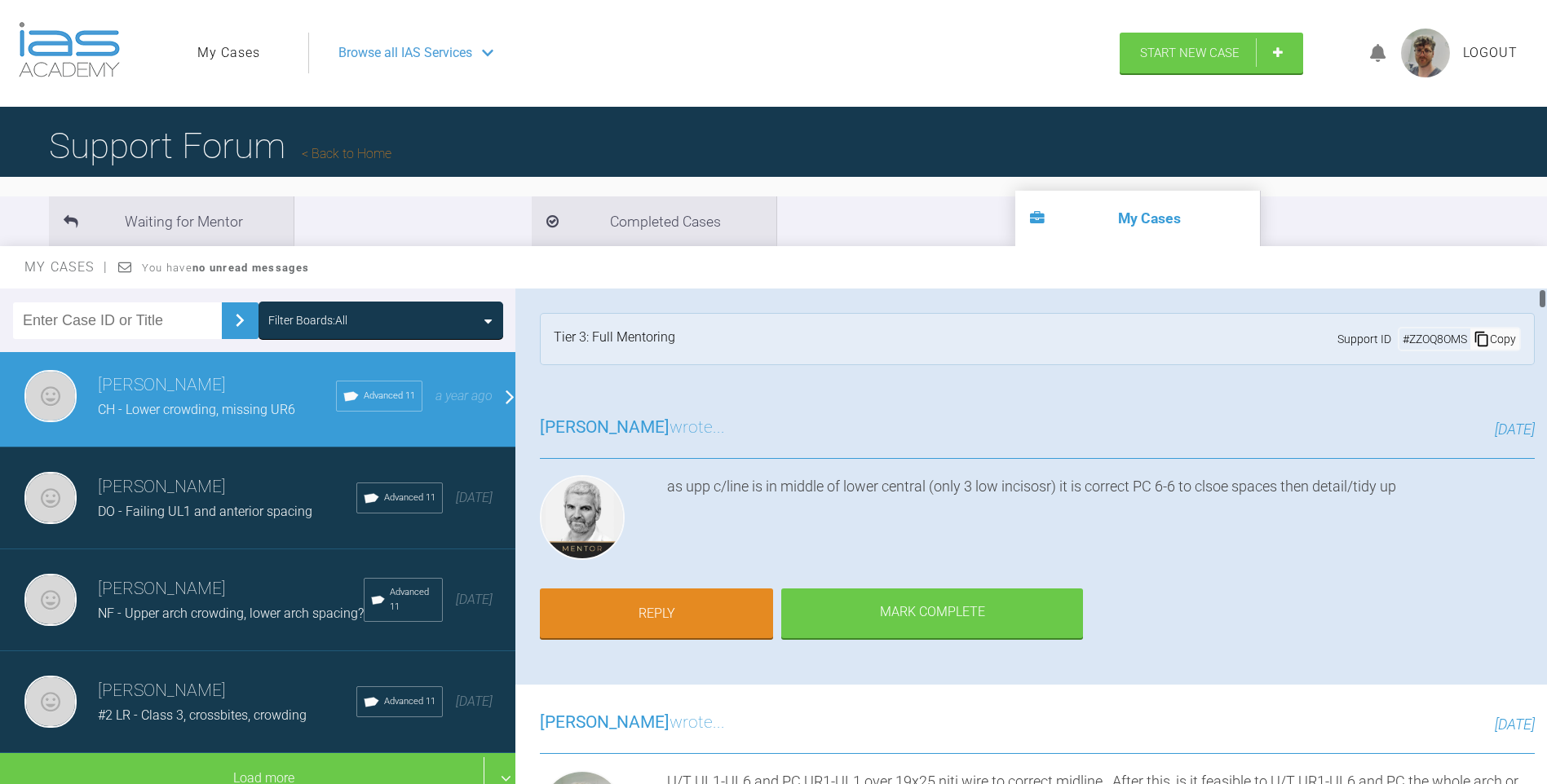
scroll to position [0, 0]
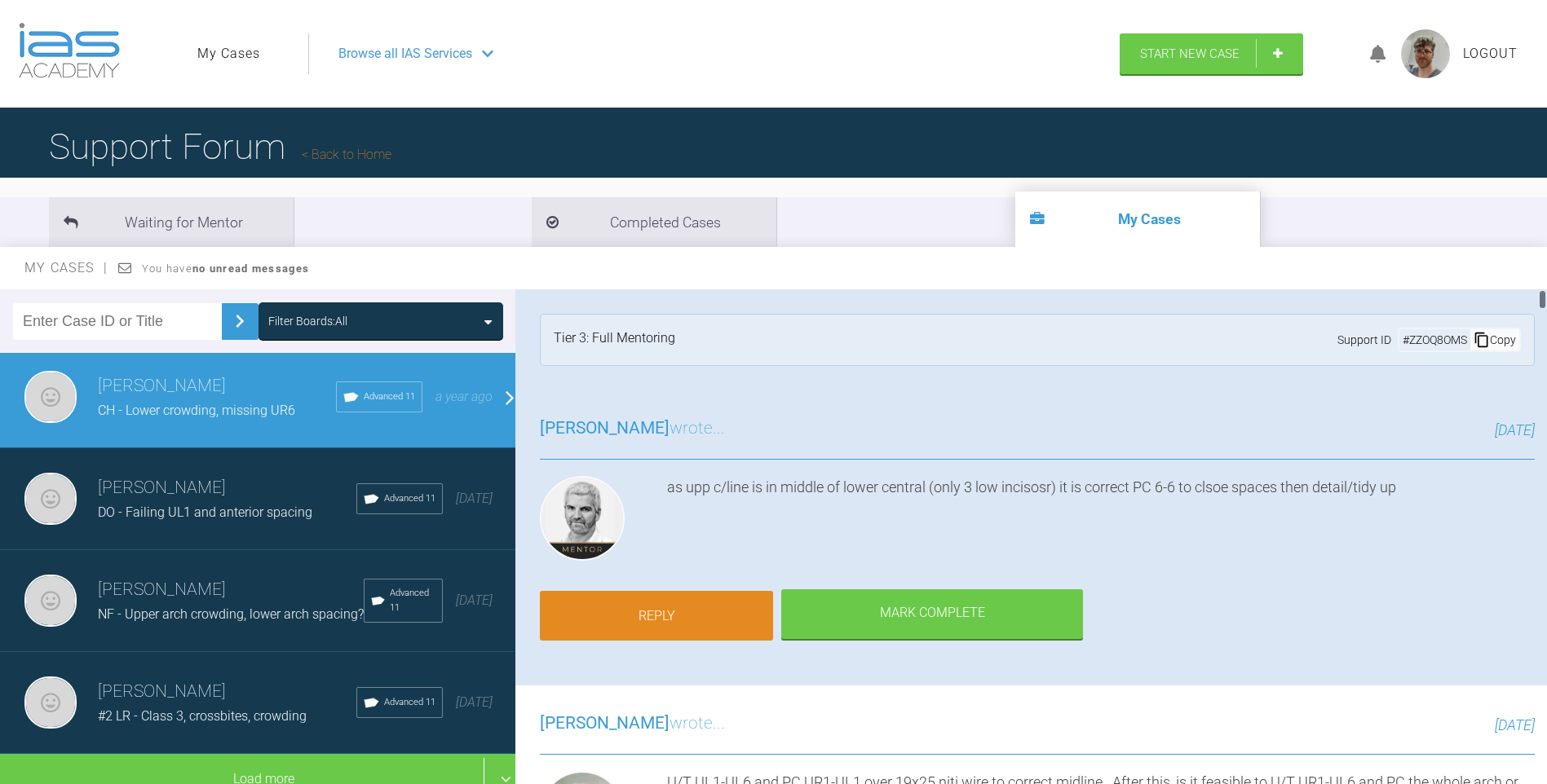
click at [736, 619] on link "Reply" at bounding box center [656, 616] width 233 height 51
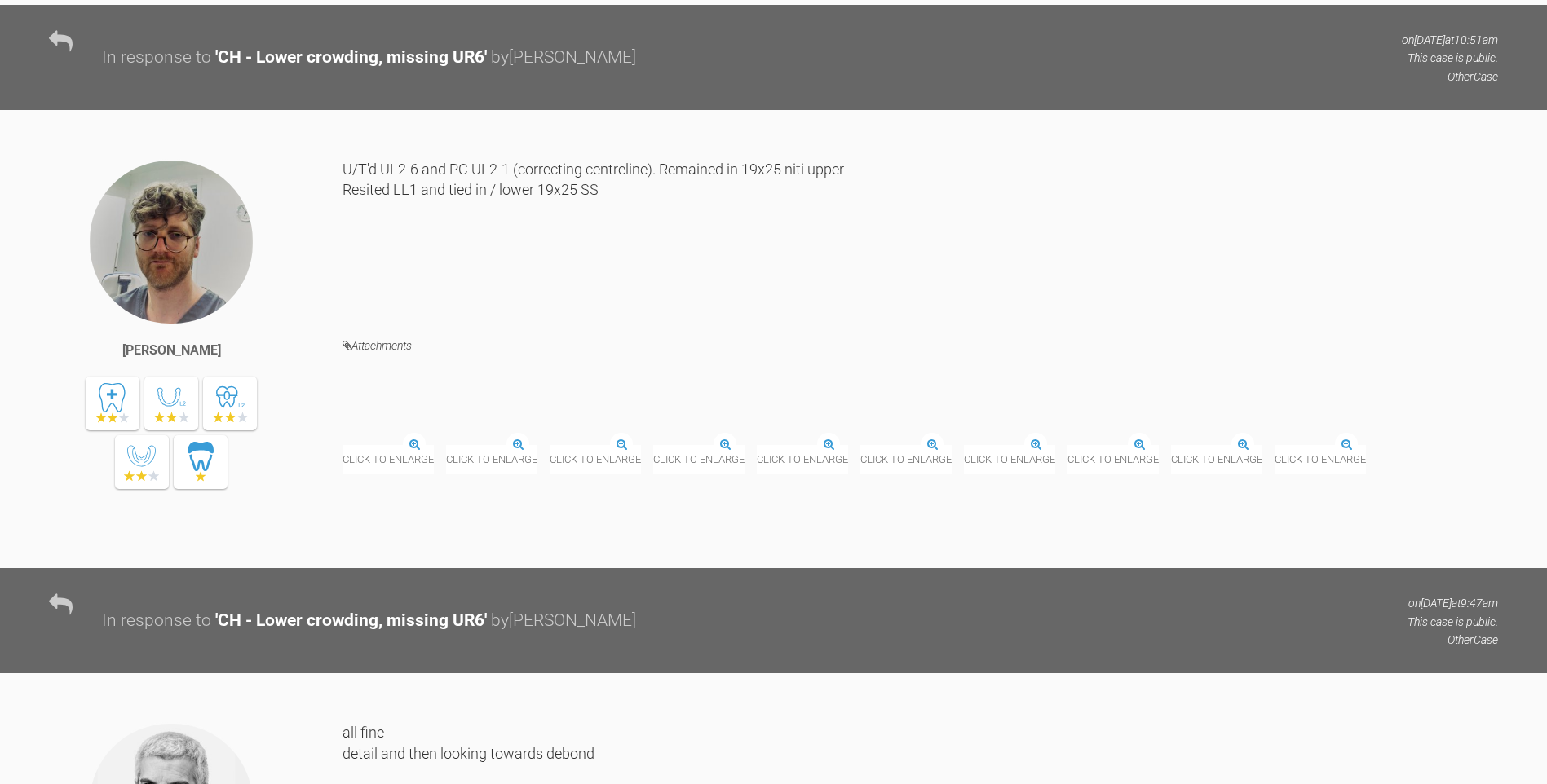
scroll to position [23929, 0]
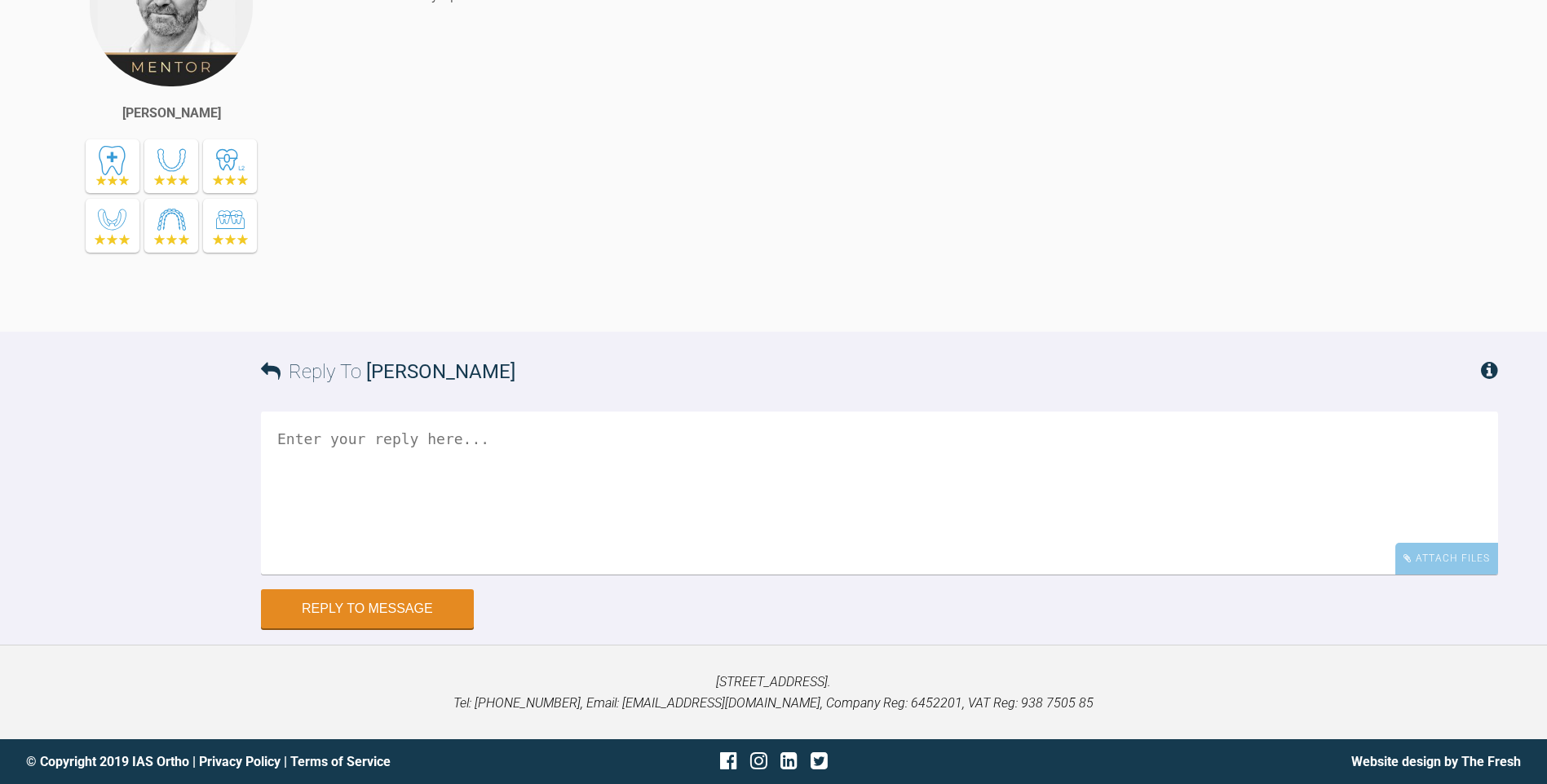
click at [536, 487] on textarea at bounding box center [880, 493] width 1237 height 163
click at [1467, 574] on div "Attach Files" at bounding box center [1447, 559] width 103 height 32
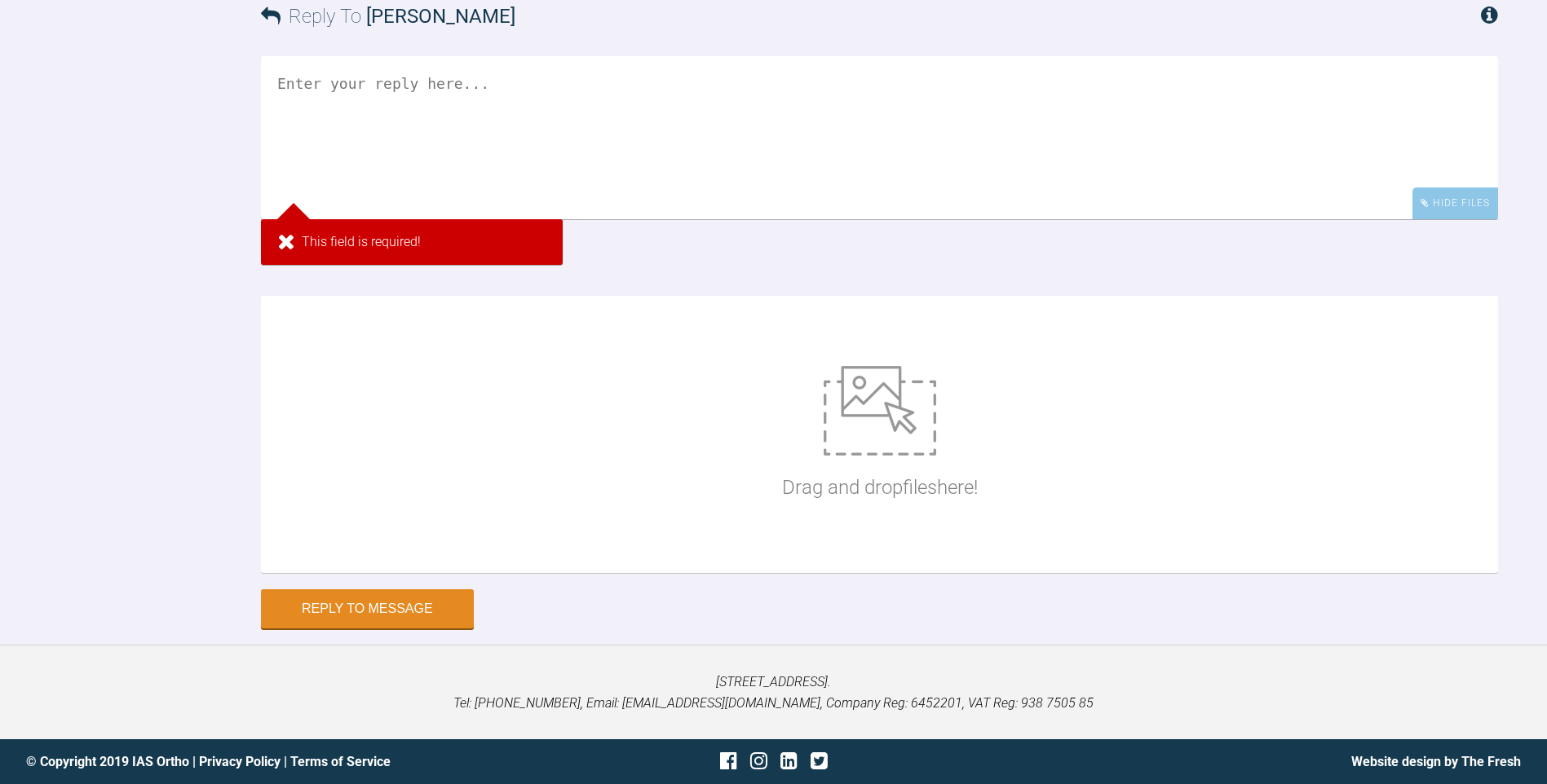
click at [775, 574] on div "Drag and drop files here!" at bounding box center [880, 435] width 1237 height 278
type input "C:\fakepath\DSC_0398.JPG"
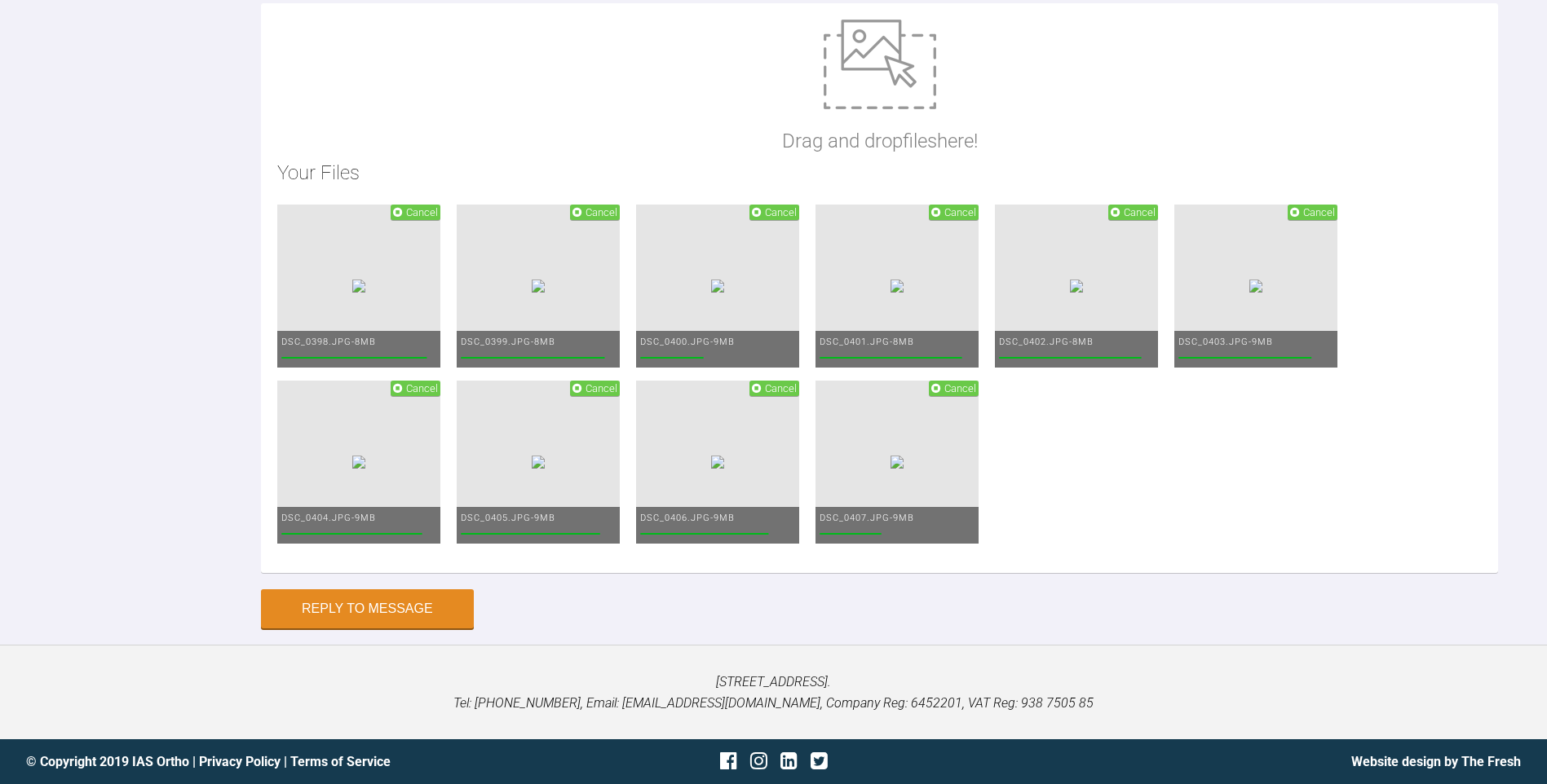
scroll to position [24100, 0]
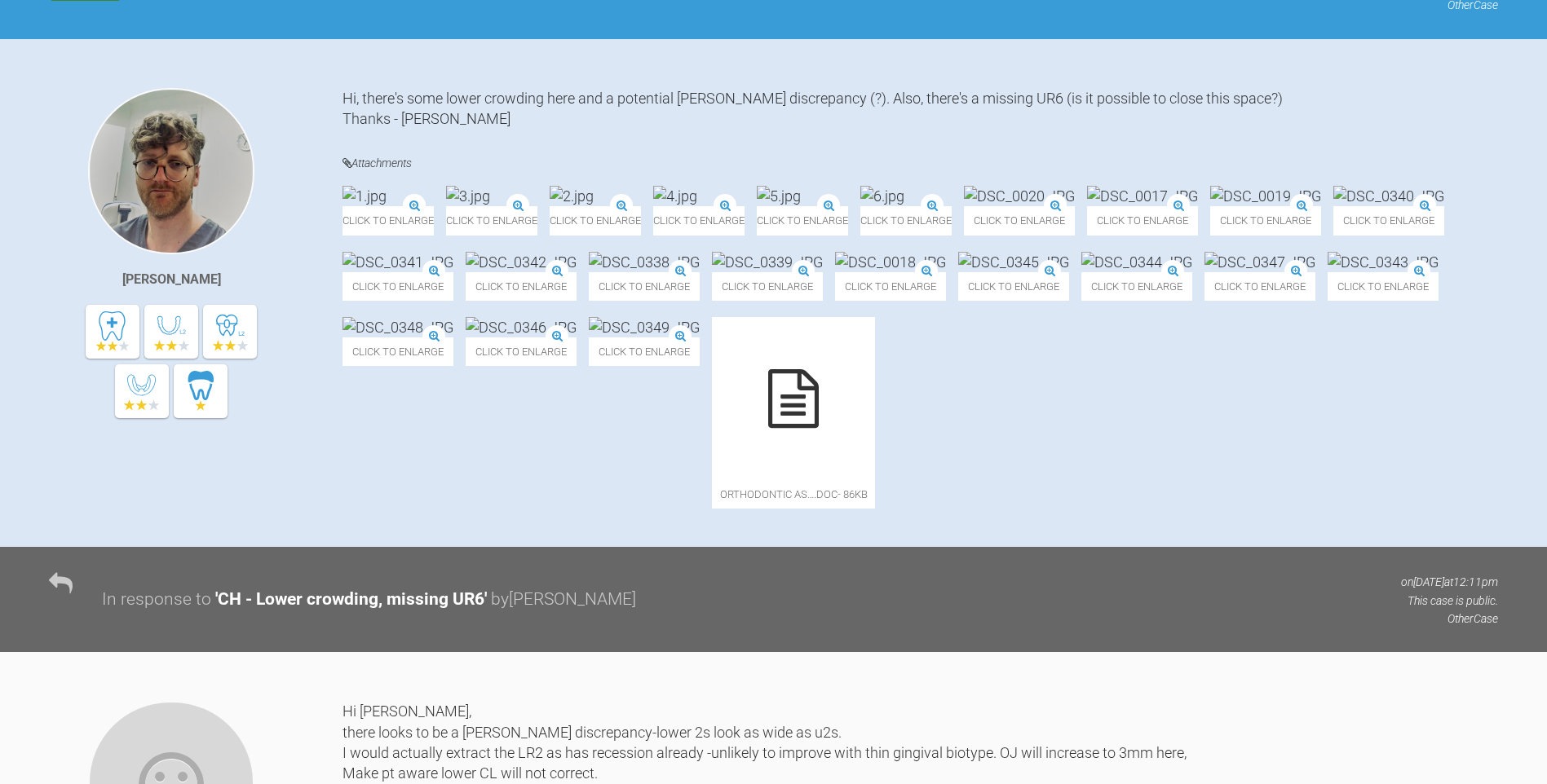
scroll to position [326, 0]
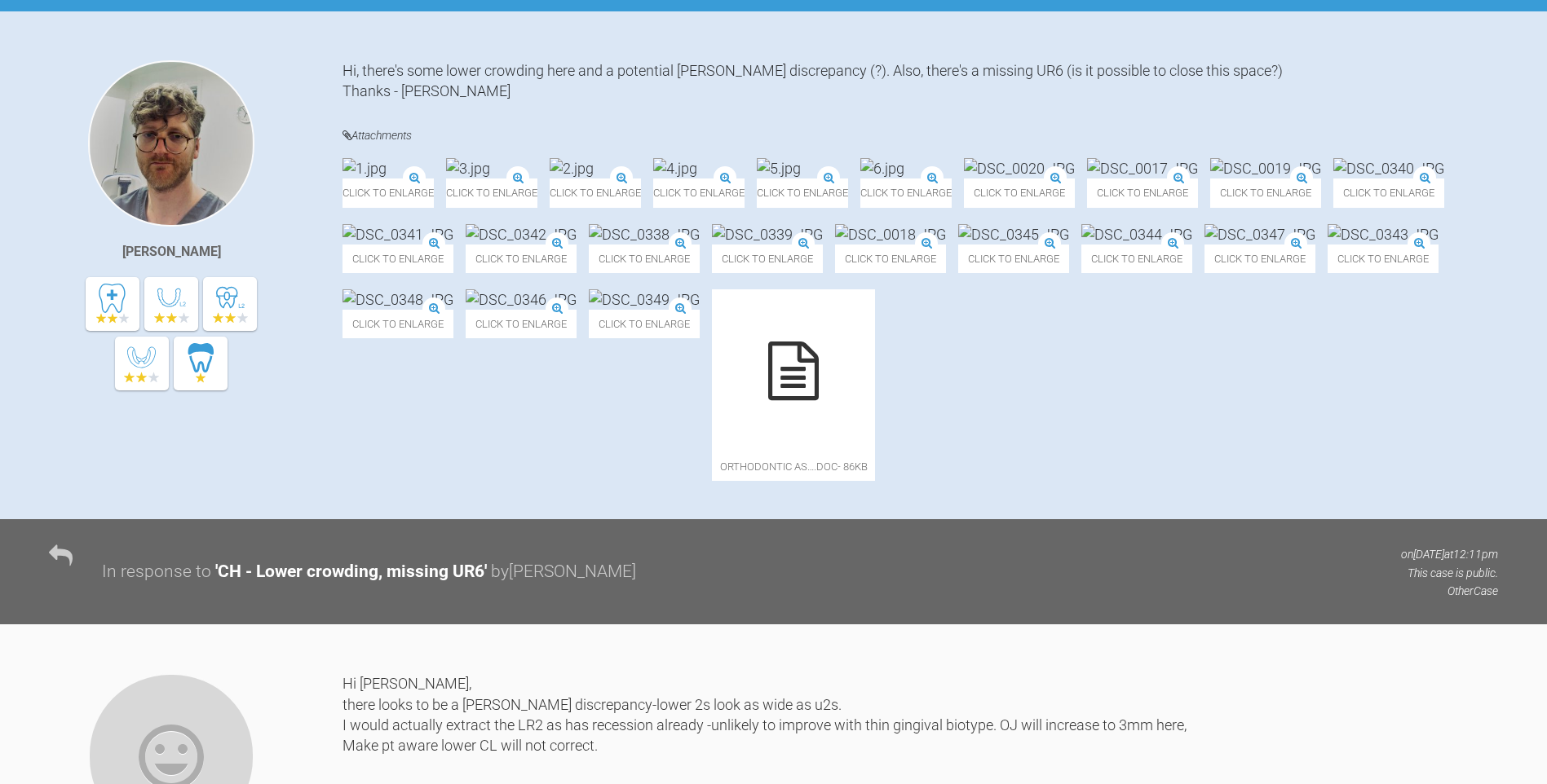
type textarea "Upper centreline mow corrected - PC placed upper 6-6"
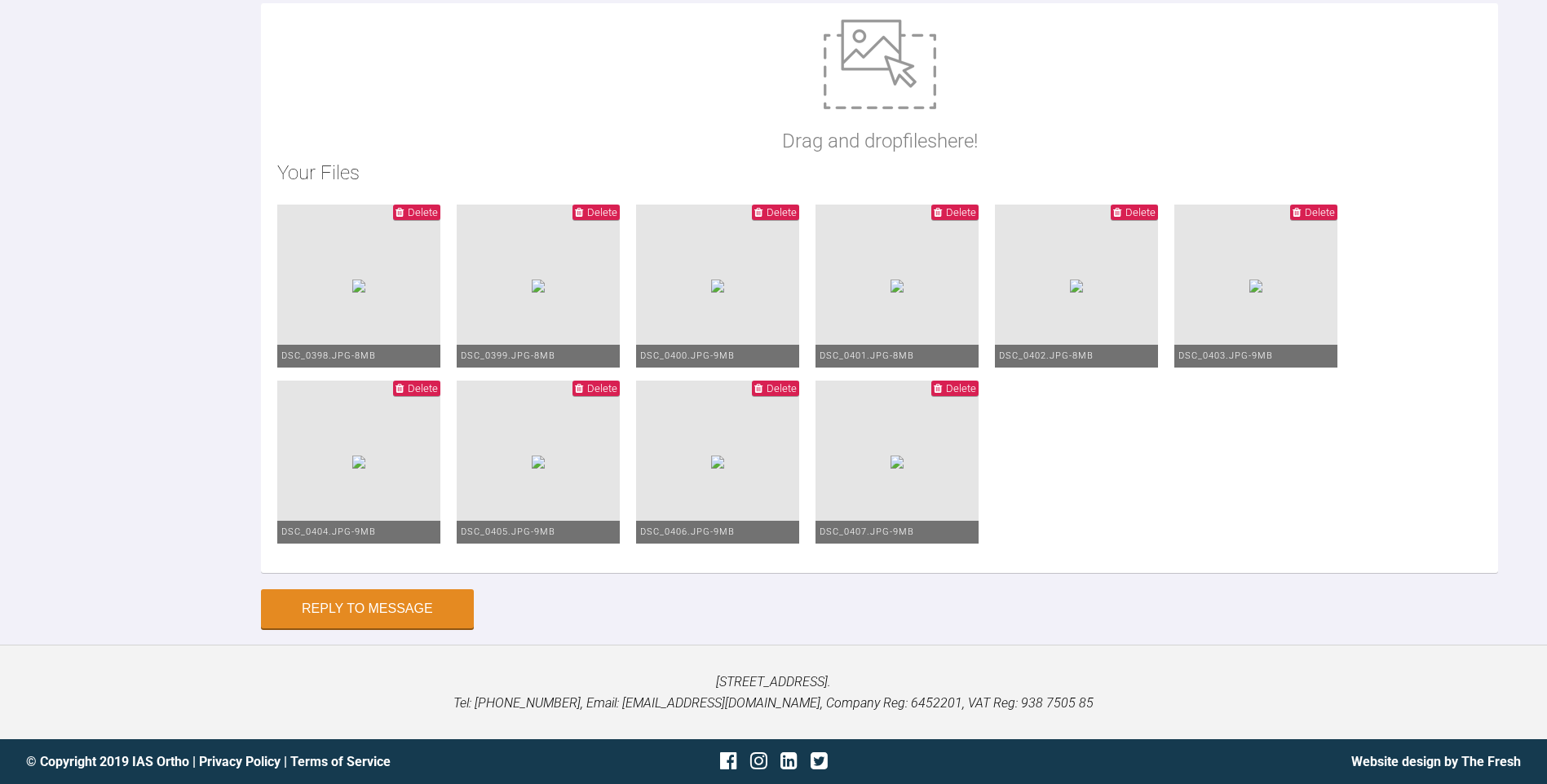
scroll to position [24679, 0]
click at [383, 643] on form "Reply To Ross Hobson Upper centreline mow corrected - PC placed upper 6-6 Hide …" at bounding box center [773, 195] width 1547 height 899
click at [386, 627] on button "Reply to Message" at bounding box center [368, 610] width 213 height 40
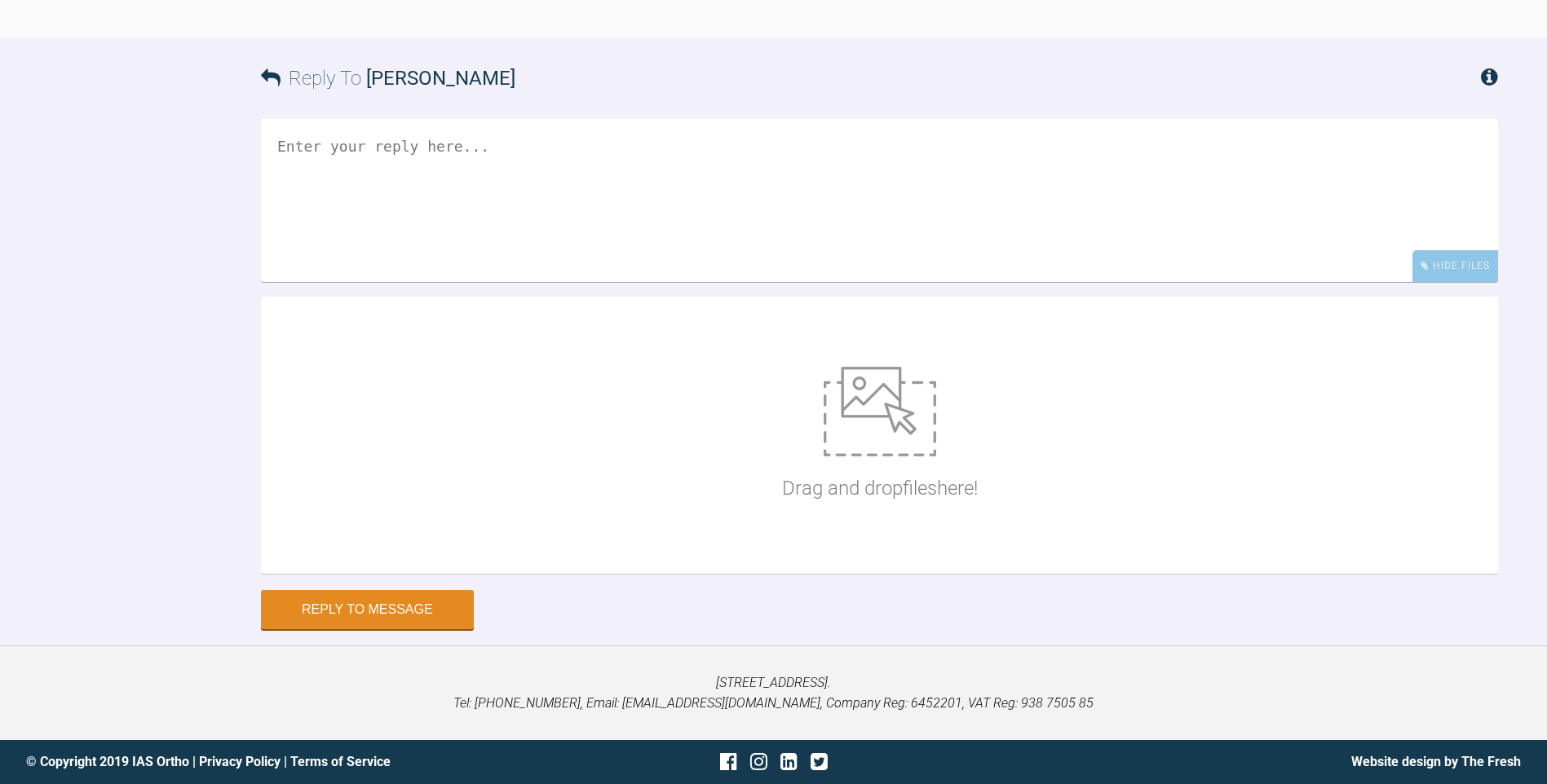
scroll to position [24786, 0]
click at [601, 55] on div "Reply To Thomas Friar" at bounding box center [880, 78] width 1237 height 80
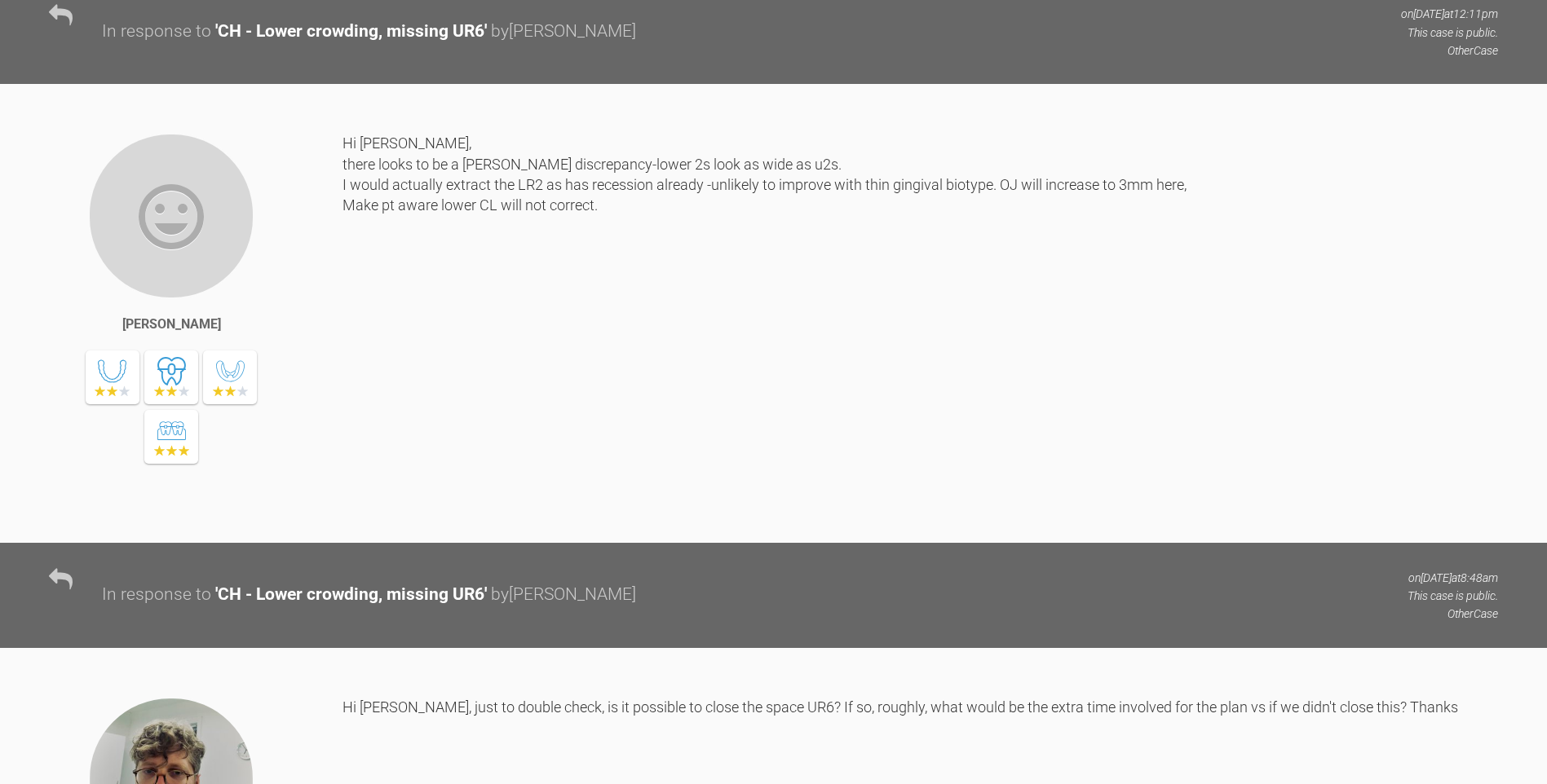
scroll to position [0, 0]
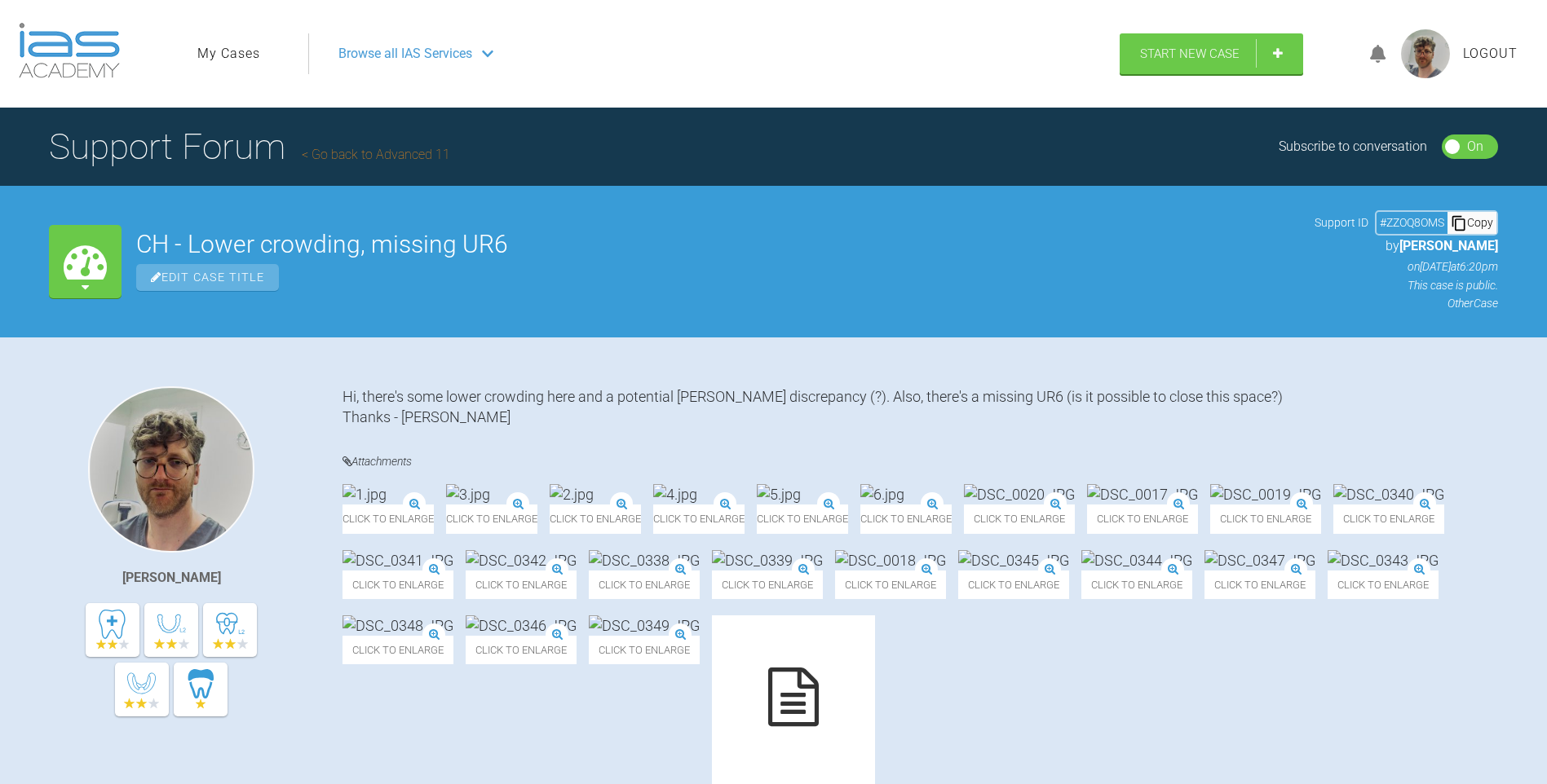
click at [245, 54] on link "My Cases" at bounding box center [229, 53] width 63 height 21
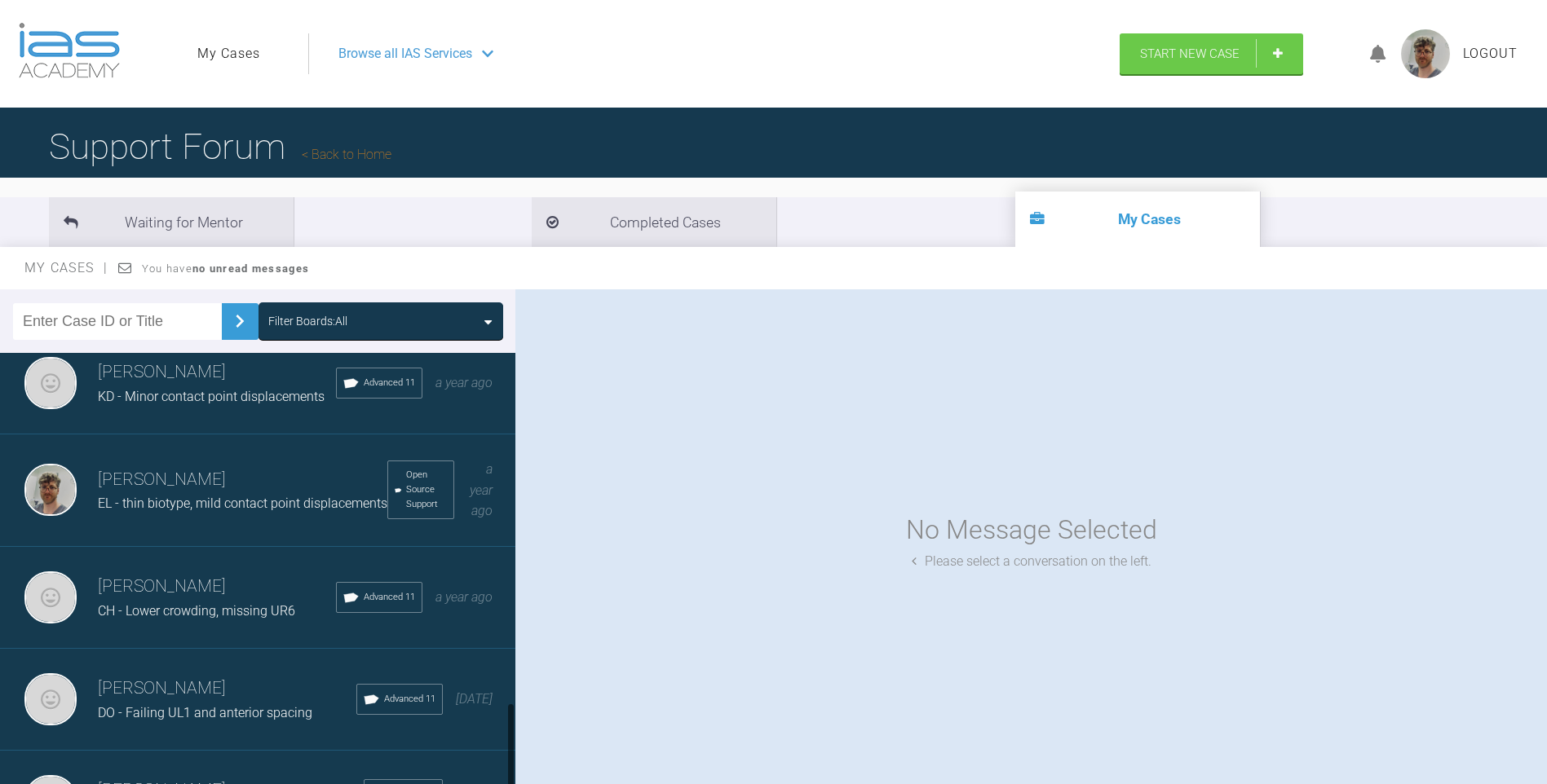
scroll to position [1712, 0]
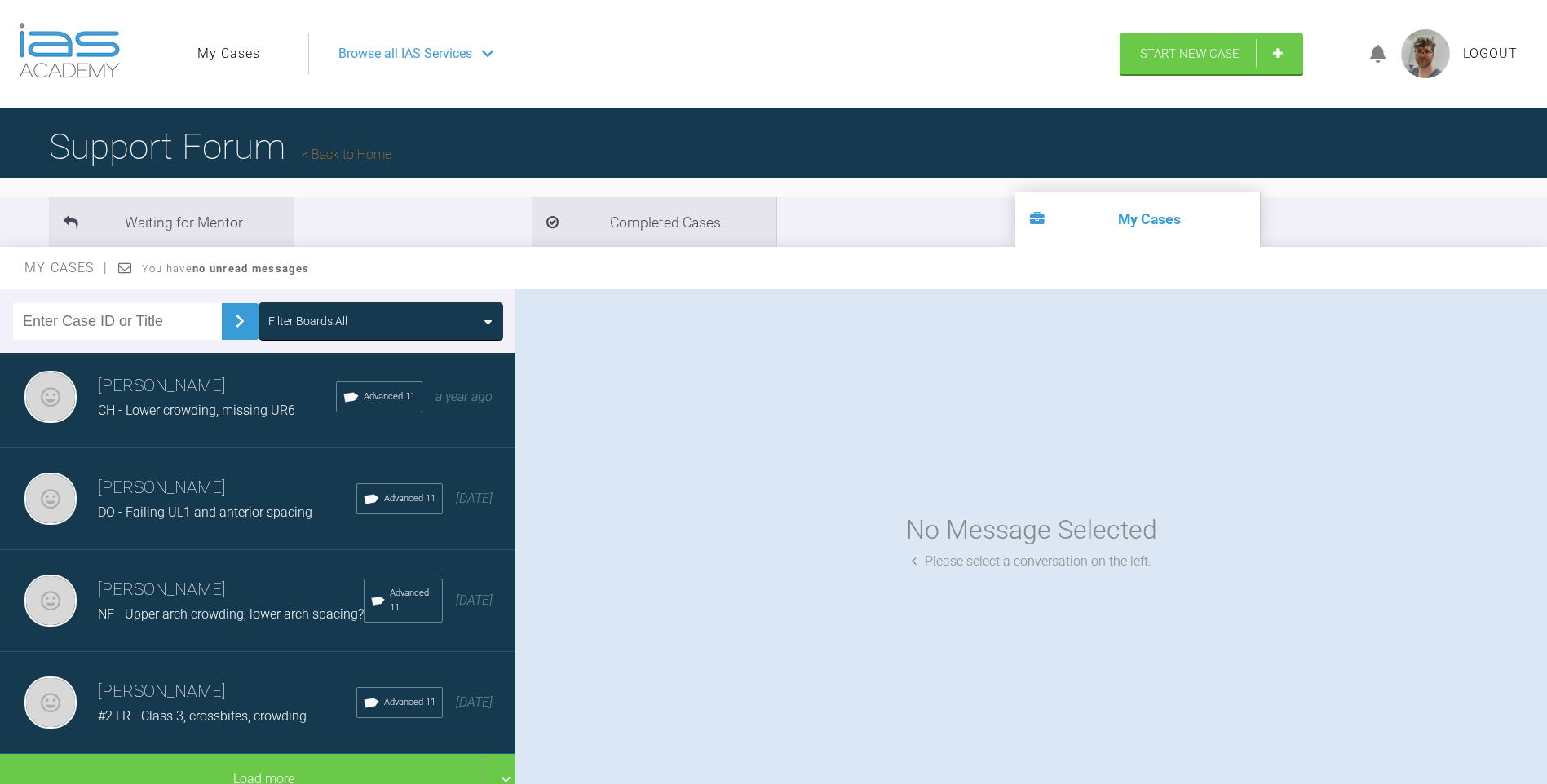
click at [204, 712] on div "#2 LR - Class 3, crossbites, crowding" at bounding box center [226, 716] width 258 height 21
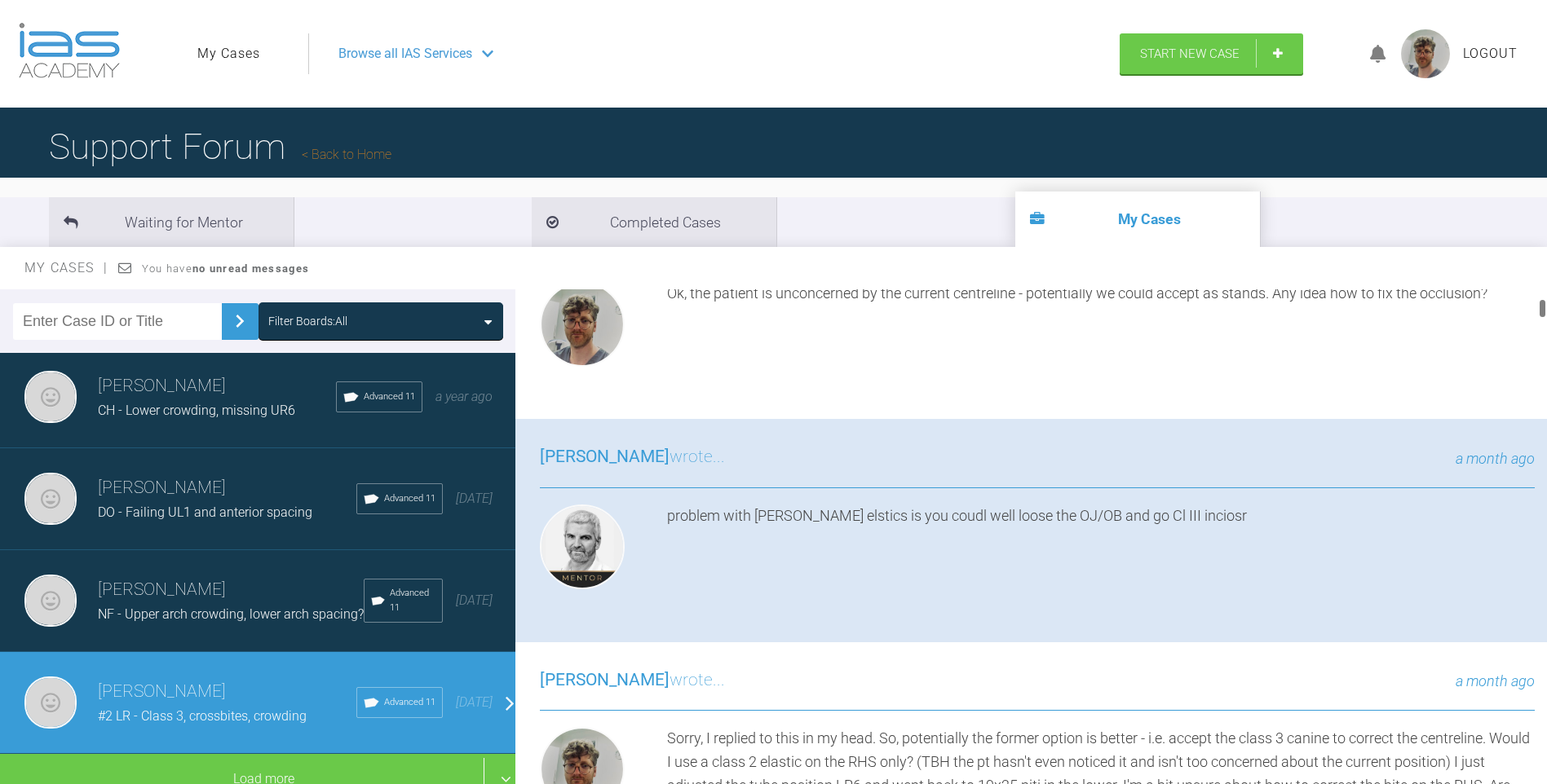
scroll to position [163, 0]
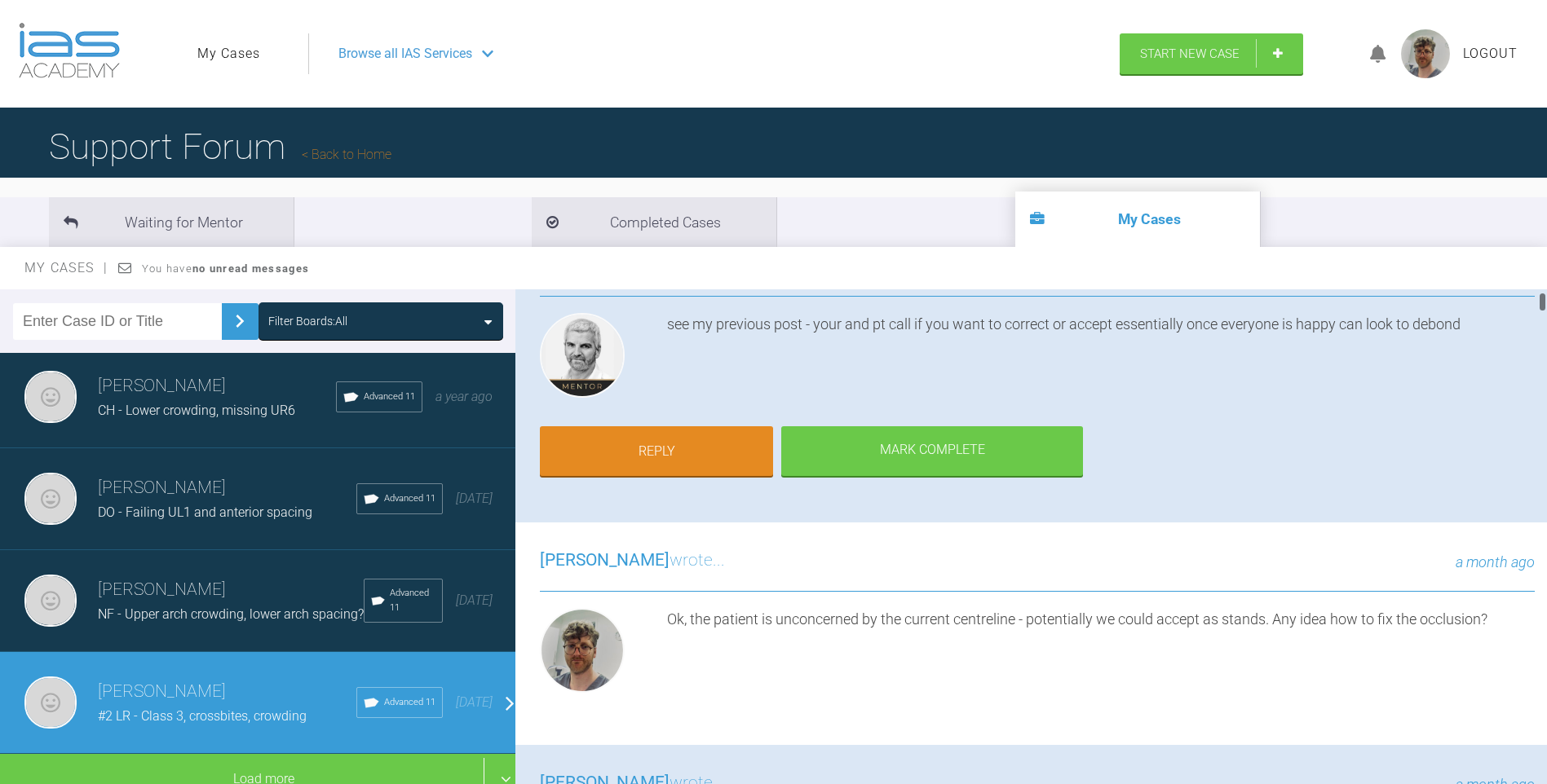
click at [648, 480] on div "Ross Hobson wrote... a month ago see my previous post - your and pt call if you…" at bounding box center [1038, 375] width 1044 height 295
click at [646, 458] on link "Reply" at bounding box center [656, 453] width 233 height 51
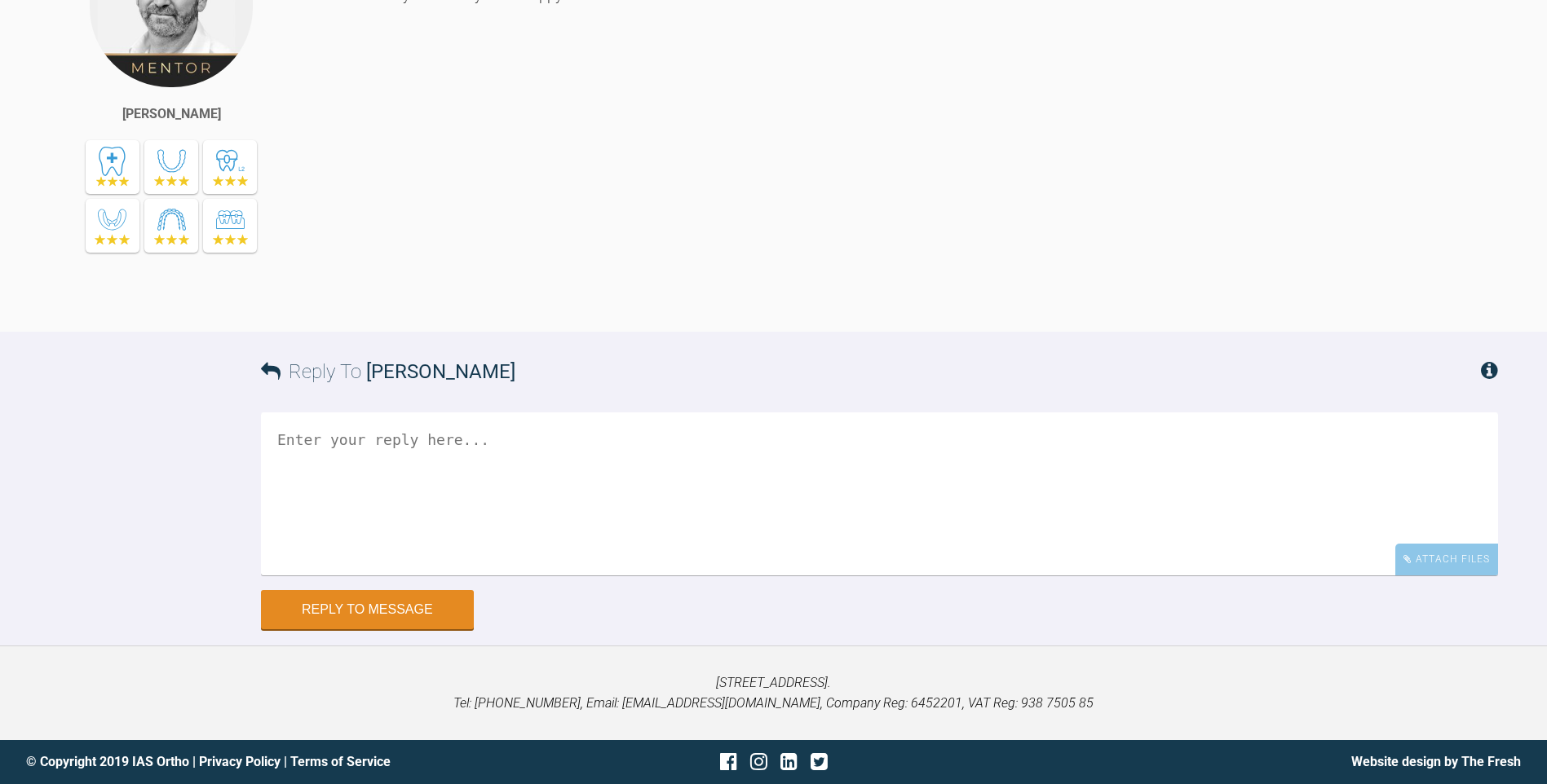
scroll to position [43993, 0]
click at [1456, 544] on div "Attach Files" at bounding box center [1447, 560] width 103 height 32
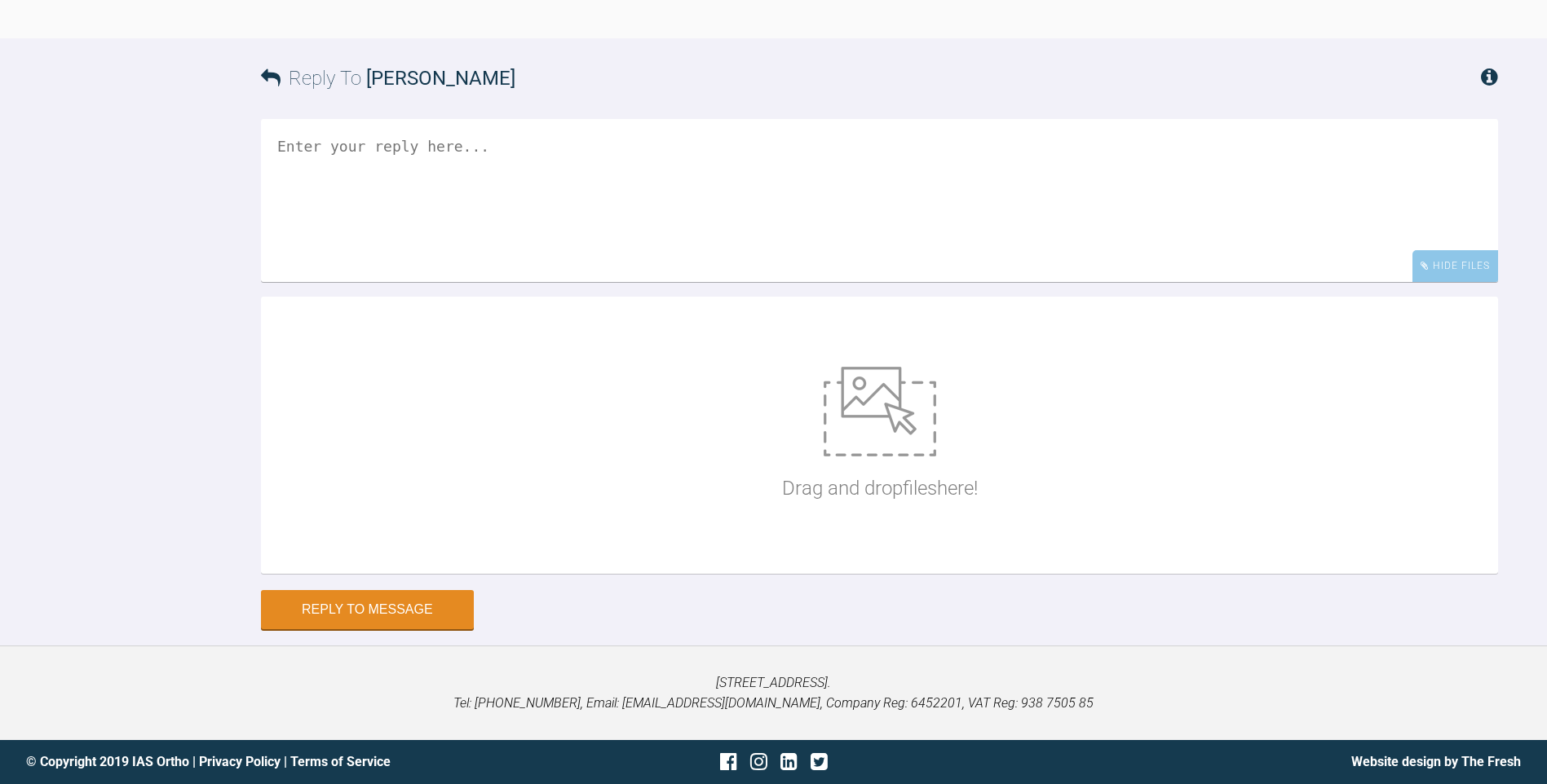
scroll to position [44287, 0]
click at [836, 428] on img at bounding box center [880, 412] width 112 height 90
type input "C:\fakepath\DSC_0409.JPG"
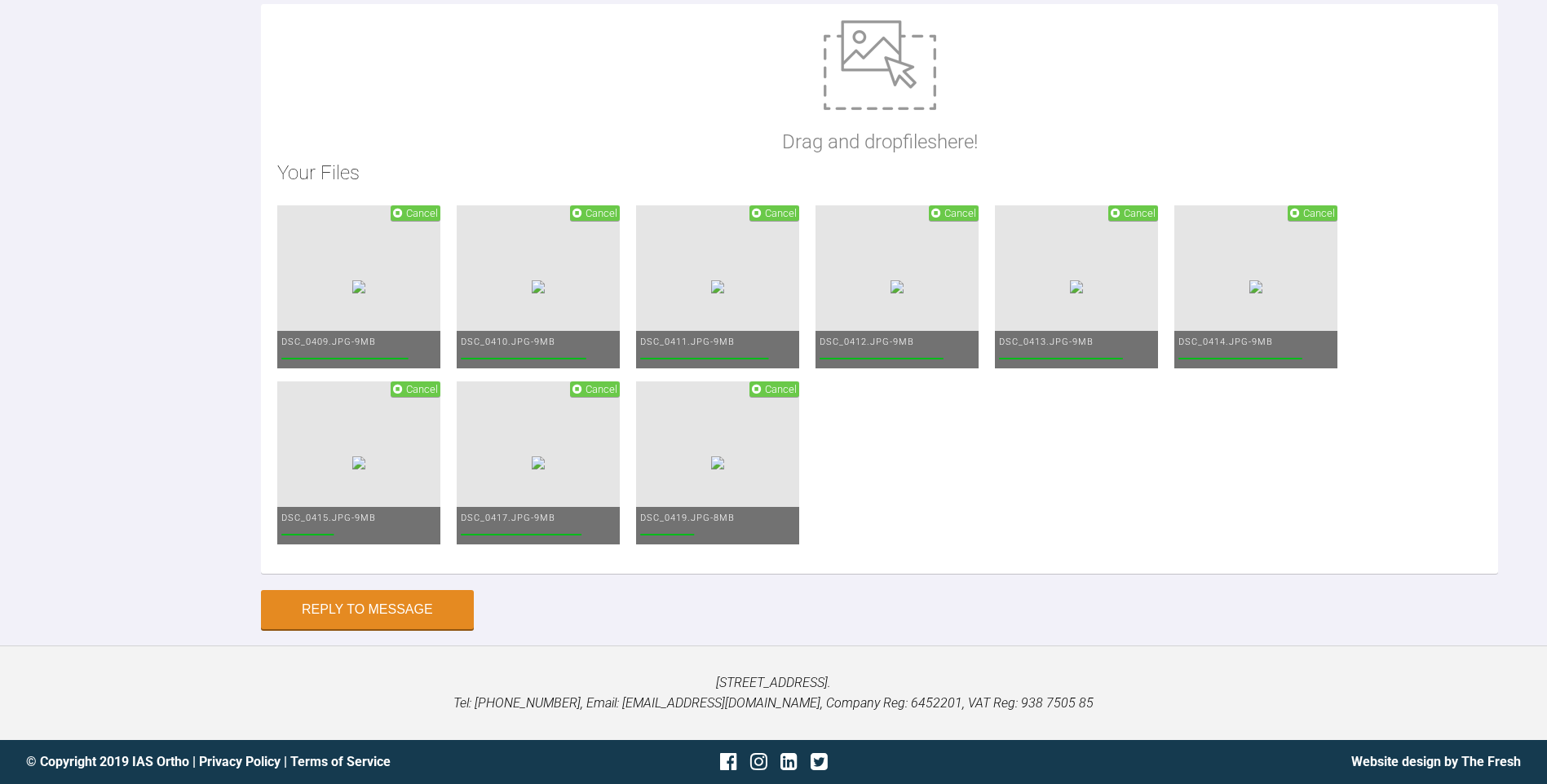
scroll to position [44124, 0]
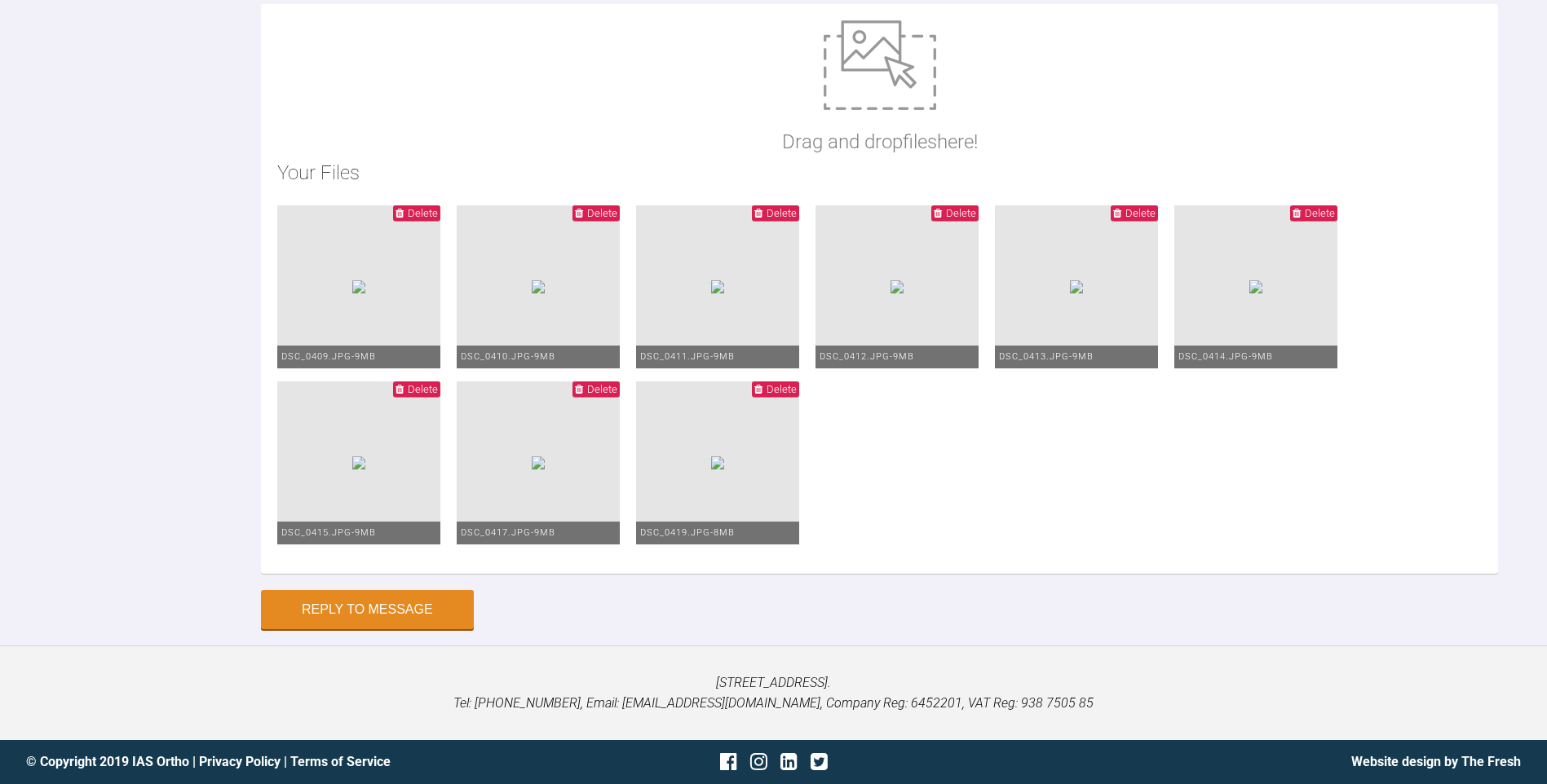
scroll to position [44287, 0]
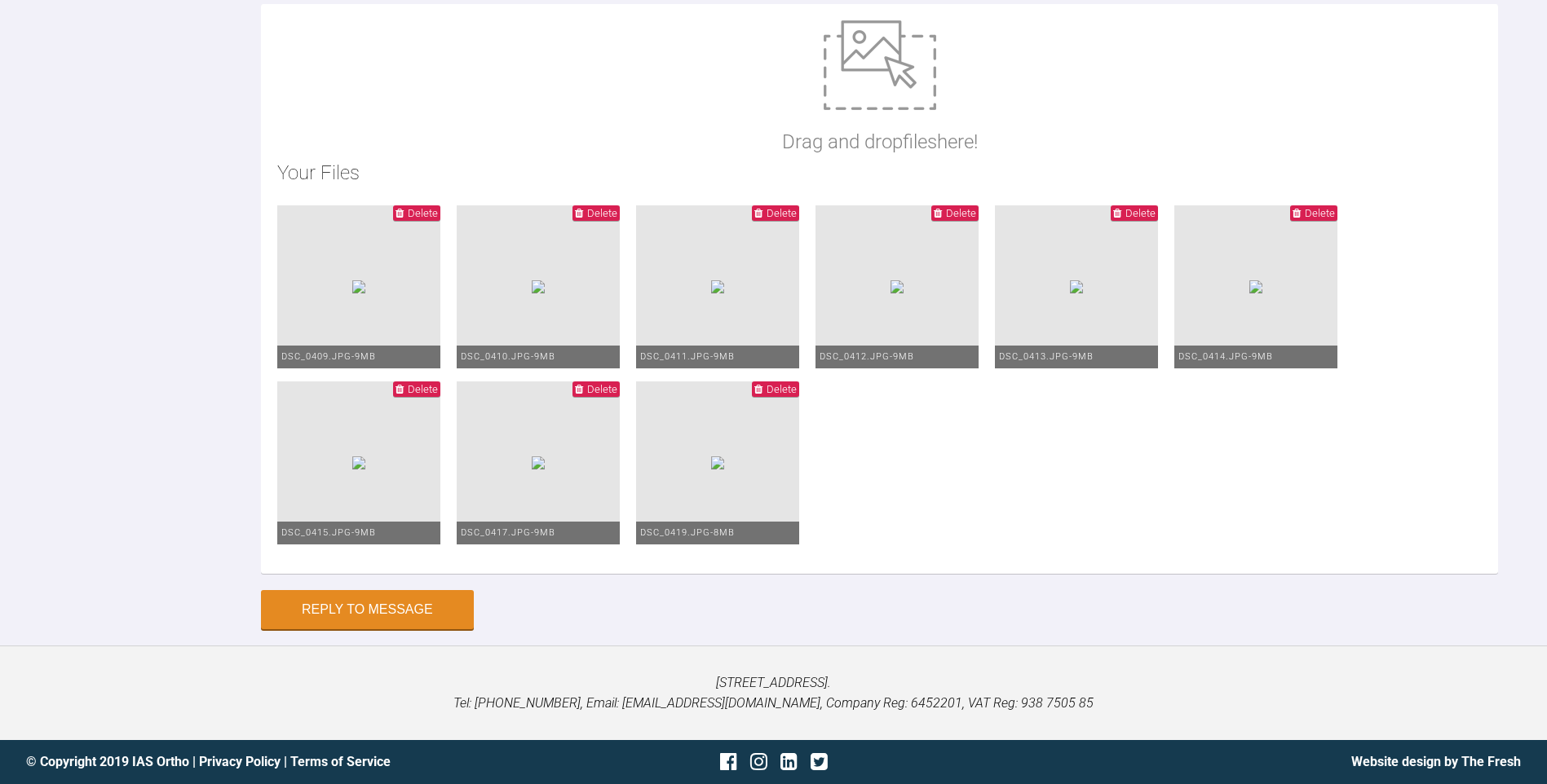
type textarea "Still just working to get the occlusion more balanced. I put a third order bend…"
click at [402, 630] on div "Reply to Message" at bounding box center [880, 609] width 1237 height 40
click at [389, 631] on button "Reply to Message" at bounding box center [368, 611] width 213 height 40
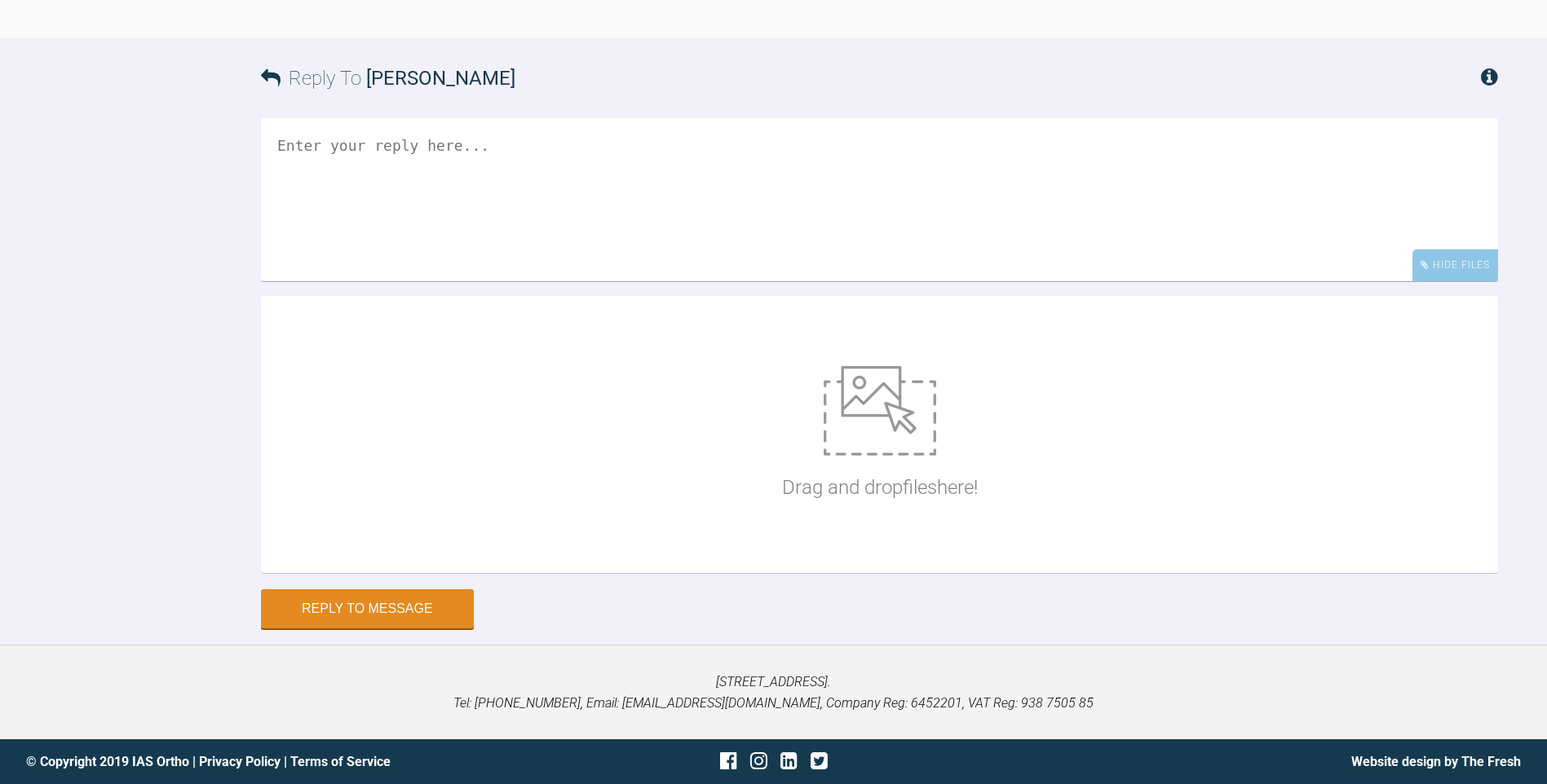
scroll to position [44380, 0]
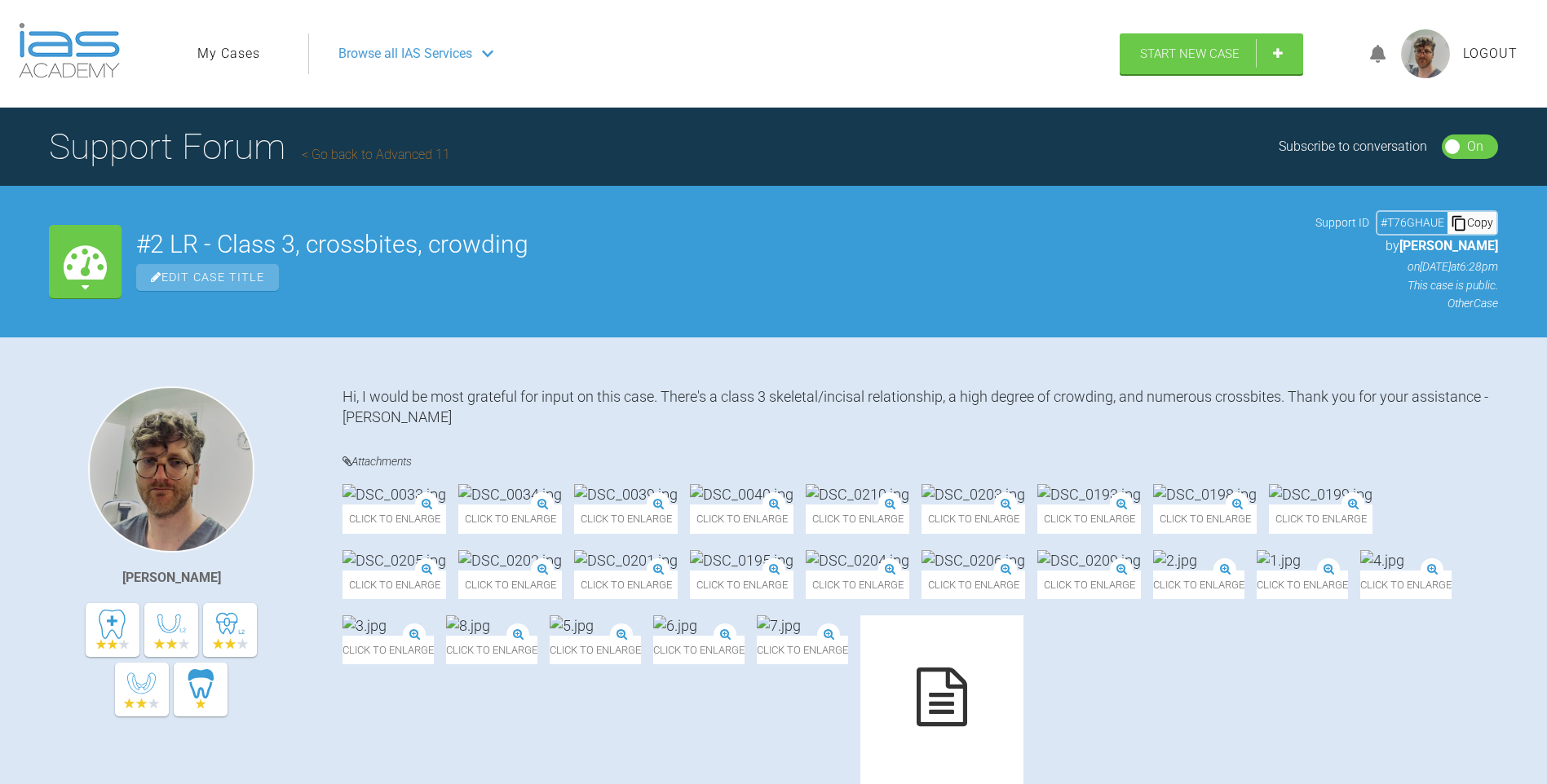
scroll to position [43993, 0]
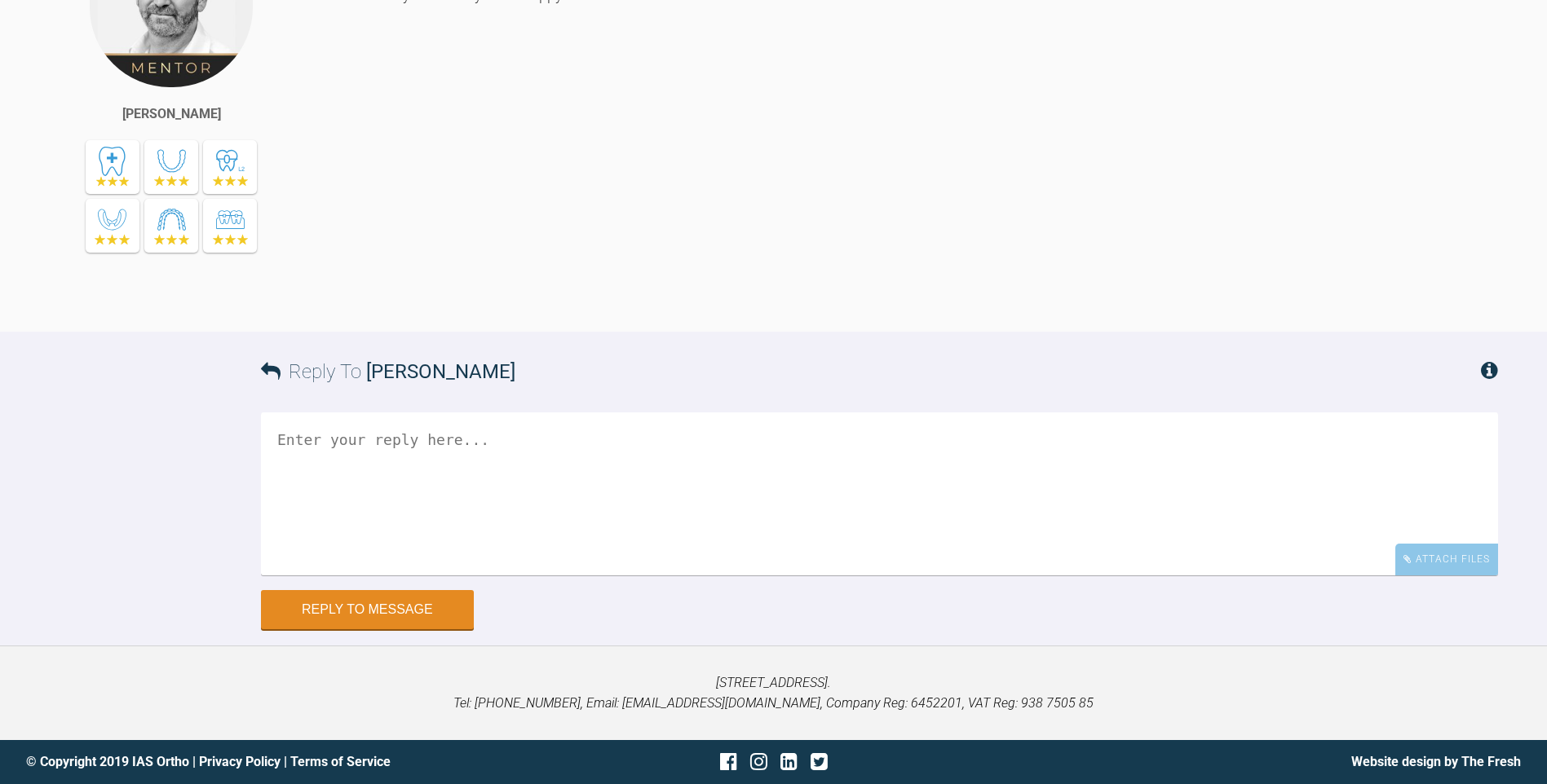
click at [204, 47] on img at bounding box center [171, 6] width 166 height 166
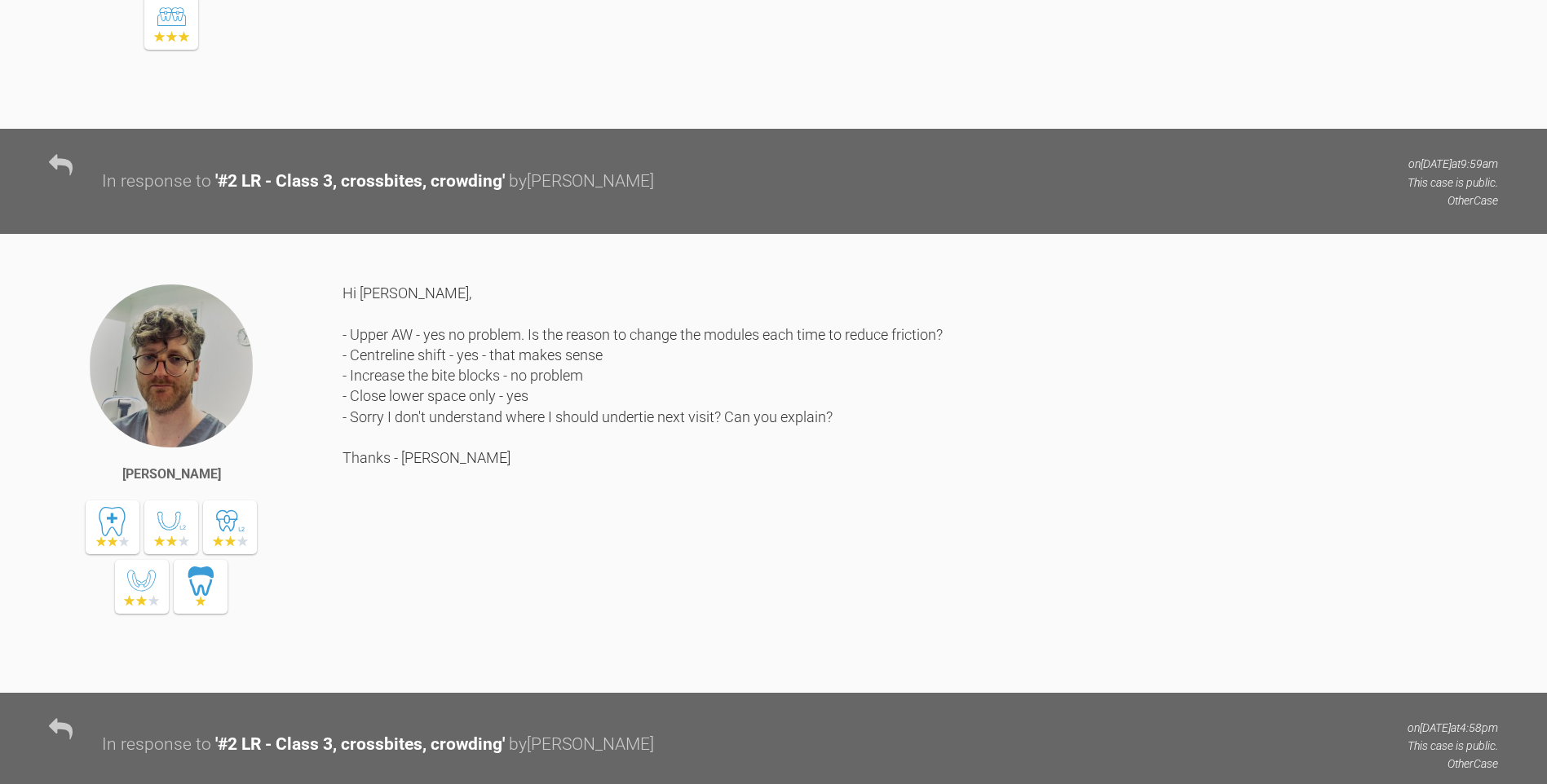
scroll to position [0, 0]
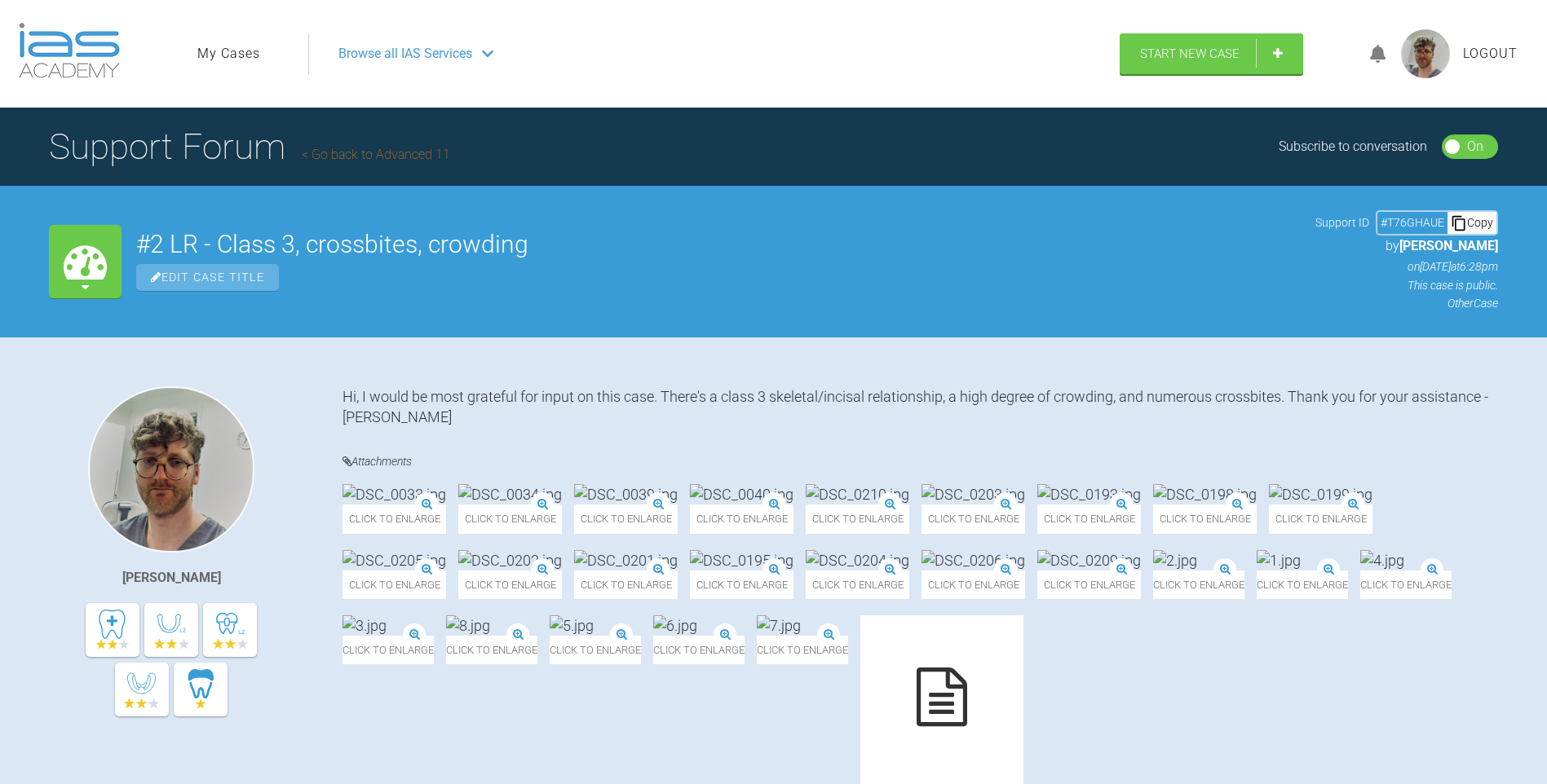
click at [246, 60] on link "My Cases" at bounding box center [229, 53] width 63 height 21
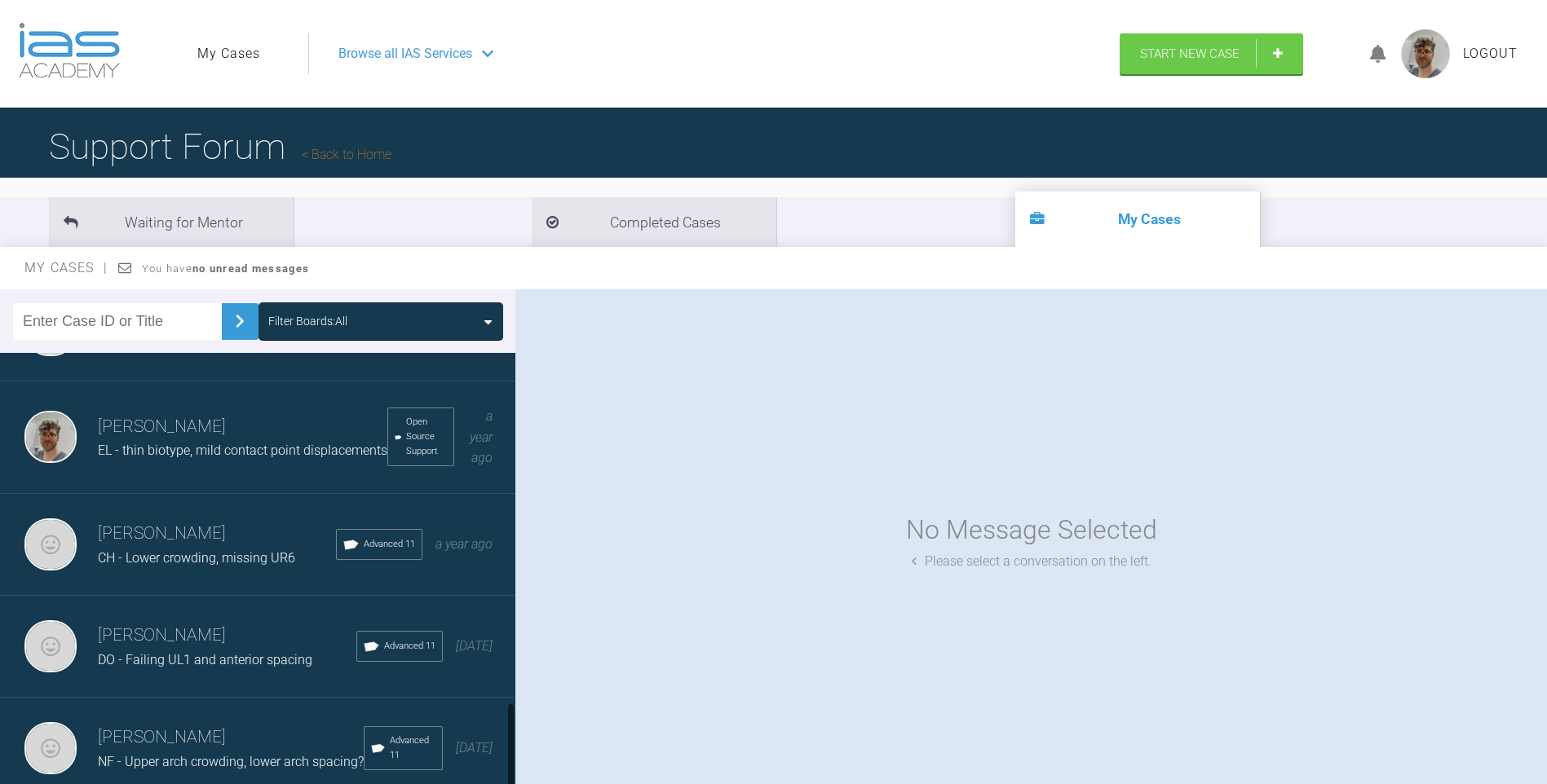
scroll to position [1712, 0]
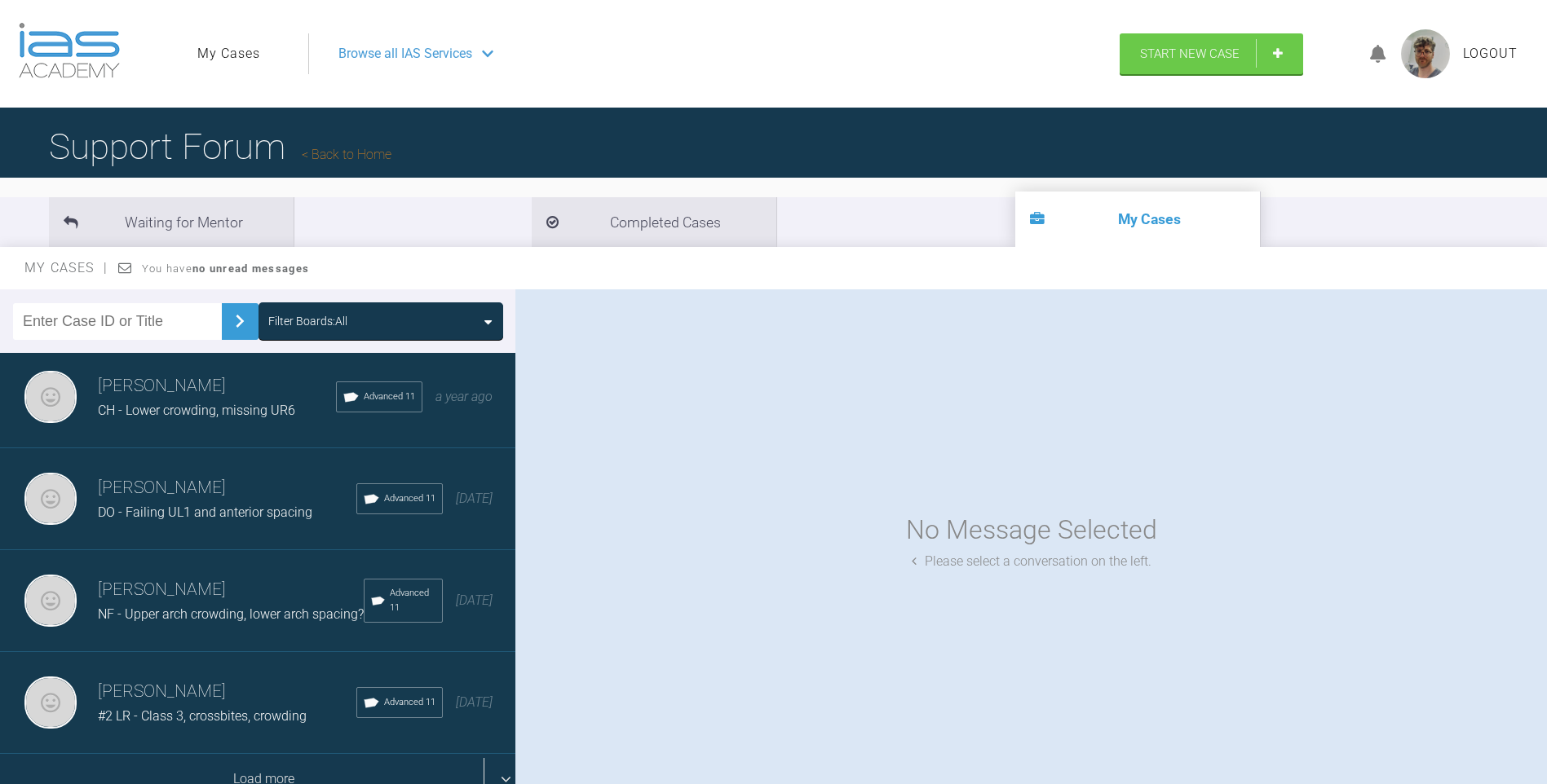
click at [296, 755] on div "Load more" at bounding box center [264, 779] width 528 height 51
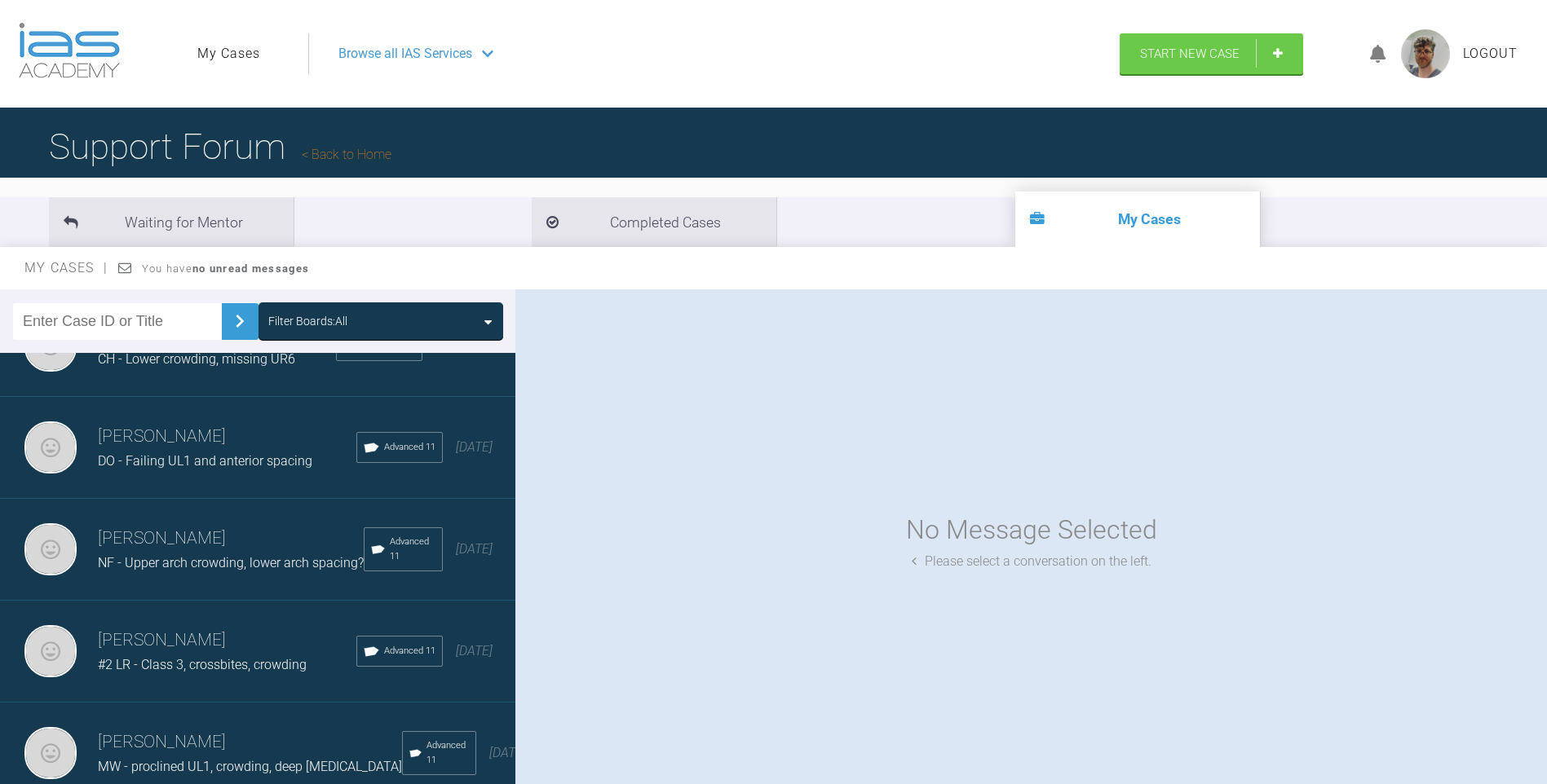
scroll to position [1765, 0]
drag, startPoint x: 246, startPoint y: 729, endPoint x: 676, endPoint y: 561, distance: 461.7
click at [245, 729] on h3 "[PERSON_NAME]" at bounding box center [249, 743] width 304 height 28
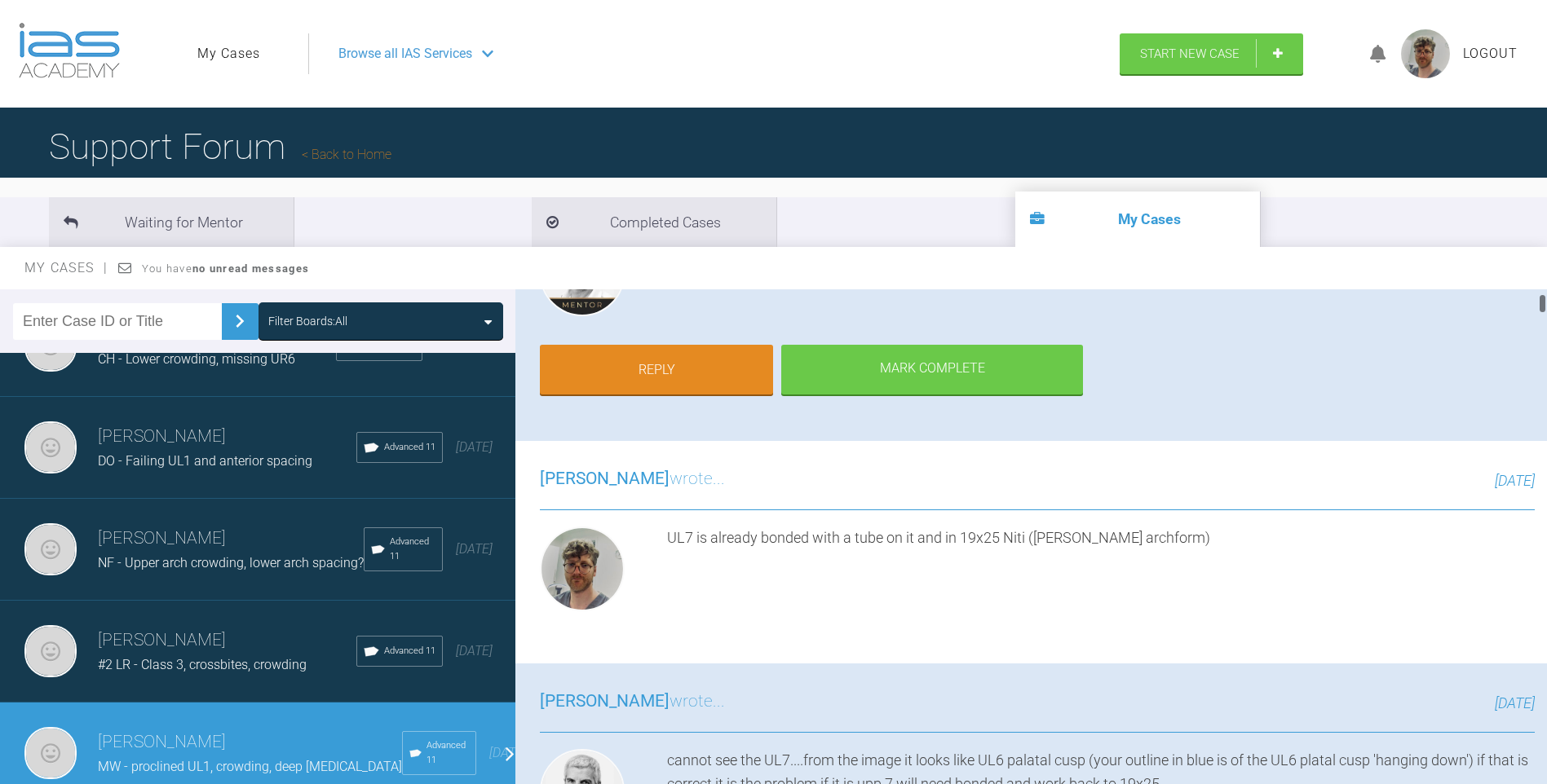
scroll to position [82, 0]
